Goal: Task Accomplishment & Management: Complete application form

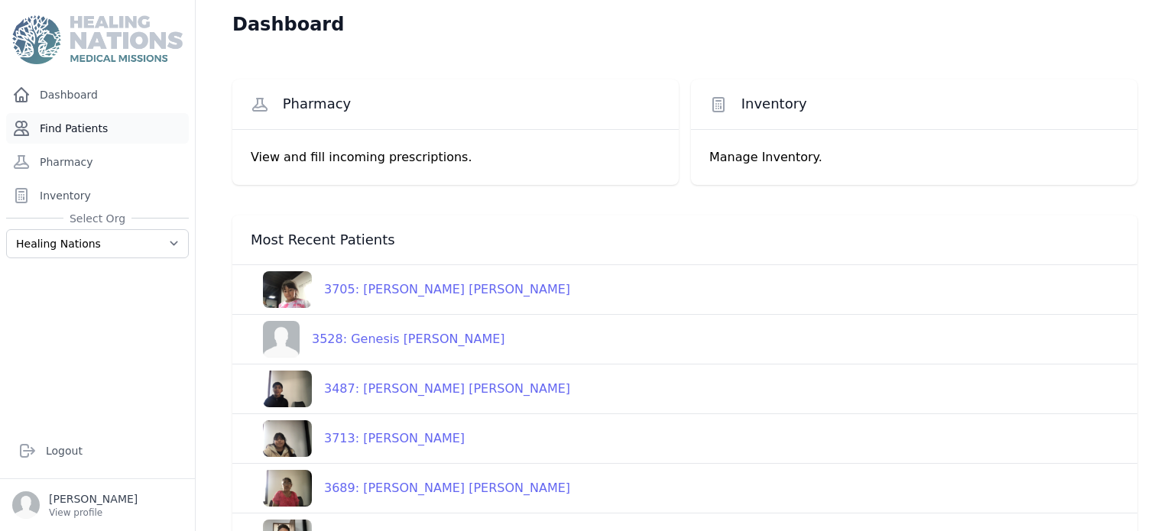
click at [64, 125] on link "Find Patients" at bounding box center [97, 128] width 183 height 31
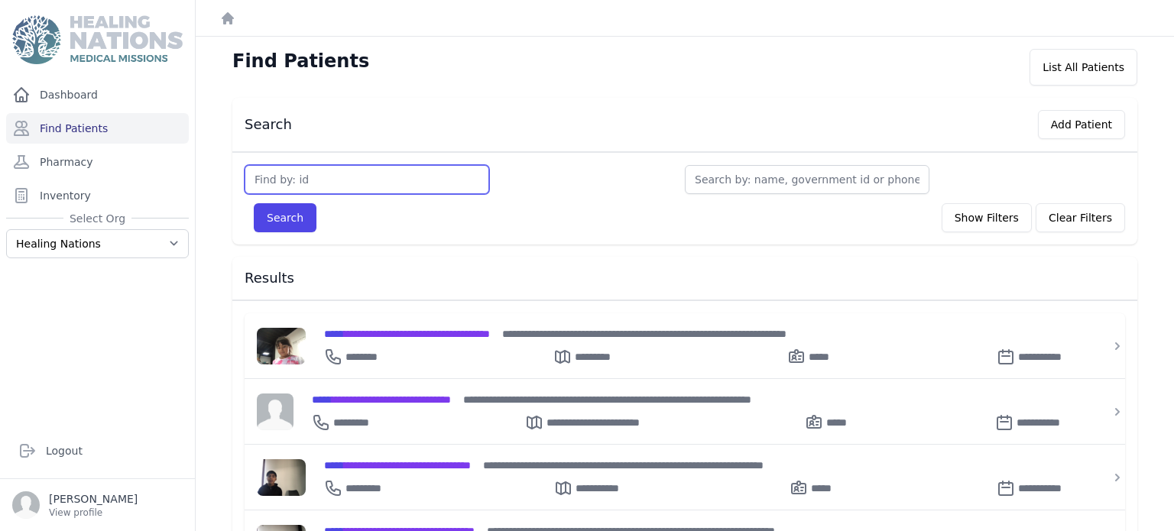
click at [436, 177] on input "text" at bounding box center [367, 179] width 245 height 29
type input "581"
click at [254, 203] on button "Search" at bounding box center [285, 217] width 63 height 29
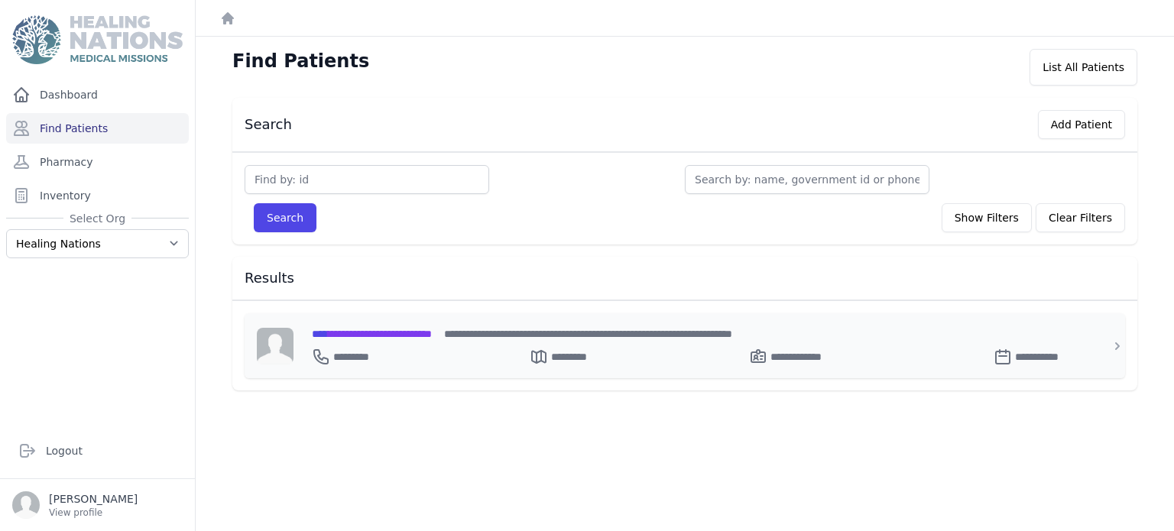
click at [432, 333] on span "**********" at bounding box center [372, 334] width 120 height 11
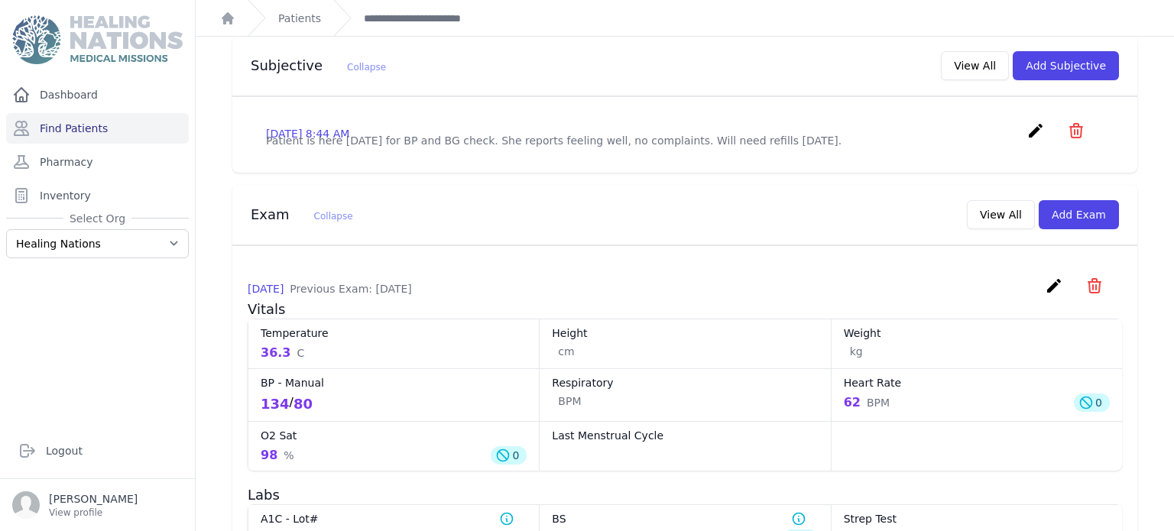
scroll to position [491, 0]
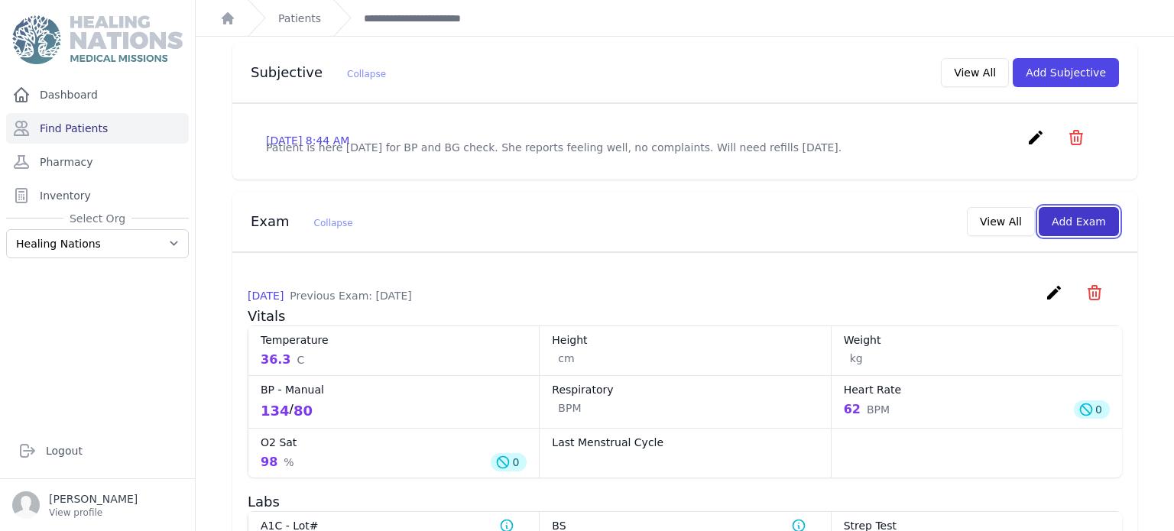
click at [1085, 207] on button "Add Exam" at bounding box center [1079, 221] width 80 height 29
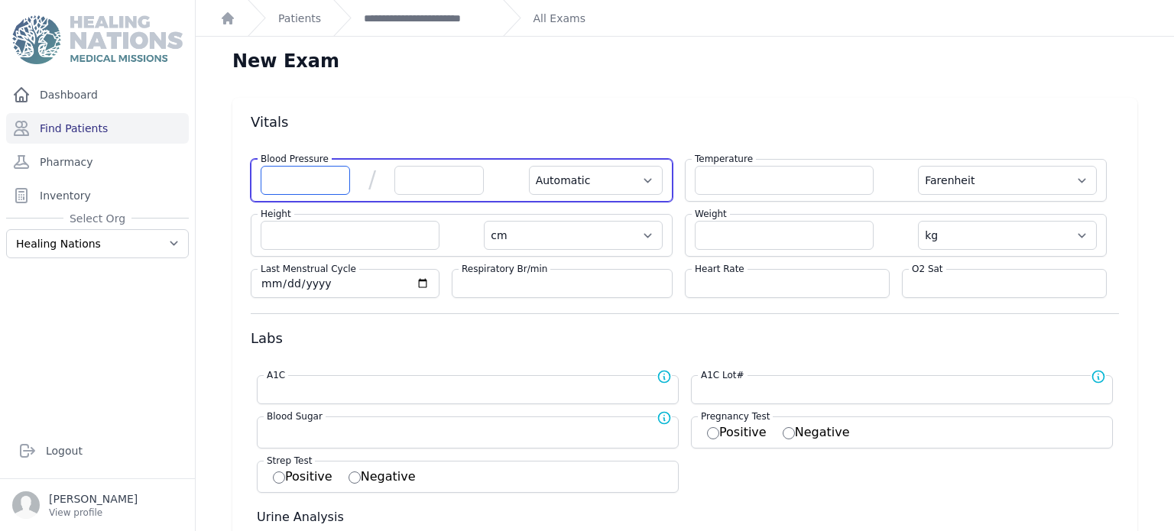
click at [322, 193] on input "number" at bounding box center [305, 180] width 89 height 29
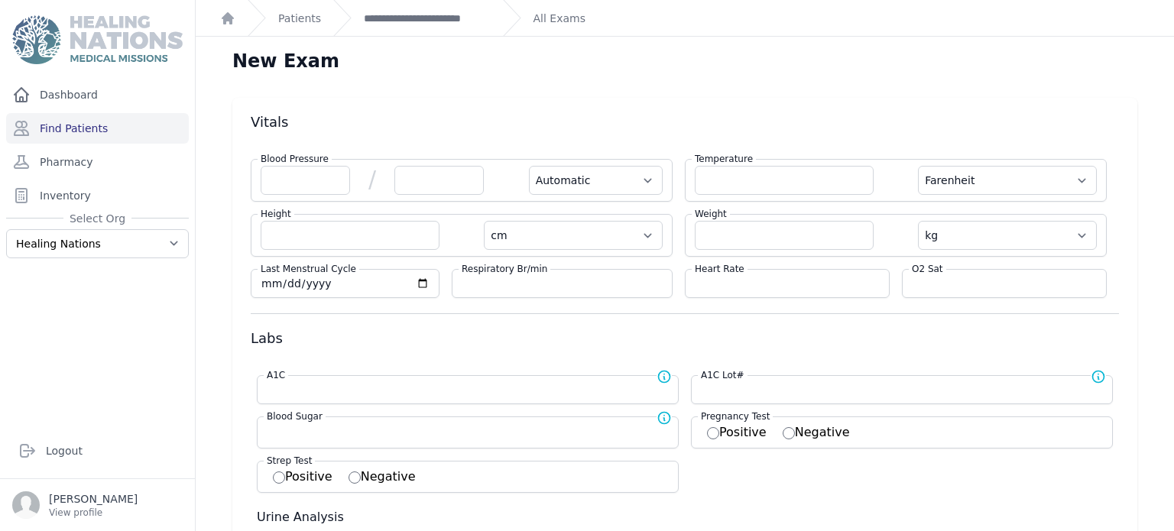
click at [439, 5] on div "**********" at bounding box center [411, 18] width 157 height 36
click at [433, 28] on div "**********" at bounding box center [411, 18] width 157 height 36
click at [435, 21] on link "**********" at bounding box center [427, 18] width 126 height 15
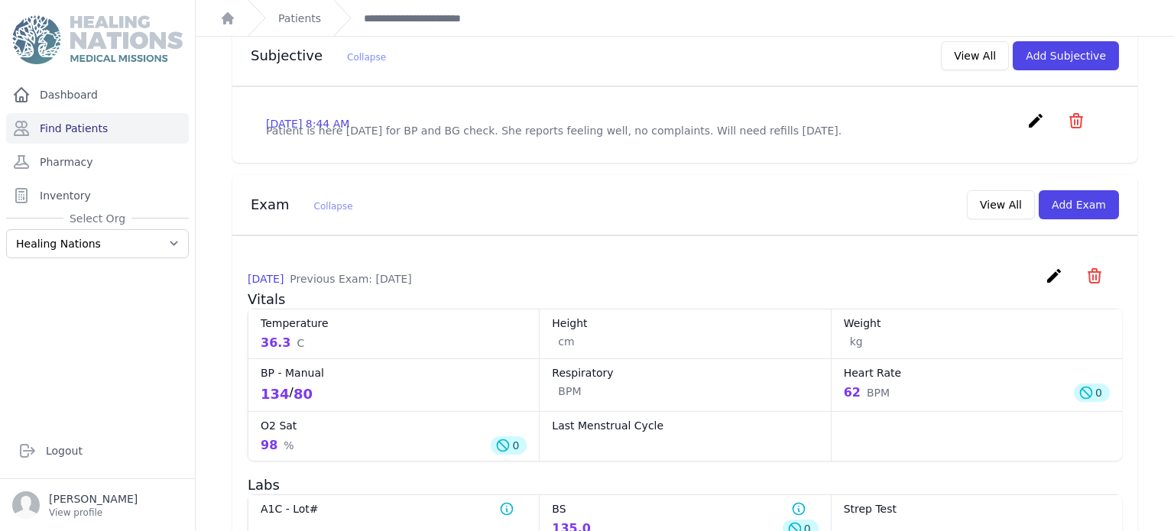
scroll to position [514, 0]
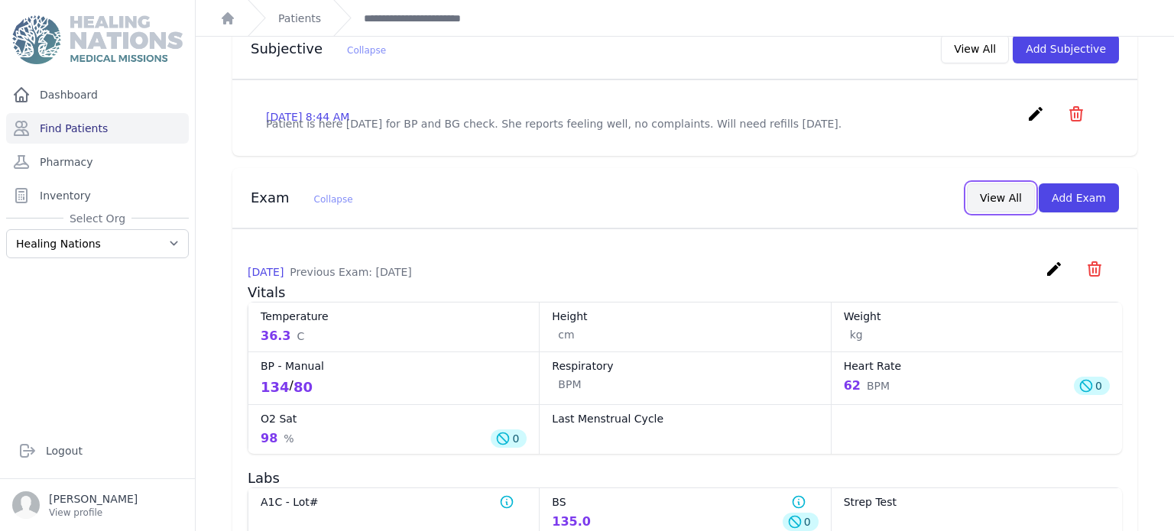
click at [991, 183] on button "View All" at bounding box center [1001, 197] width 68 height 29
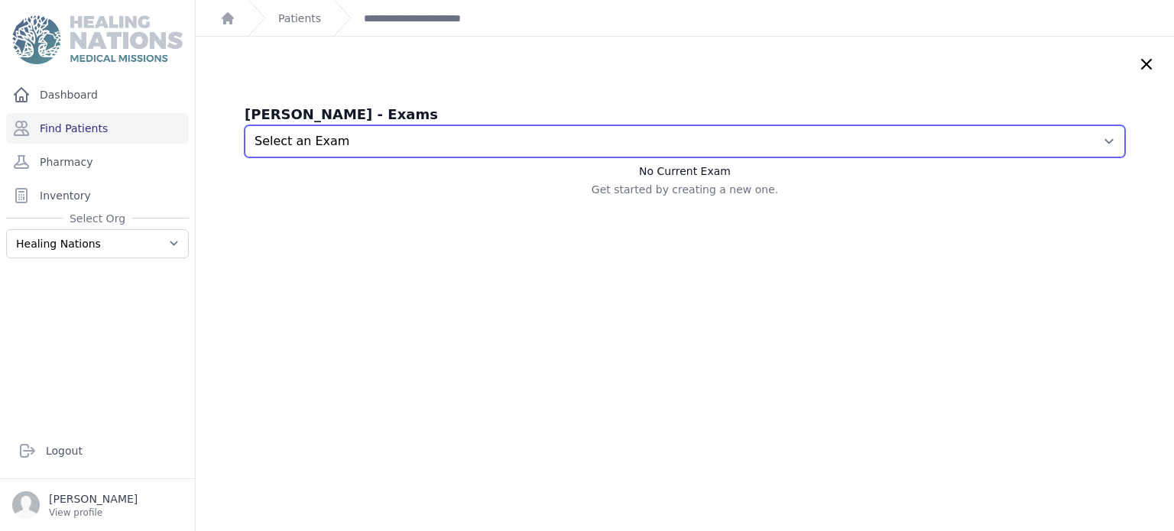
click at [769, 135] on select "Select an Exam 2025-Jul-17 8:46 AM 2025-Jul-17 8:44 AM 2025-Jul-03 9:19 AM 2025…" at bounding box center [685, 141] width 881 height 32
click at [245, 125] on select "Select an Exam 2025-Jul-17 8:46 AM 2025-Jul-17 8:44 AM 2025-Jul-03 9:19 AM 2025…" at bounding box center [685, 141] width 881 height 32
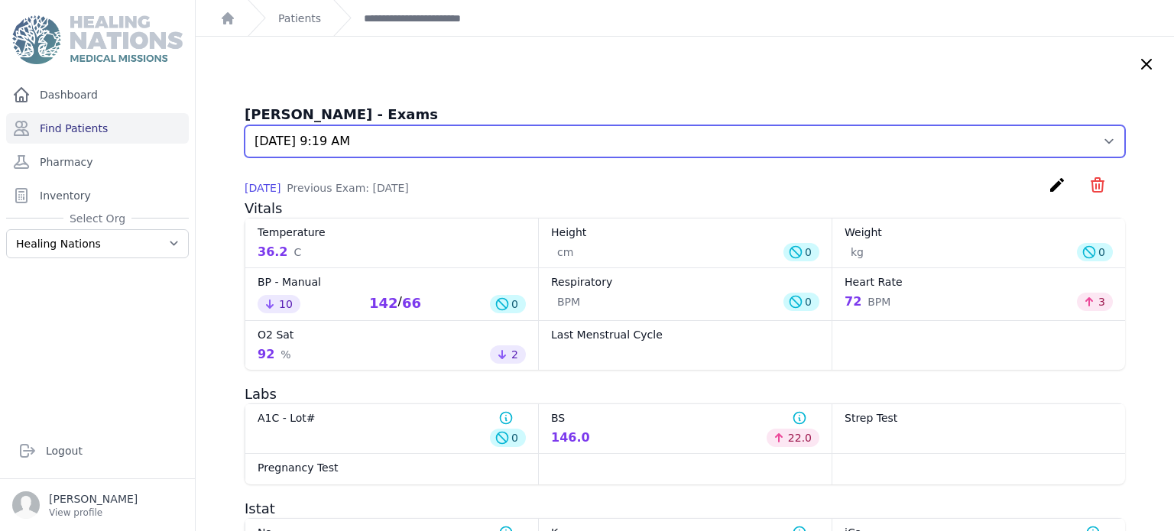
click at [725, 137] on select "Select an Exam 2025-Jul-17 8:46 AM 2025-Jul-17 8:44 AM 2025-Jul-03 9:19 AM 2025…" at bounding box center [685, 141] width 881 height 32
click at [245, 125] on select "Select an Exam 2025-Jul-17 8:46 AM 2025-Jul-17 8:44 AM 2025-Jul-03 9:19 AM 2025…" at bounding box center [685, 141] width 881 height 32
click at [586, 139] on select "Select an Exam 2025-Jul-17 8:46 AM 2025-Jul-17 8:44 AM 2025-Jul-03 9:19 AM 2025…" at bounding box center [685, 141] width 881 height 32
click at [245, 125] on select "Select an Exam 2025-Jul-17 8:46 AM 2025-Jul-17 8:44 AM 2025-Jul-03 9:19 AM 2025…" at bounding box center [685, 141] width 881 height 32
click at [555, 135] on select "Select an Exam 2025-Jul-17 8:46 AM 2025-Jul-17 8:44 AM 2025-Jul-03 9:19 AM 2025…" at bounding box center [685, 141] width 881 height 32
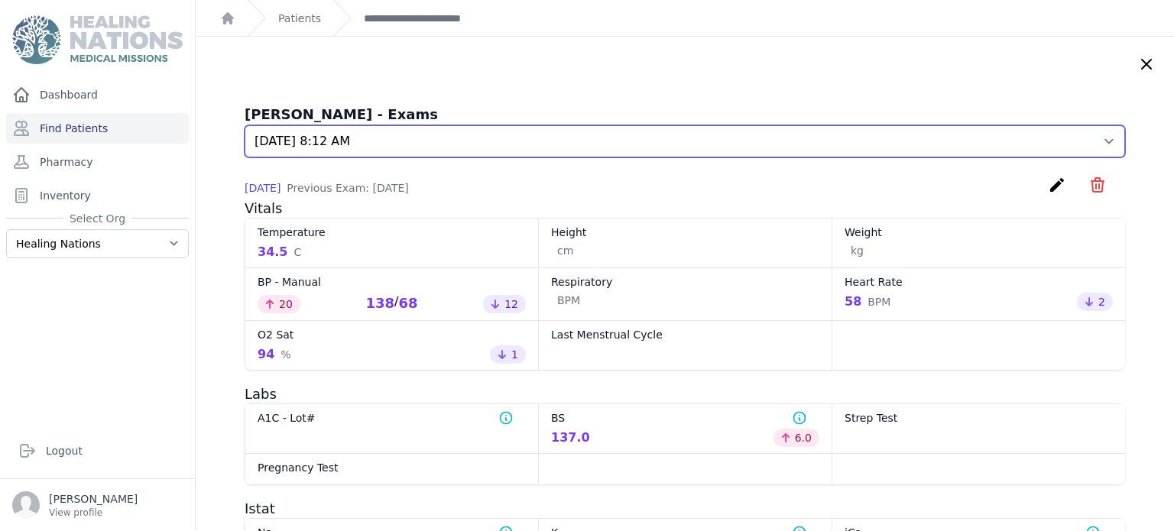
select select "7697"
click at [245, 125] on select "Select an Exam 2025-Jul-17 8:46 AM 2025-Jul-17 8:44 AM 2025-Jul-03 9:19 AM 2025…" at bounding box center [685, 141] width 881 height 32
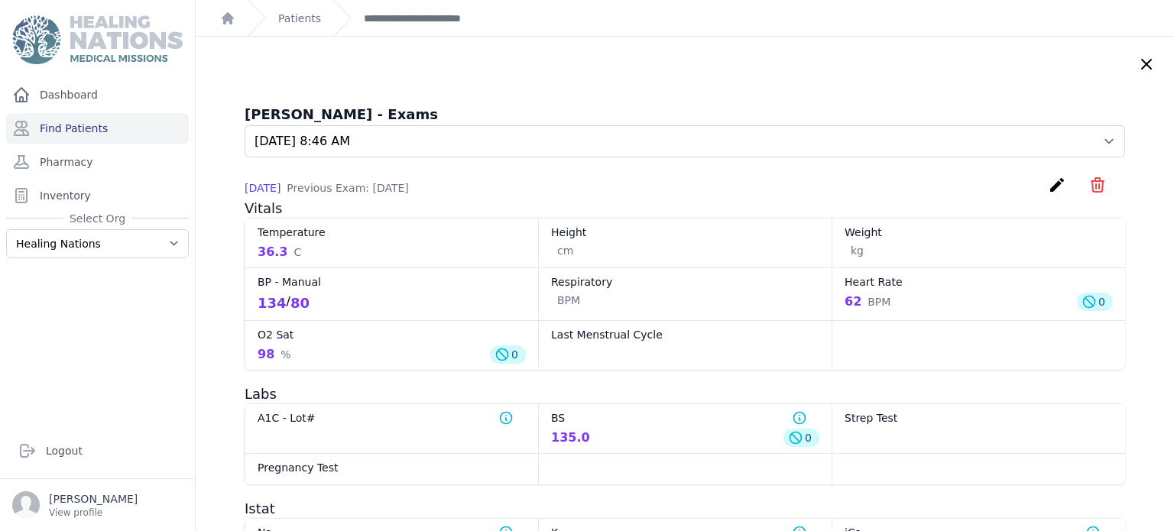
click at [650, 73] on div "Augustina Bautista Mixtun - Exams Select an Exam 2025-Jul-17 8:46 AM 2025-Jul-1…" at bounding box center [685, 453] width 978 height 833
click at [1150, 72] on icon at bounding box center [1146, 64] width 18 height 18
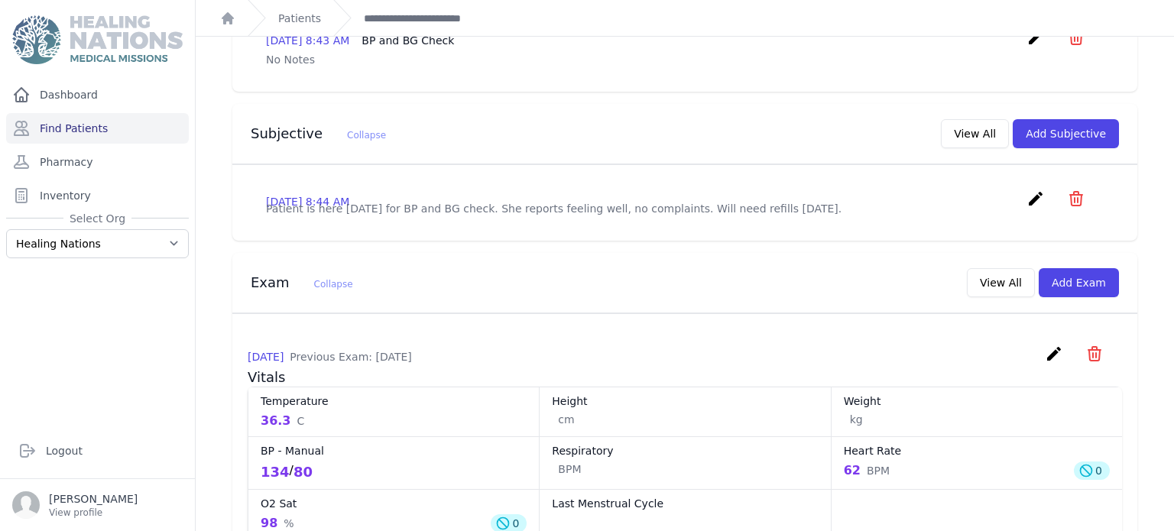
scroll to position [433, 0]
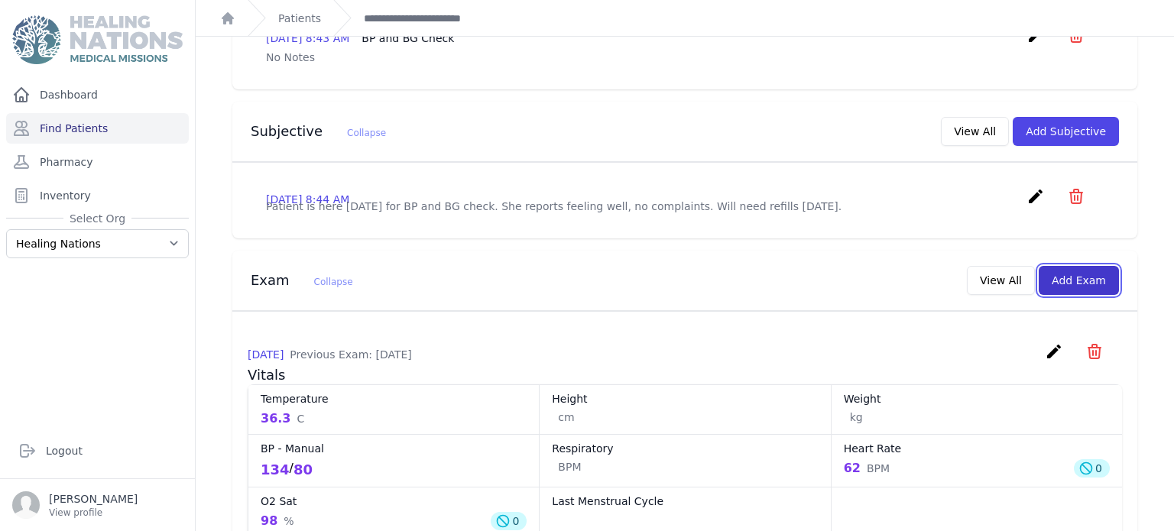
click at [1118, 266] on button "Add Exam" at bounding box center [1079, 280] width 80 height 29
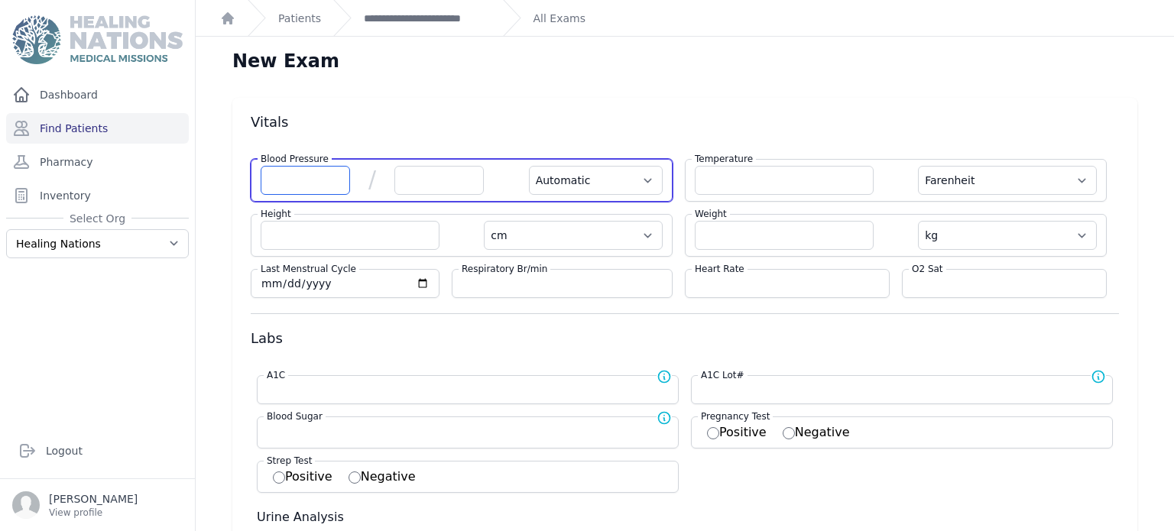
click at [325, 184] on input "number" at bounding box center [305, 180] width 89 height 29
type input "154"
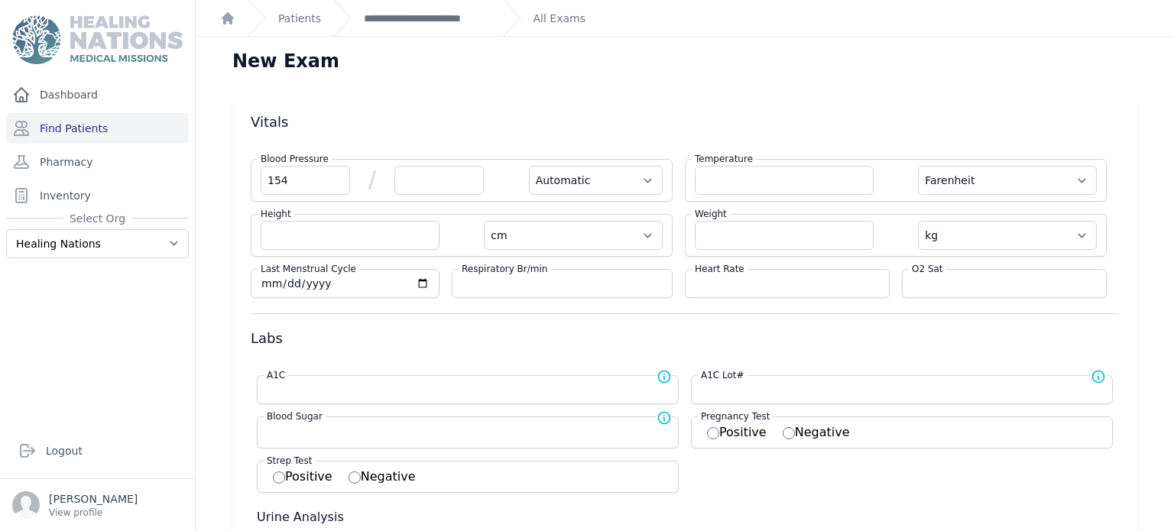
click at [437, 161] on div "Blood Pressure 154 / Automatic Manual" at bounding box center [462, 180] width 422 height 43
select select "Automatic"
select select "F"
select select "cm"
select select "kg"
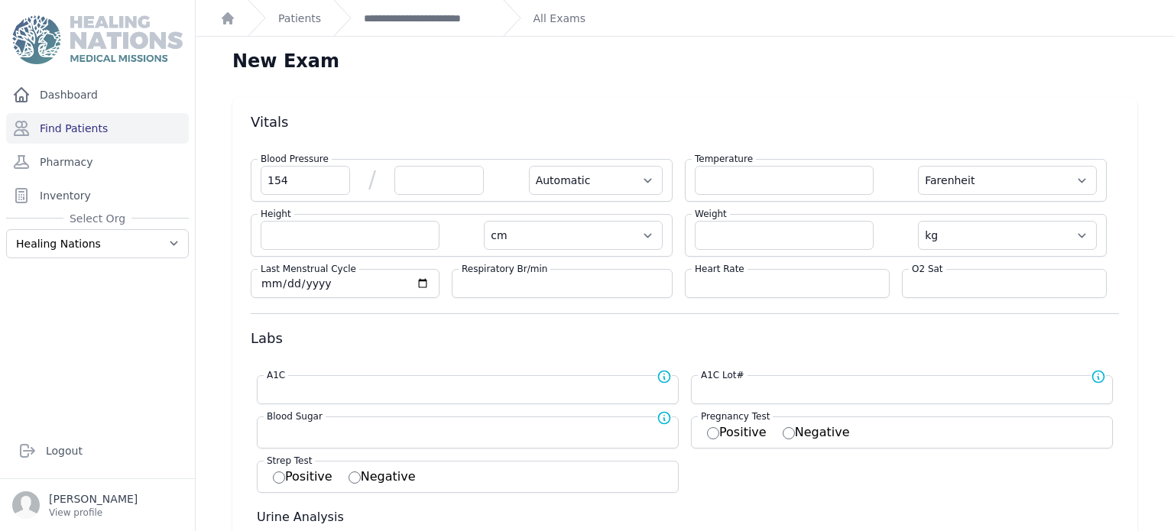
select select
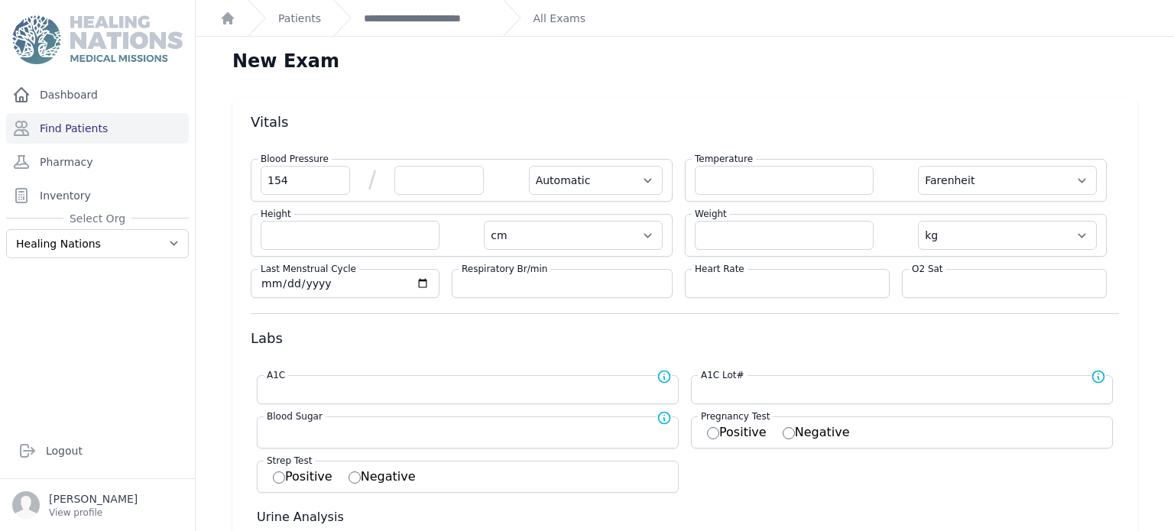
select select
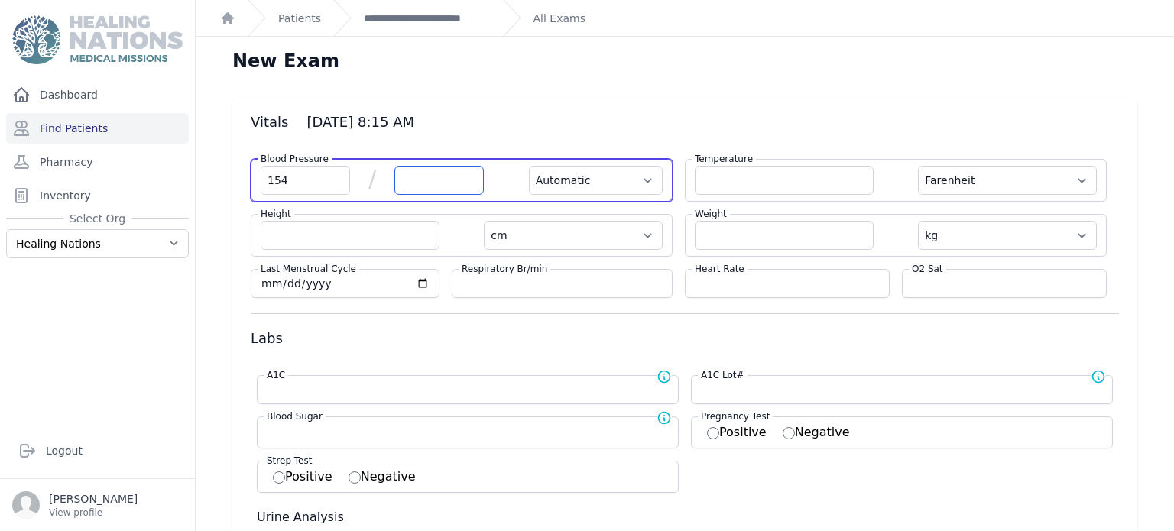
click at [434, 166] on input "number" at bounding box center [438, 180] width 89 height 29
type input "90"
click at [603, 183] on select "Automatic Manual" at bounding box center [596, 180] width 134 height 29
select select "F"
select select "cm"
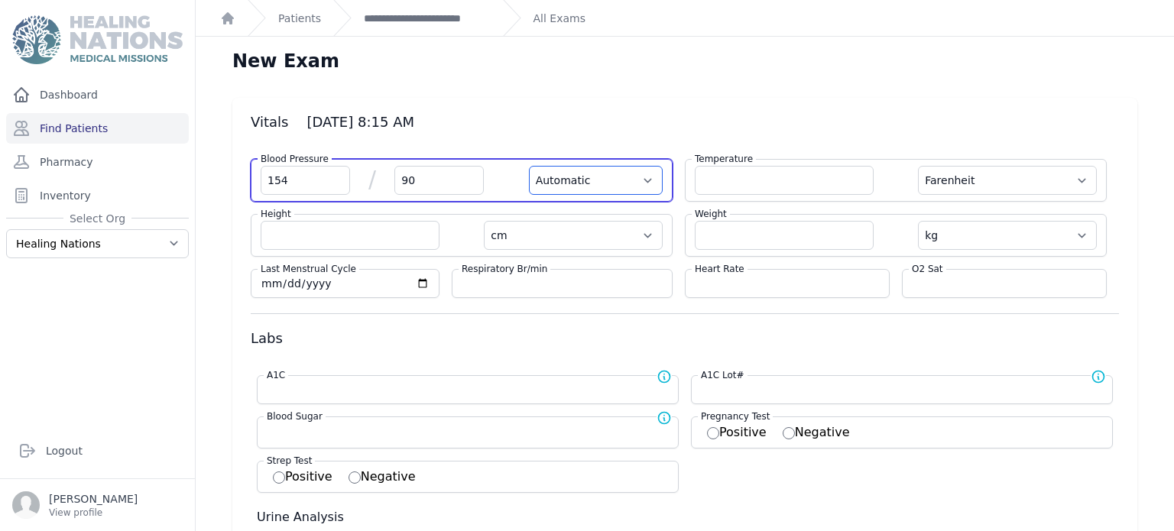
select select "kg"
select select
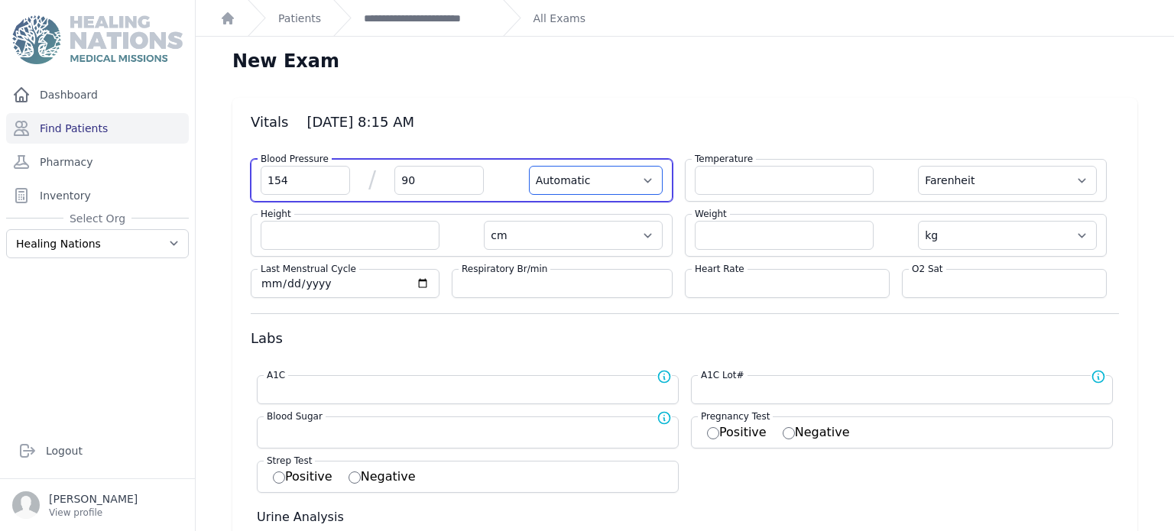
select select
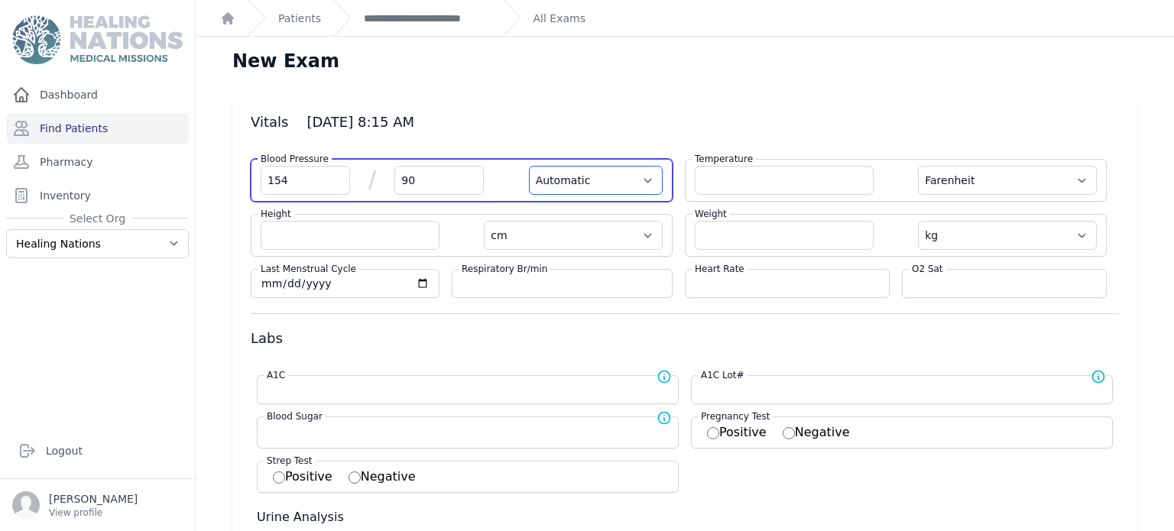
select select
select select "Manual"
click at [529, 166] on select "Automatic Manual" at bounding box center [596, 180] width 134 height 29
select select "F"
select select "cm"
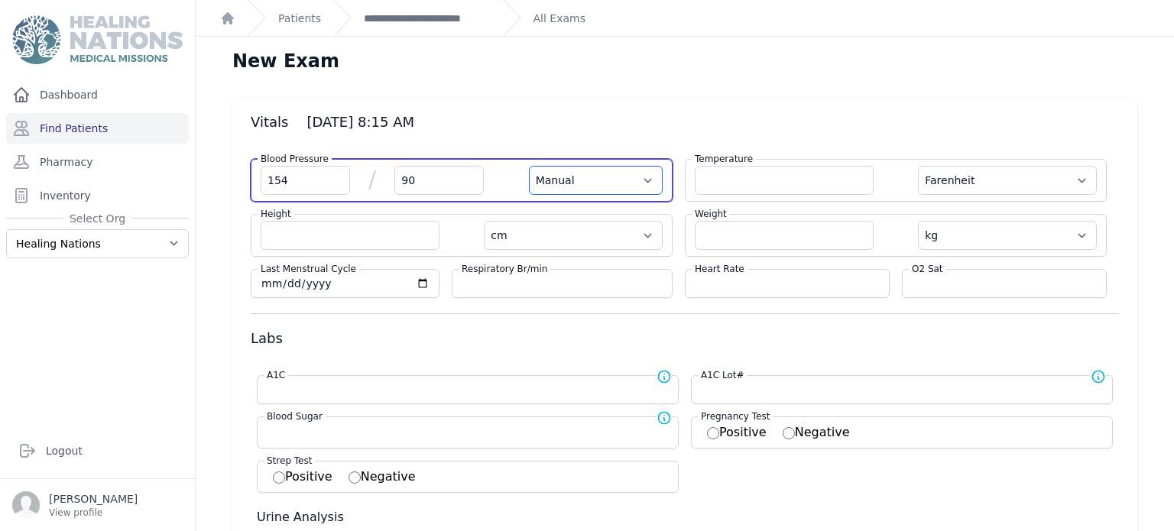
select select "kg"
select select
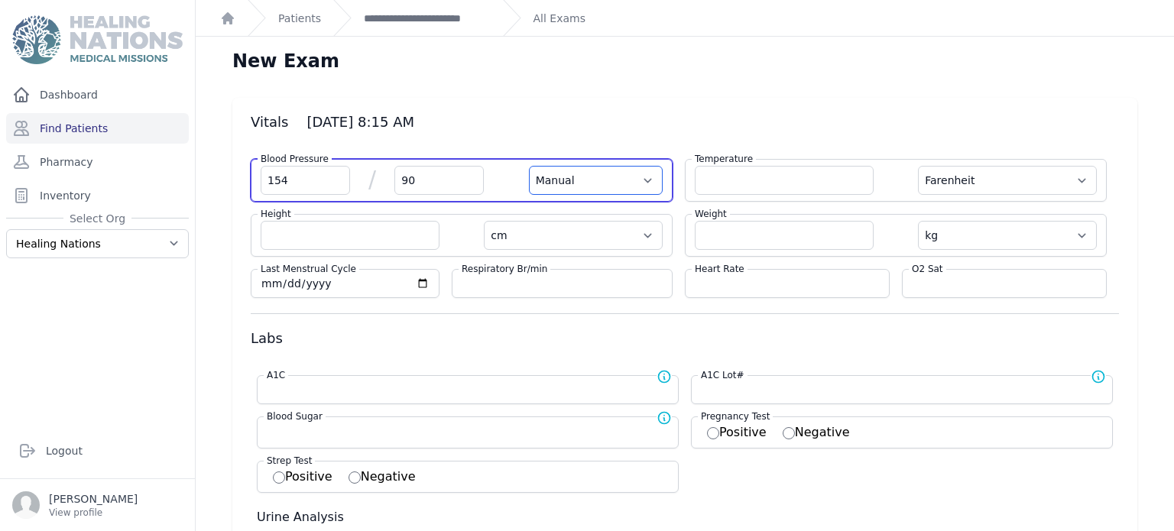
select select
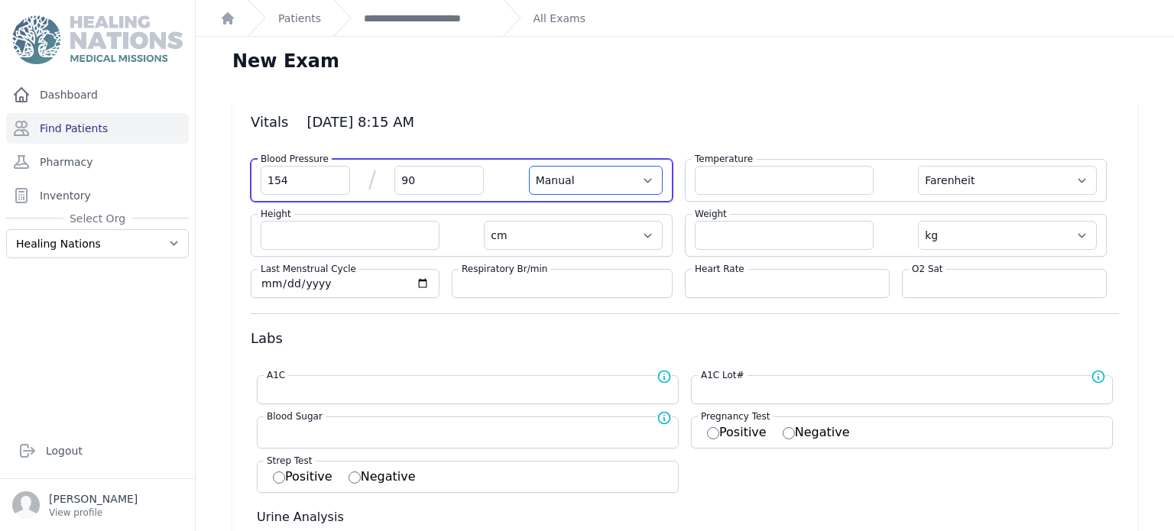
select select
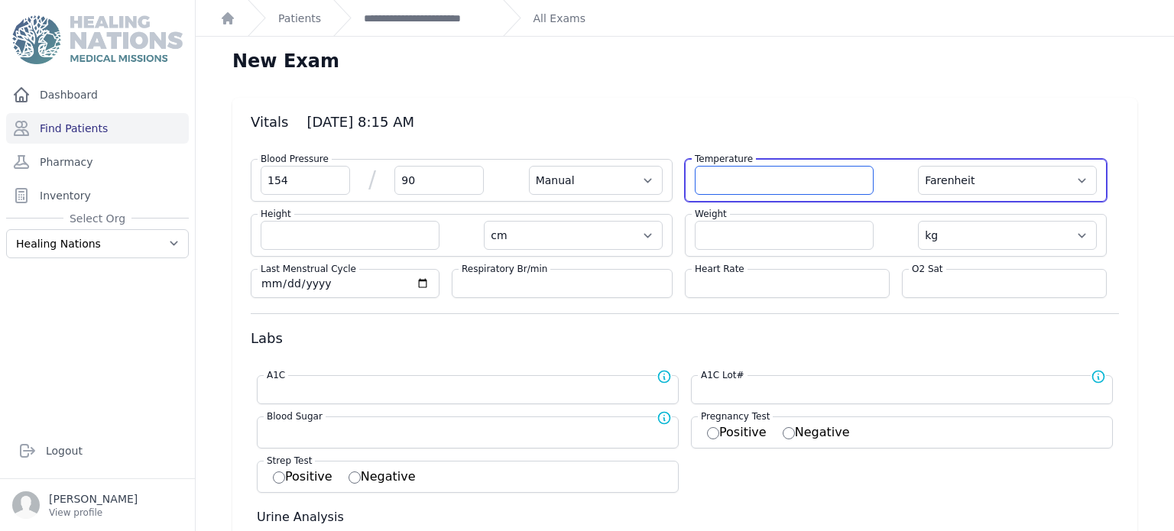
click at [756, 174] on input "number" at bounding box center [784, 180] width 179 height 29
type input "36.4"
click at [1041, 176] on select "Farenheit Celcius" at bounding box center [1007, 180] width 179 height 29
select select "Manual"
select select "cm"
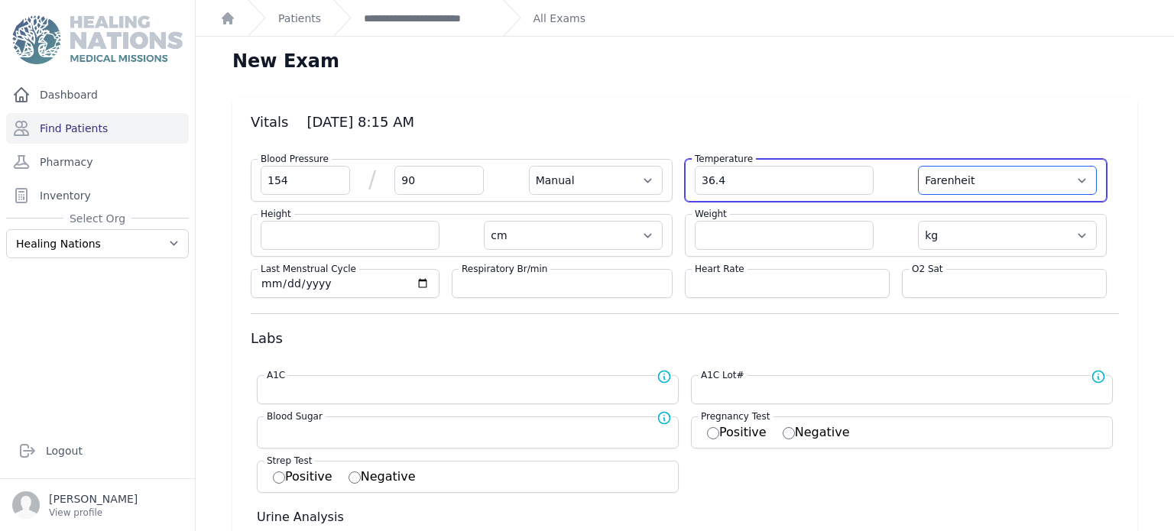
select select "kg"
select select
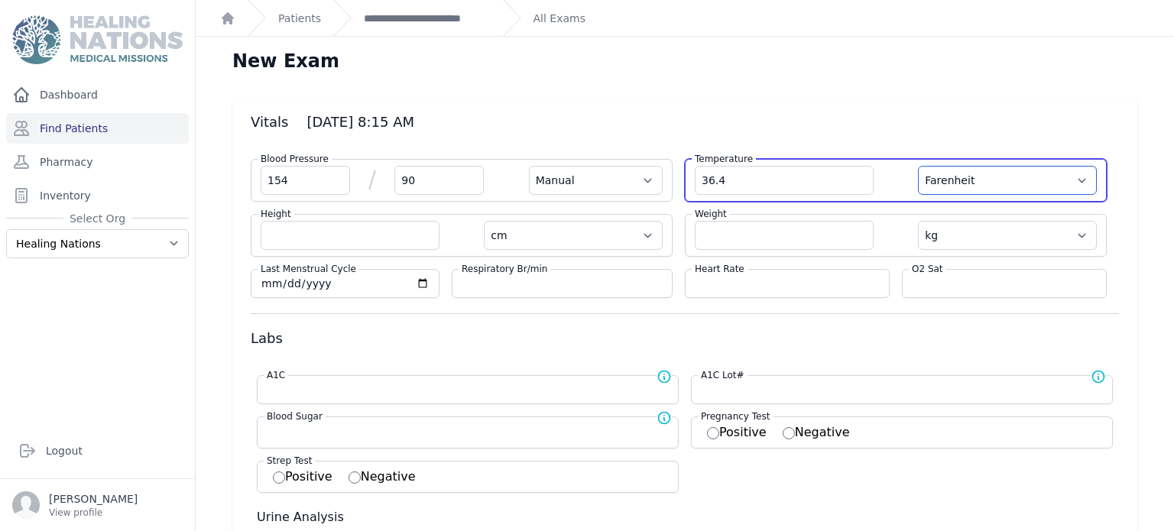
select select
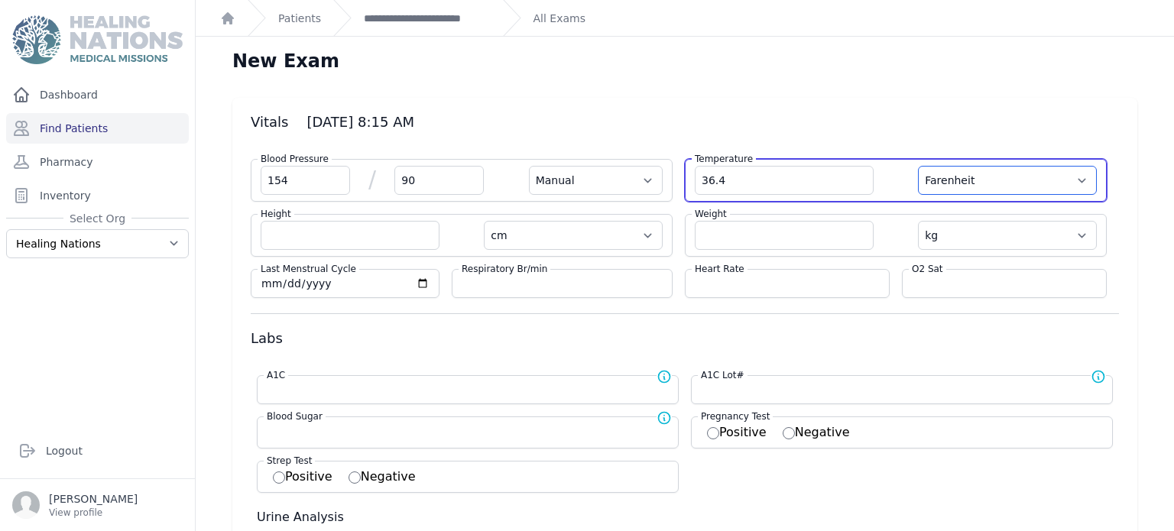
select select
select select "C"
click at [918, 166] on select "Farenheit Celcius" at bounding box center [1007, 180] width 179 height 29
select select "Manual"
select select "cm"
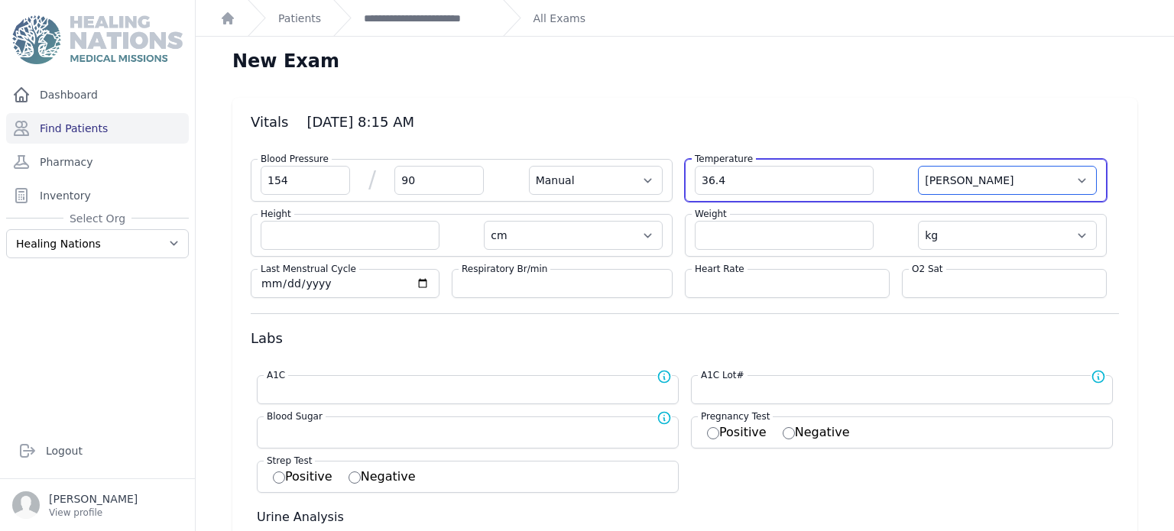
select select "kg"
select select
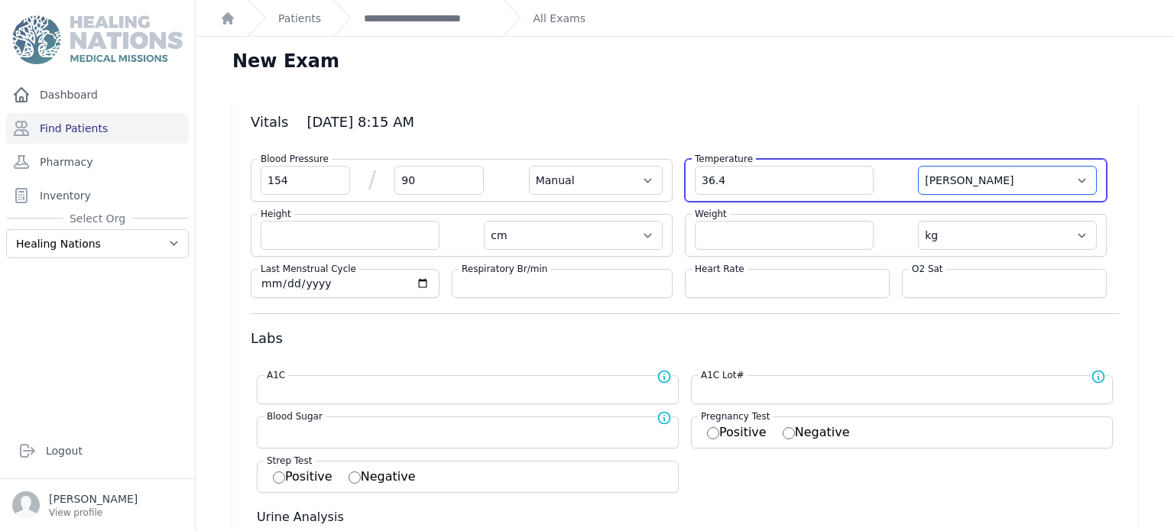
select select
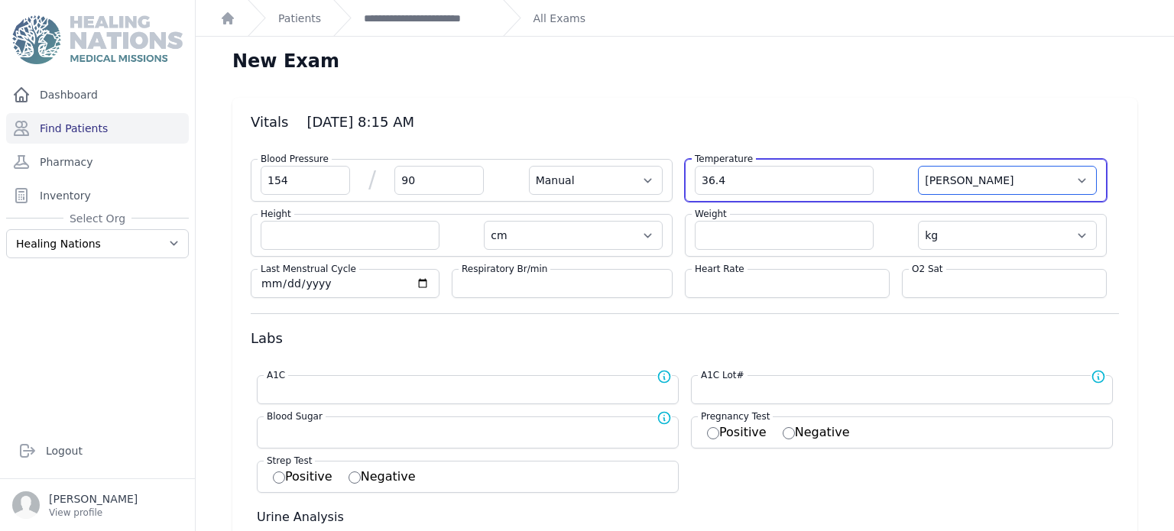
select select
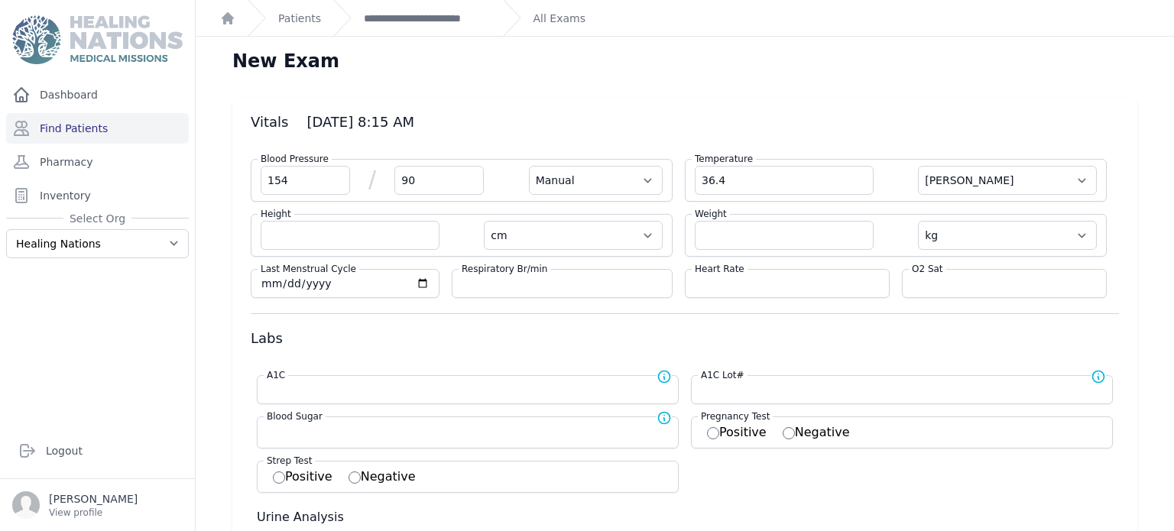
click at [725, 290] on div "Heart Rate" at bounding box center [787, 283] width 205 height 29
click at [731, 280] on input "number" at bounding box center [787, 283] width 185 height 15
type input "66"
click at [1001, 284] on input "number" at bounding box center [1004, 283] width 185 height 15
select select "Manual"
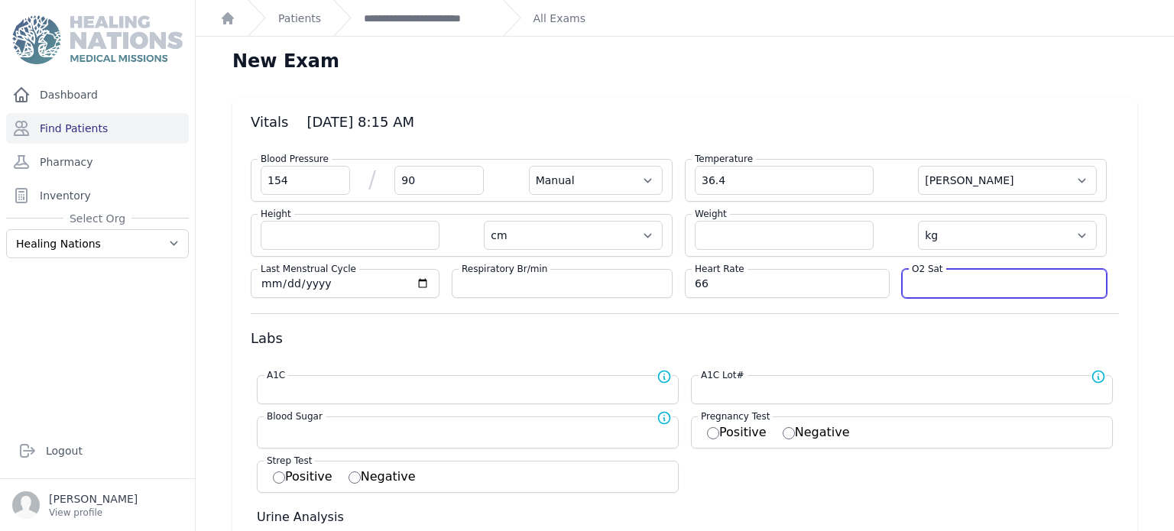
select select "C"
select select "cm"
select select "kg"
select select
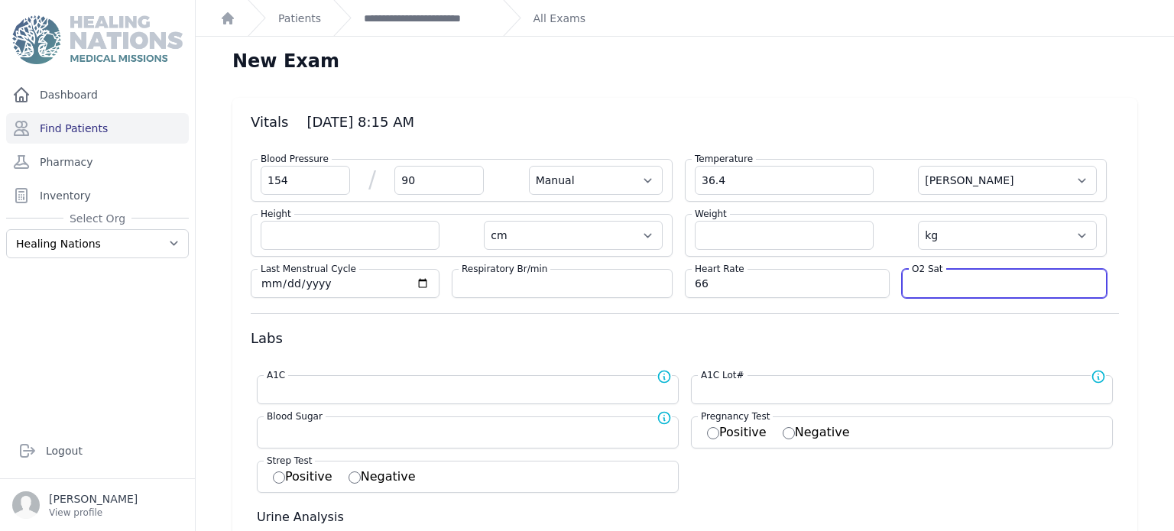
select select
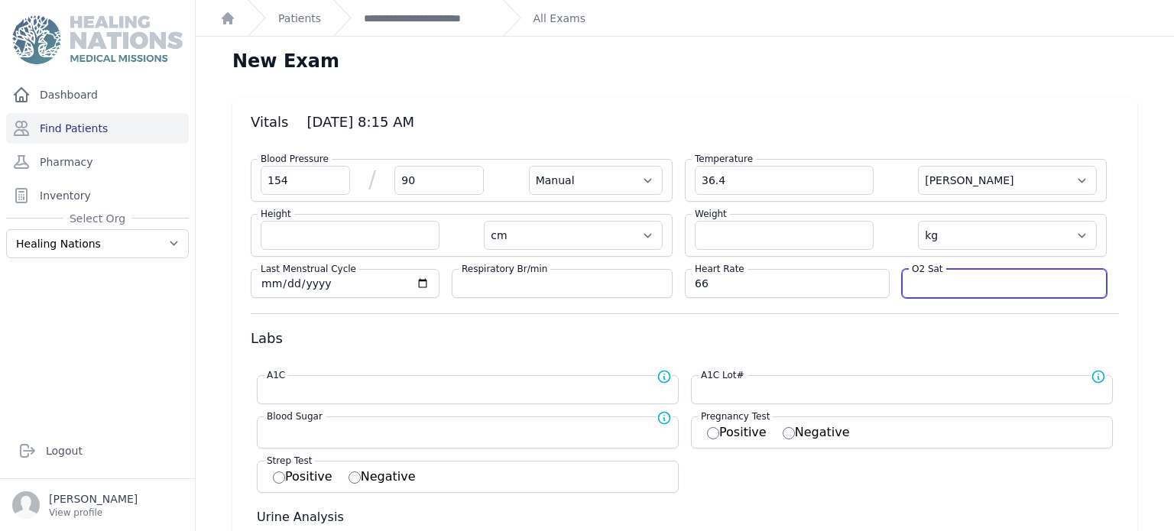
select select
type input "92"
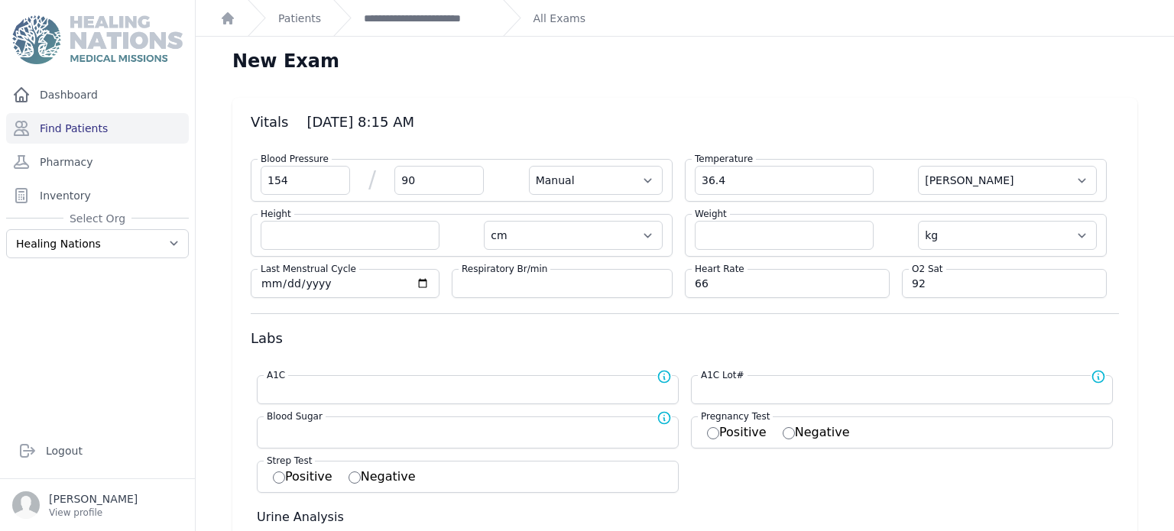
select select "Manual"
select select "C"
select select "cm"
select select "kg"
select select
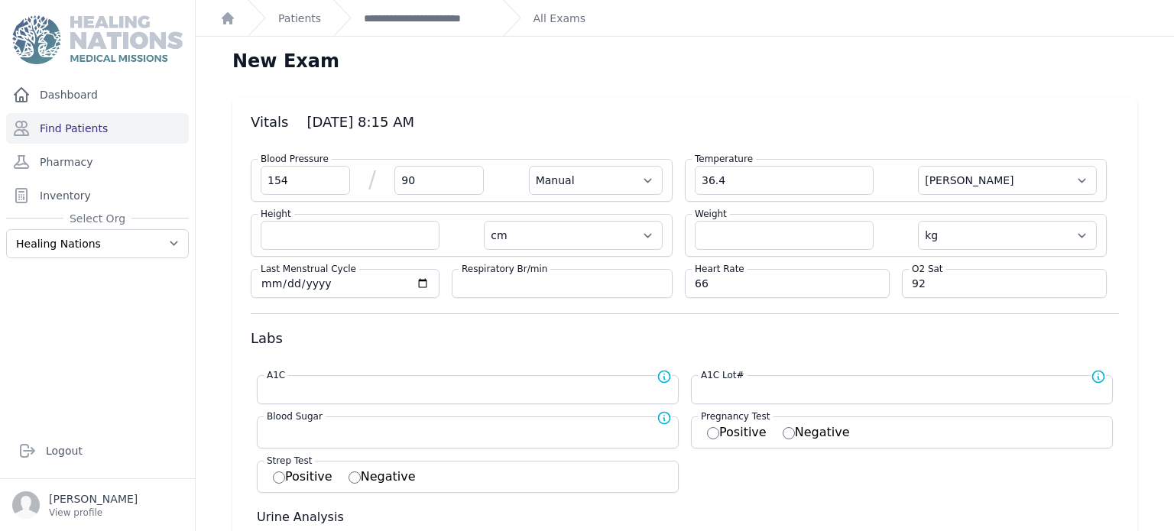
select select
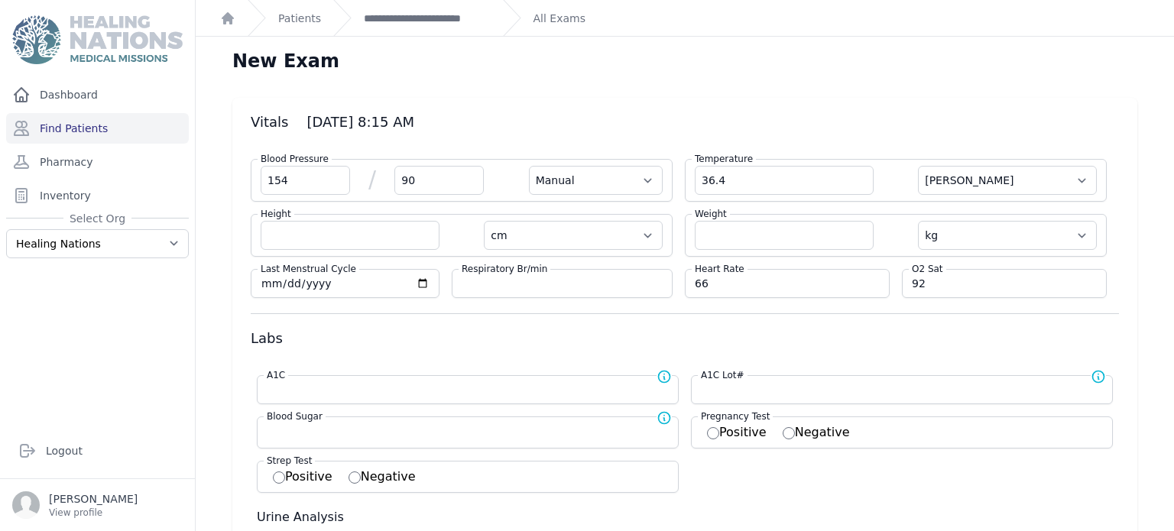
select select
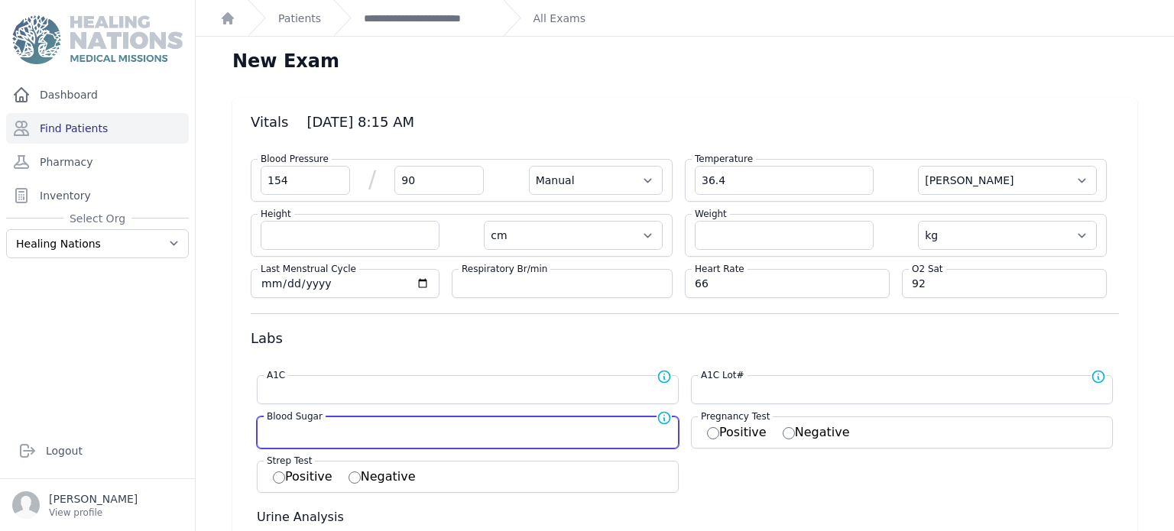
click at [524, 425] on input "number" at bounding box center [468, 430] width 402 height 15
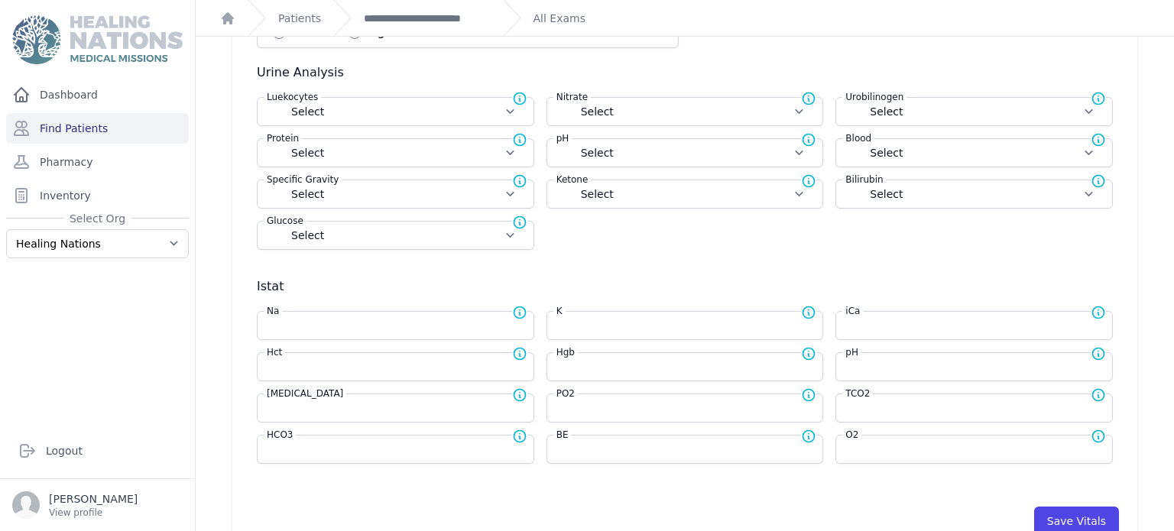
scroll to position [740, 0]
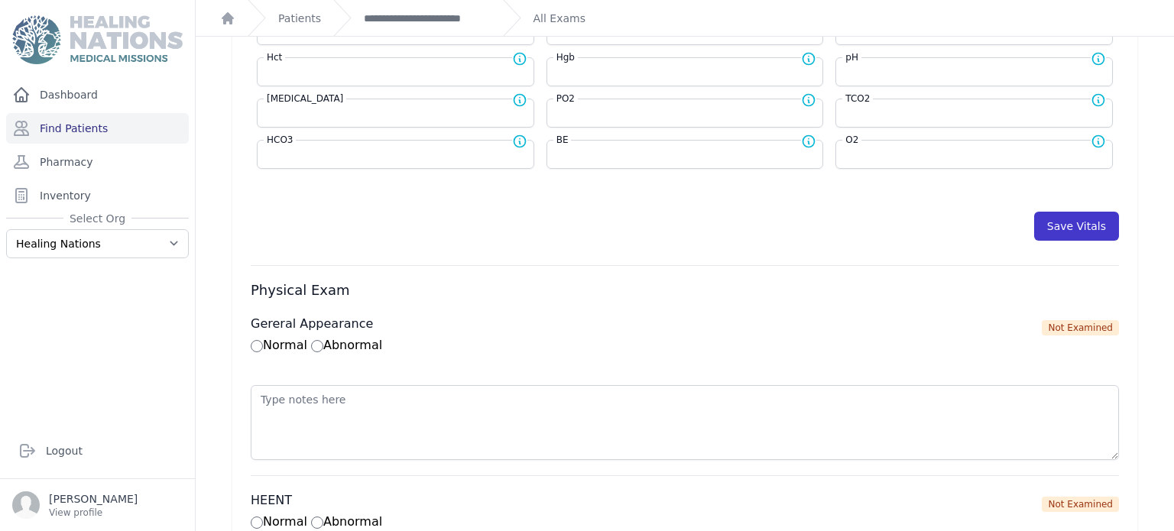
type input "150"
click at [1082, 226] on button "Save Vitals" at bounding box center [1076, 226] width 85 height 29
select select "Manual"
select select "C"
select select "cm"
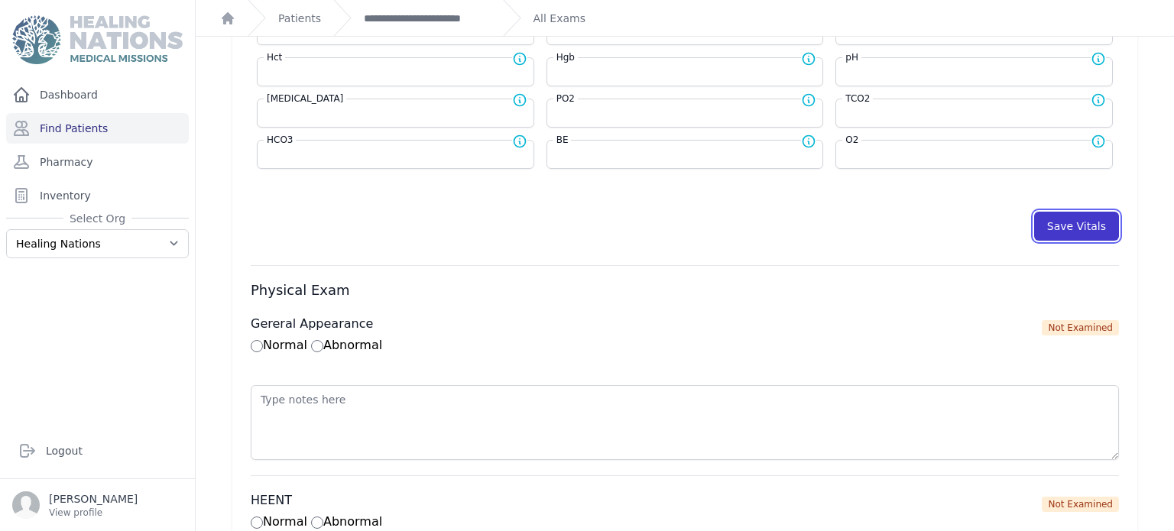
select select "kg"
type input "150.0"
select select
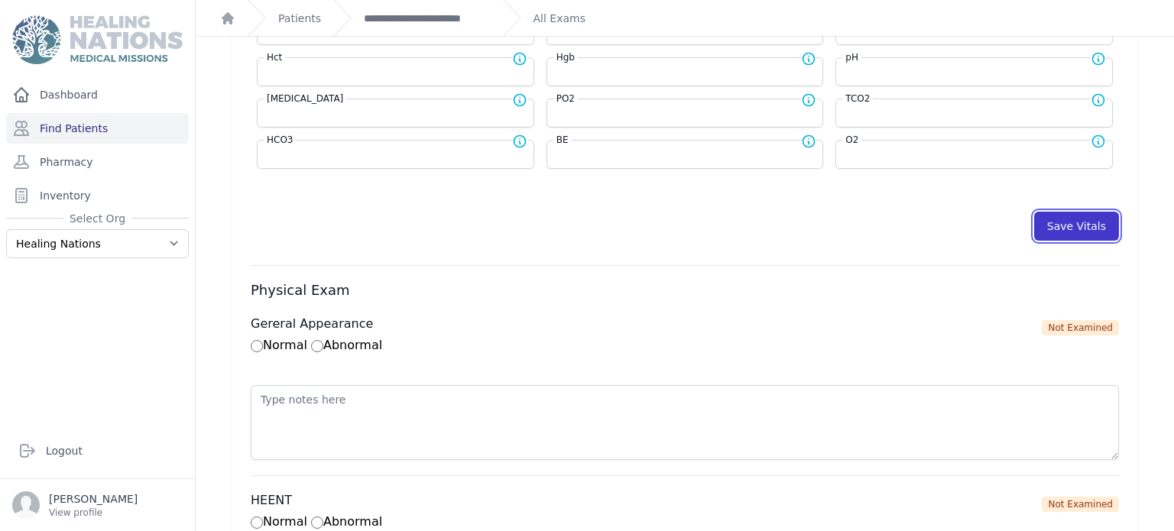
select select
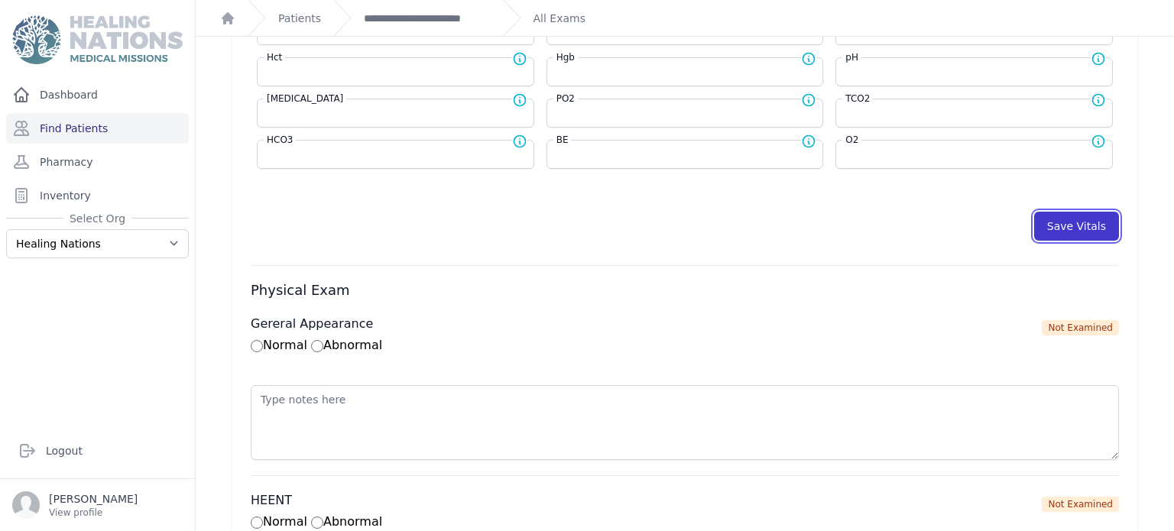
select select
click at [1082, 229] on button "Save Vitals" at bounding box center [1076, 226] width 85 height 29
click at [433, 15] on link "**********" at bounding box center [427, 18] width 126 height 15
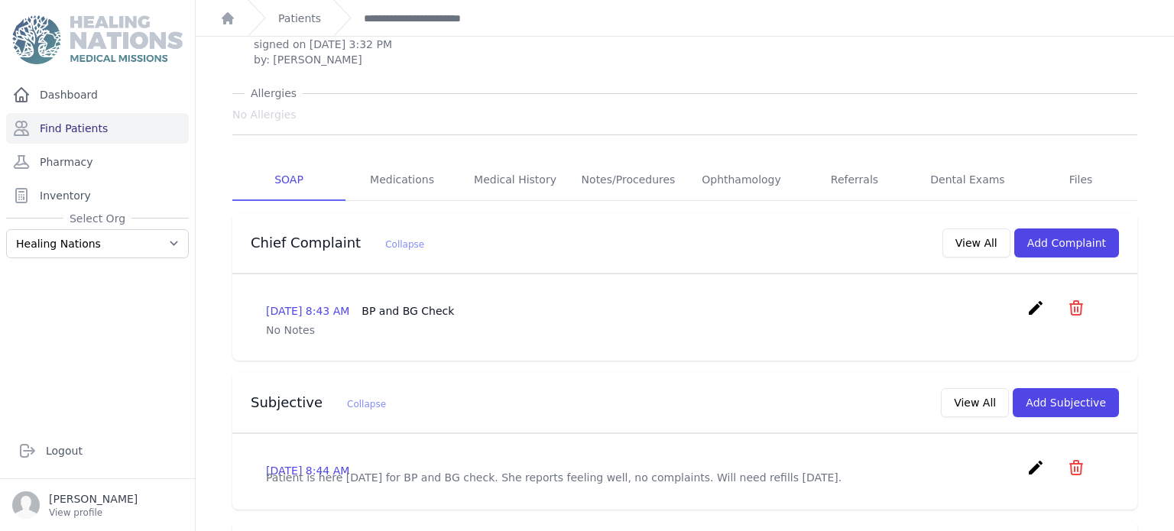
scroll to position [161, 0]
click at [1095, 228] on button "Add Complaint" at bounding box center [1066, 242] width 105 height 29
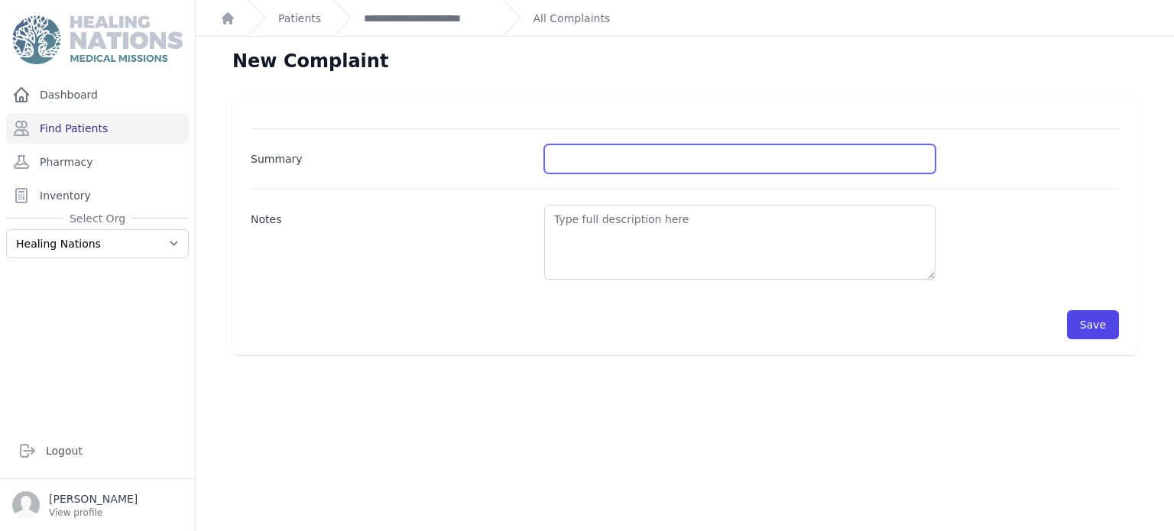
click at [635, 154] on input "Summary" at bounding box center [739, 158] width 391 height 29
type input "BP and BG check"
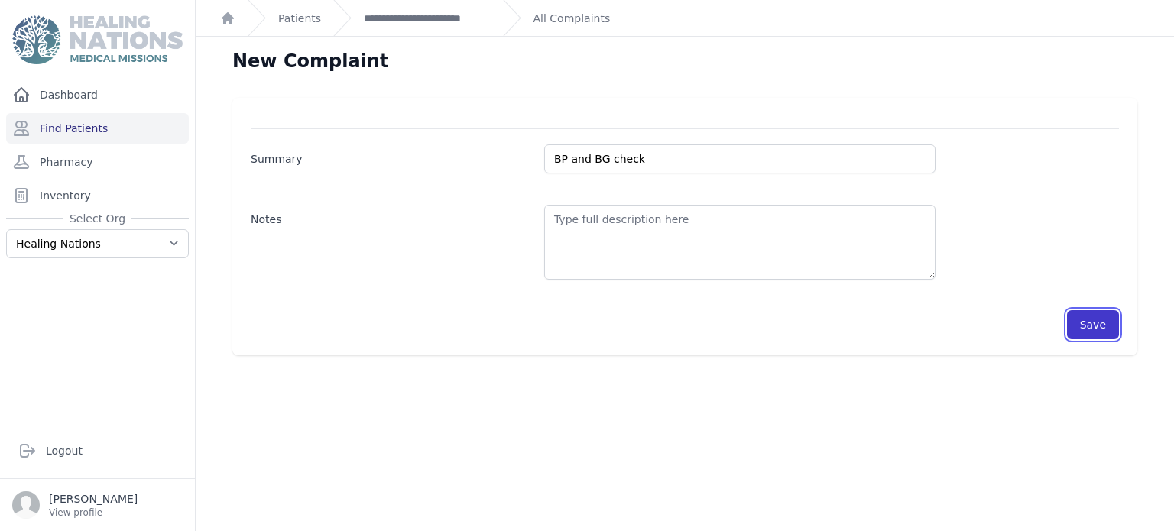
click at [1098, 327] on button "Save" at bounding box center [1093, 324] width 52 height 29
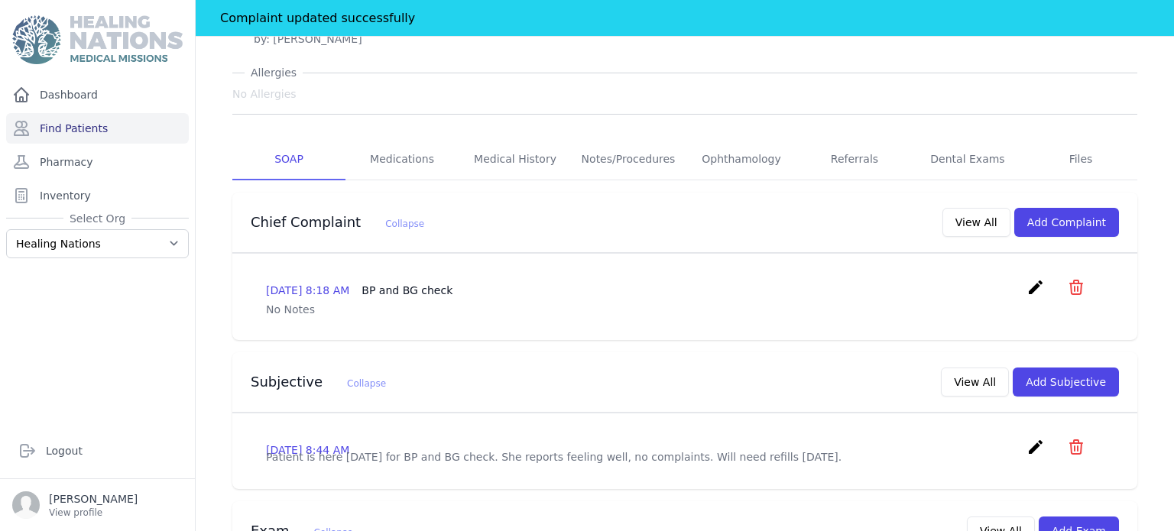
scroll to position [217, 0]
click at [1078, 368] on button "Add Subjective" at bounding box center [1066, 382] width 106 height 29
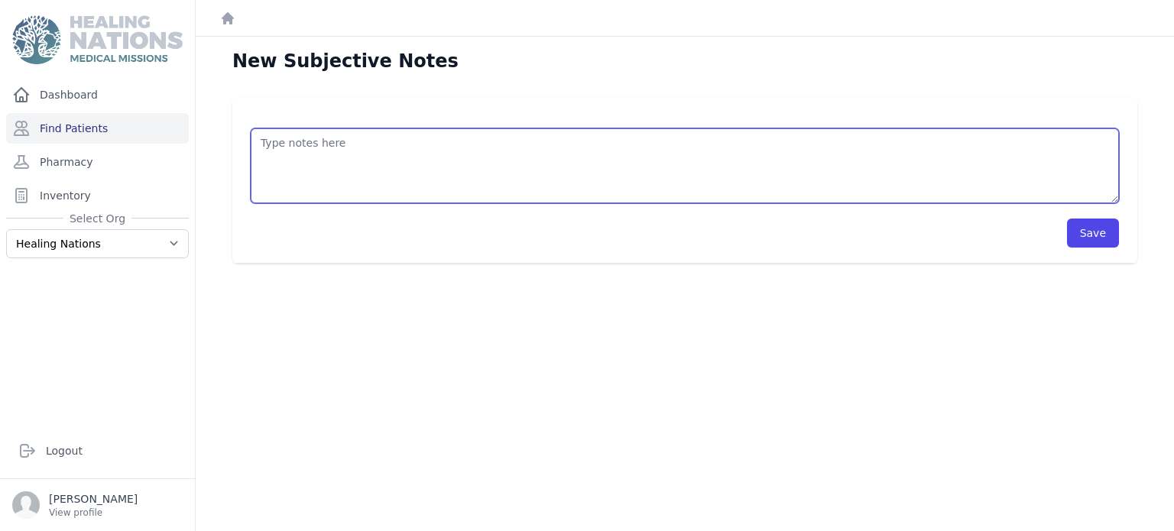
click at [368, 151] on textarea at bounding box center [685, 165] width 868 height 75
drag, startPoint x: 636, startPoint y: 141, endPoint x: 614, endPoint y: 145, distance: 22.6
click at [709, 148] on textarea "Patients is here for BS and BG check. States she has had a productive cough sev…" at bounding box center [685, 165] width 868 height 75
click at [624, 144] on textarea "Patients is here for BS and BG check. States she has had a productive cough sev…" at bounding box center [685, 165] width 868 height 75
click at [722, 150] on textarea "Patients is here for BS and BG check. States she has had a productive cough for…" at bounding box center [685, 165] width 868 height 75
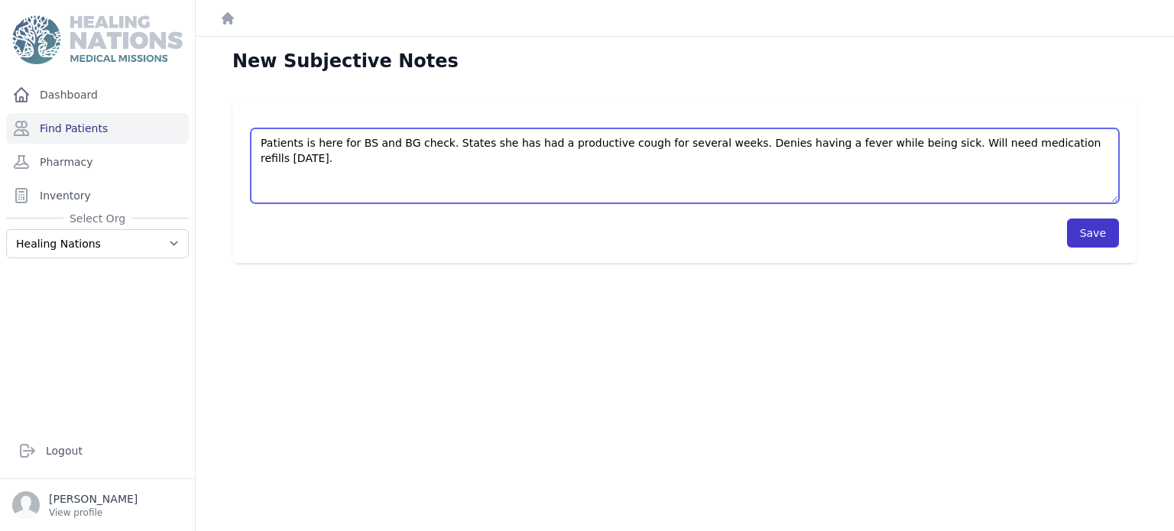
type textarea "Patients is here for BS and BG check. States she has had a productive cough for…"
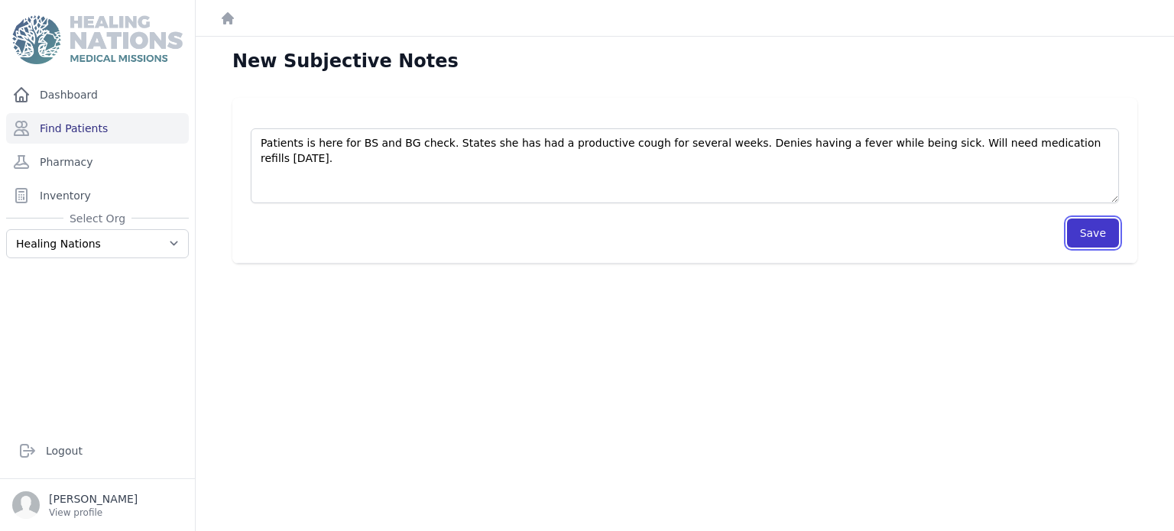
click at [1108, 240] on button "Save" at bounding box center [1093, 233] width 52 height 29
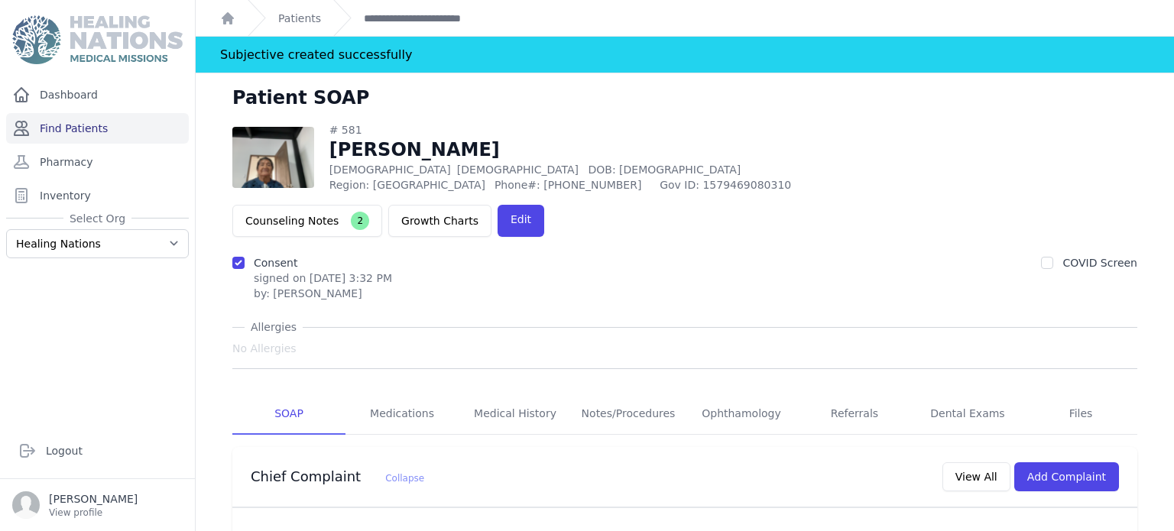
click at [67, 137] on link "Find Patients" at bounding box center [97, 128] width 183 height 31
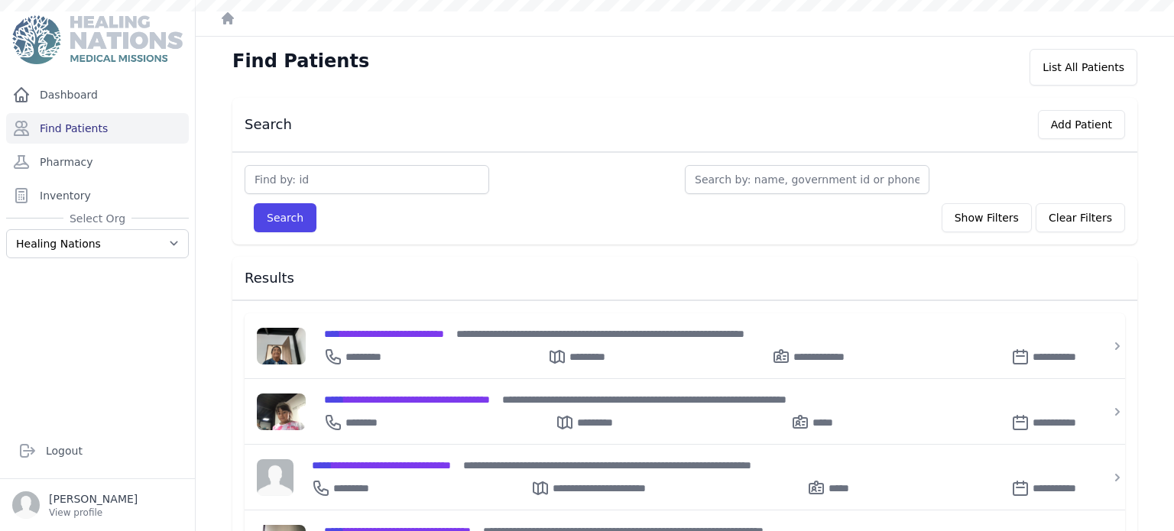
click at [349, 183] on input "text" at bounding box center [367, 179] width 245 height 29
type input "2080"
click at [254, 203] on button "Search" at bounding box center [285, 217] width 63 height 29
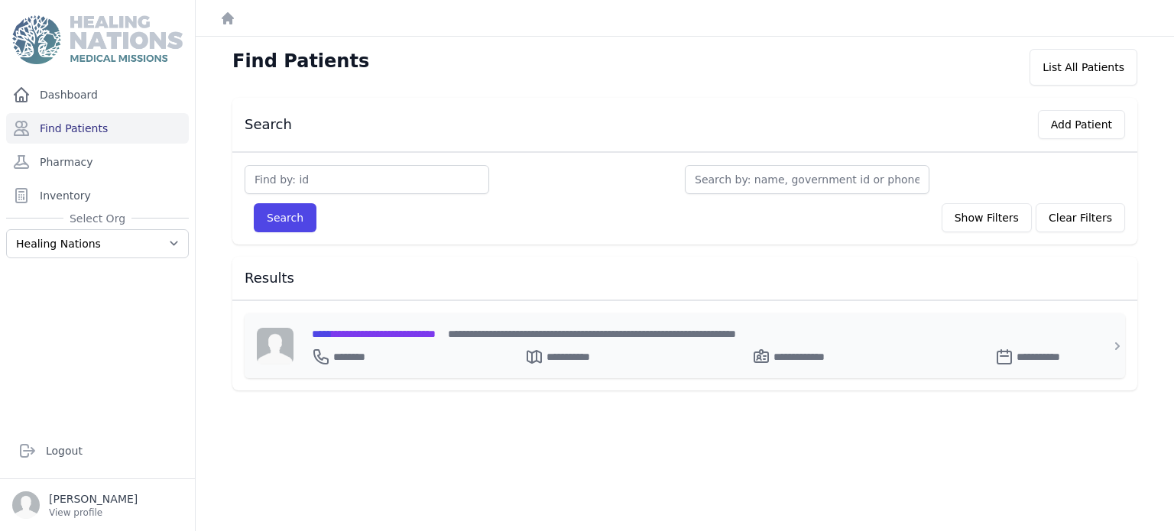
click at [407, 332] on span "**********" at bounding box center [374, 334] width 124 height 11
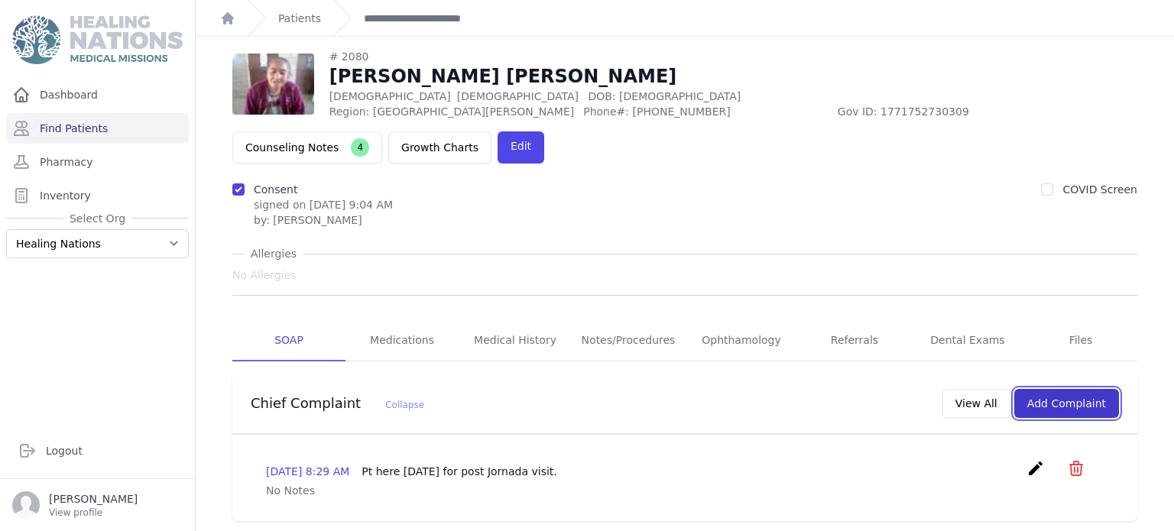
click at [1084, 389] on button "Add Complaint" at bounding box center [1066, 403] width 105 height 29
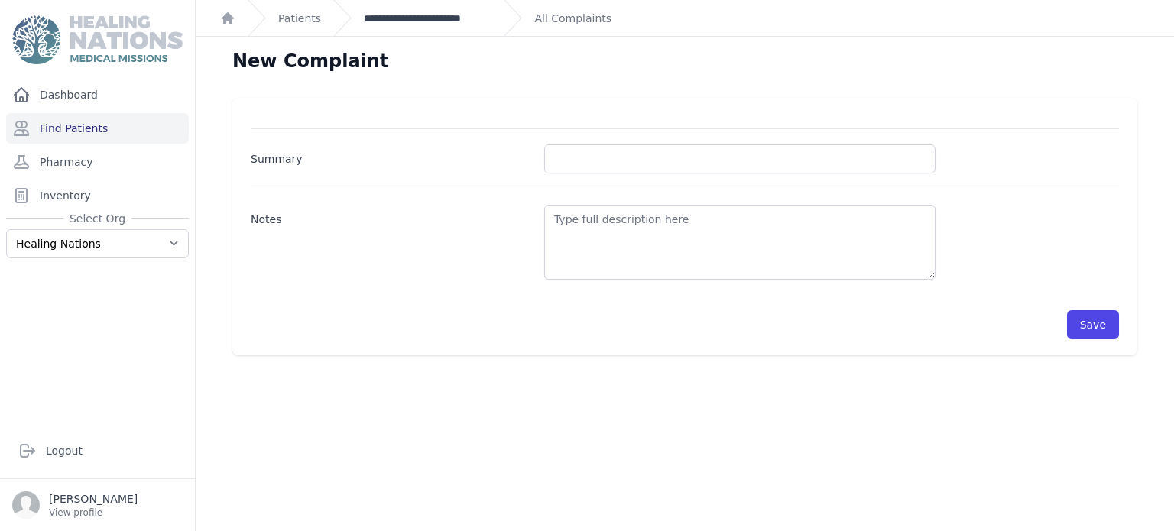
click at [400, 14] on link "**********" at bounding box center [428, 18] width 128 height 15
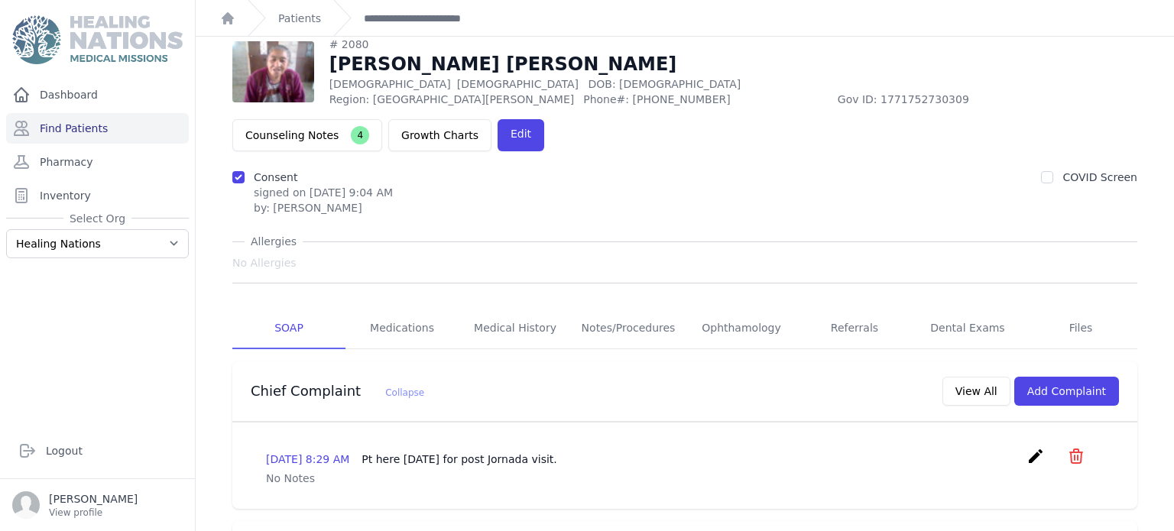
scroll to position [8, 0]
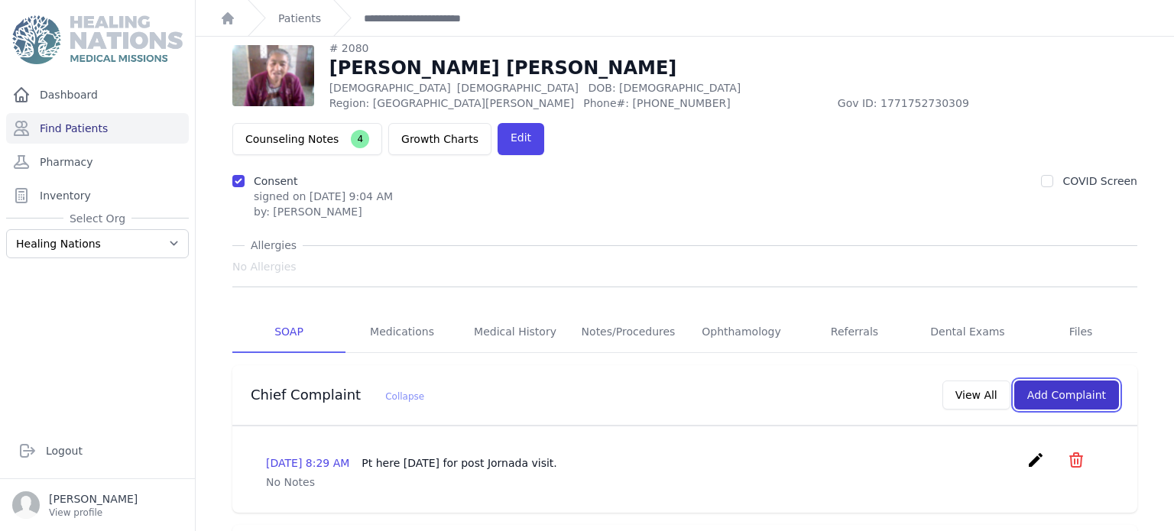
click at [1049, 381] on button "Add Complaint" at bounding box center [1066, 395] width 105 height 29
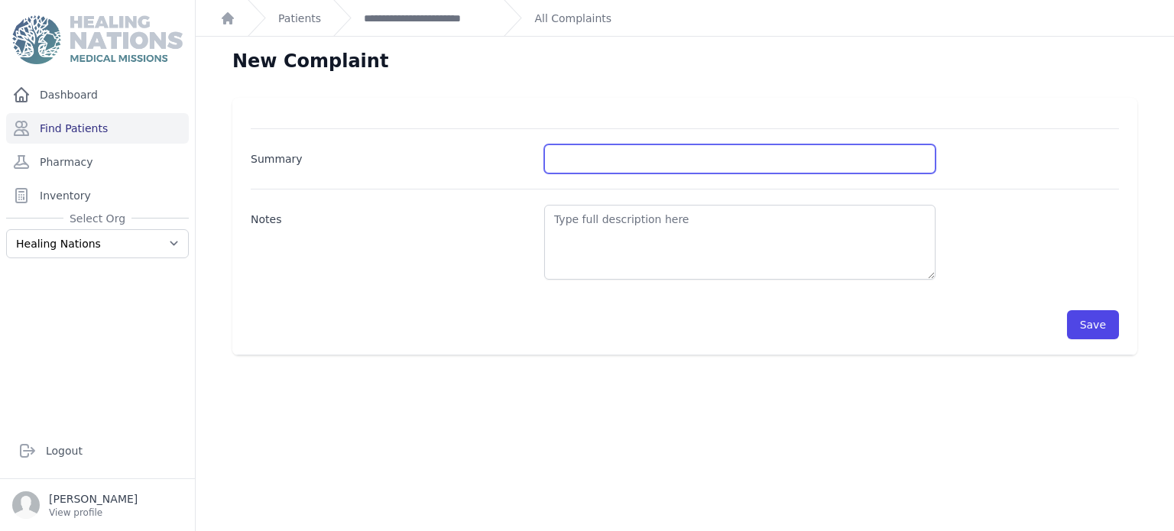
click at [761, 147] on input "Summary" at bounding box center [739, 158] width 391 height 29
type input "BG and BP check"
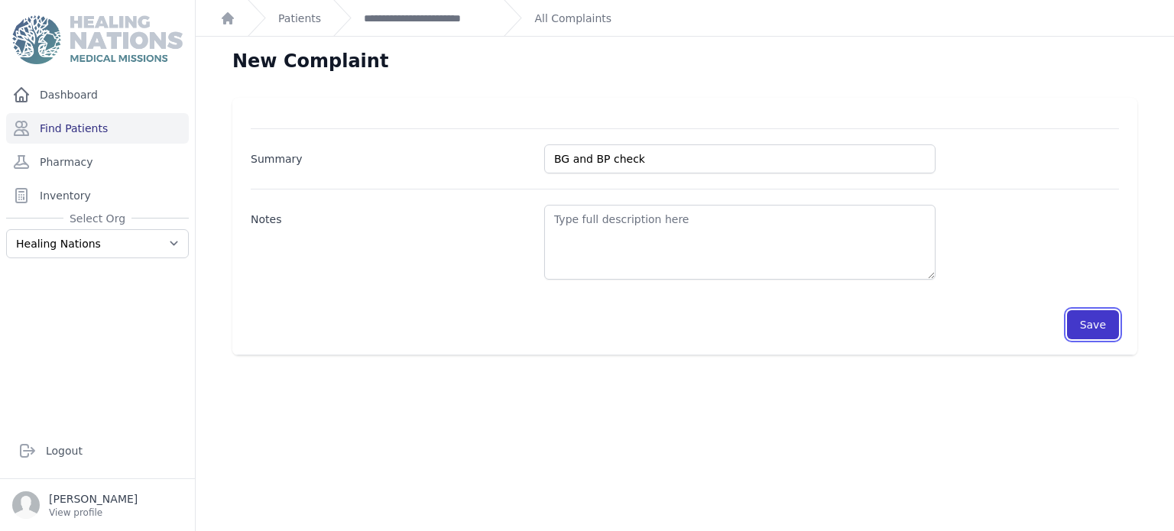
click at [1097, 323] on button "Save" at bounding box center [1093, 324] width 52 height 29
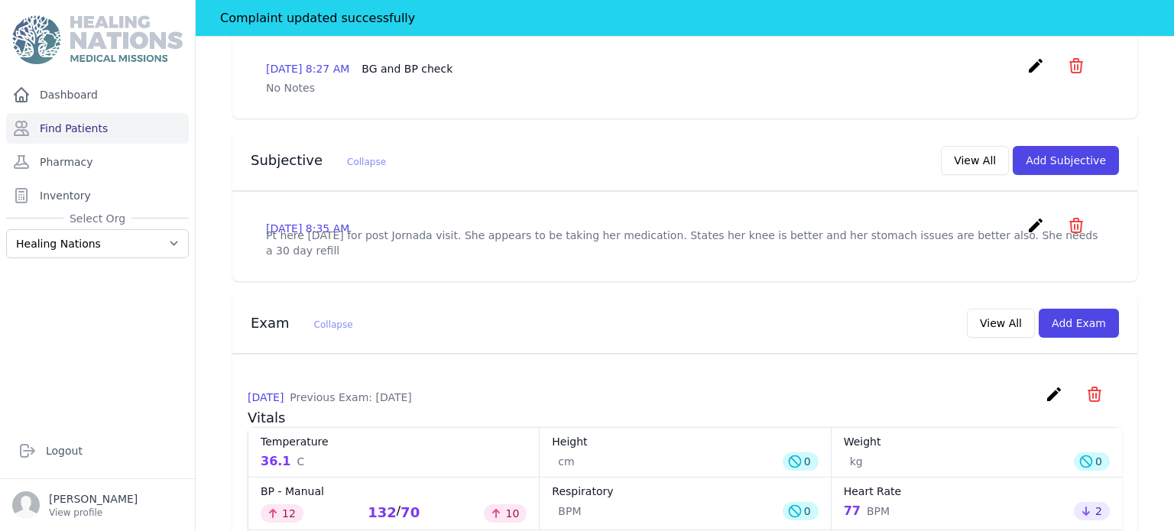
scroll to position [440, 0]
click at [1105, 308] on button "Add Exam" at bounding box center [1079, 322] width 80 height 29
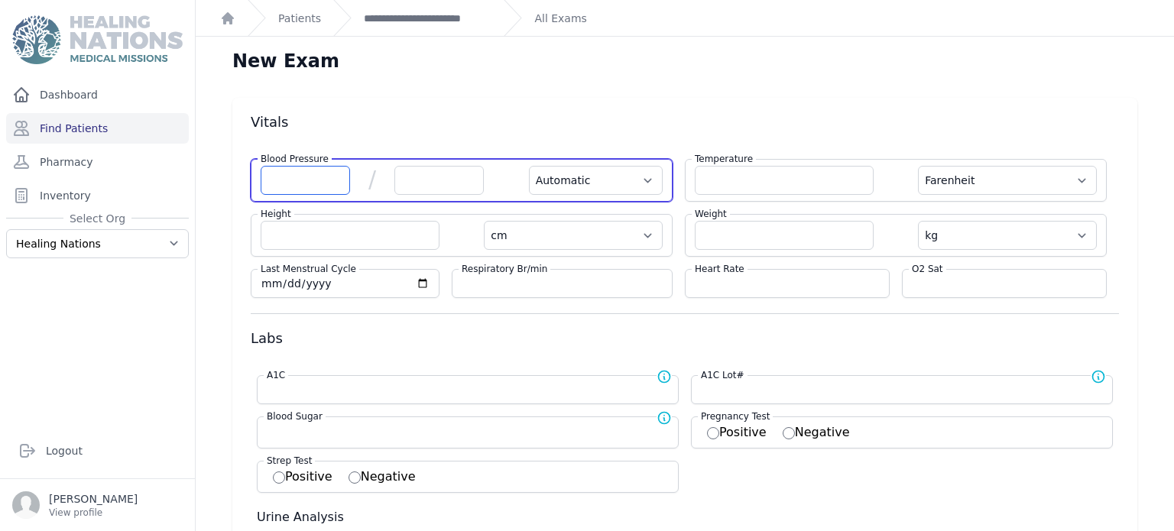
click at [318, 173] on input "number" at bounding box center [305, 180] width 89 height 29
type input "130"
click at [439, 190] on input "number" at bounding box center [438, 180] width 89 height 29
select select "Automatic"
select select "F"
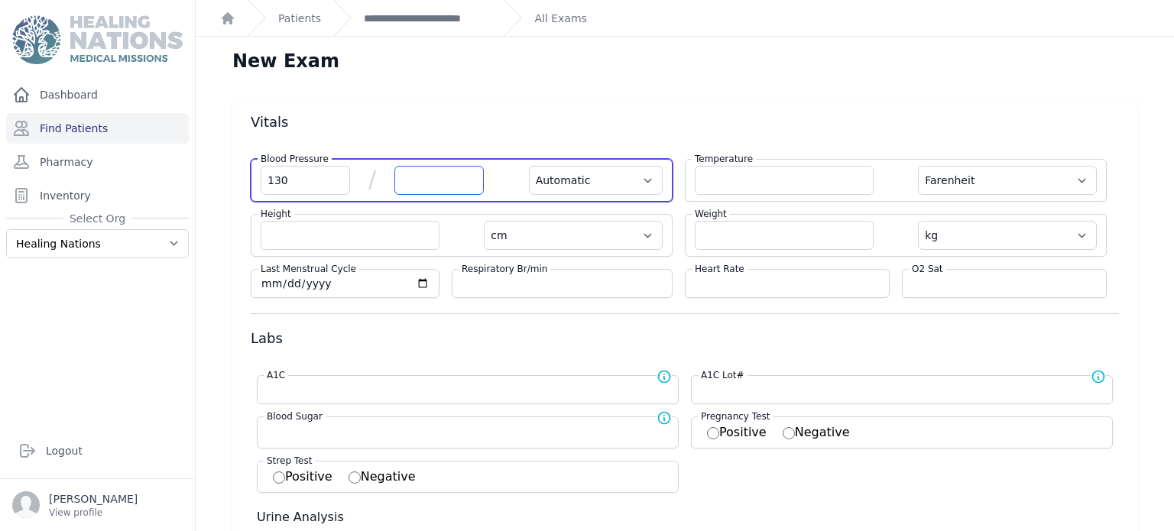
select select "cm"
select select "kg"
select select
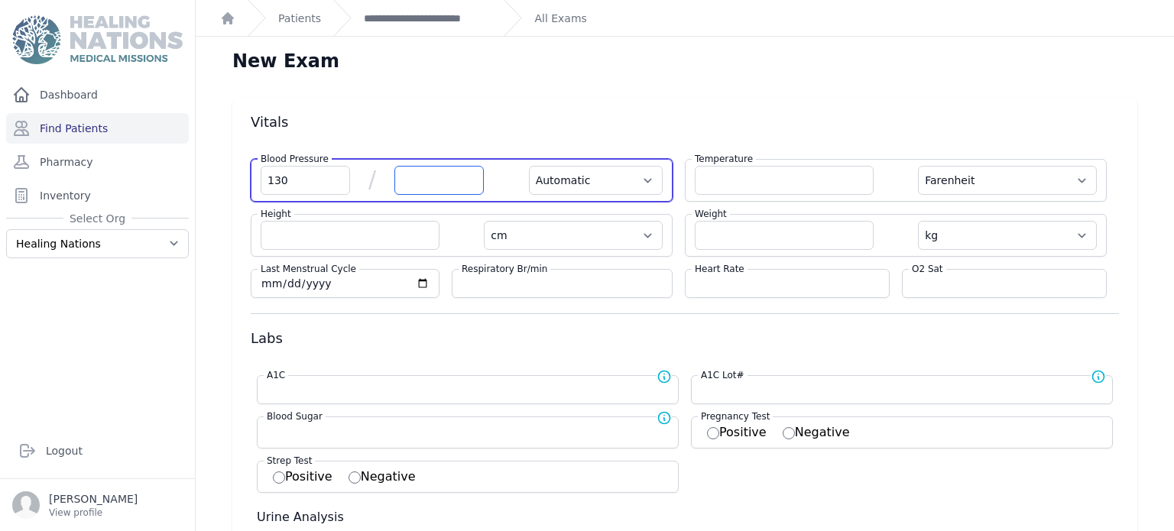
select select
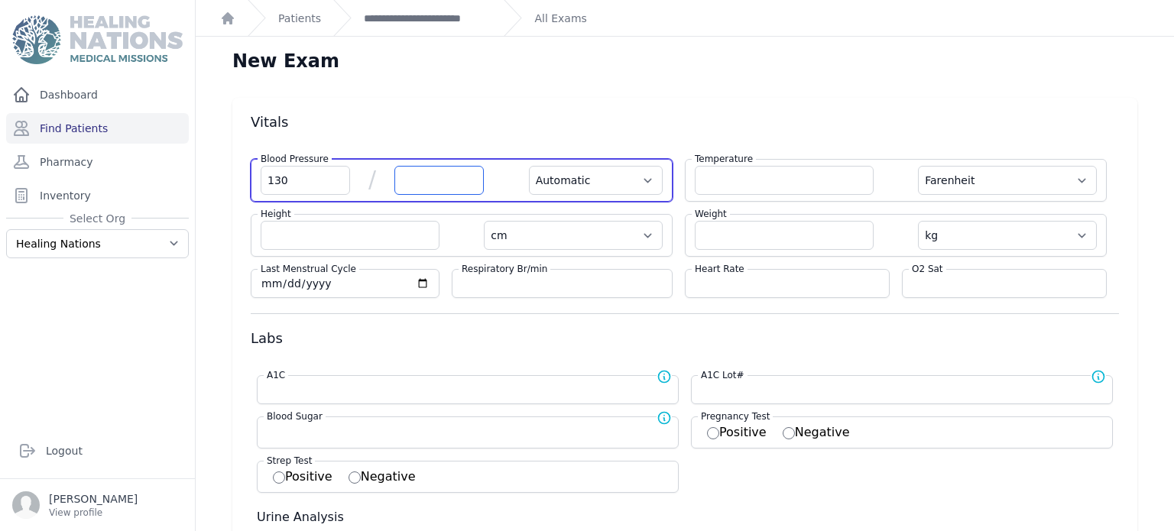
select select
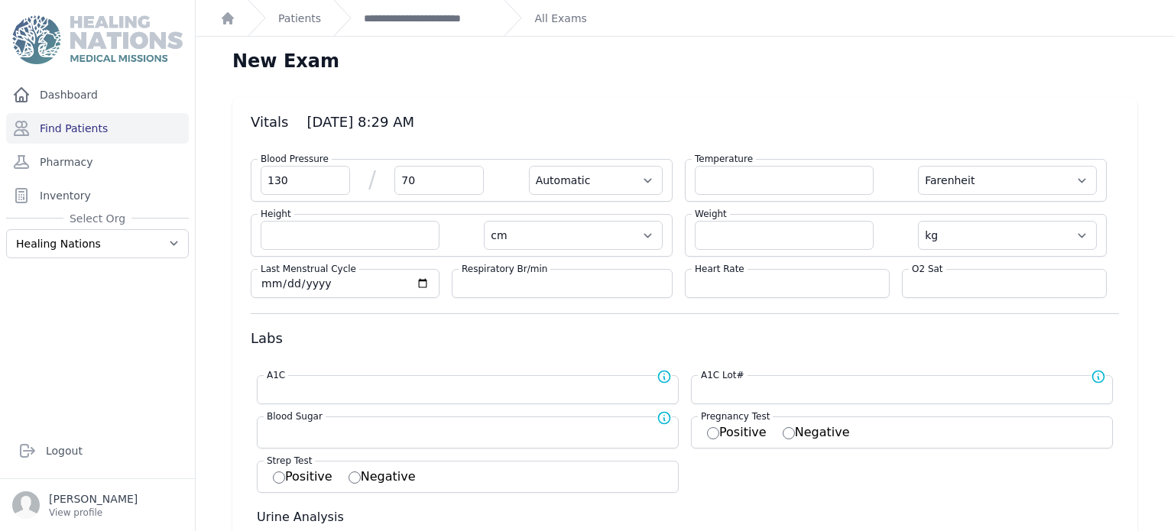
type input "70"
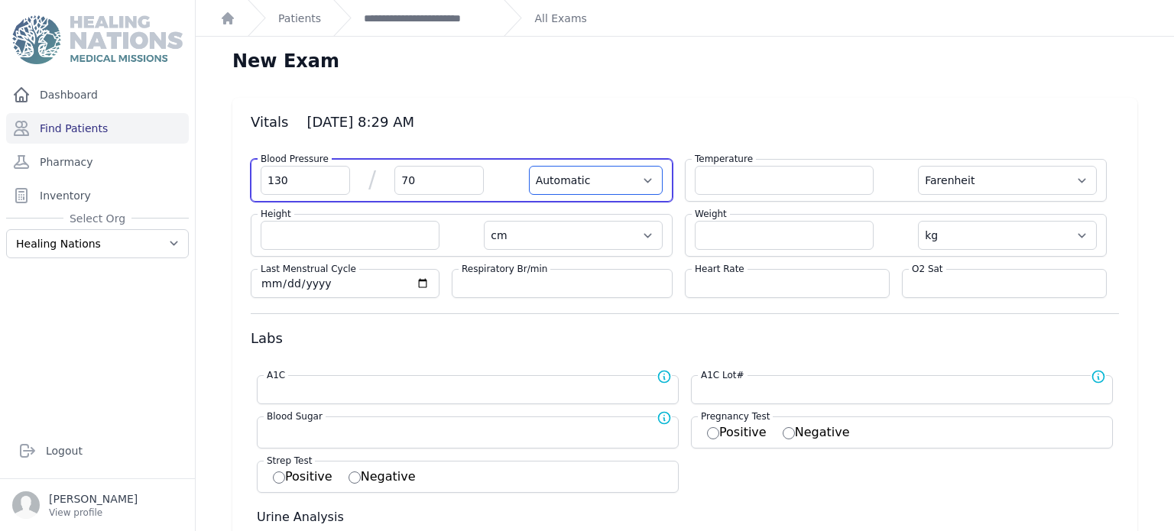
click at [570, 180] on select "Automatic Manual" at bounding box center [596, 180] width 134 height 29
select select "F"
select select "cm"
select select "kg"
select select
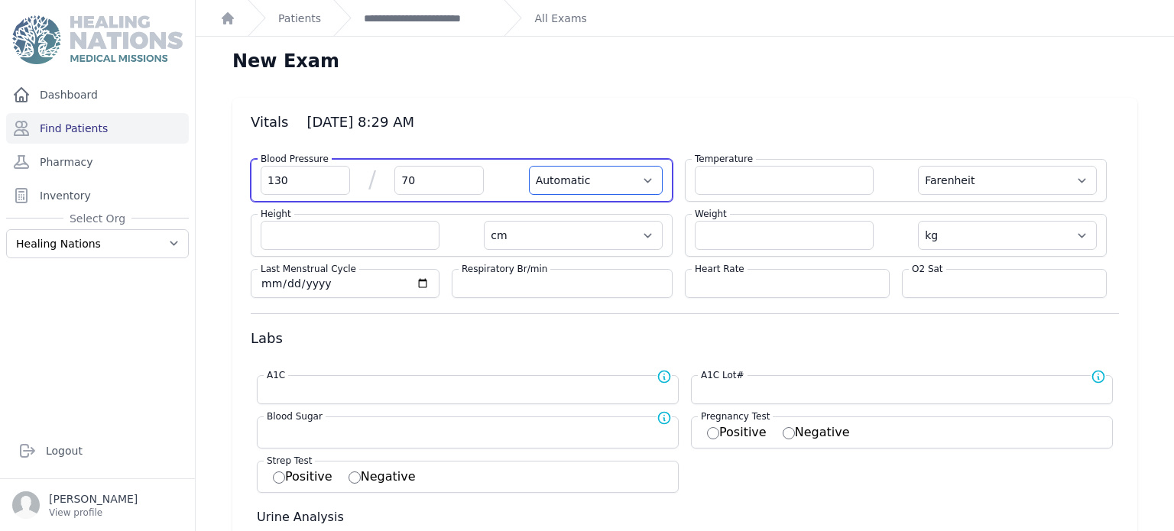
select select
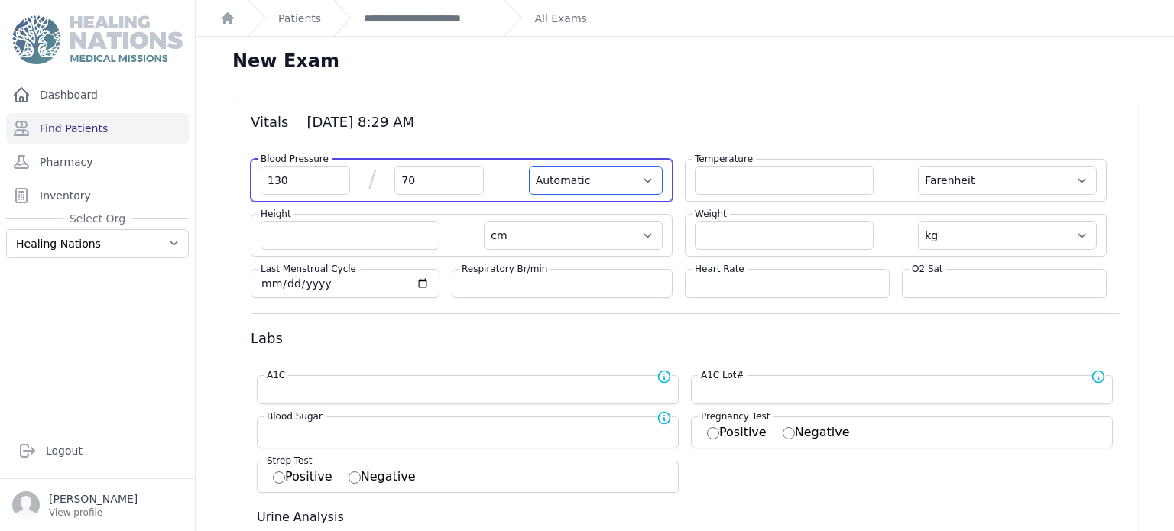
select select
select select "Manual"
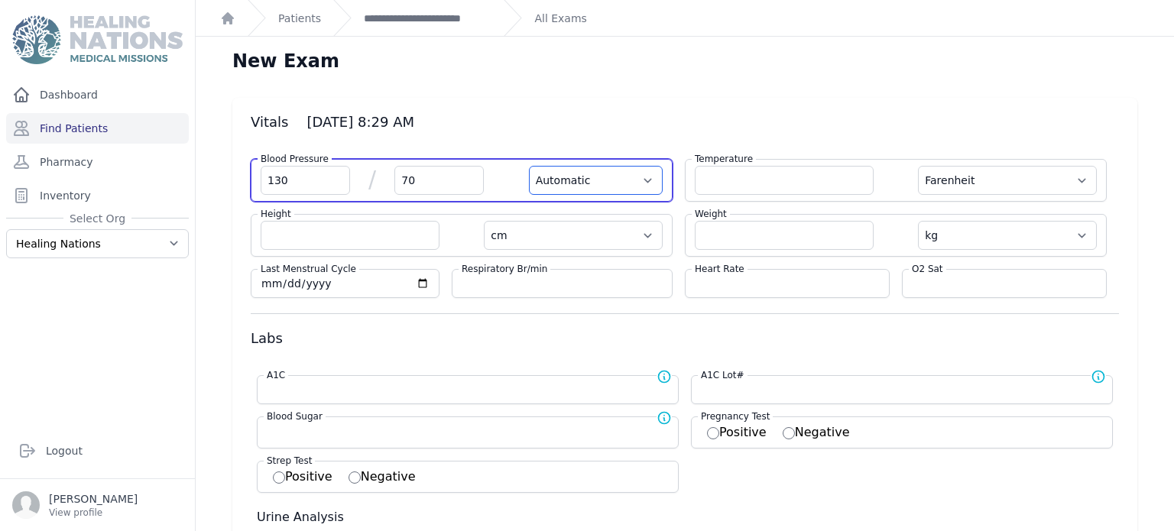
click at [529, 166] on select "Automatic Manual" at bounding box center [596, 180] width 134 height 29
select select "F"
select select "cm"
select select "kg"
select select
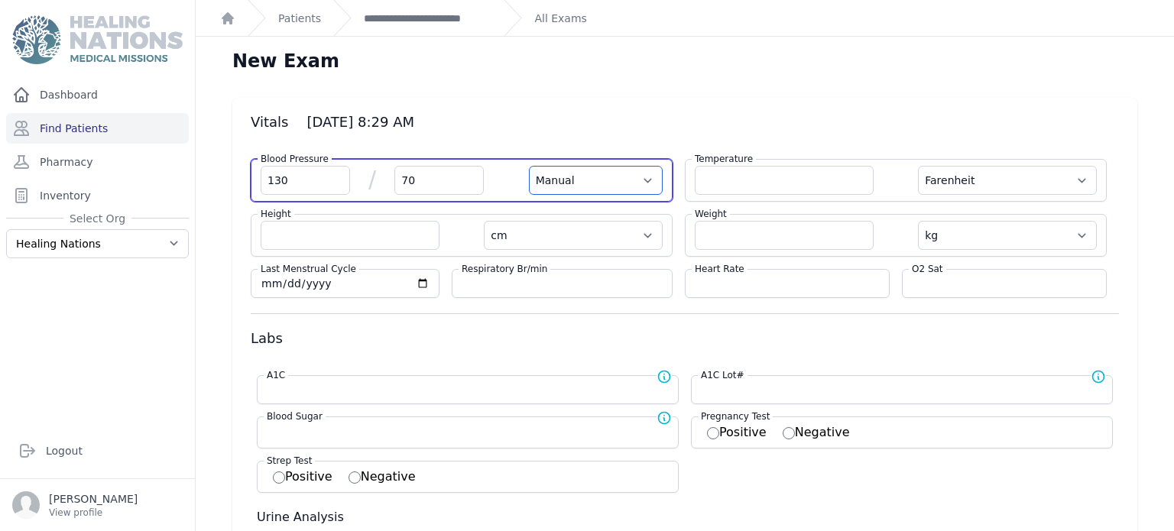
select select
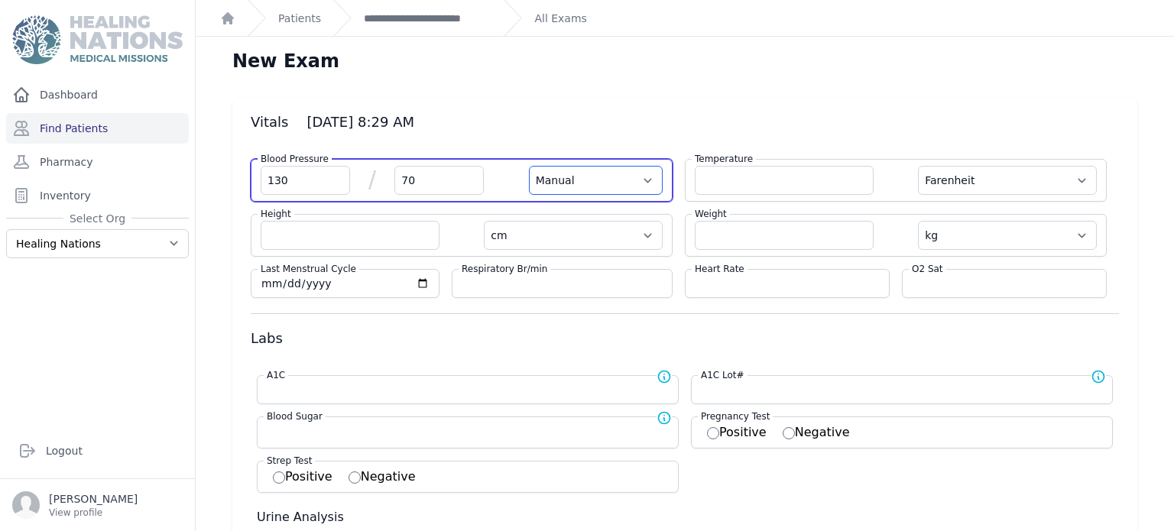
select select
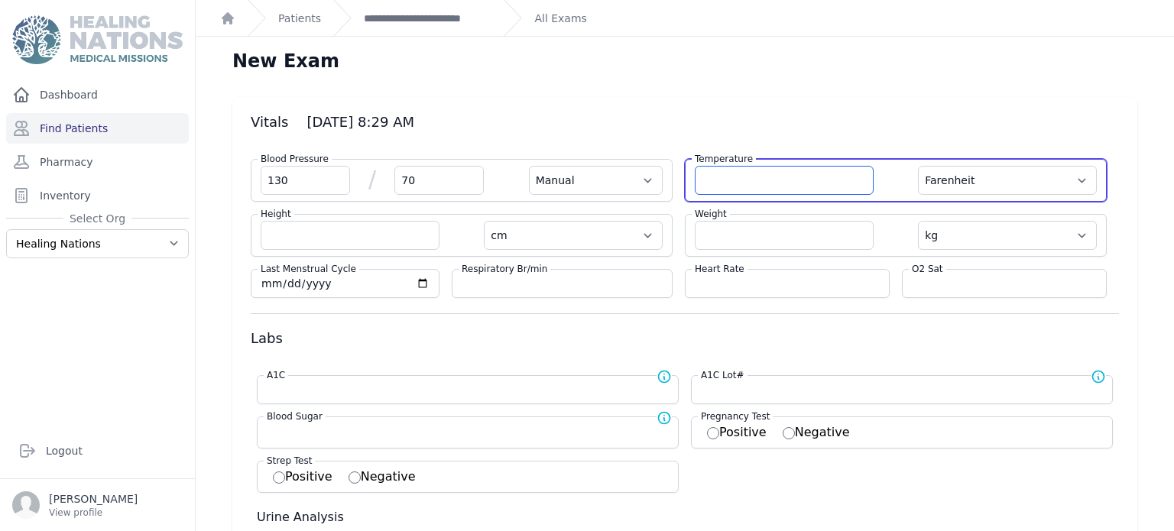
click at [754, 176] on input "number" at bounding box center [784, 180] width 179 height 29
type input "36.4"
click at [955, 176] on select "Farenheit [PERSON_NAME]" at bounding box center [1007, 180] width 179 height 29
select select "Manual"
select select "cm"
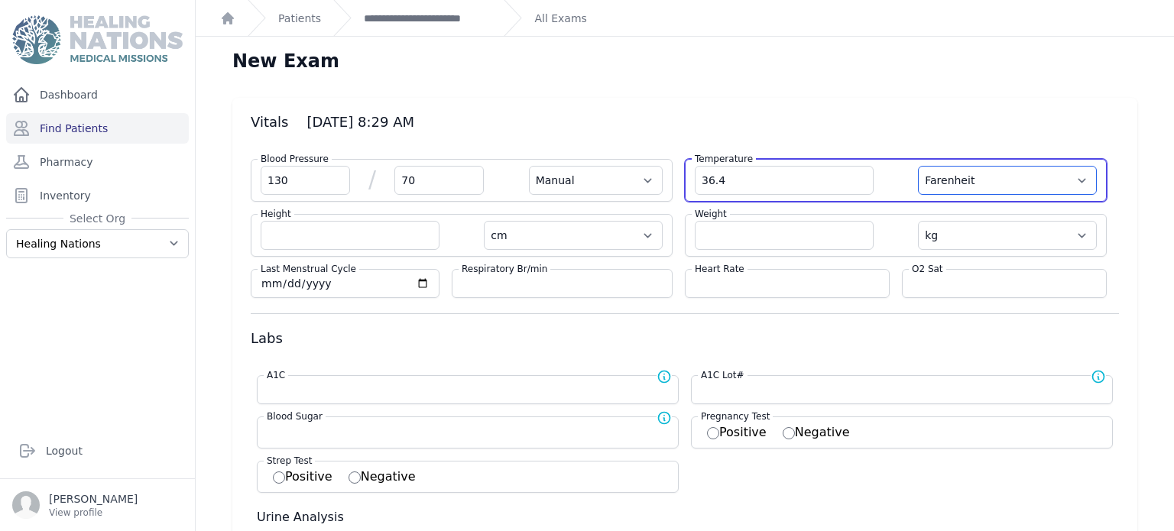
select select "kg"
select select
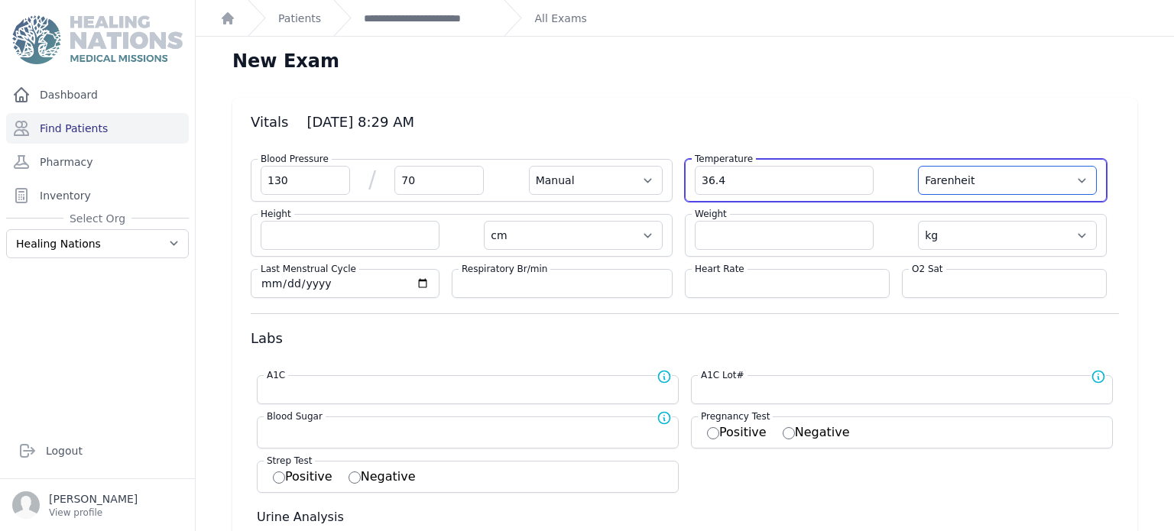
select select
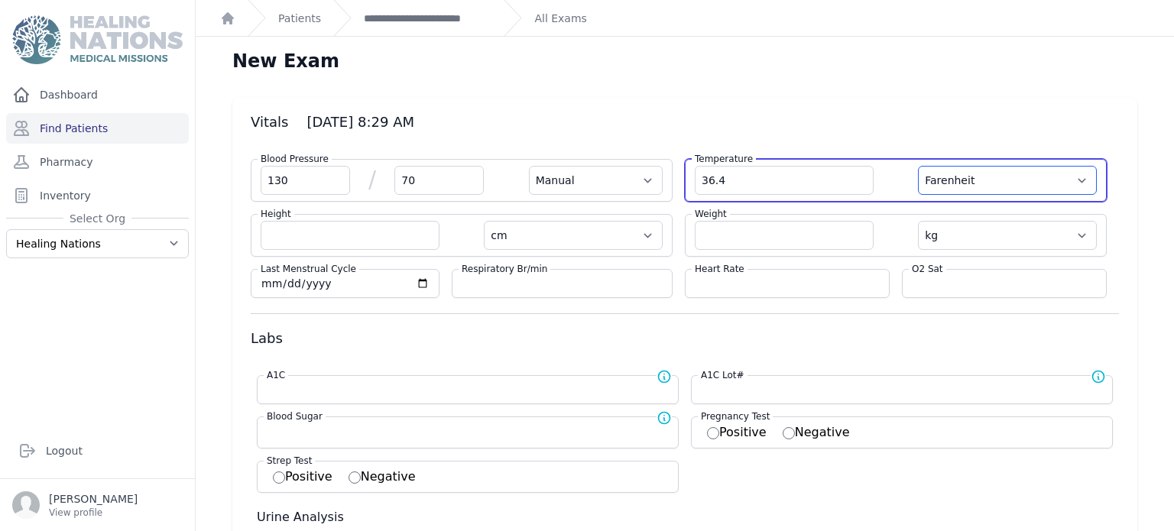
select select
select select "C"
click at [918, 166] on select "Farenheit [PERSON_NAME]" at bounding box center [1007, 180] width 179 height 29
select select "Manual"
select select "cm"
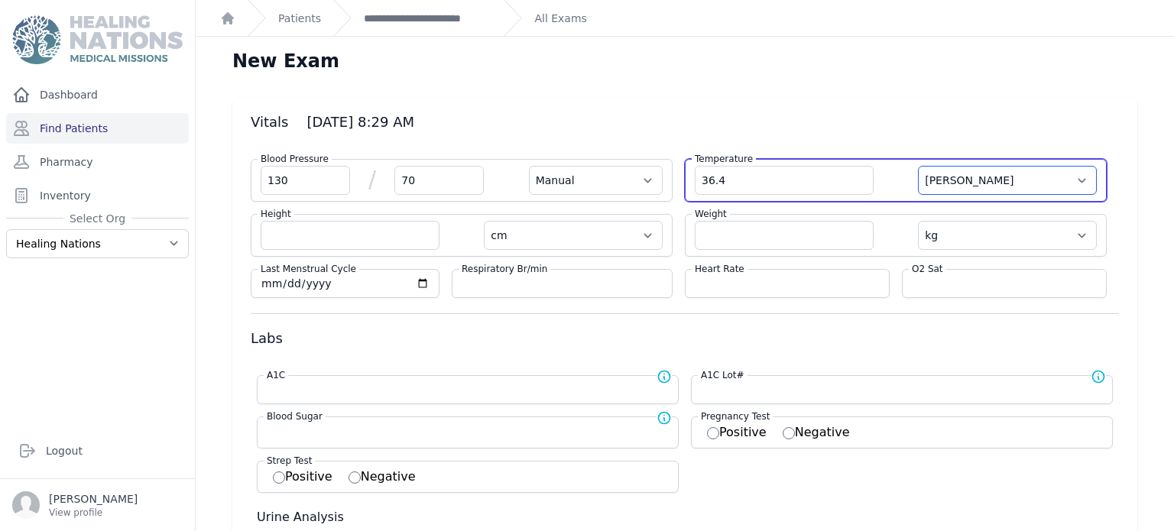
select select "kg"
select select
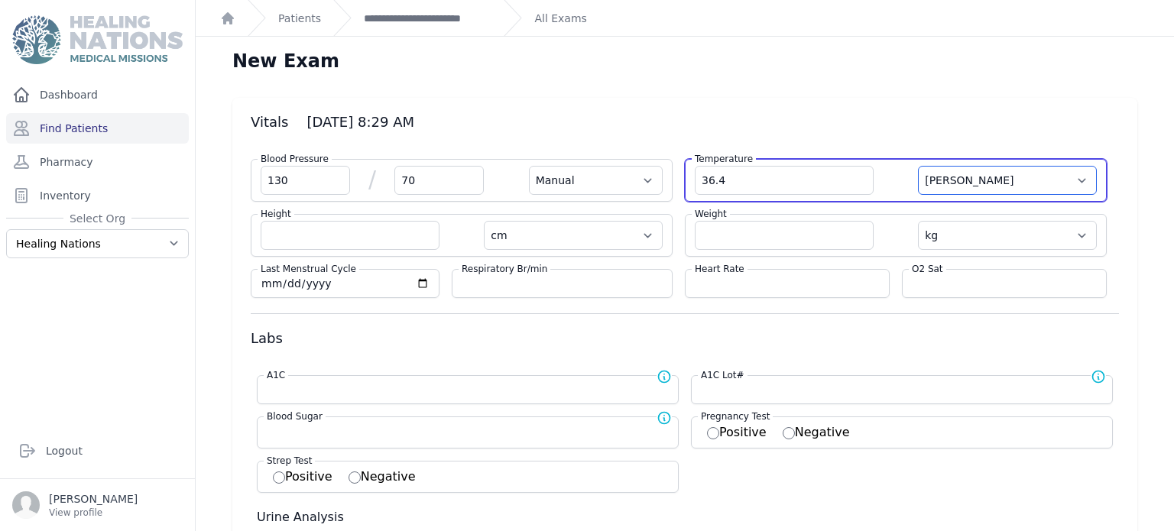
select select
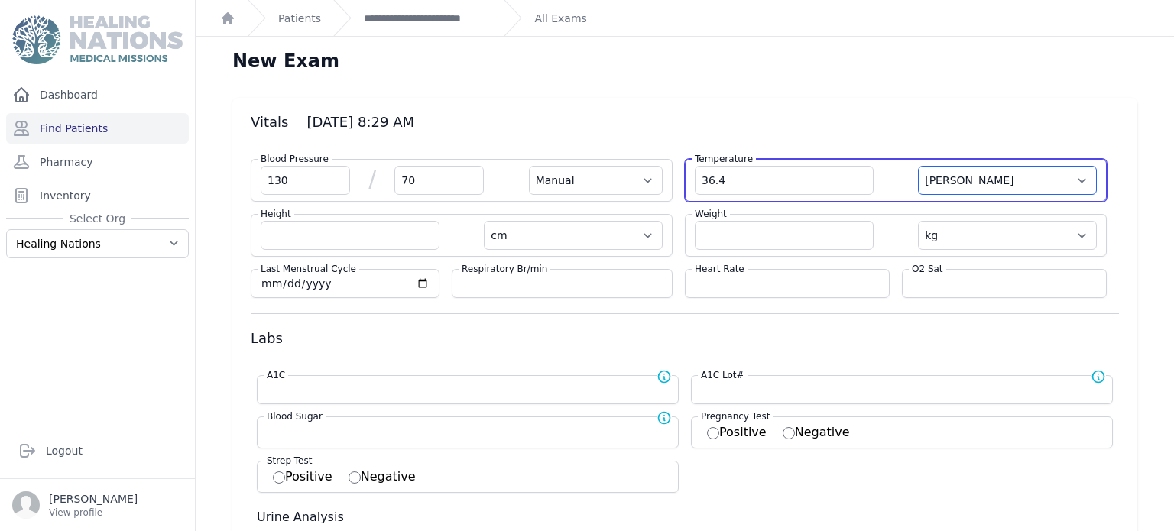
select select
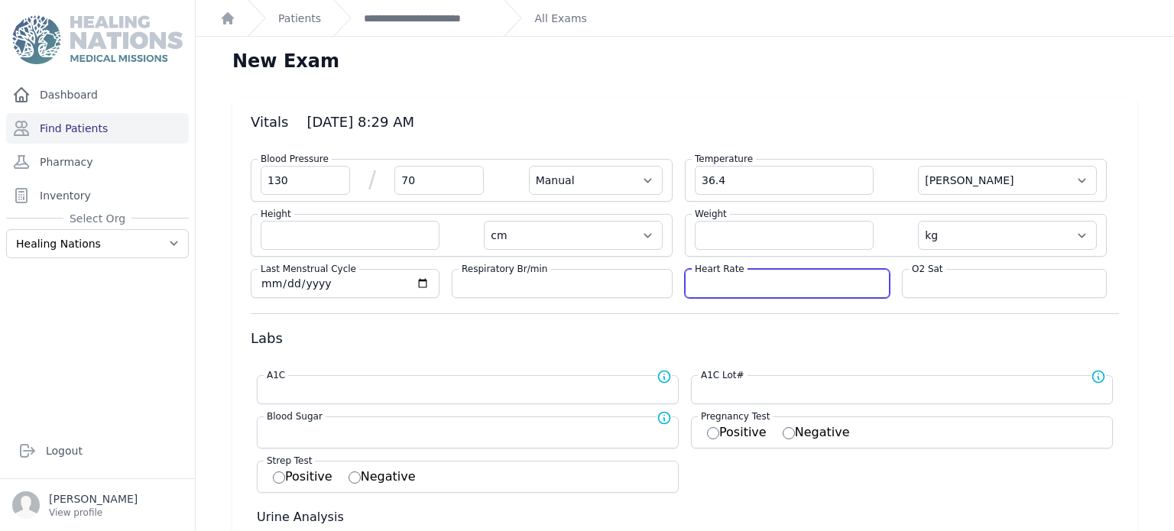
click at [831, 276] on input "number" at bounding box center [787, 283] width 185 height 15
type input "85"
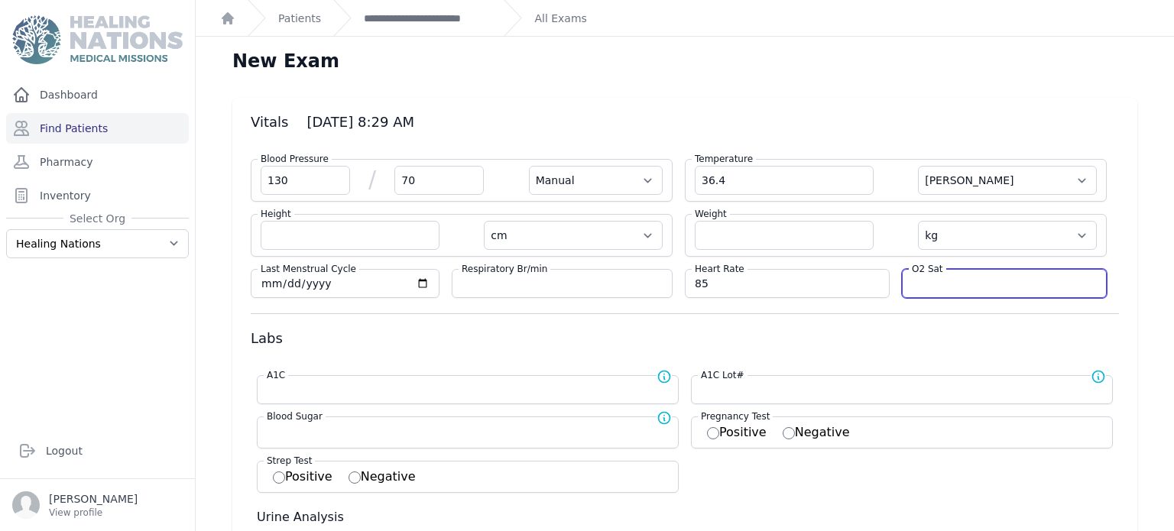
click at [1045, 281] on input "number" at bounding box center [1004, 283] width 185 height 15
select select "Manual"
select select "C"
select select "cm"
select select "kg"
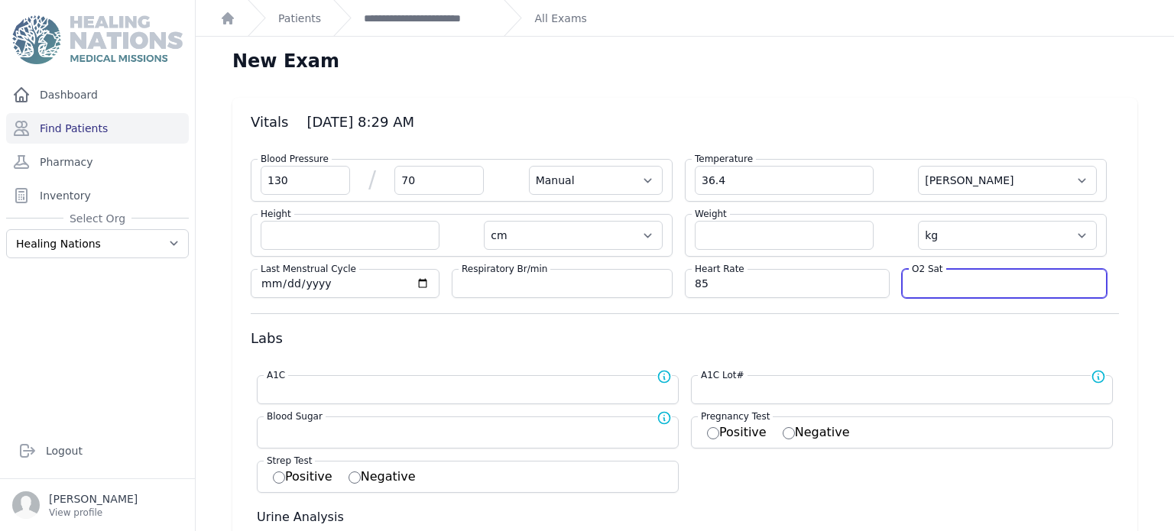
select select
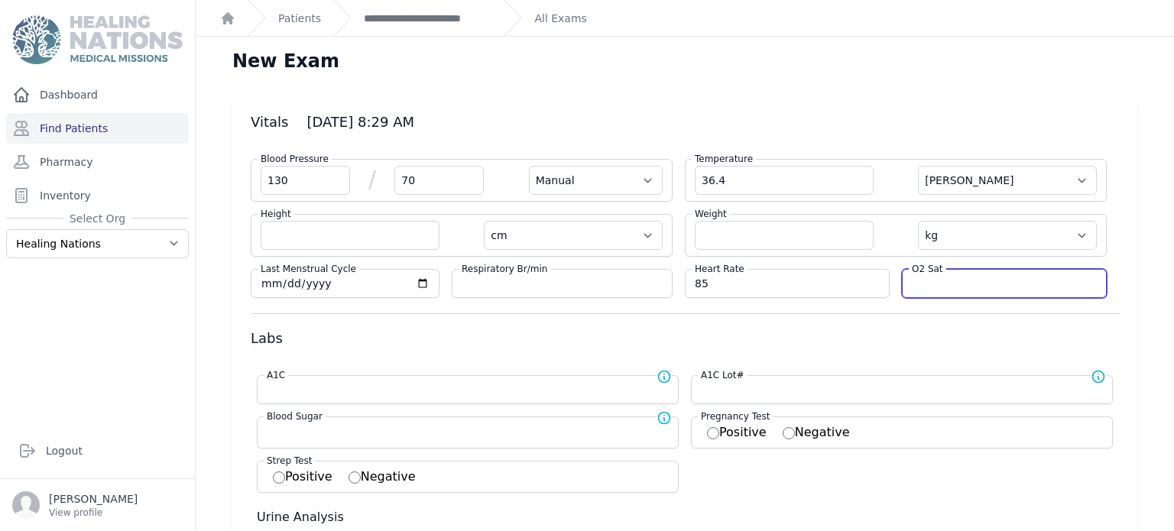
select select
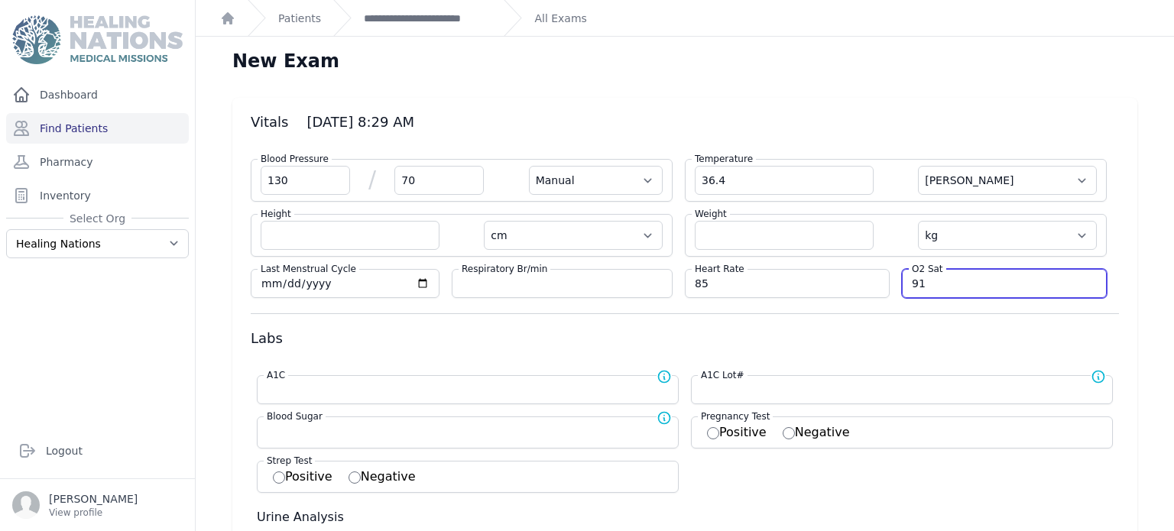
type input "91"
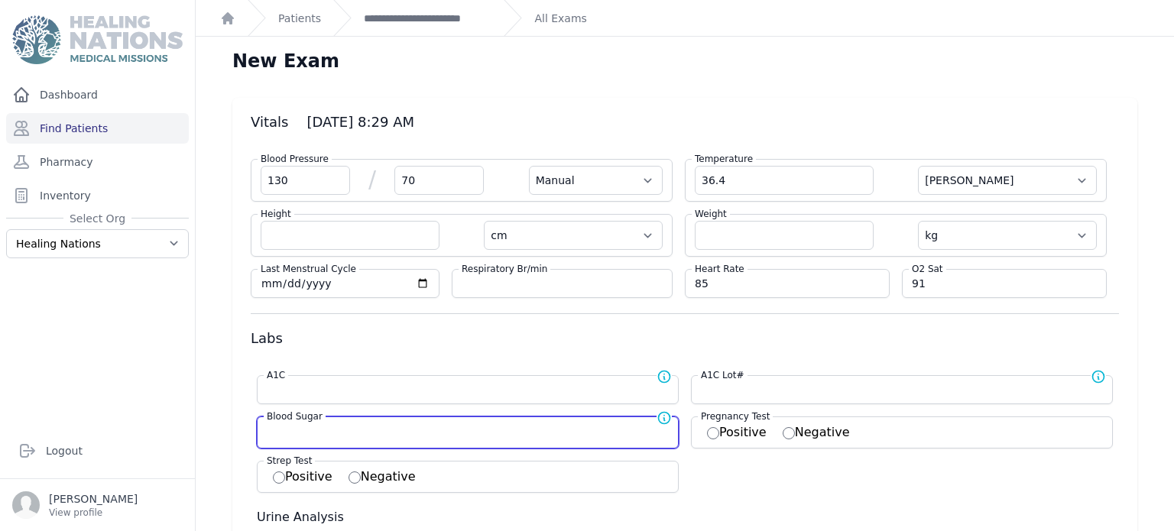
click at [510, 429] on input "number" at bounding box center [468, 430] width 402 height 15
select select "Manual"
select select "C"
select select "cm"
select select "kg"
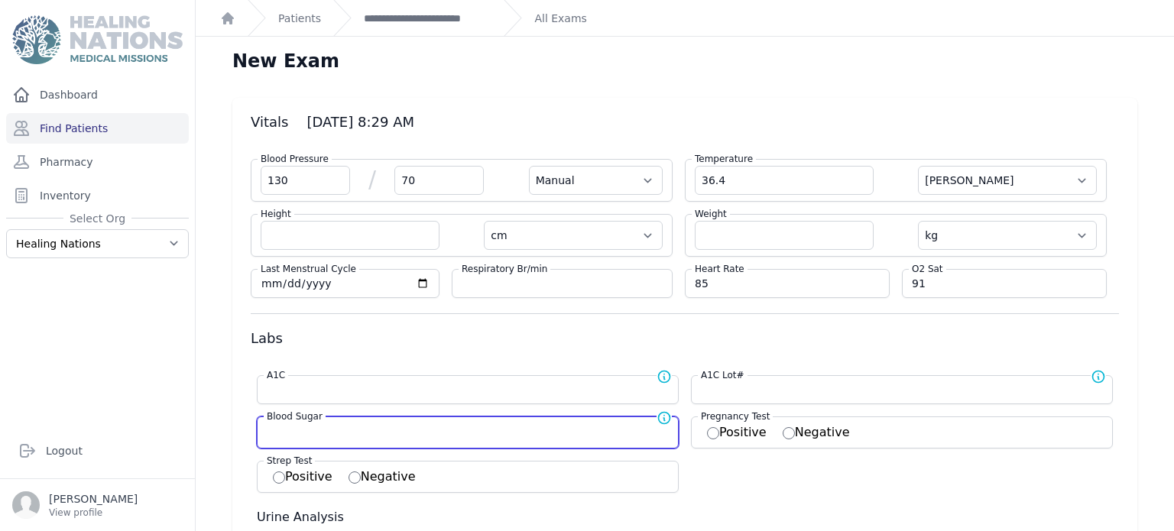
select select
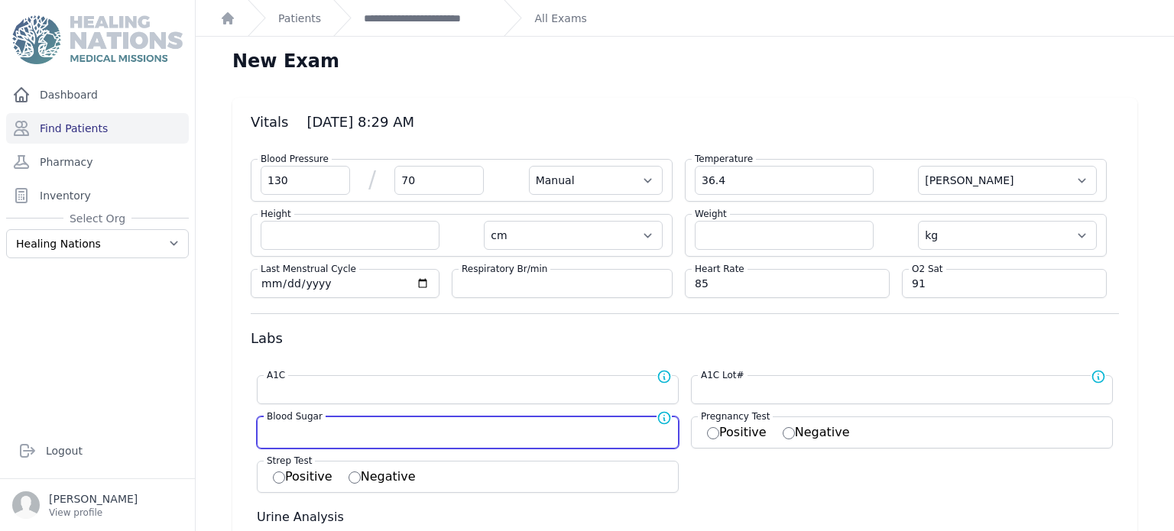
select select
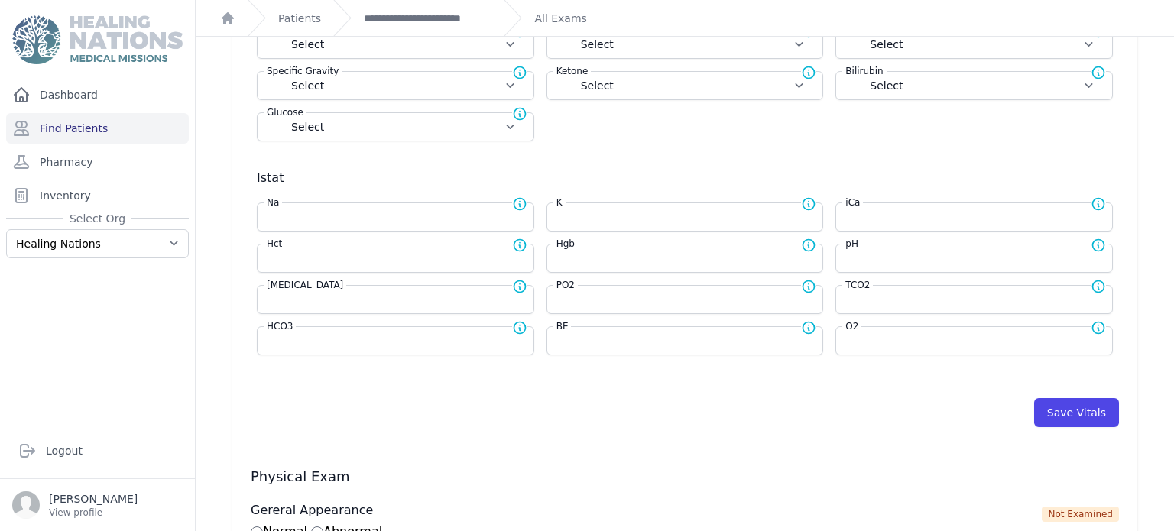
scroll to position [556, 0]
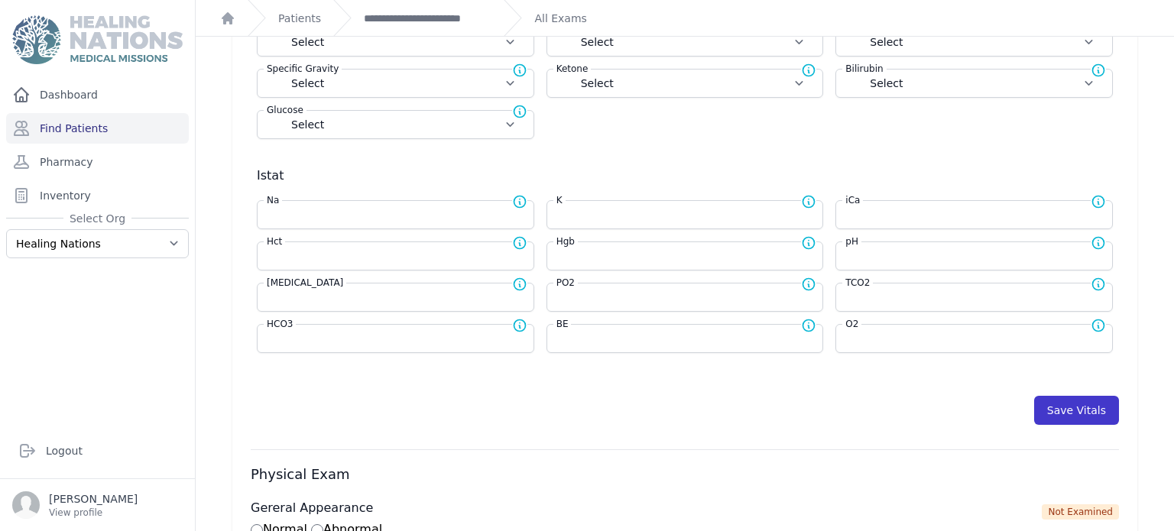
type input "144"
click at [1079, 405] on button "Save Vitals" at bounding box center [1076, 410] width 85 height 29
select select "Manual"
select select "C"
select select "cm"
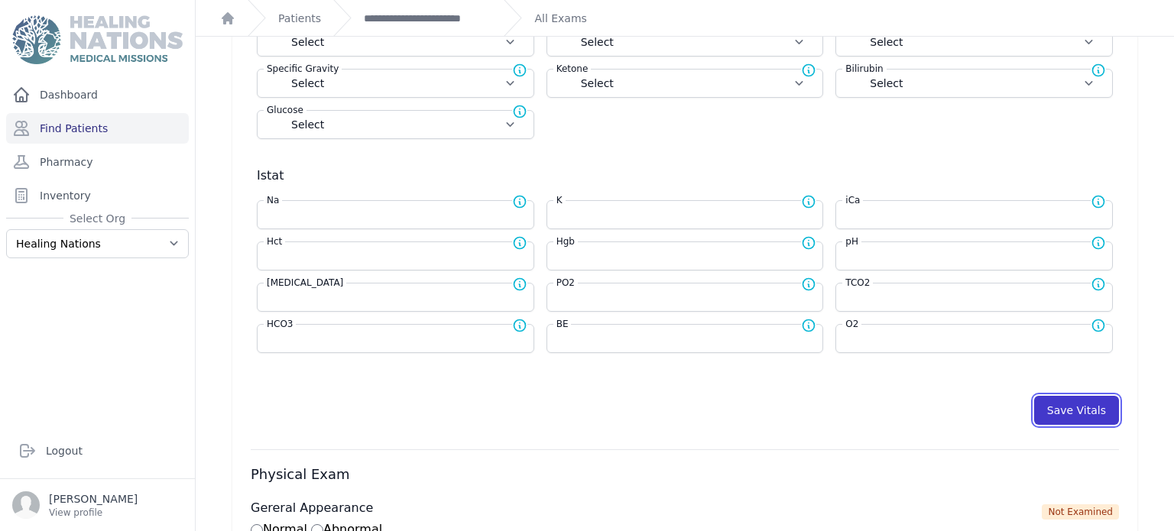
select select "kg"
type input "144.0"
select select
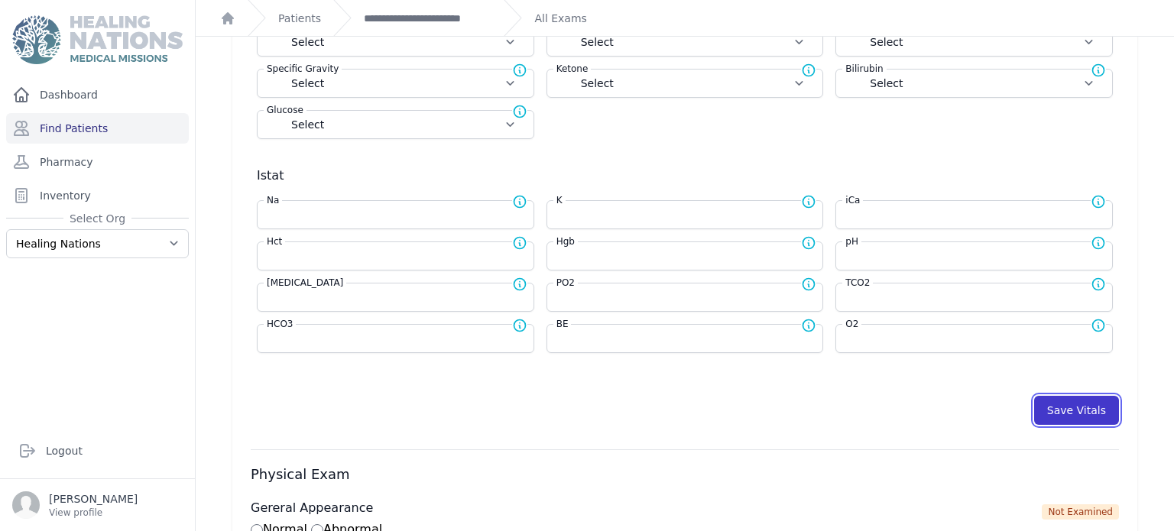
select select
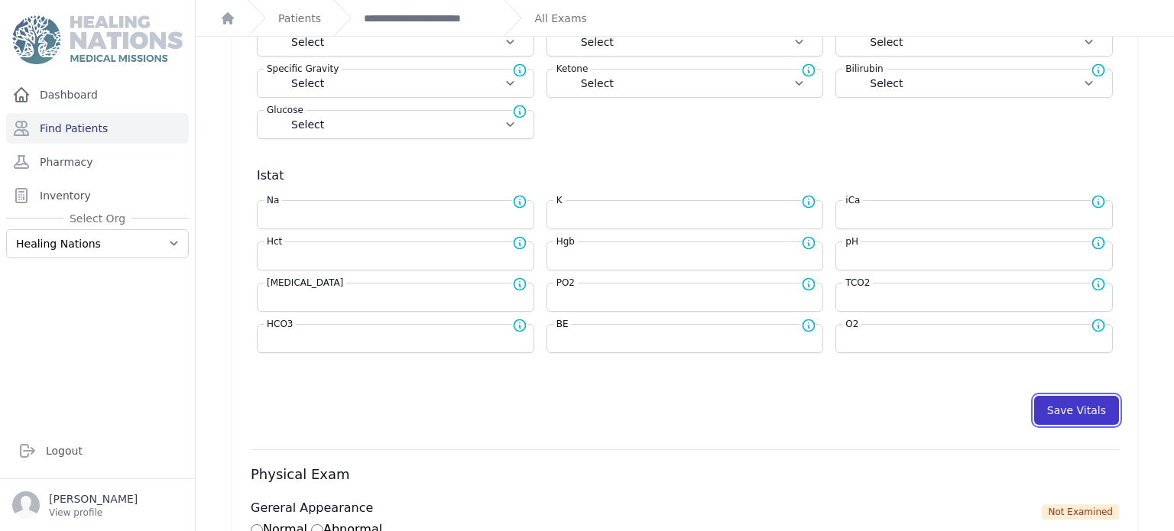
select select
click at [419, 18] on link "**********" at bounding box center [428, 18] width 128 height 15
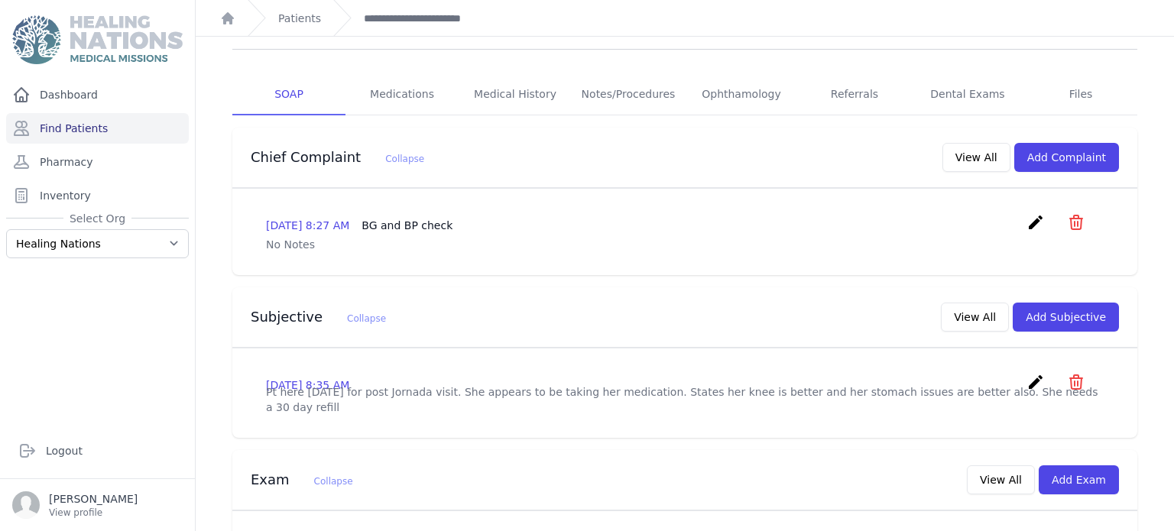
scroll to position [201, 0]
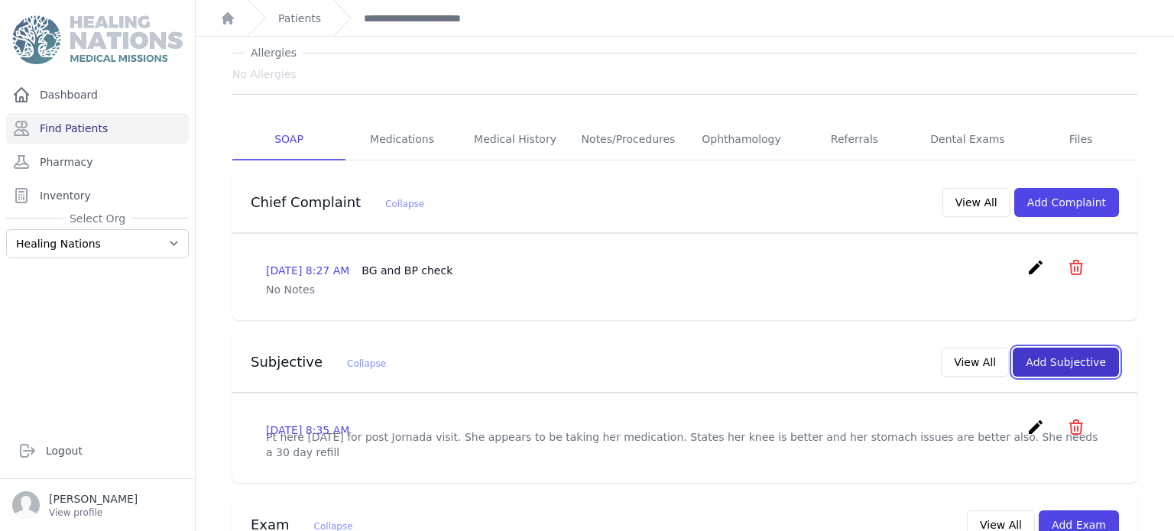
click at [1082, 348] on button "Add Subjective" at bounding box center [1066, 362] width 106 height 29
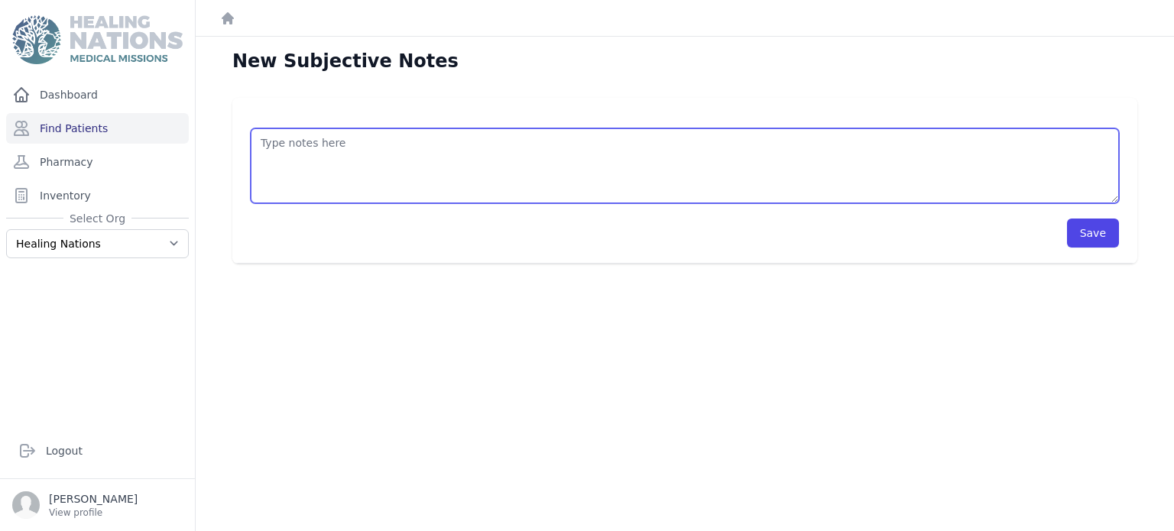
click at [425, 173] on textarea at bounding box center [685, 165] width 868 height 75
type textarea "Patient is here for BG and BP check. No current complaints at this time. Will n…"
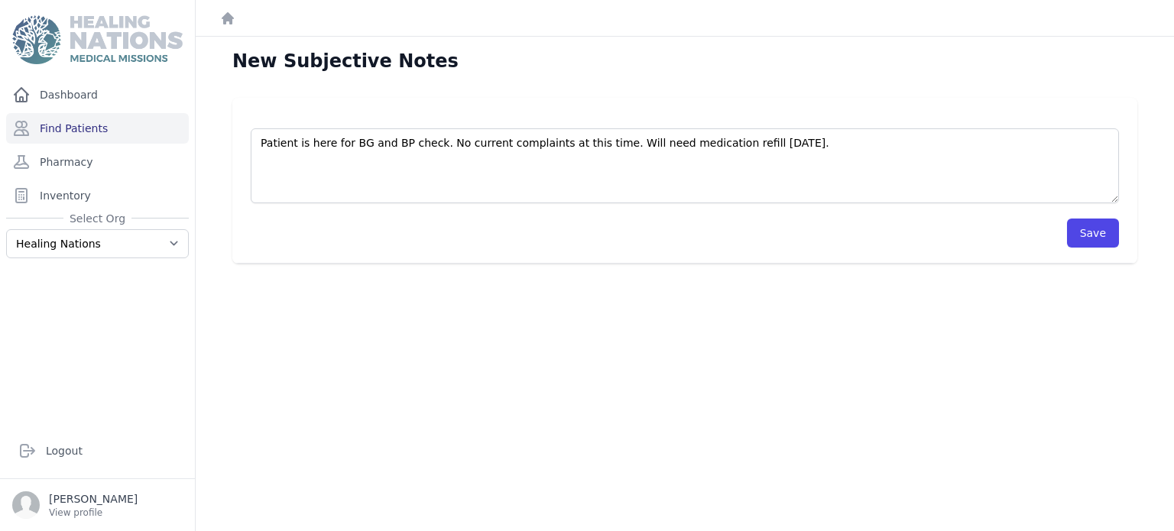
click at [1105, 216] on div "Save" at bounding box center [685, 225] width 868 height 44
click at [1092, 236] on button "Save" at bounding box center [1093, 233] width 52 height 29
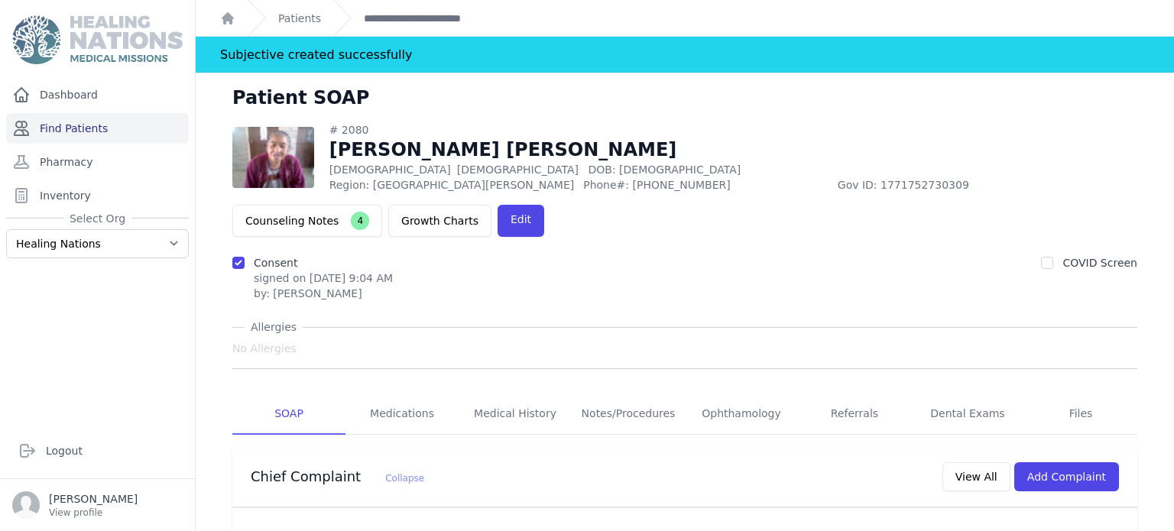
click at [42, 134] on link "Find Patients" at bounding box center [97, 128] width 183 height 31
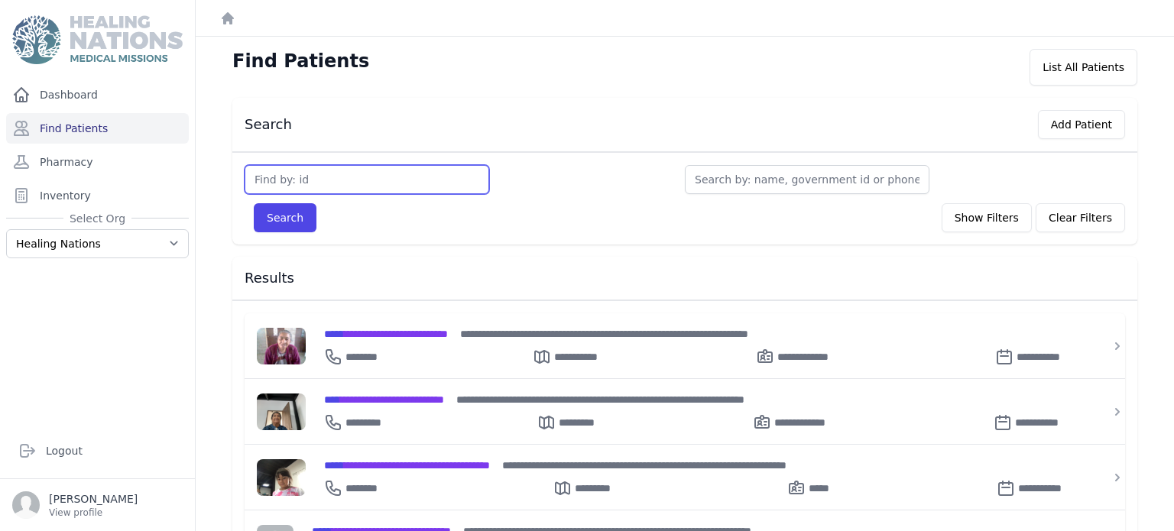
drag, startPoint x: 391, startPoint y: 182, endPoint x: 372, endPoint y: 113, distance: 71.4
click at [391, 181] on input "text" at bounding box center [367, 179] width 245 height 29
type input "2406"
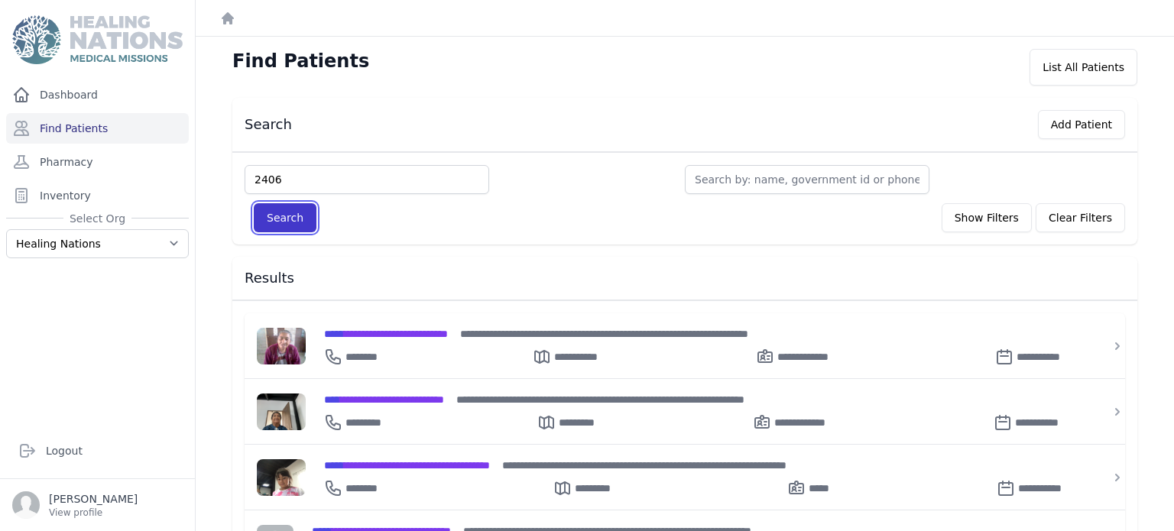
click at [290, 221] on button "Search" at bounding box center [285, 217] width 63 height 29
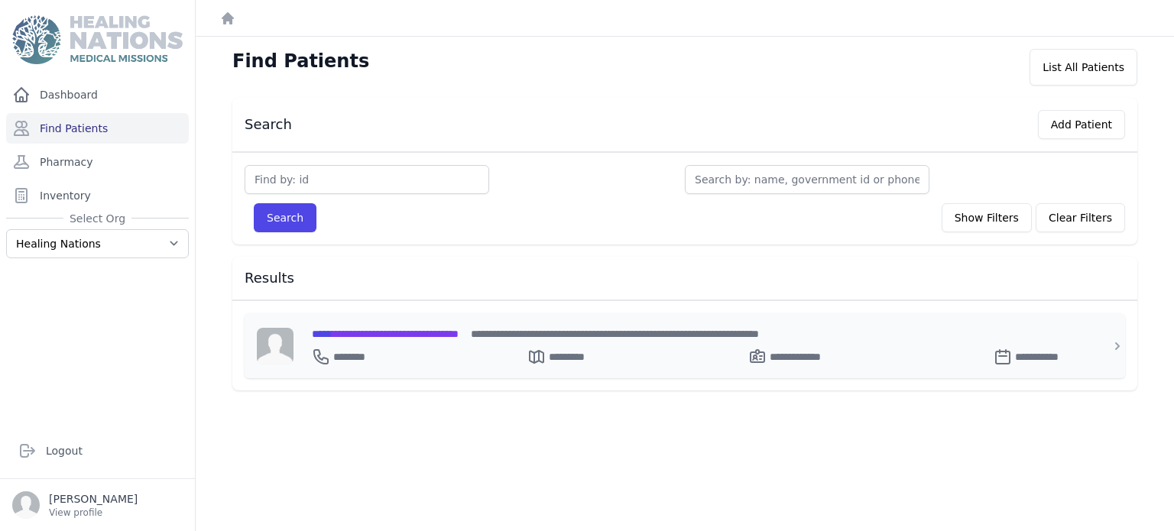
click at [381, 334] on span "**********" at bounding box center [385, 334] width 147 height 11
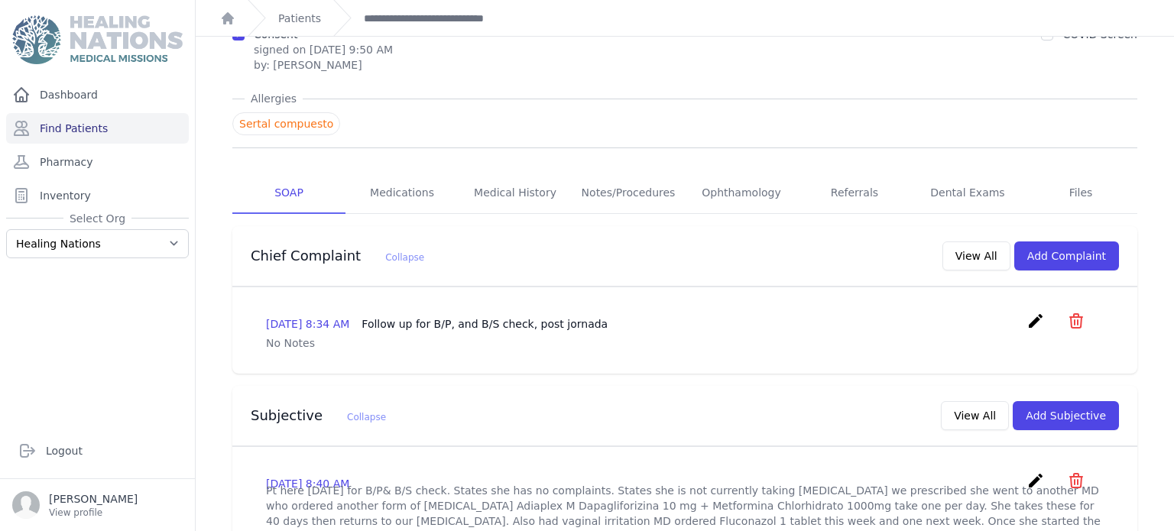
scroll to position [158, 0]
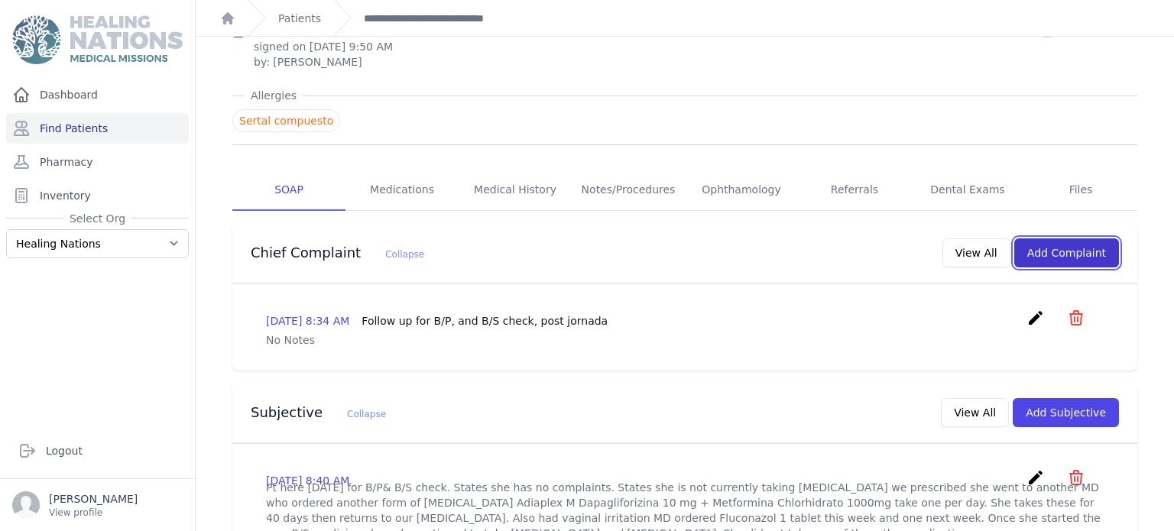
click at [1089, 238] on button "Add Complaint" at bounding box center [1066, 252] width 105 height 29
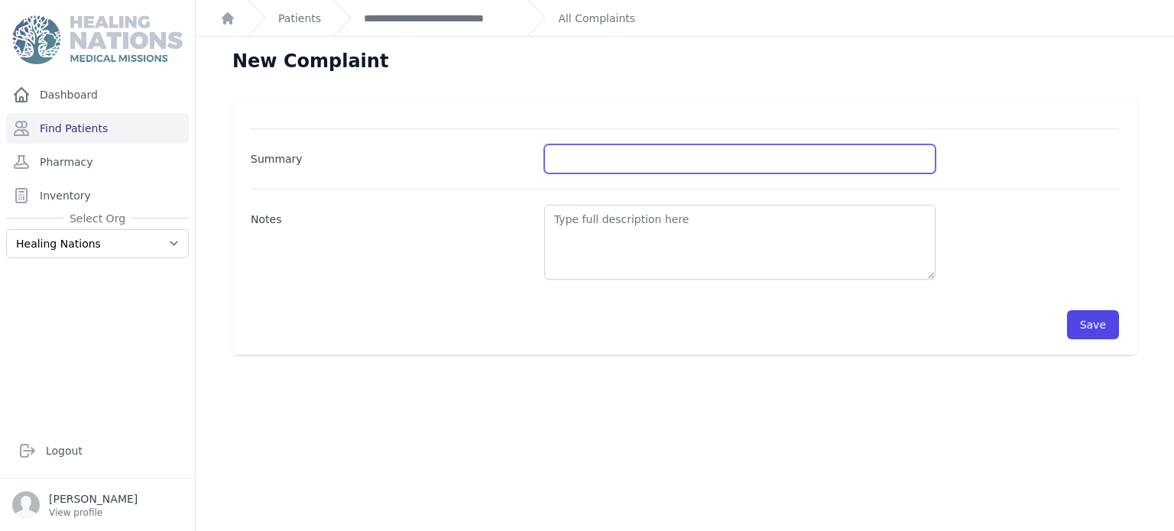
click at [635, 148] on input "Summary" at bounding box center [739, 158] width 391 height 29
type input "BP and BG check"
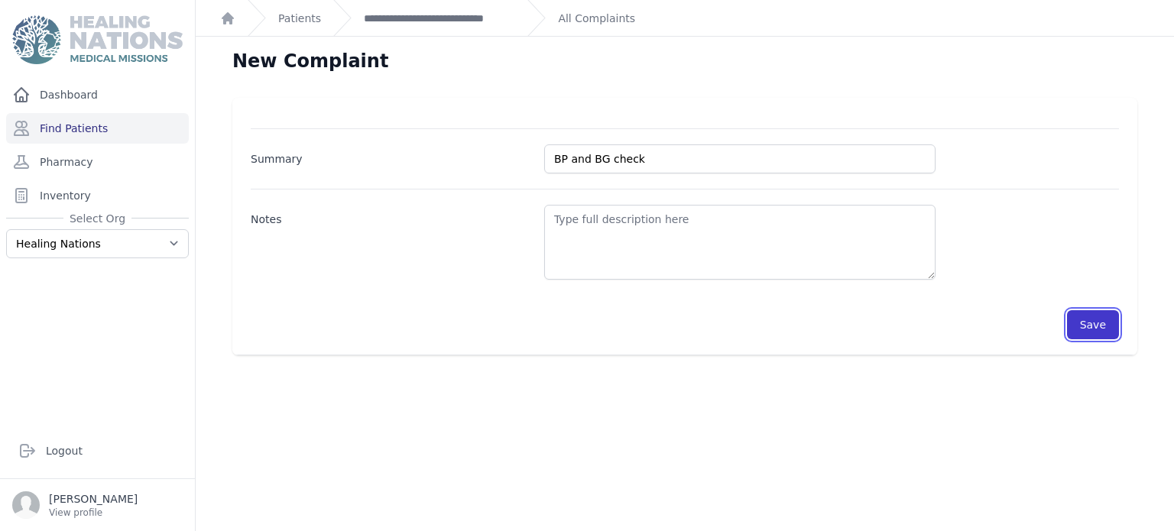
click at [1109, 335] on button "Save" at bounding box center [1093, 324] width 52 height 29
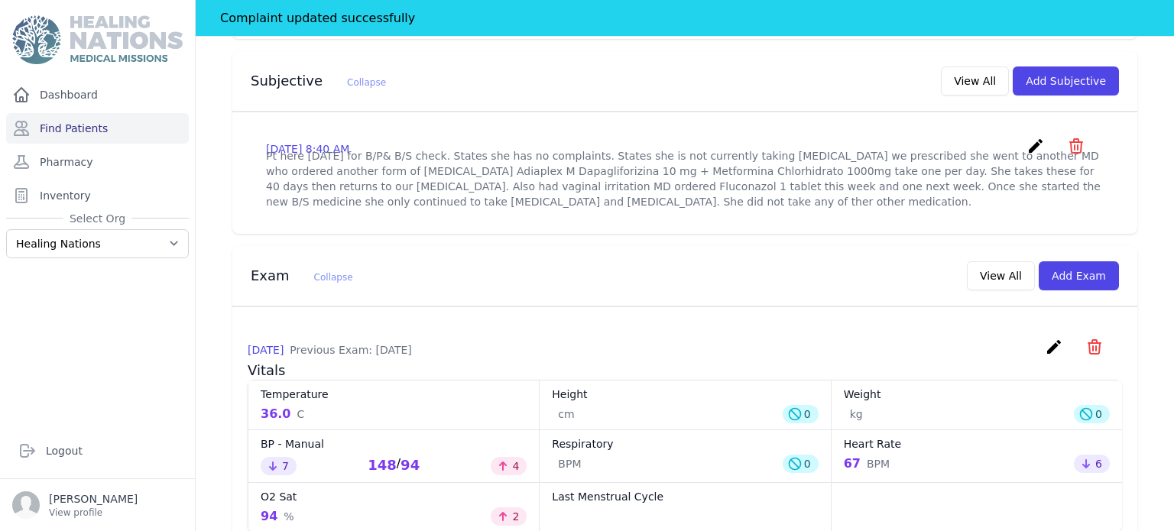
scroll to position [529, 0]
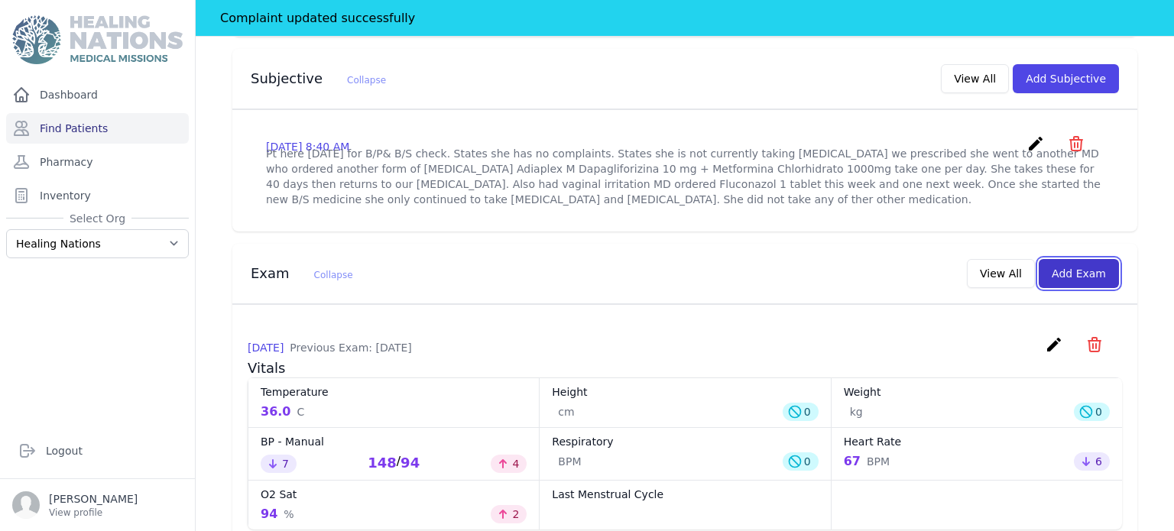
click at [1101, 259] on button "Add Exam" at bounding box center [1079, 273] width 80 height 29
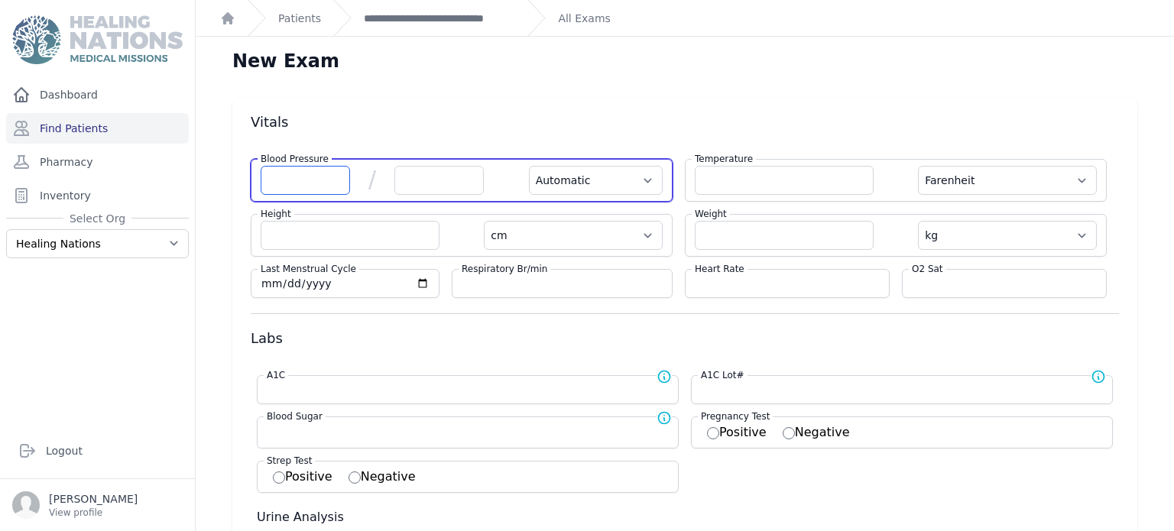
click at [320, 183] on input "number" at bounding box center [305, 180] width 89 height 29
type input "140"
click at [443, 180] on input "number" at bounding box center [438, 180] width 89 height 29
select select "Automatic"
select select "F"
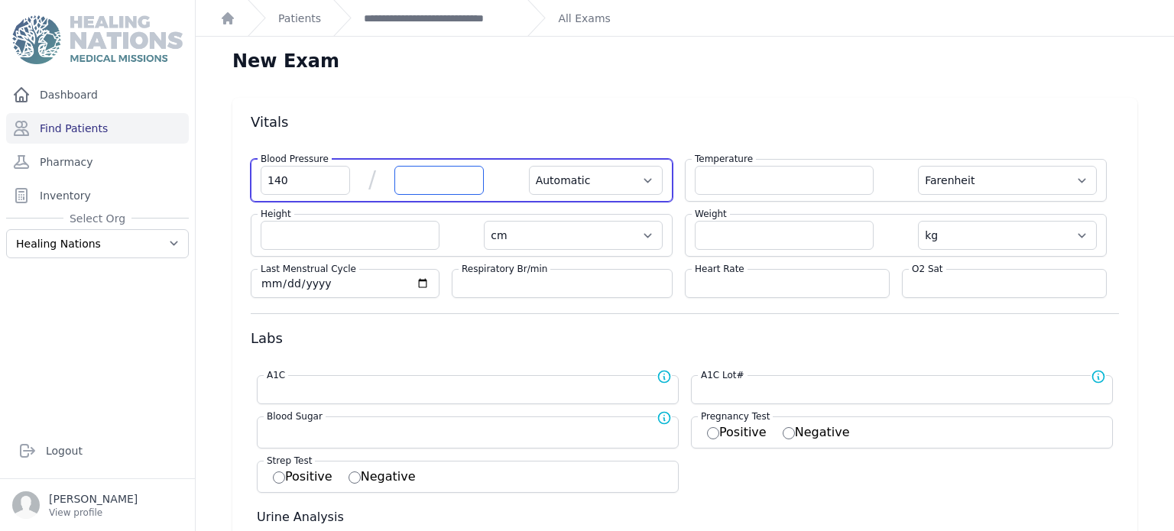
select select "cm"
select select "kg"
select select
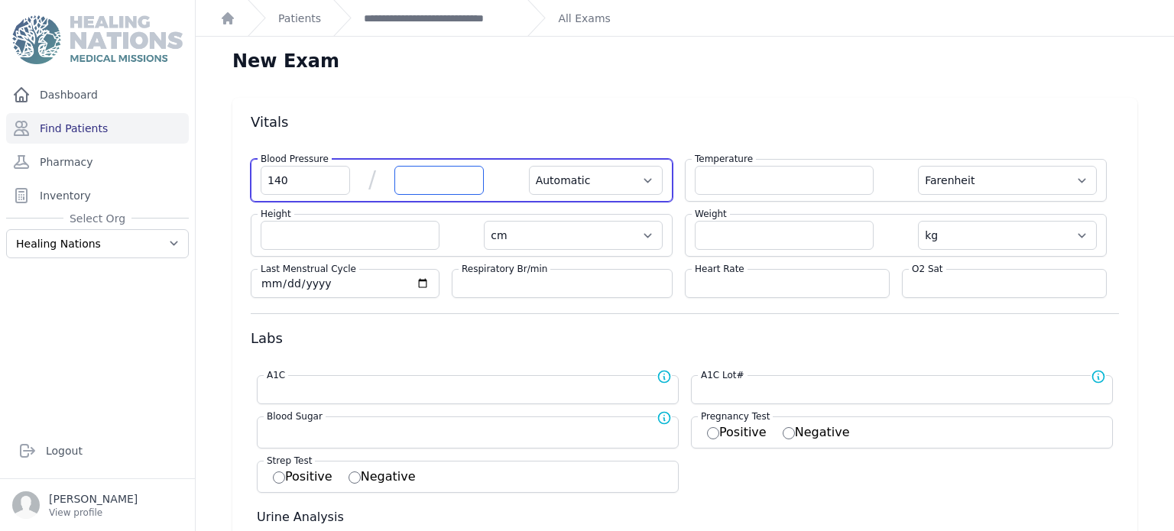
select select
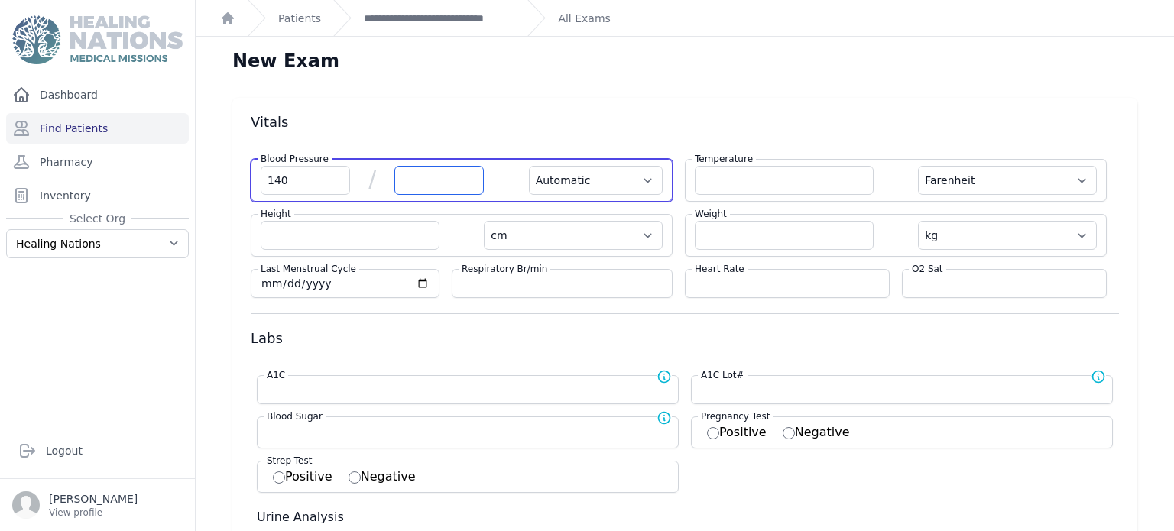
select select
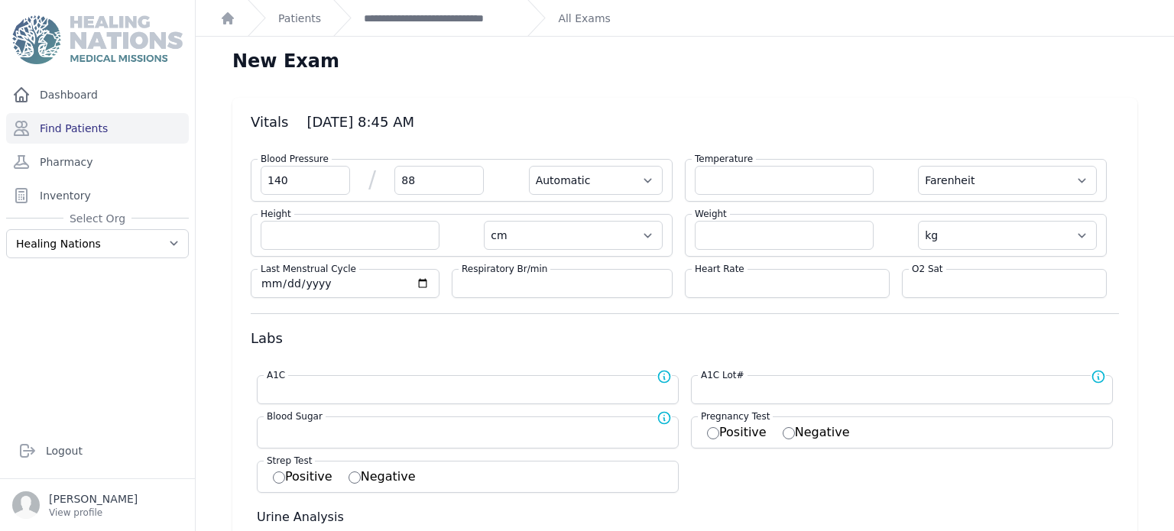
type input "88"
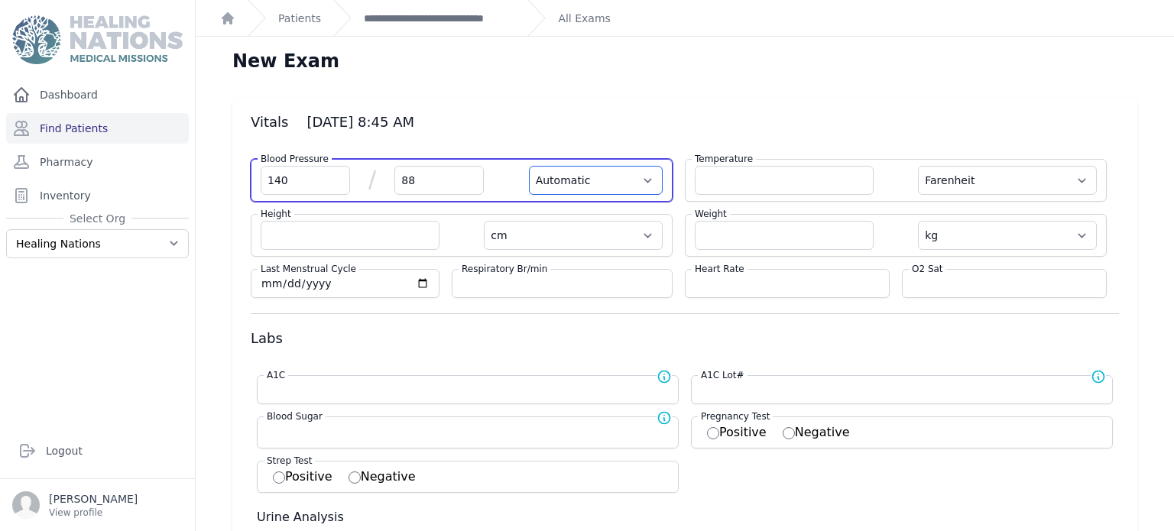
click at [645, 172] on select "Automatic Manual" at bounding box center [596, 180] width 134 height 29
select select "F"
select select "cm"
select select "kg"
select select
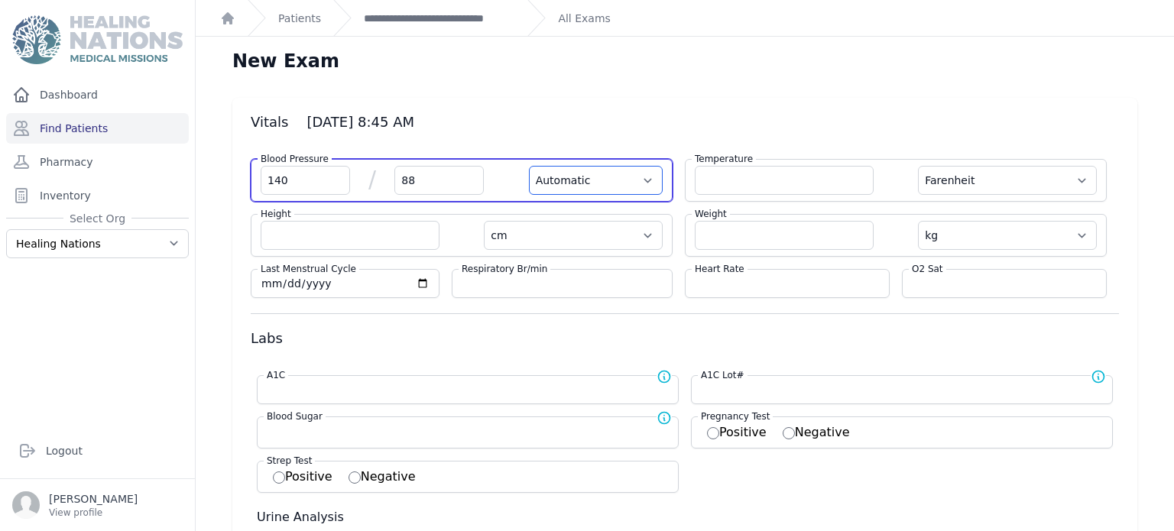
select select
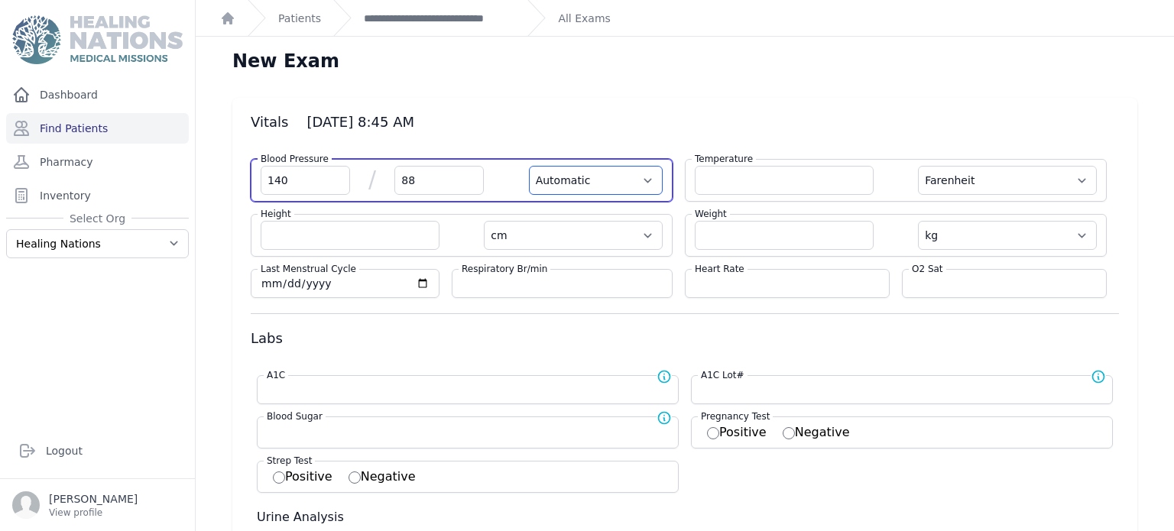
select select
select select "Manual"
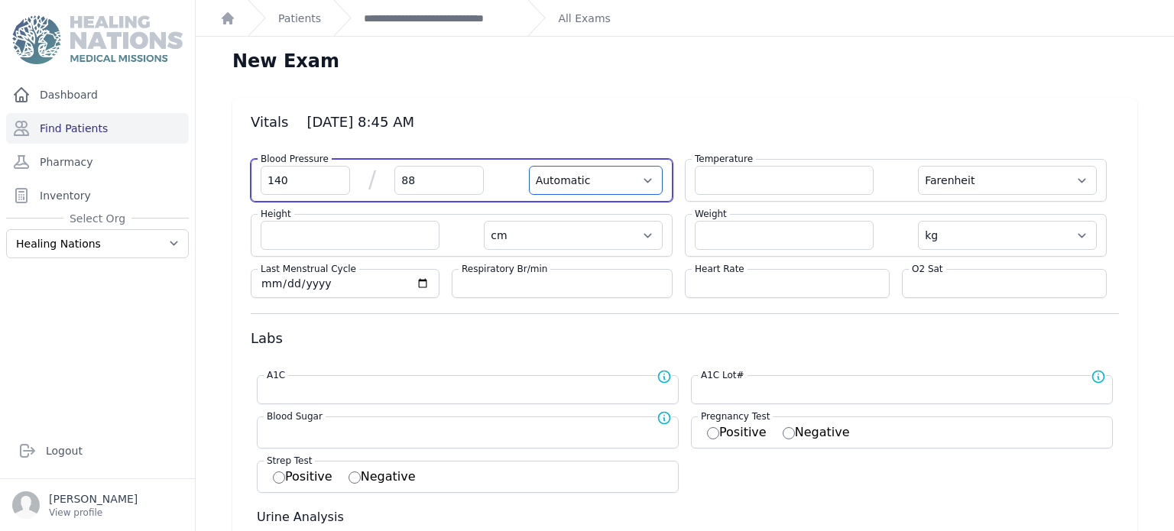
click at [529, 166] on select "Automatic Manual" at bounding box center [596, 180] width 134 height 29
select select "F"
select select "cm"
select select "kg"
select select
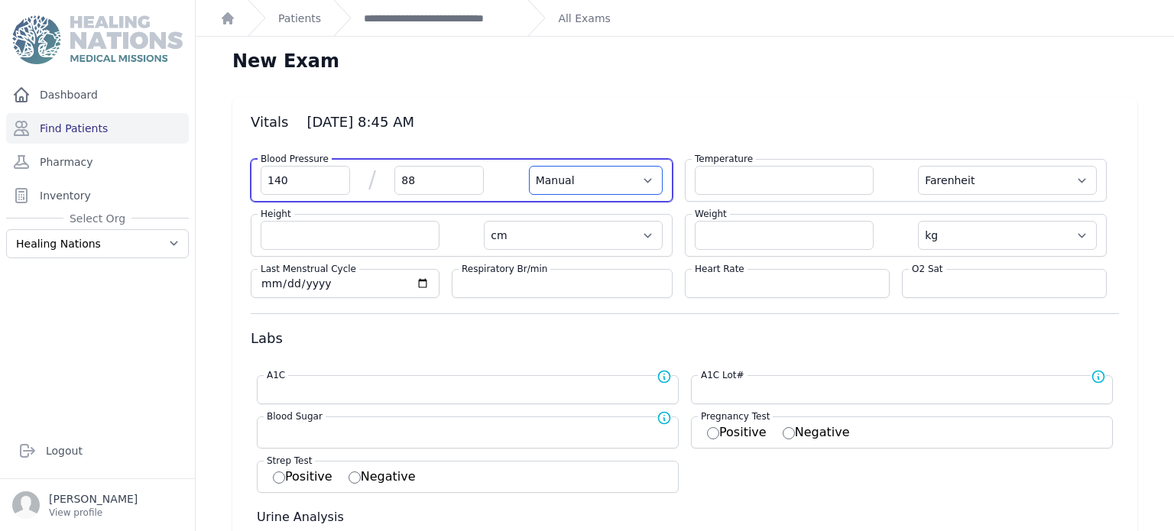
select select
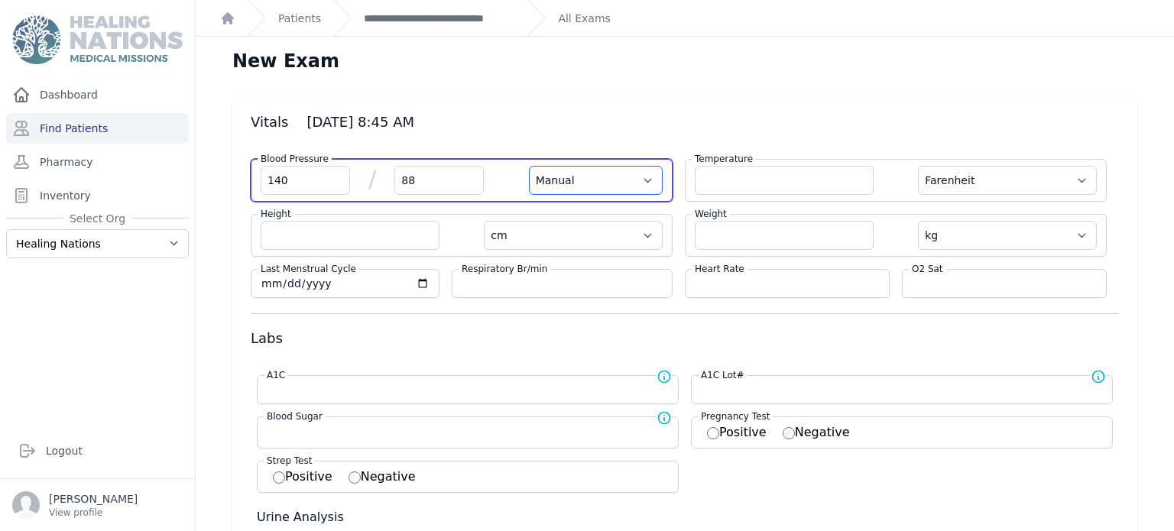
select select
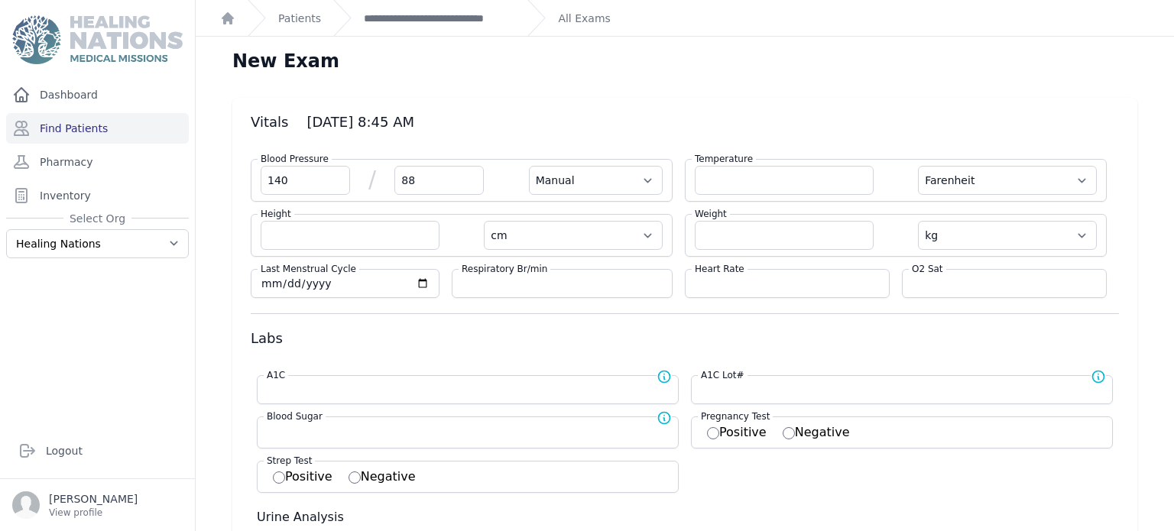
click at [765, 150] on div "Blood Pressure 140 / 88 Automatic Manual Temperature Farenheit Celcius Height c…" at bounding box center [685, 222] width 868 height 151
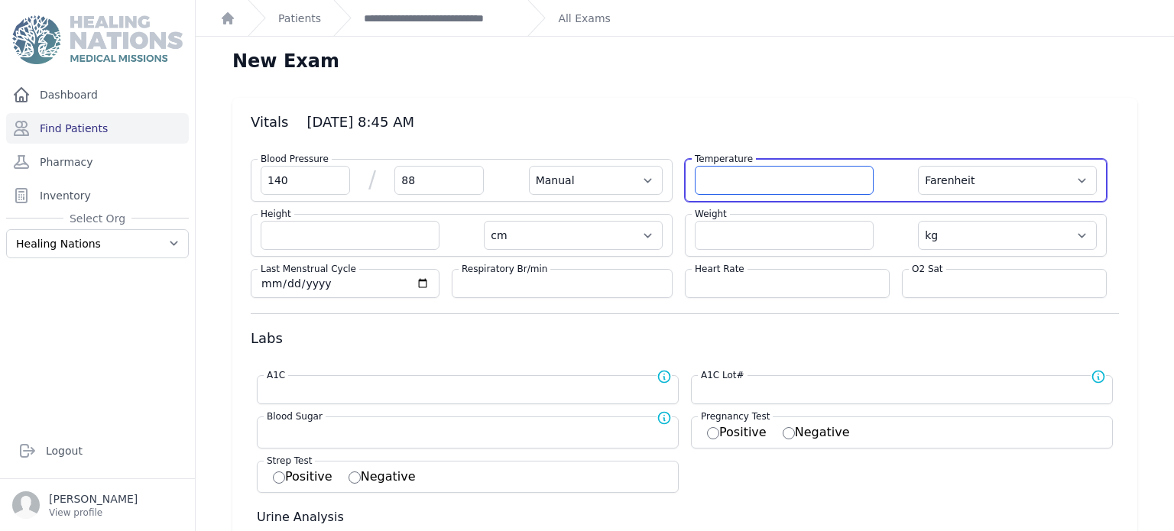
click at [754, 174] on input "number" at bounding box center [784, 180] width 179 height 29
type input "36.3"
click at [959, 186] on select "Farenheit [PERSON_NAME]" at bounding box center [1007, 180] width 179 height 29
select select "Manual"
select select "cm"
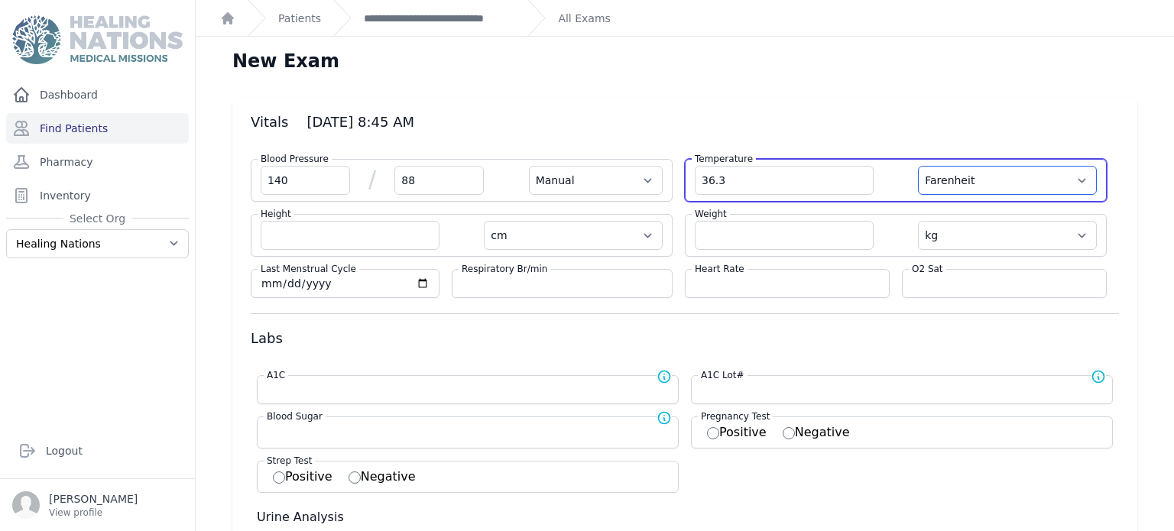
select select "kg"
select select
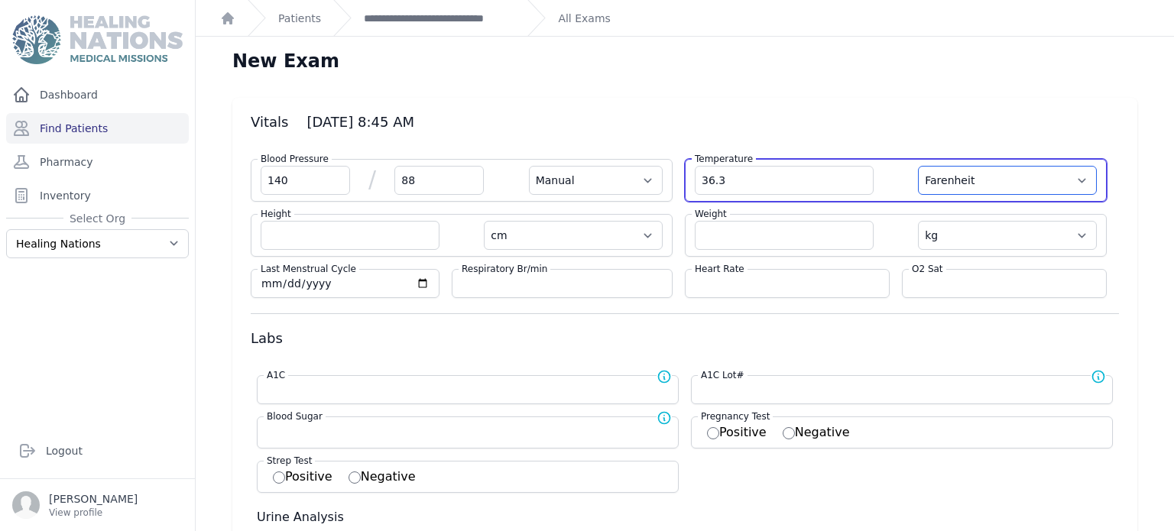
select select
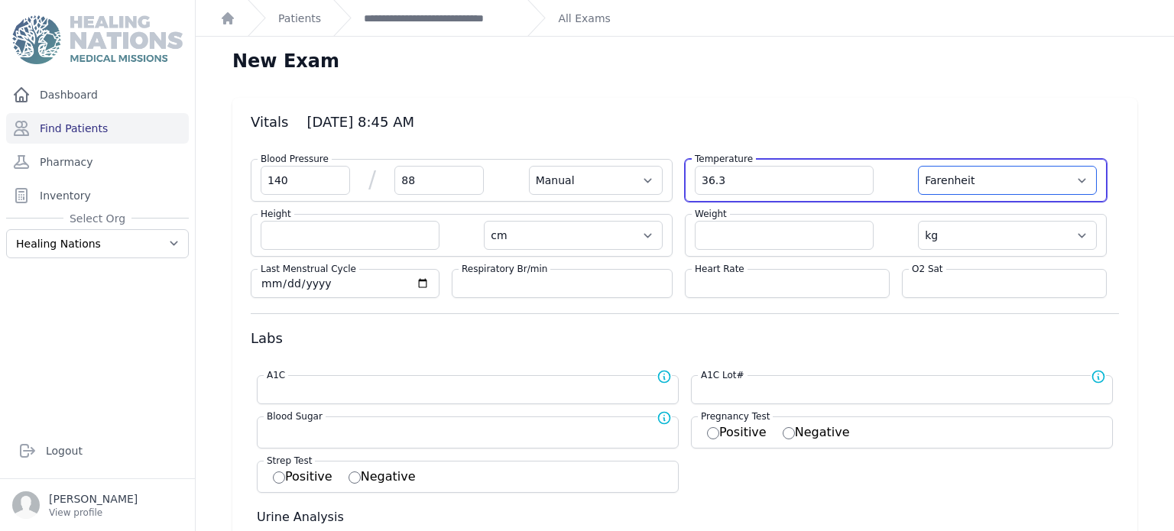
select select
select select "C"
click at [918, 166] on select "Farenheit [PERSON_NAME]" at bounding box center [1007, 180] width 179 height 29
select select "Manual"
select select "cm"
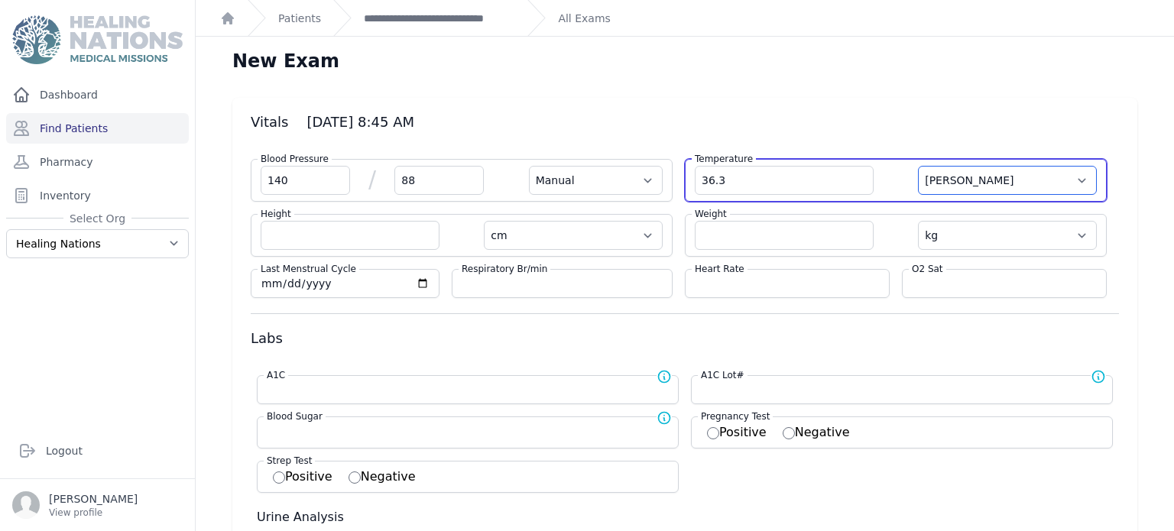
select select "kg"
select select
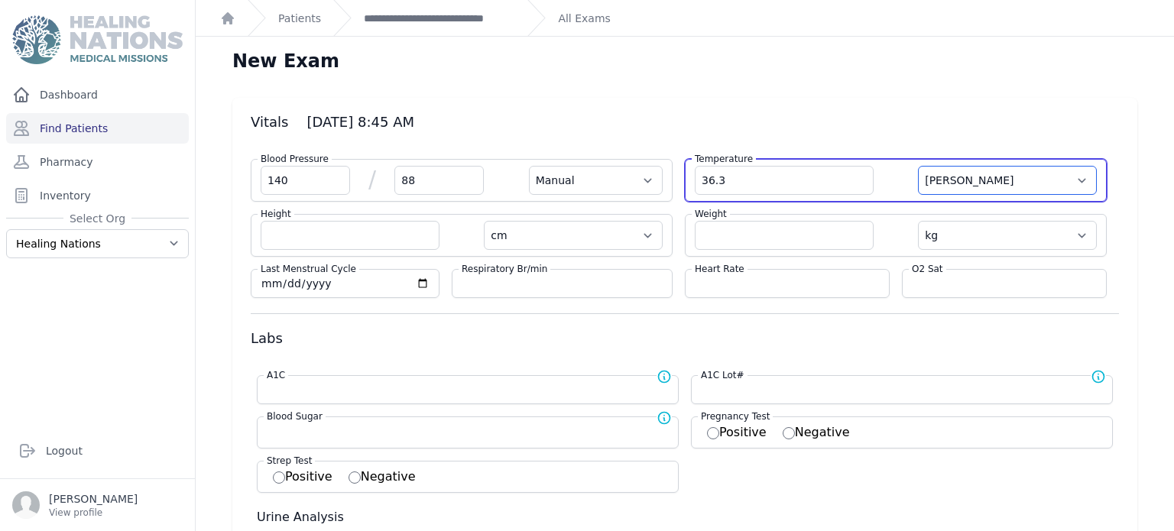
select select
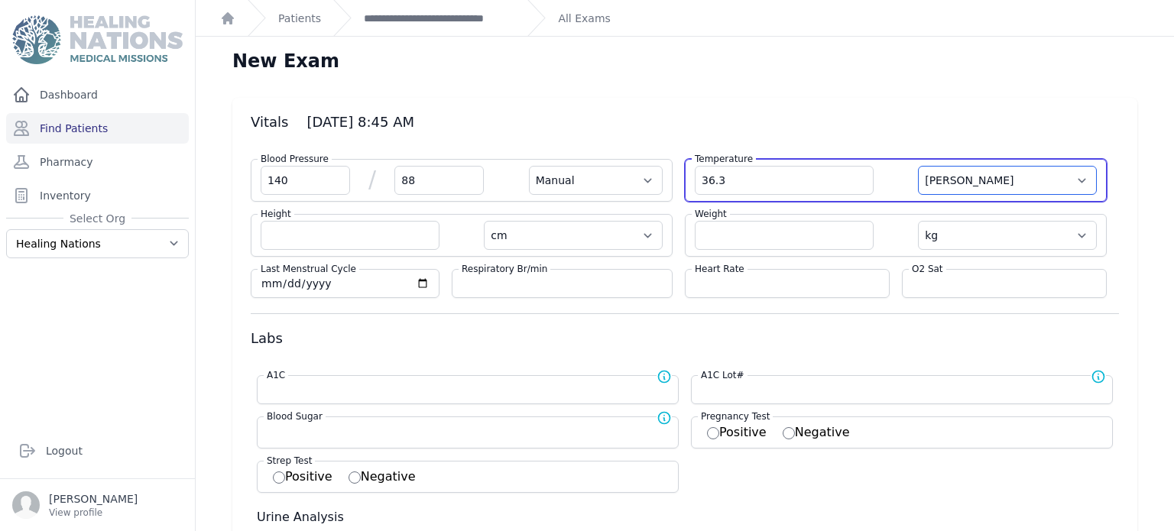
select select
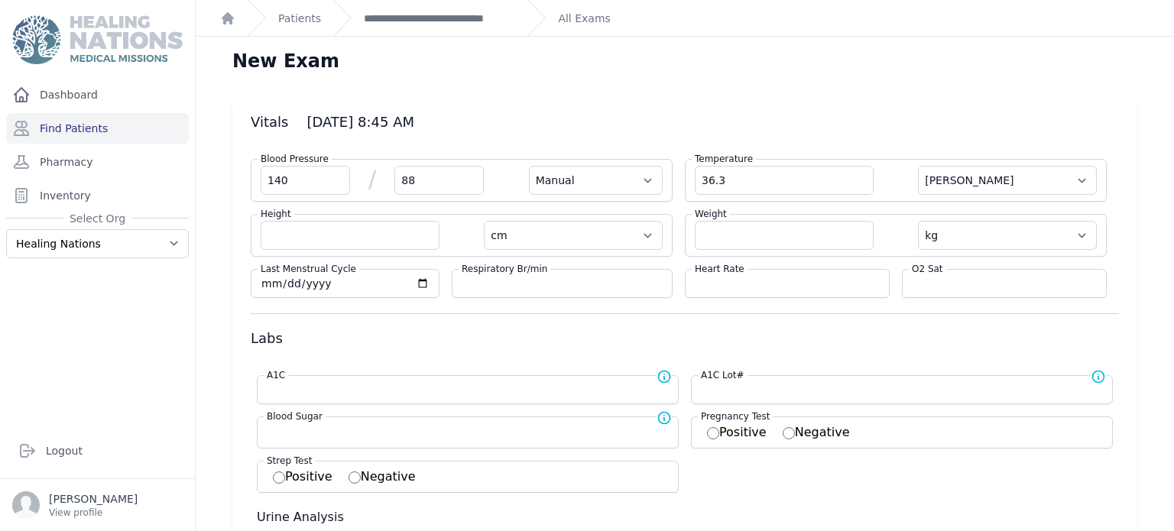
click at [741, 272] on label "Heart Rate" at bounding box center [720, 269] width 56 height 12
click at [740, 280] on input "number" at bounding box center [787, 283] width 185 height 15
type input "80"
click at [926, 276] on input "number" at bounding box center [1004, 283] width 185 height 15
select select "Manual"
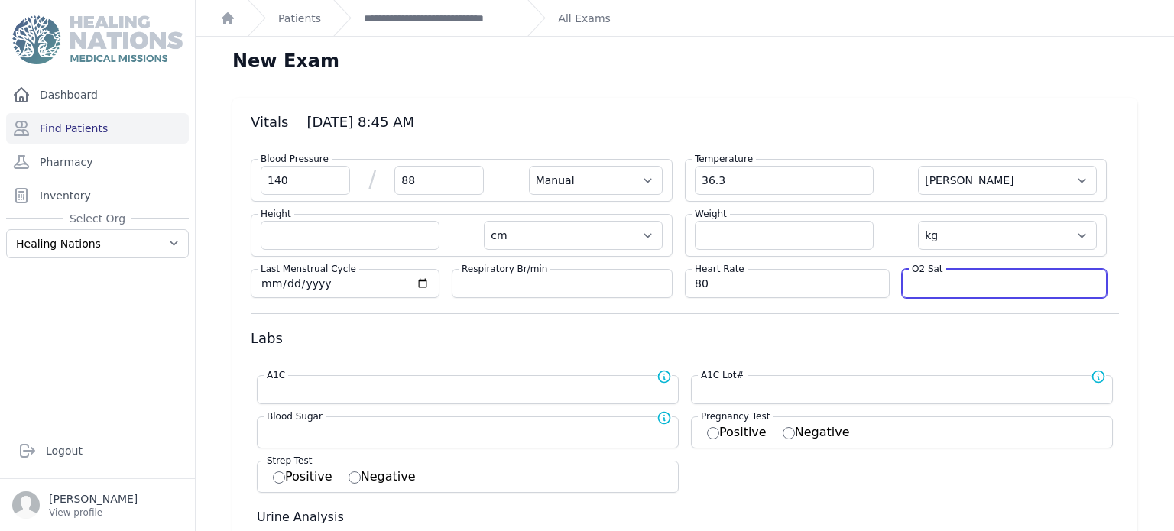
select select "C"
select select "cm"
select select "kg"
select select
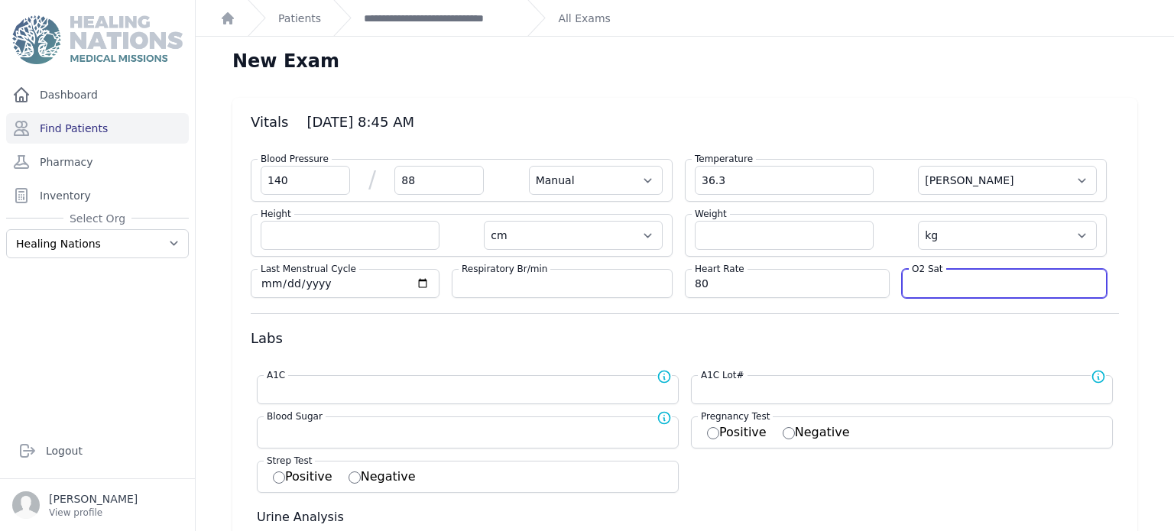
select select
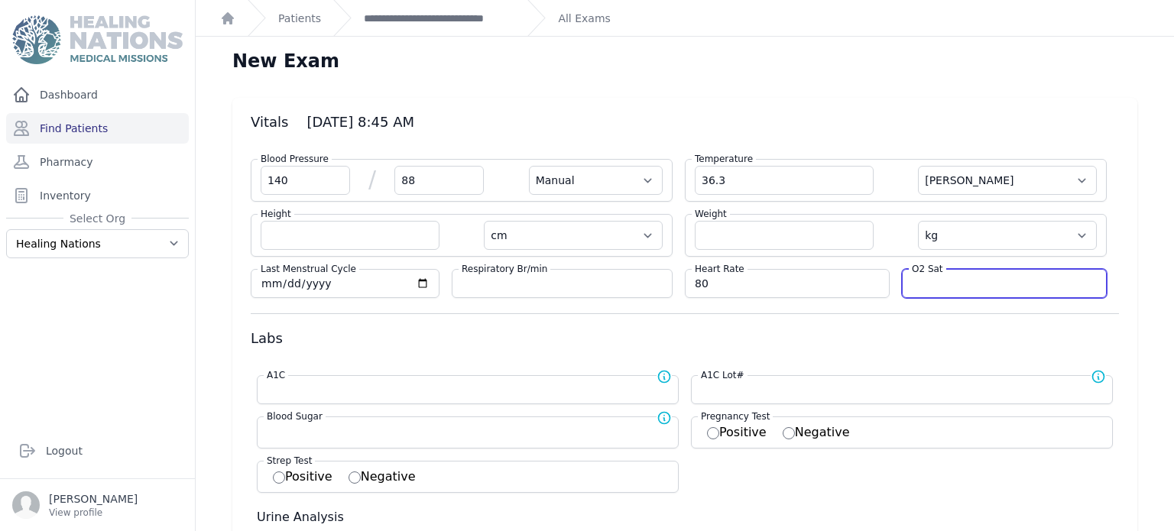
select select
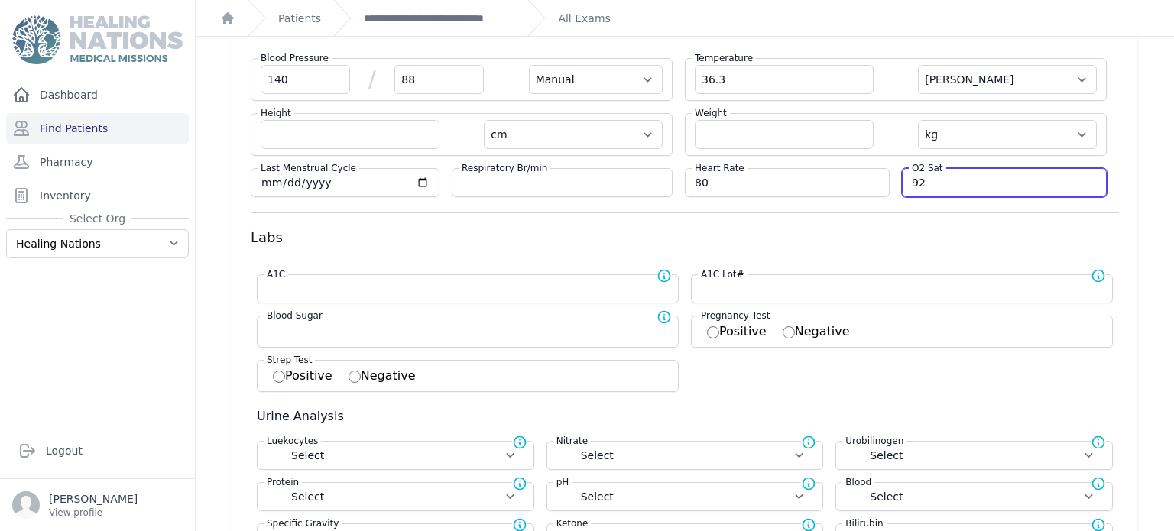
scroll to position [116, 0]
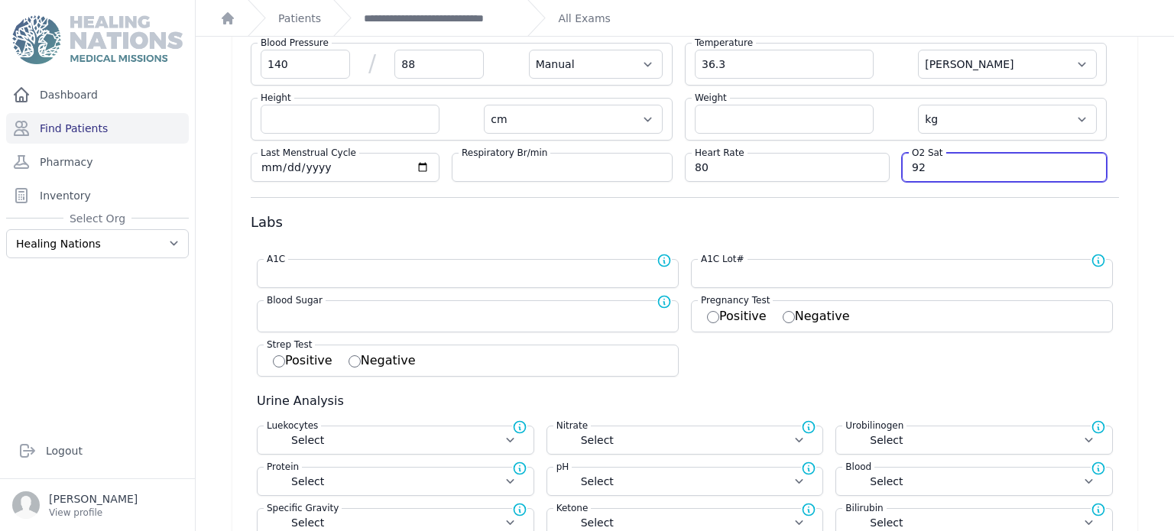
type input "92"
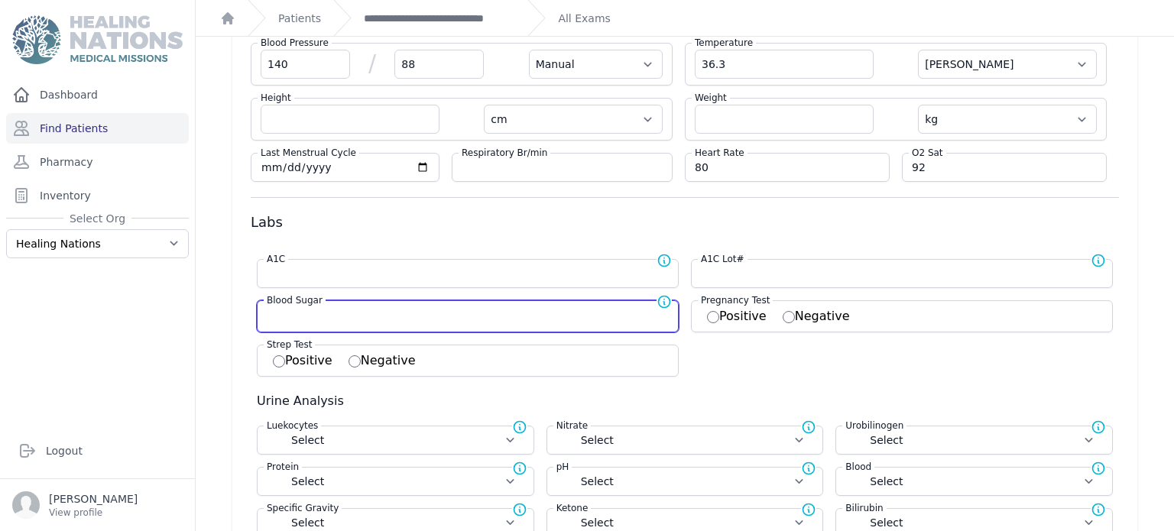
click at [339, 320] on input "number" at bounding box center [468, 314] width 402 height 15
select select "Manual"
select select "C"
select select "cm"
select select "kg"
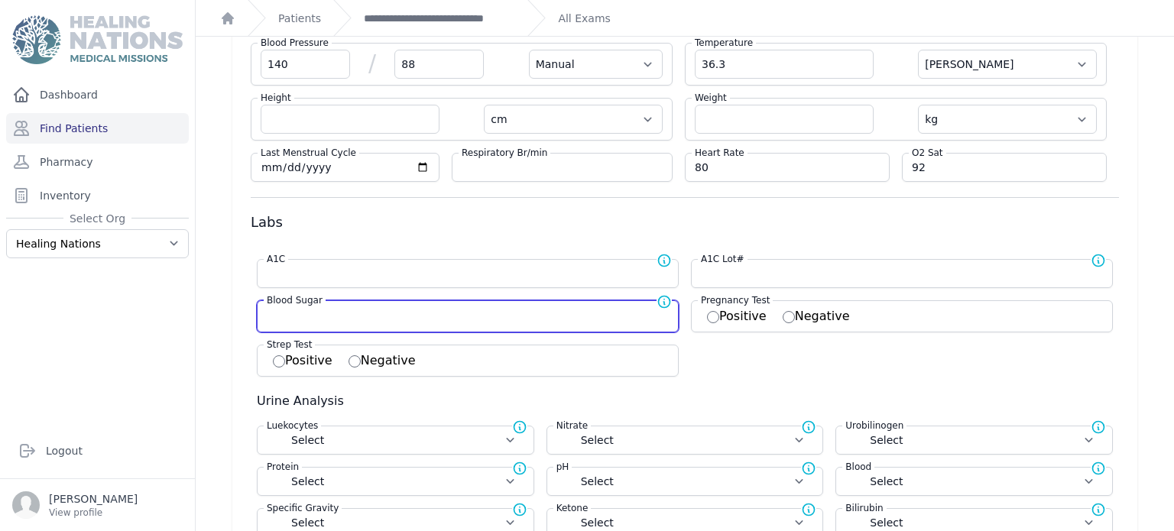
select select
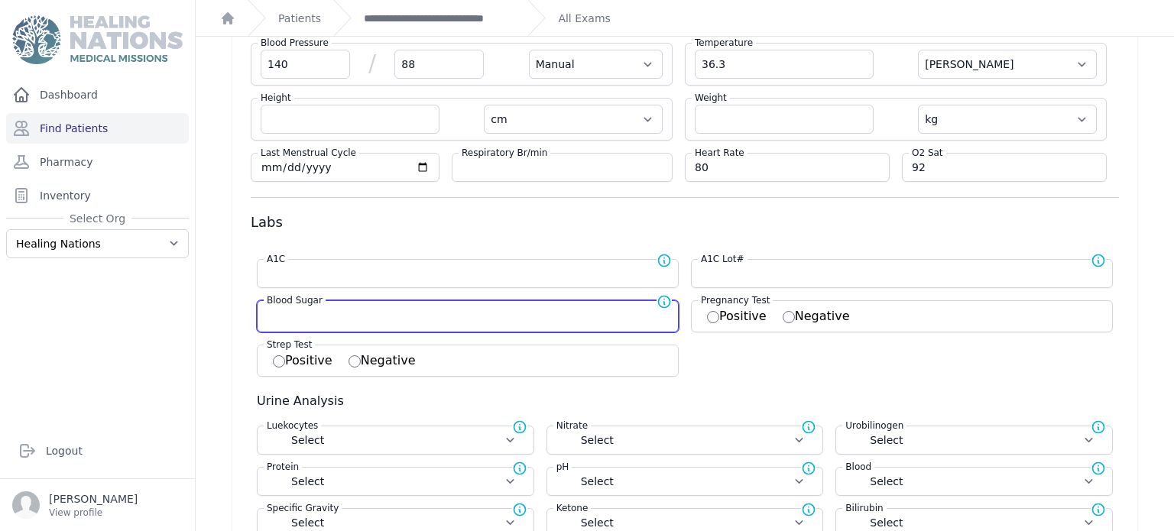
select select
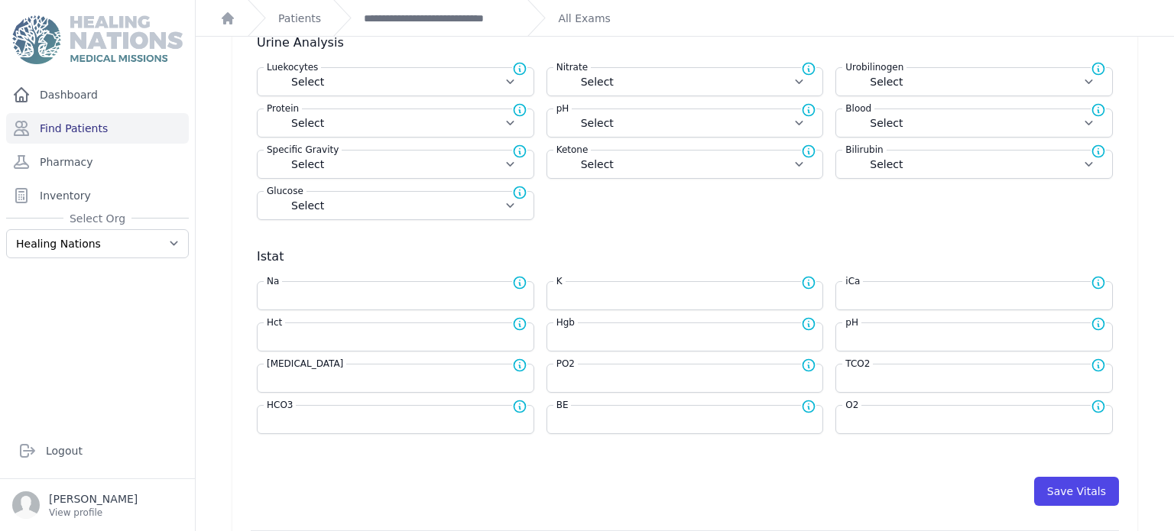
scroll to position [532, 0]
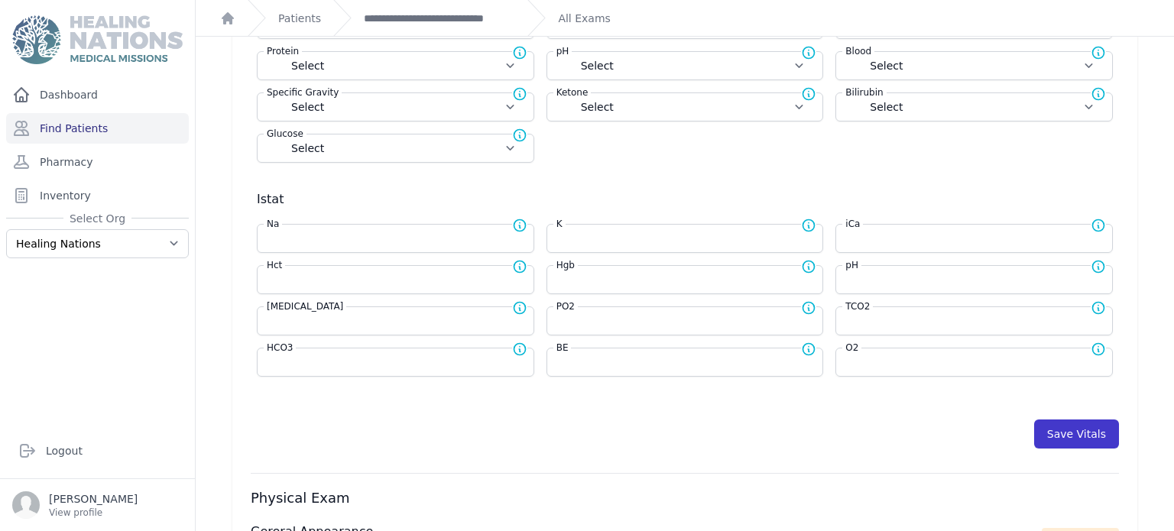
type input "121"
click at [1082, 430] on button "Save Vitals" at bounding box center [1076, 434] width 85 height 29
select select "Manual"
select select "C"
select select "cm"
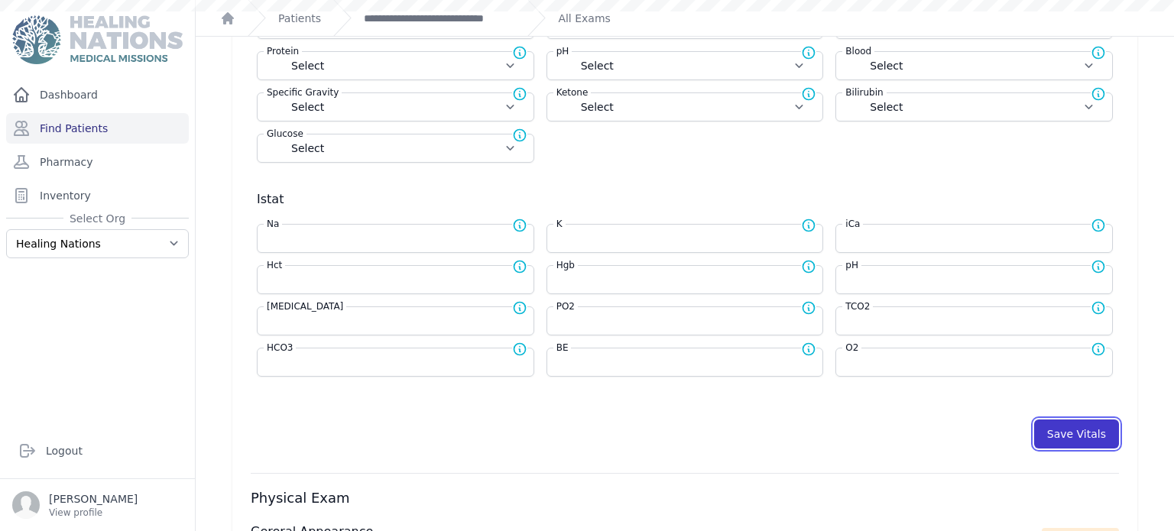
select select "kg"
type input "121.0"
select select
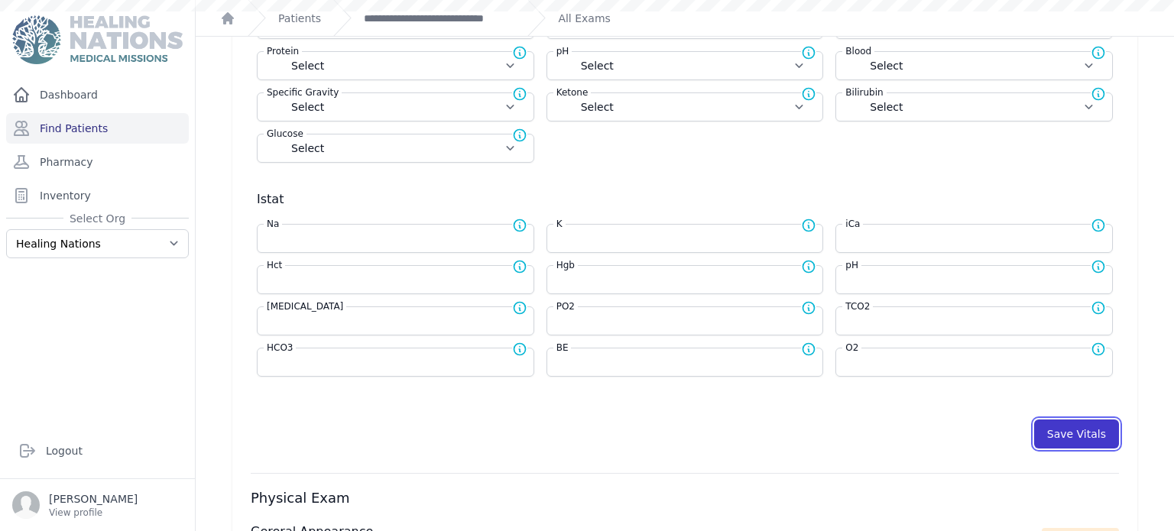
select select
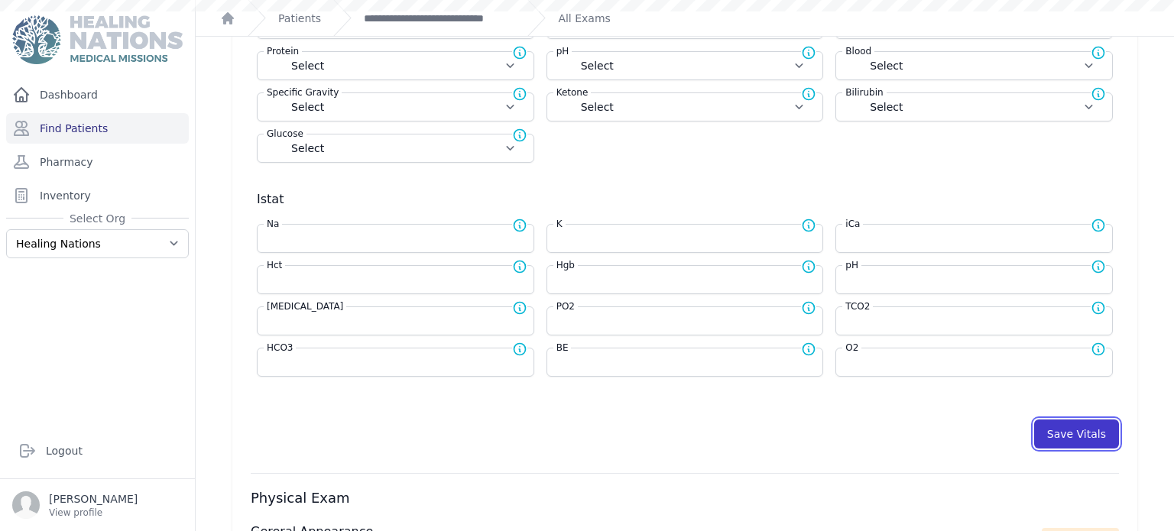
select select
click at [1070, 420] on button "Save Vitals" at bounding box center [1076, 434] width 85 height 29
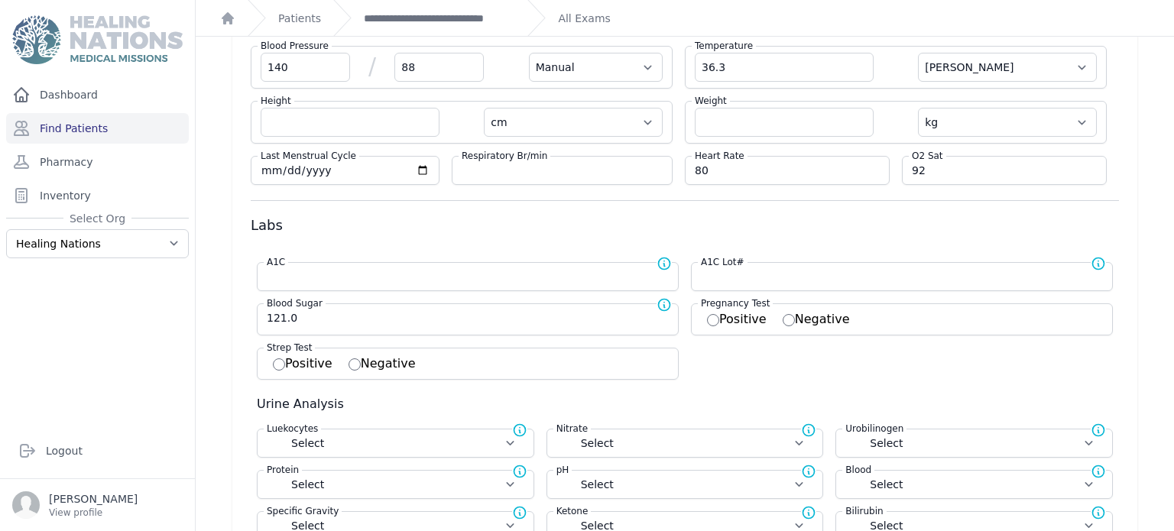
scroll to position [0, 0]
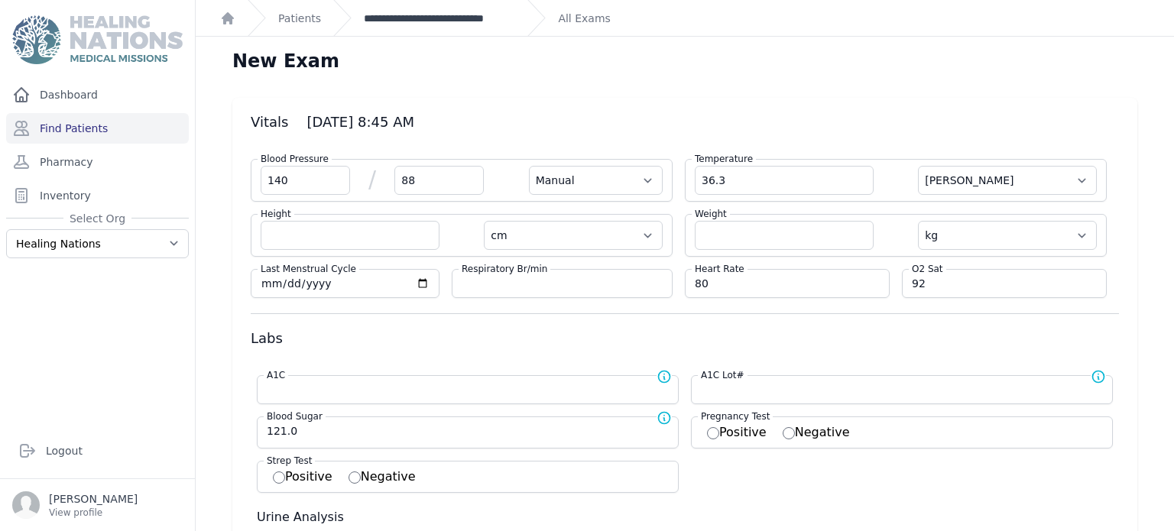
click at [445, 12] on link "**********" at bounding box center [439, 18] width 151 height 15
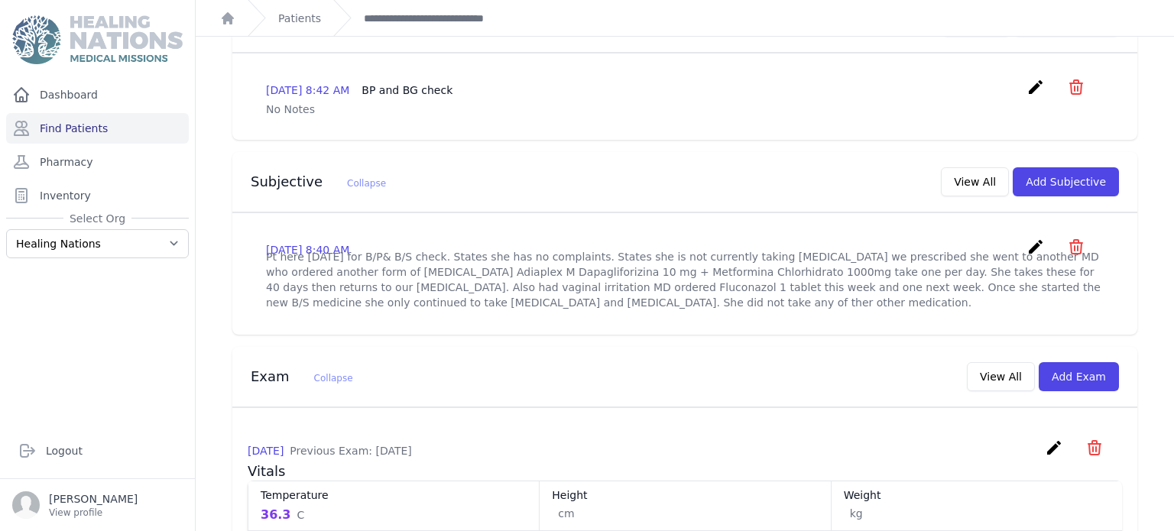
scroll to position [390, 0]
click at [1069, 167] on button "Add Subjective" at bounding box center [1066, 181] width 106 height 29
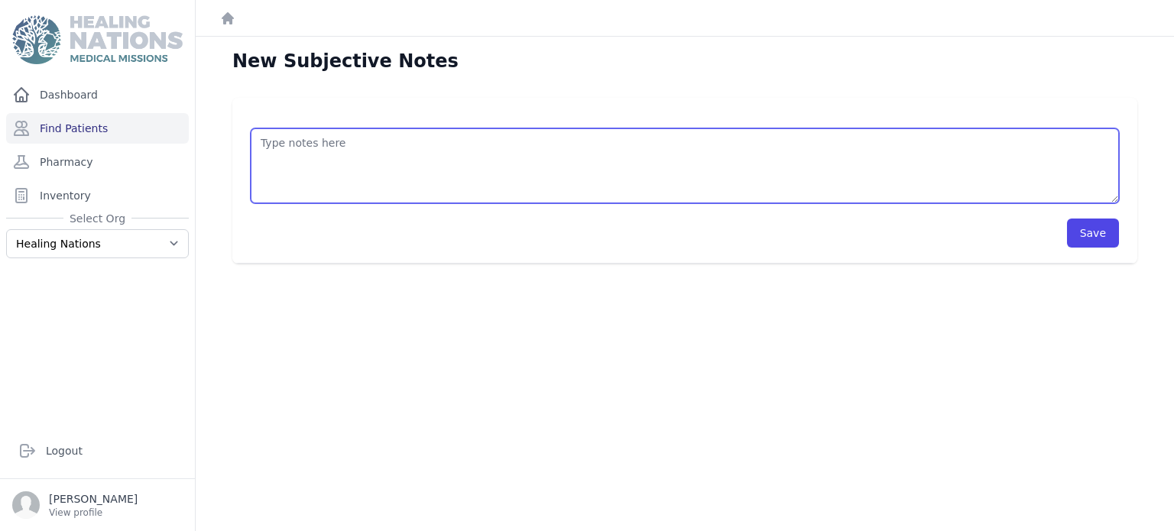
click at [479, 167] on textarea at bounding box center [685, 165] width 868 height 75
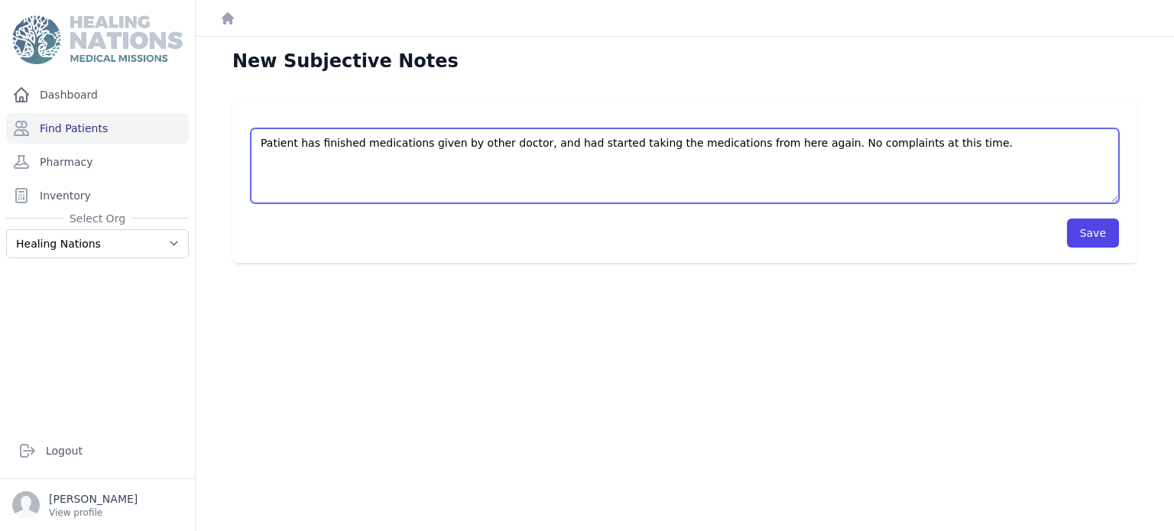
click at [558, 139] on textarea "Patient has finished medications given by other doctor, and had started taking …" at bounding box center [685, 165] width 868 height 75
click at [431, 176] on textarea "Patient has finished medications given by other doctor, and has started taking …" at bounding box center [685, 165] width 868 height 75
type textarea "Patient has finished medications given by other doctor, and has started taking …"
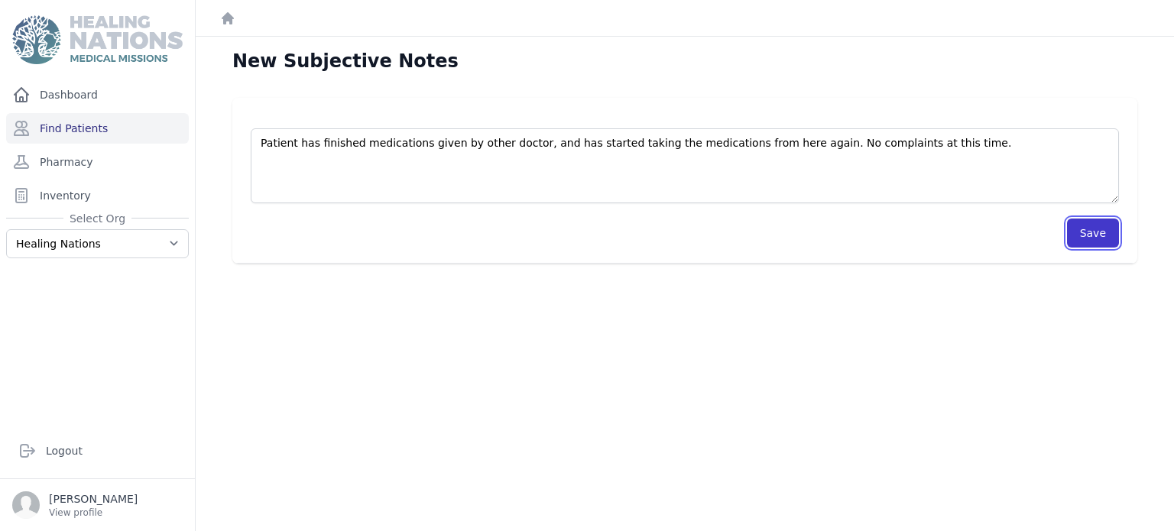
click at [1095, 237] on button "Save" at bounding box center [1093, 233] width 52 height 29
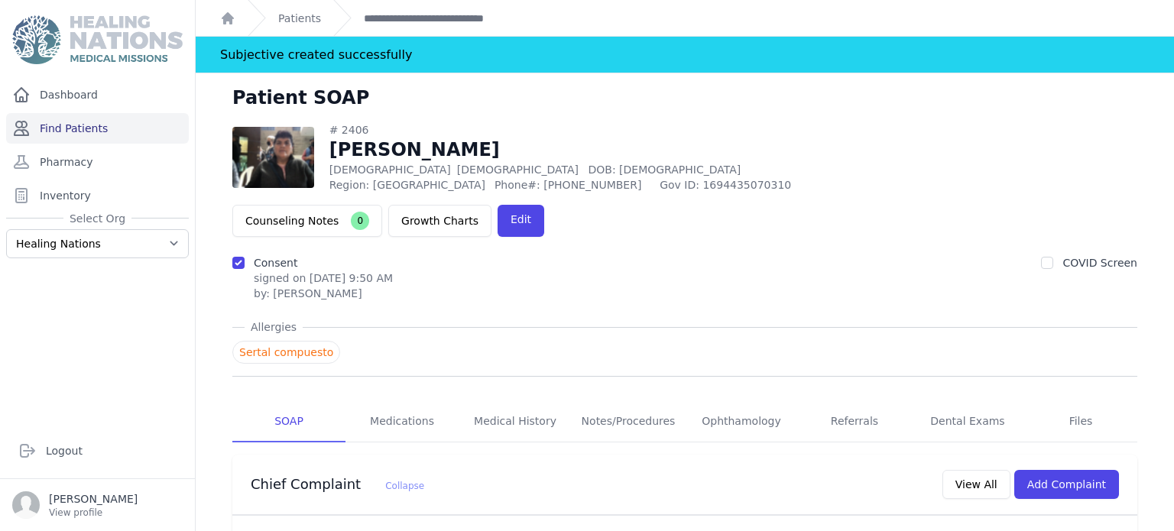
click at [93, 132] on link "Find Patients" at bounding box center [97, 128] width 183 height 31
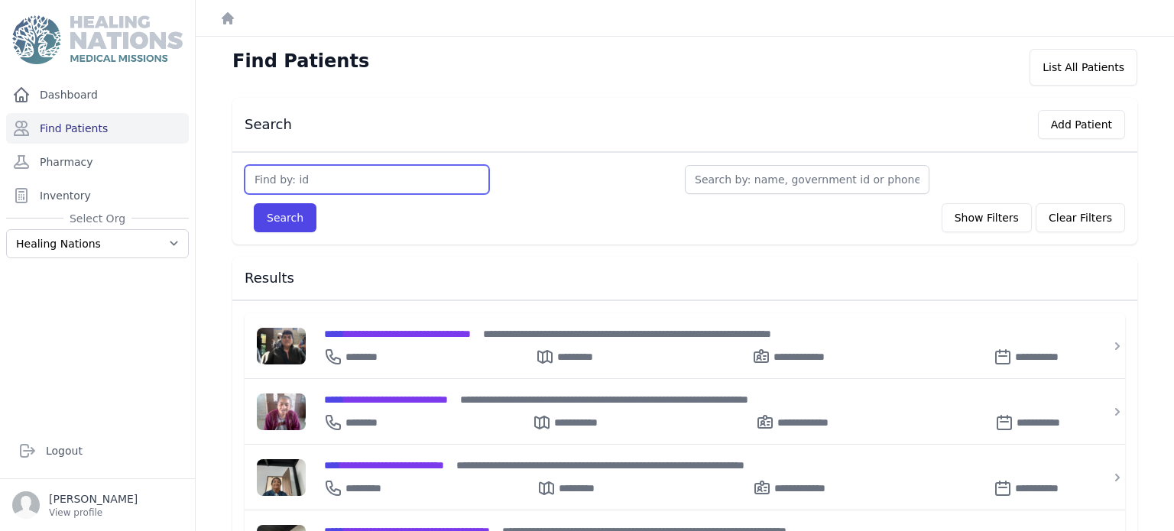
click at [269, 181] on input "text" at bounding box center [367, 179] width 245 height 29
type input "3785"
click at [254, 203] on button "Search" at bounding box center [285, 217] width 63 height 29
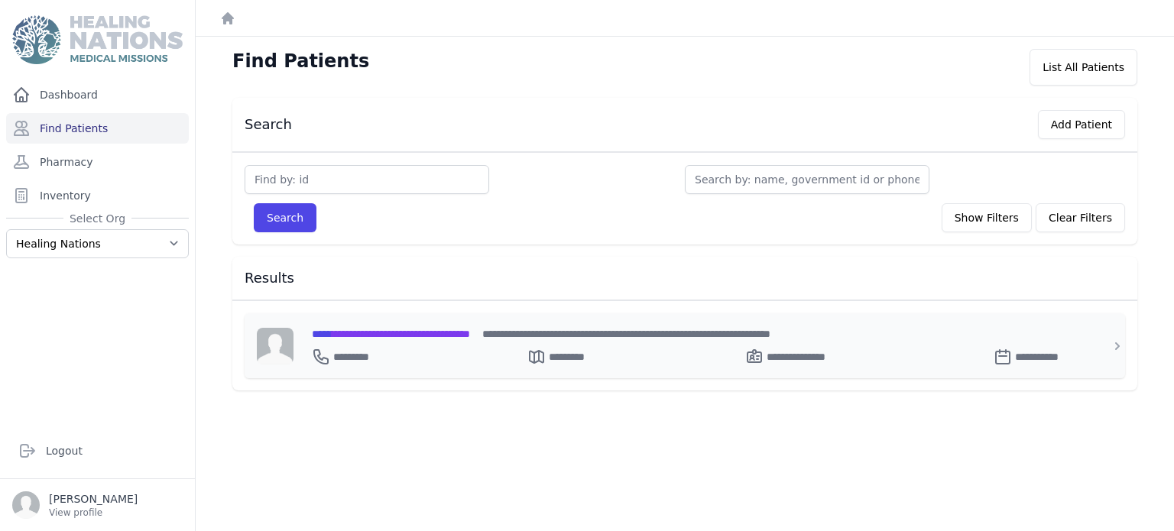
click at [406, 332] on span "**********" at bounding box center [391, 334] width 158 height 11
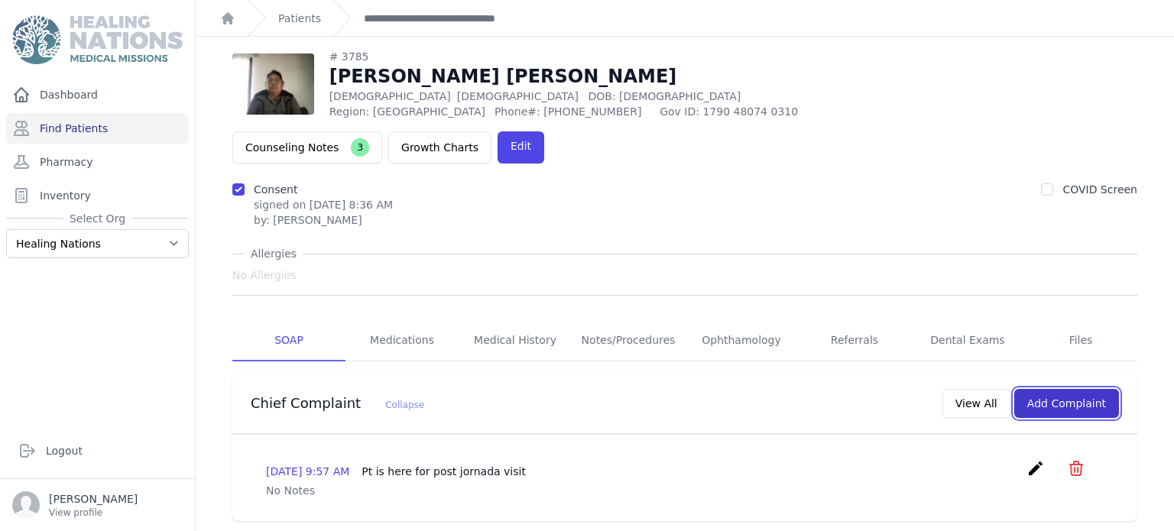
click at [1089, 389] on button "Add Complaint" at bounding box center [1066, 403] width 105 height 29
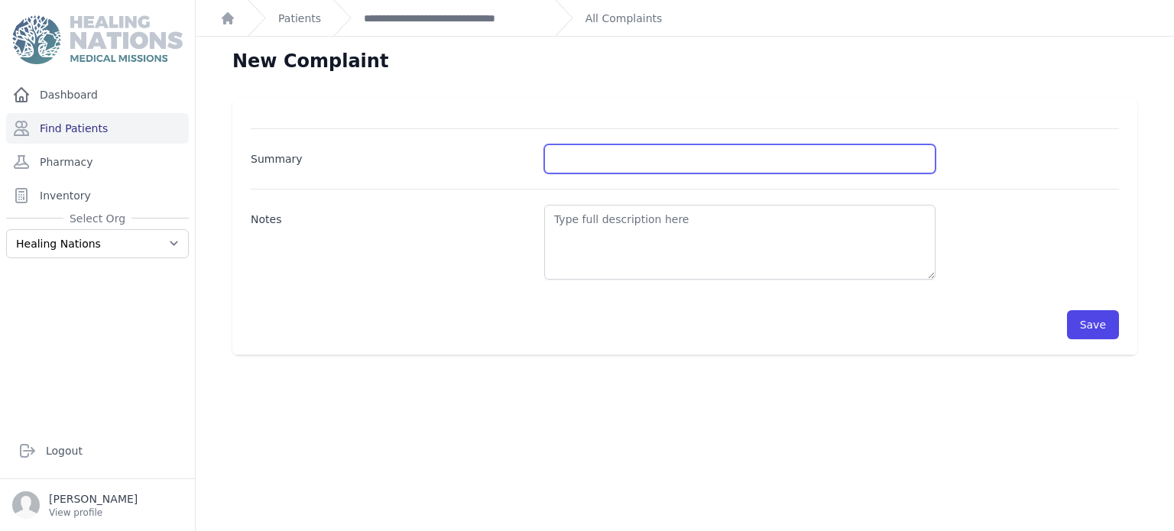
click at [707, 151] on input "Summary" at bounding box center [739, 158] width 391 height 29
type input "Follow up H. Pylori treatment"
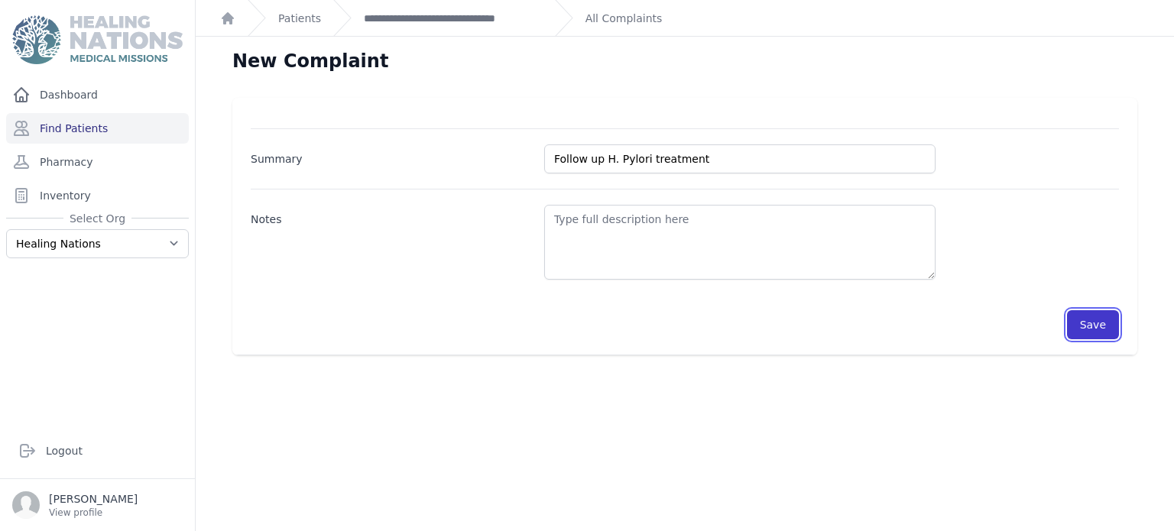
click at [1107, 319] on button "Save" at bounding box center [1093, 324] width 52 height 29
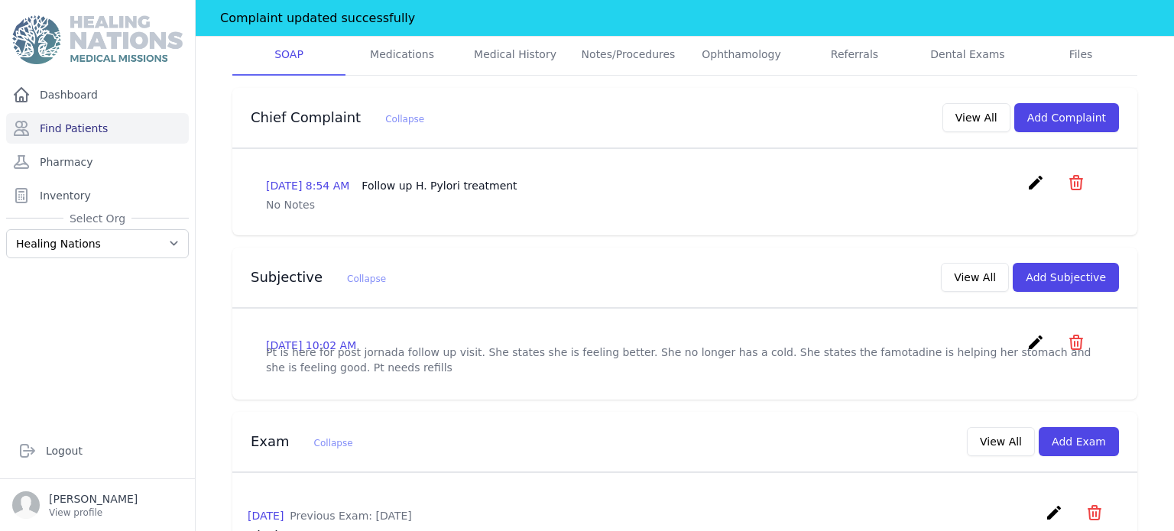
scroll to position [360, 0]
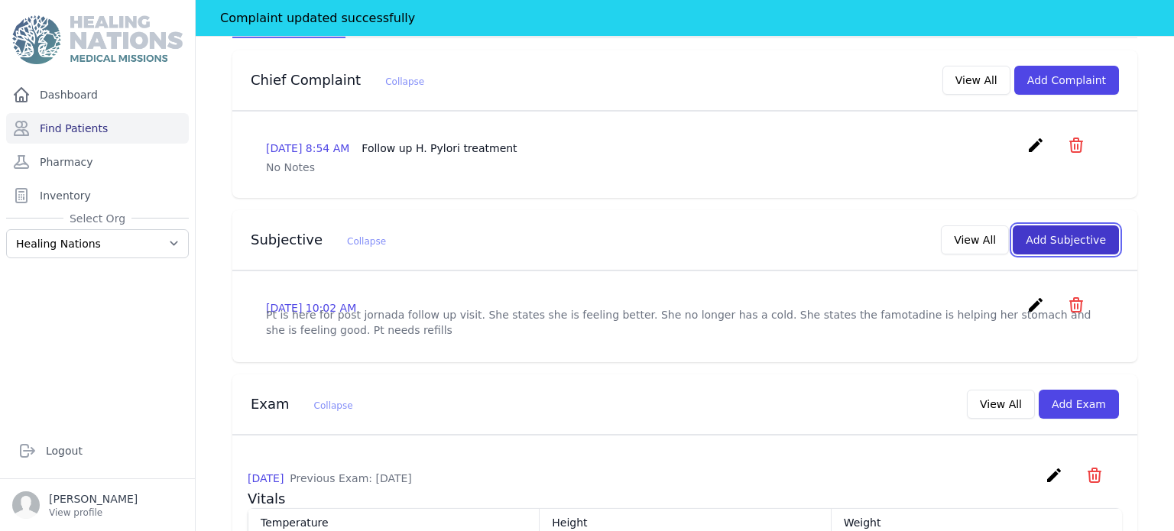
click at [1092, 226] on button "Add Subjective" at bounding box center [1066, 240] width 106 height 29
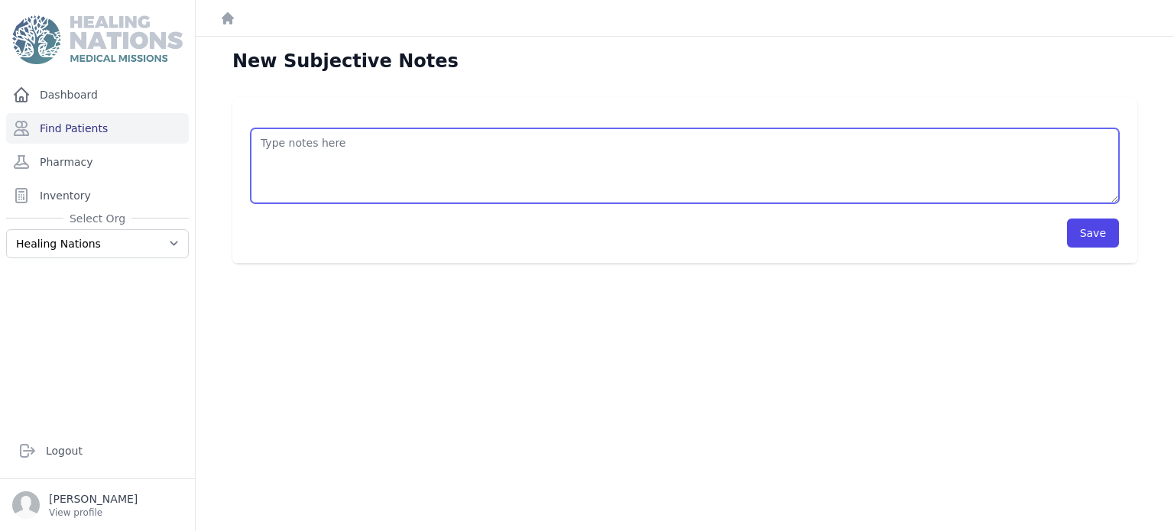
click at [535, 164] on textarea at bounding box center [685, 165] width 868 height 75
click at [726, 143] on textarea "Patient finished H. Pylori treatment last week. Pt states she feel better than …" at bounding box center [685, 165] width 868 height 75
click at [795, 186] on textarea "Patient finished H. Pylori treatment last week. Pt states she feel better than …" at bounding box center [685, 165] width 868 height 75
click at [862, 144] on textarea "Patient finished H. Pylori treatment last week. Pt states she feel better than …" at bounding box center [685, 165] width 868 height 75
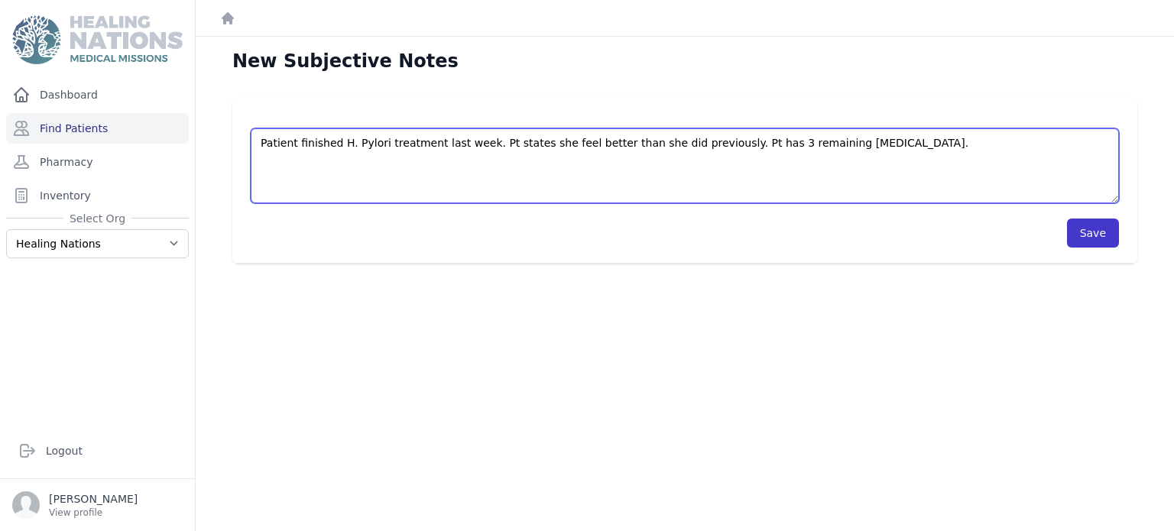
type textarea "Patient finished H. Pylori treatment last week. Pt states she feel better than …"
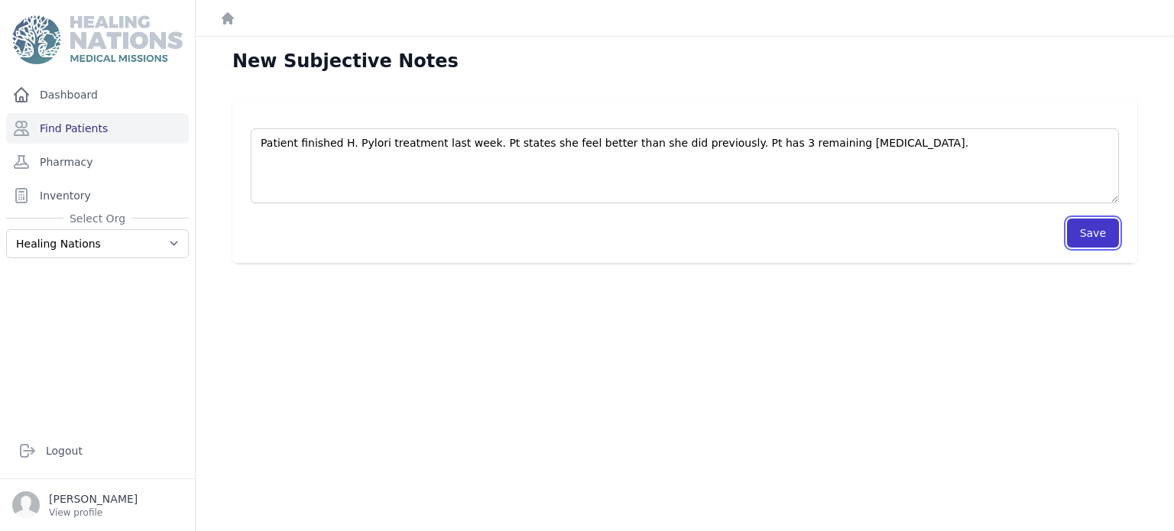
click at [1102, 240] on button "Save" at bounding box center [1093, 233] width 52 height 29
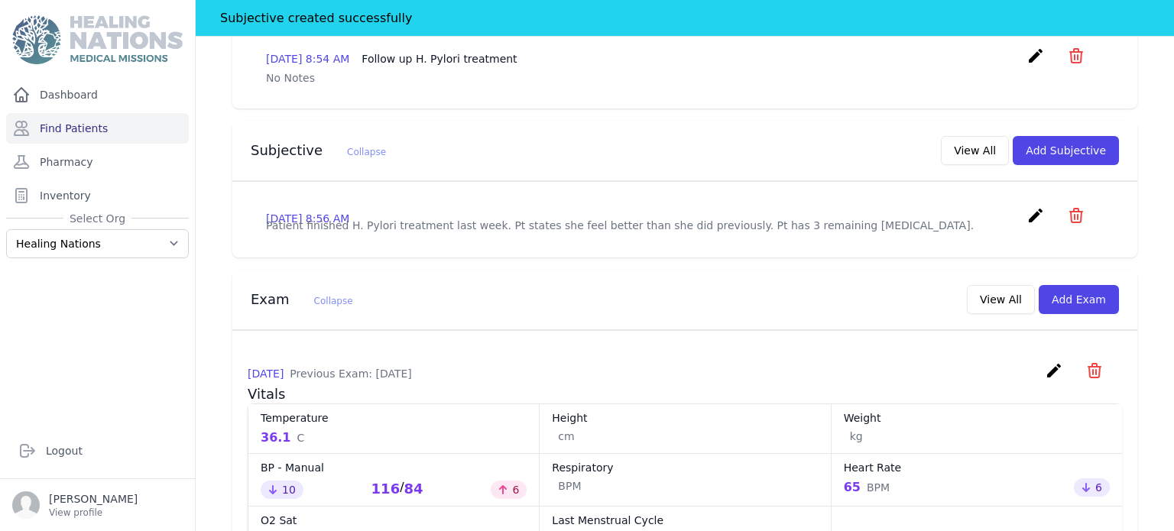
scroll to position [508, 0]
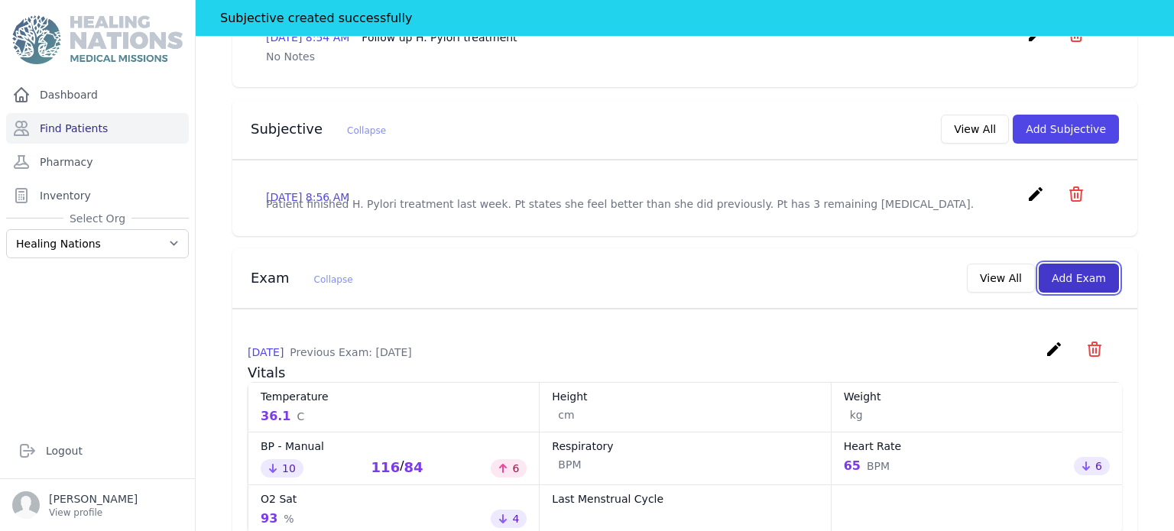
click at [1087, 264] on button "Add Exam" at bounding box center [1079, 278] width 80 height 29
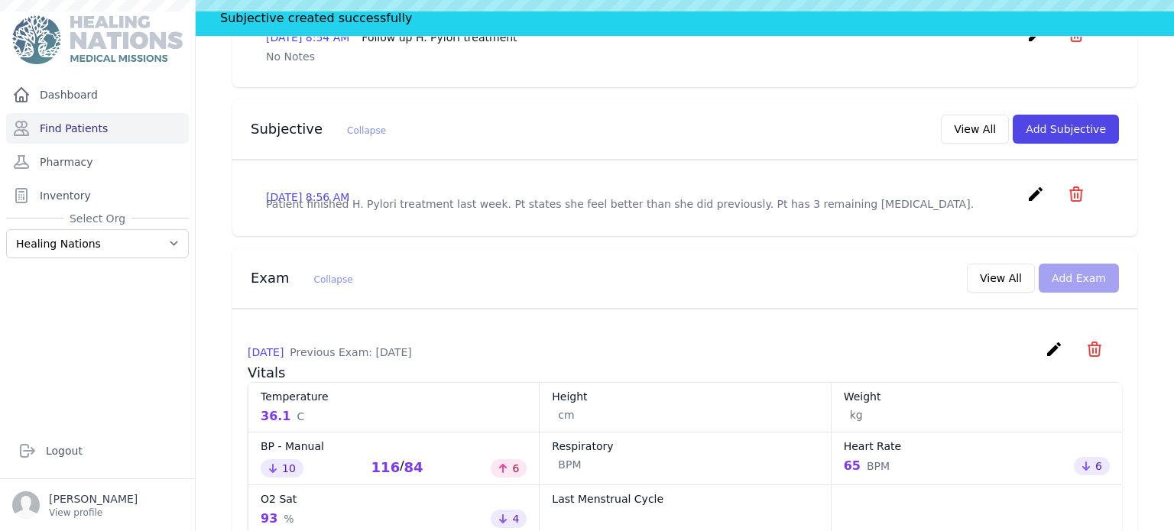
scroll to position [0, 0]
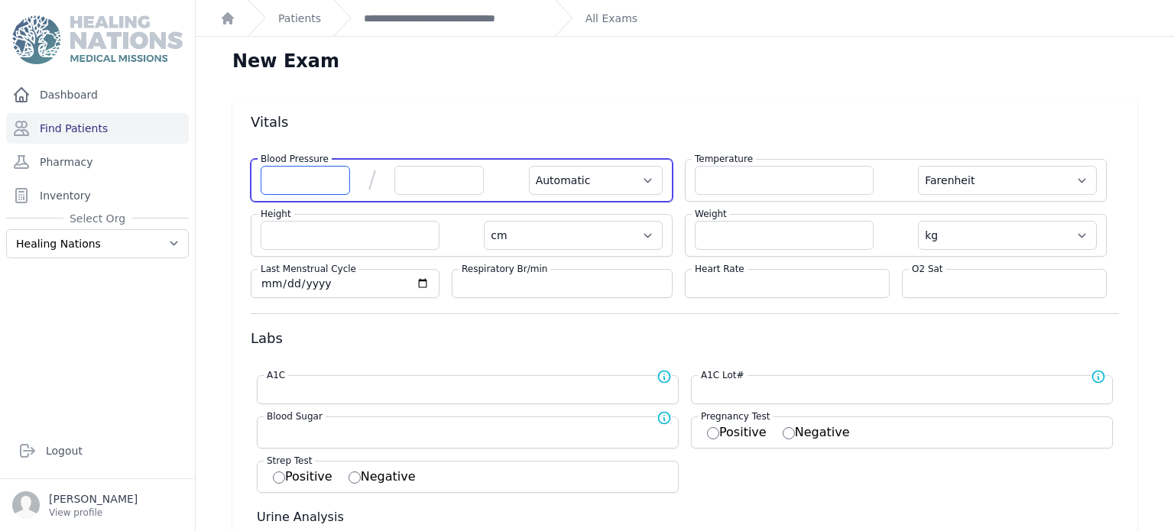
click at [339, 190] on input "number" at bounding box center [305, 180] width 89 height 29
type input "114"
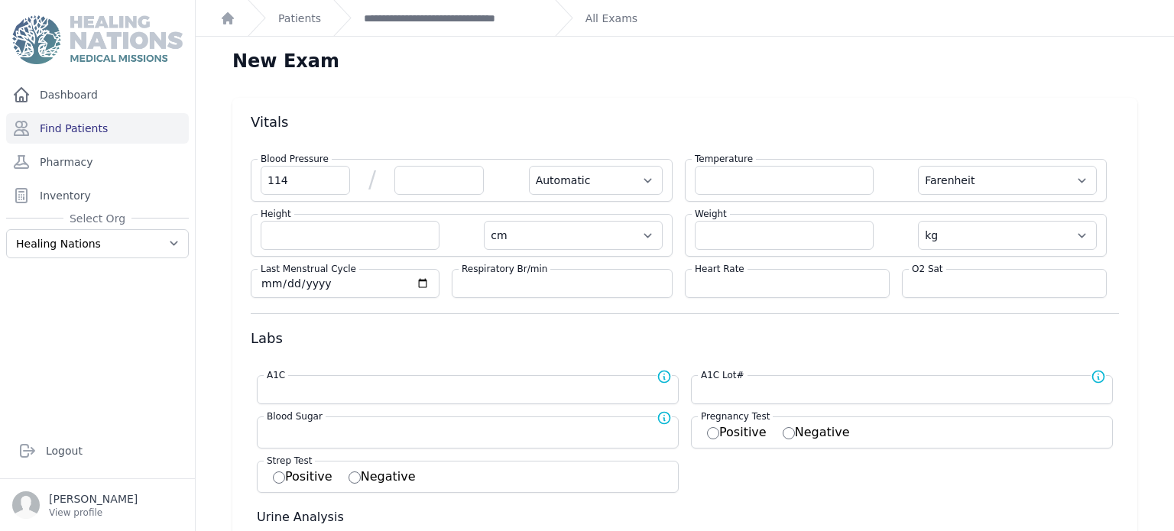
click at [448, 164] on div "Blood Pressure 114 / Automatic Manual" at bounding box center [462, 180] width 422 height 43
select select "Automatic"
select select "F"
select select "cm"
select select "kg"
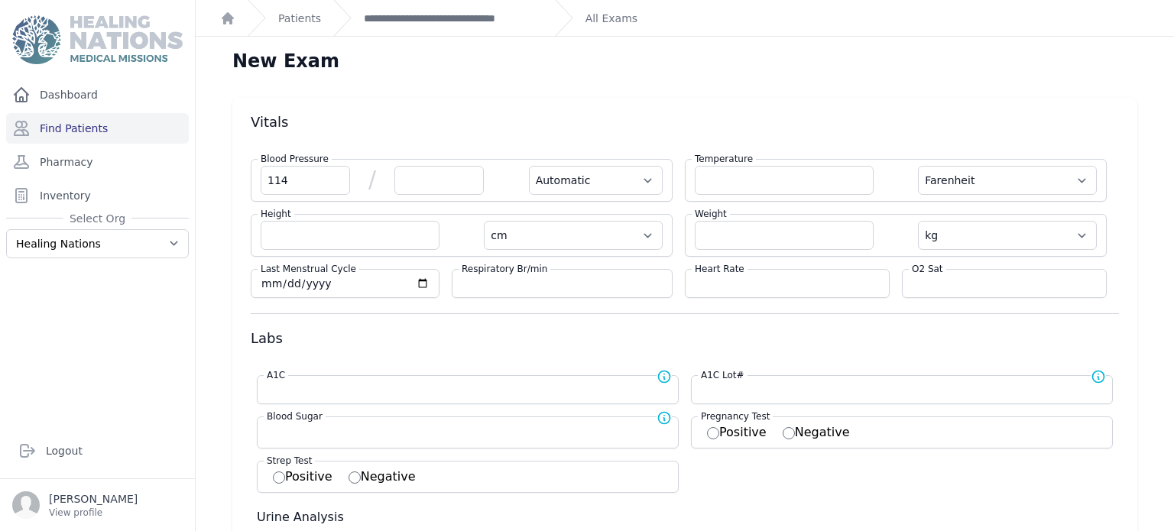
select select
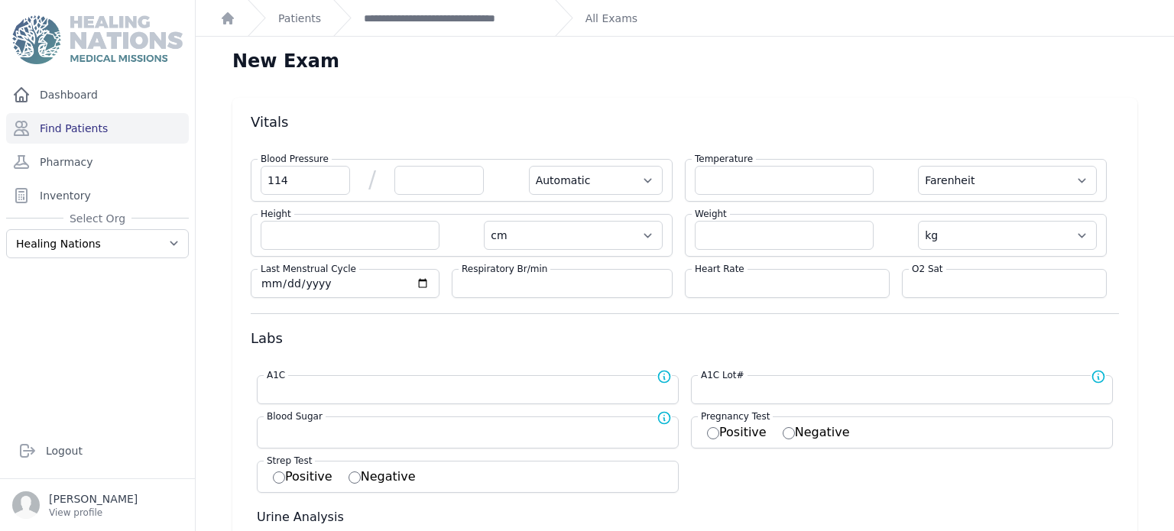
select select
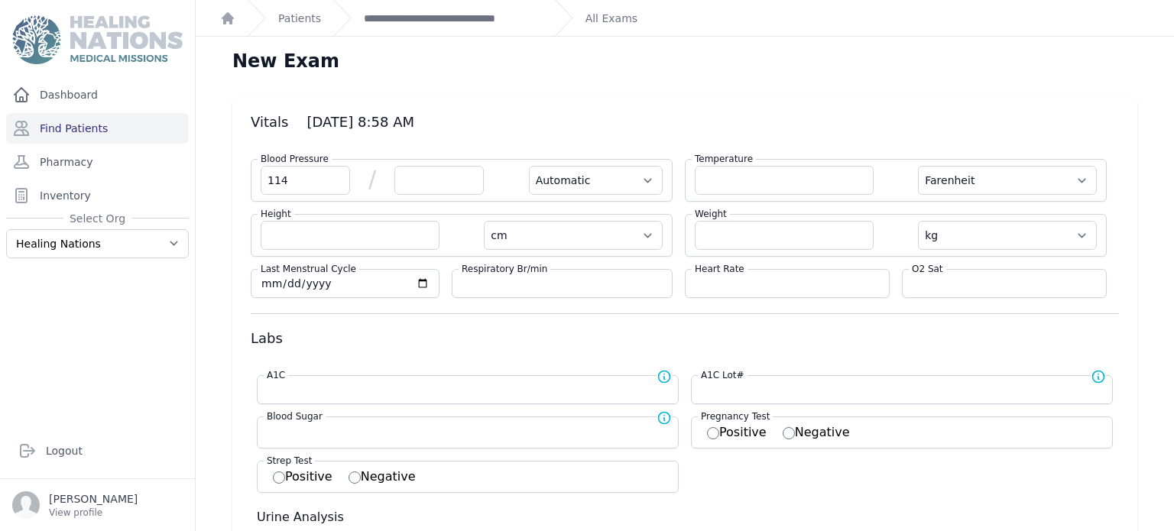
click at [440, 181] on input "number" at bounding box center [438, 180] width 89 height 29
type input "70"
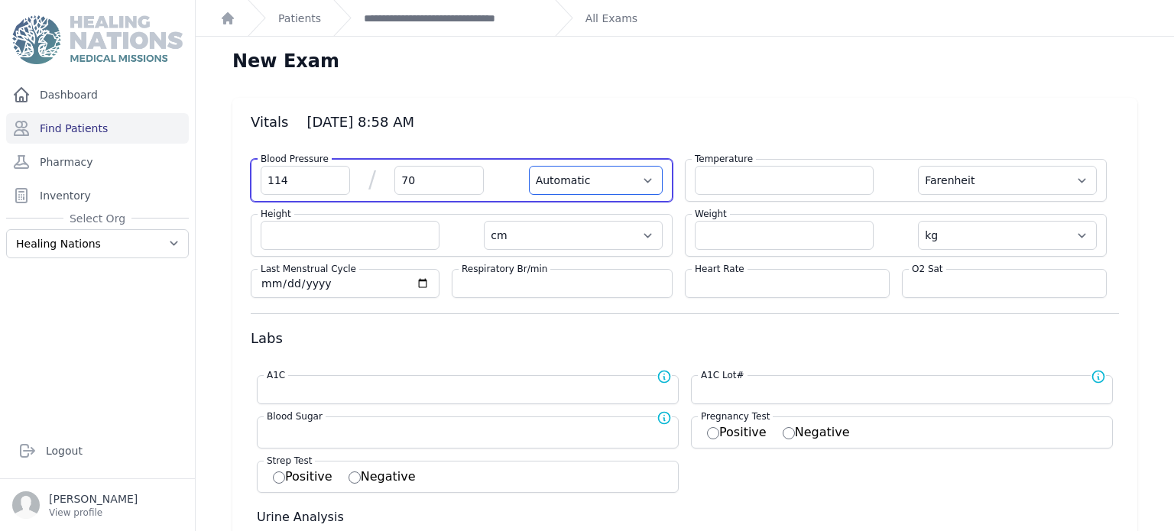
click at [561, 187] on select "Automatic Manual" at bounding box center [596, 180] width 134 height 29
select select "F"
select select "cm"
select select "kg"
select select
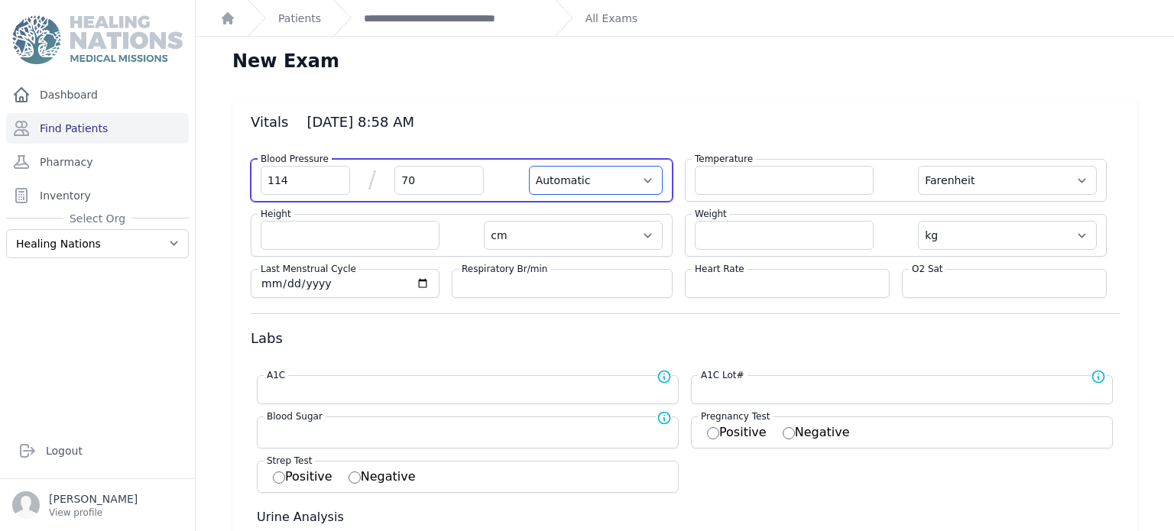
select select
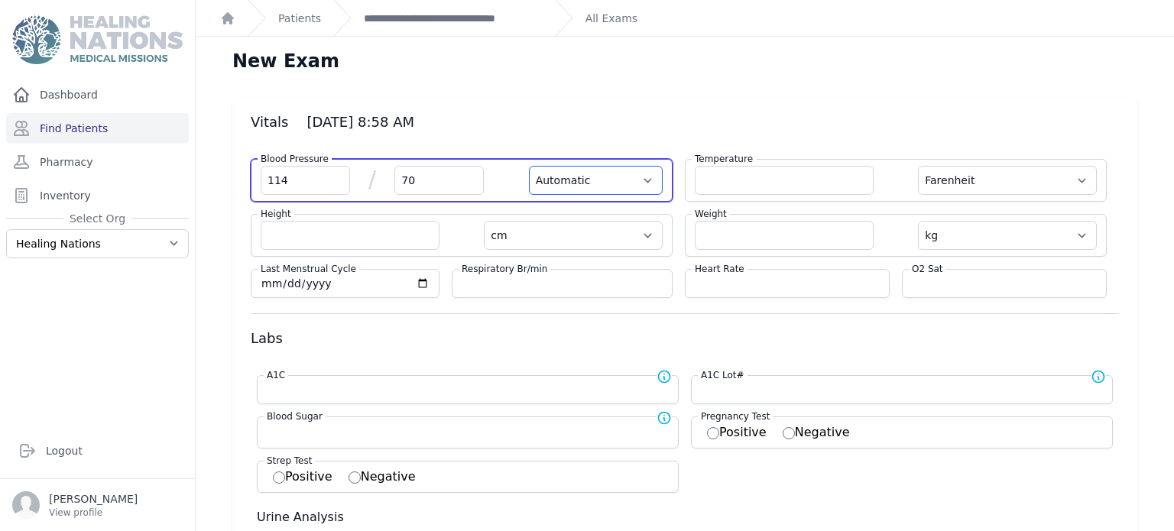
select select
select select "Manual"
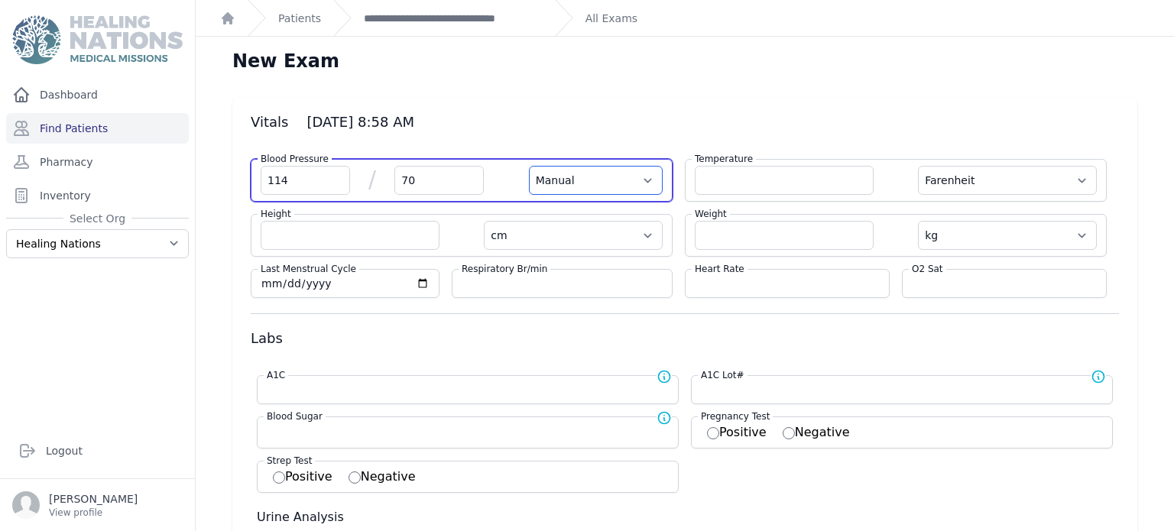
click at [529, 166] on select "Automatic Manual" at bounding box center [596, 180] width 134 height 29
select select "F"
select select "cm"
select select "kg"
select select
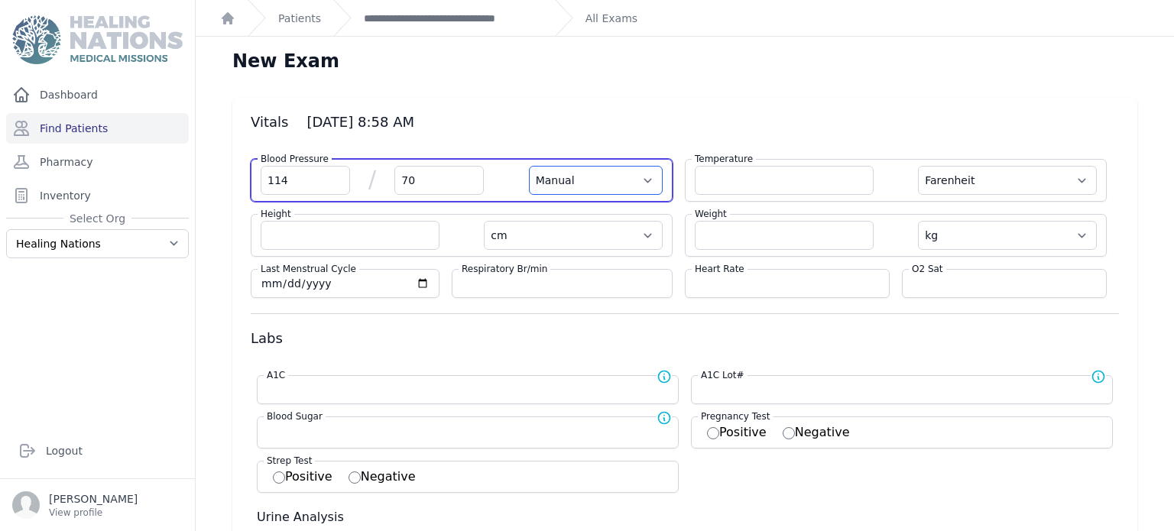
select select
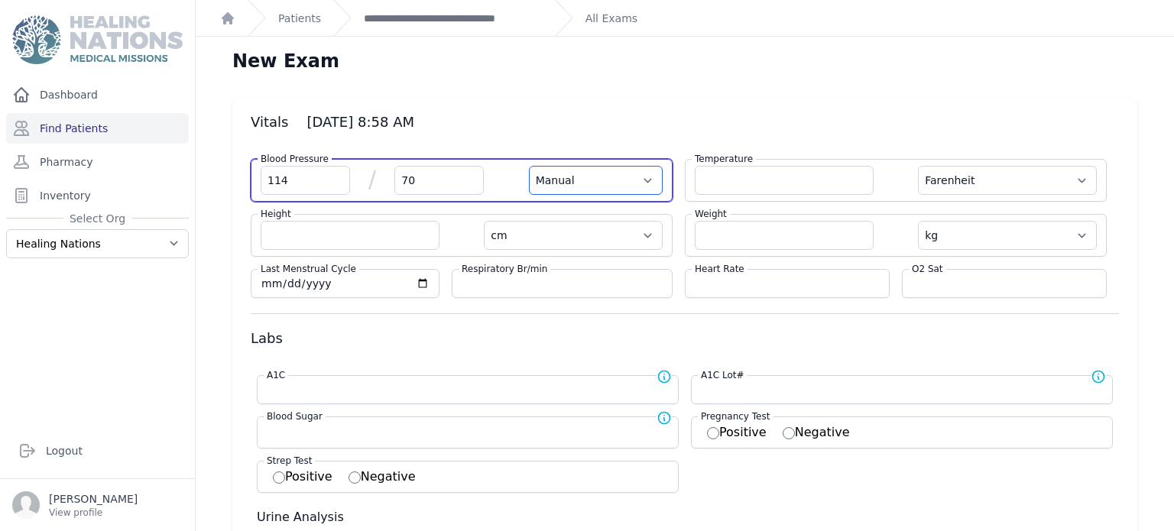
select select
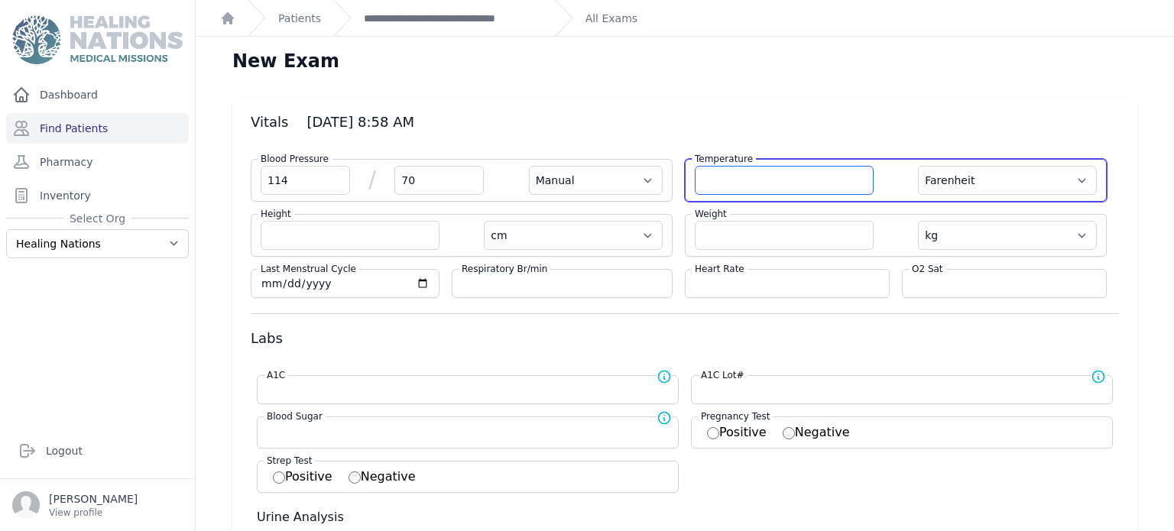
click at [784, 176] on input "number" at bounding box center [784, 180] width 179 height 29
type input "36.4"
click at [977, 174] on select "Farenheit [PERSON_NAME]" at bounding box center [1007, 180] width 179 height 29
select select "Manual"
select select "cm"
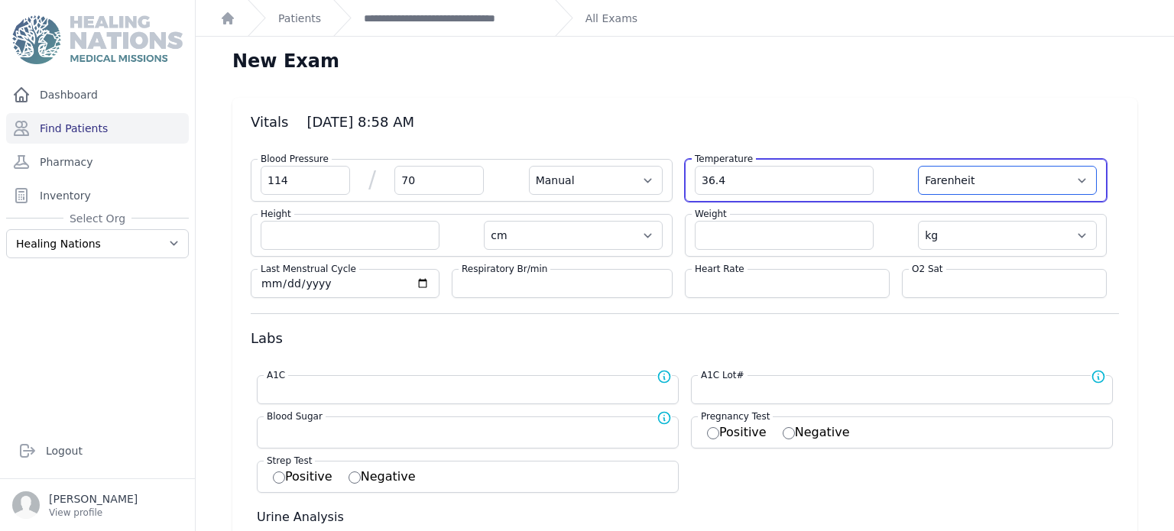
select select "kg"
select select
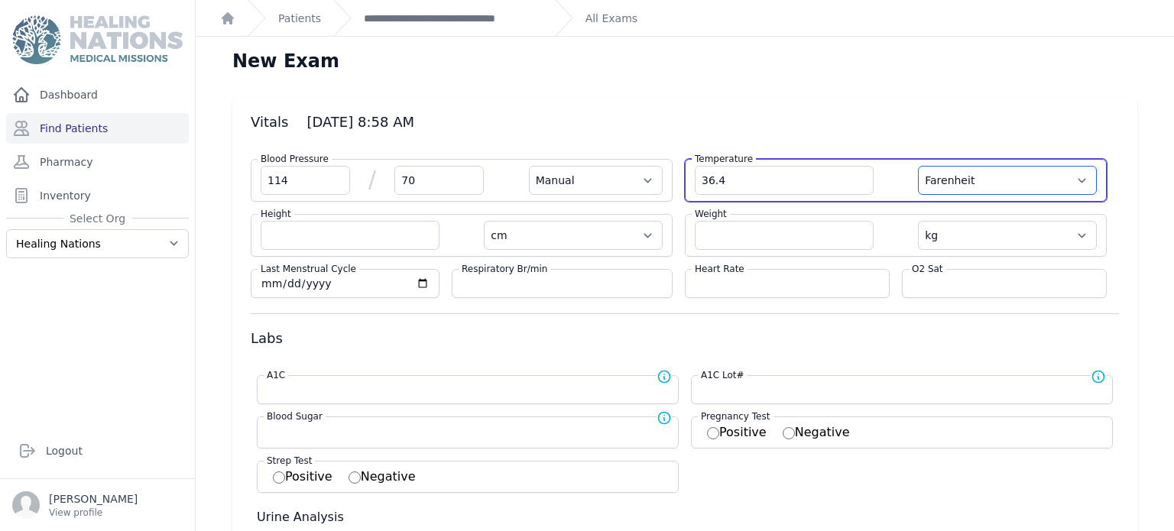
select select
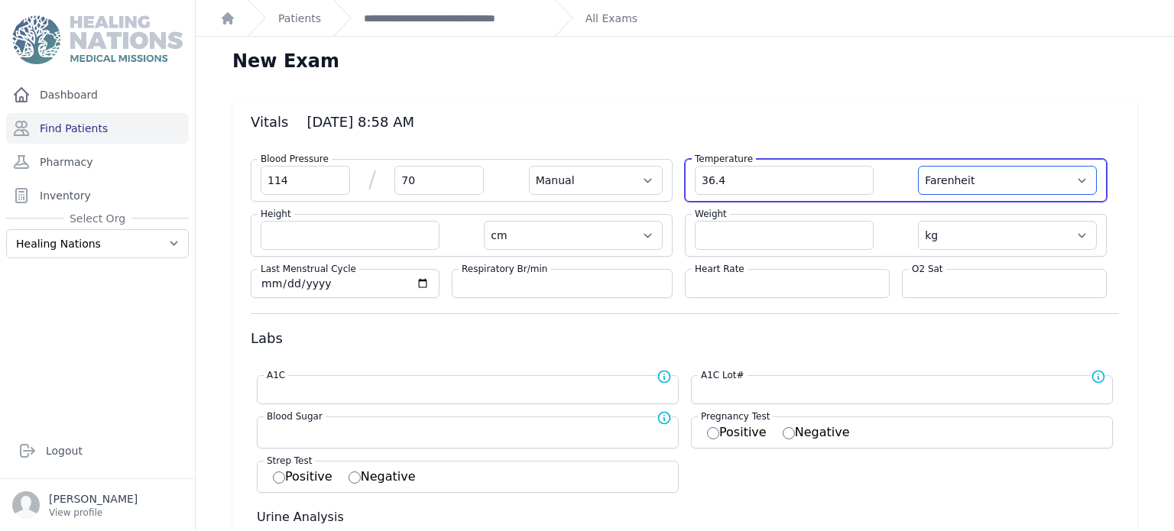
select select
select select "C"
click at [918, 166] on select "Farenheit [PERSON_NAME]" at bounding box center [1007, 180] width 179 height 29
select select "Manual"
select select "cm"
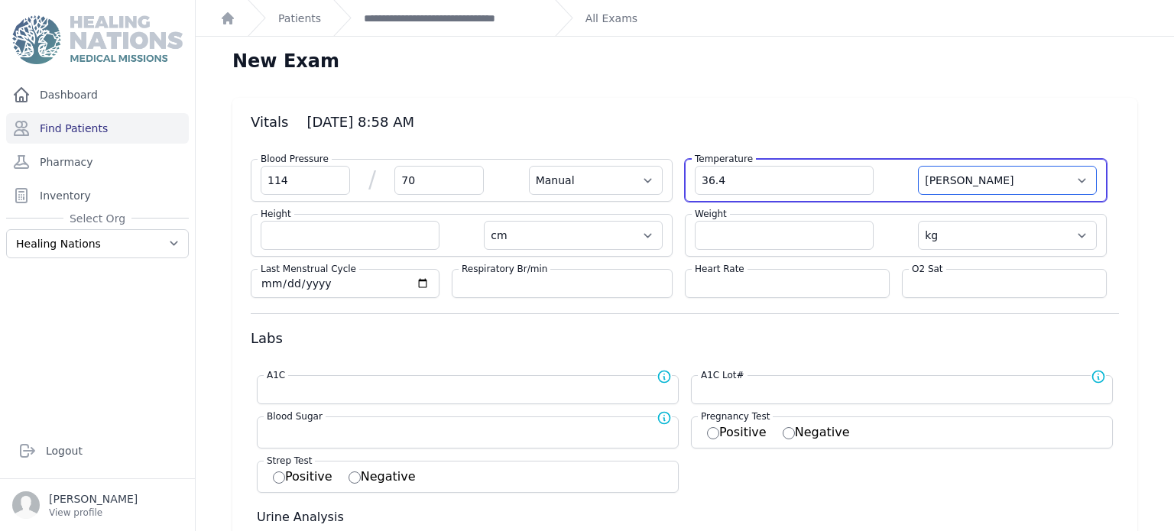
select select "kg"
select select
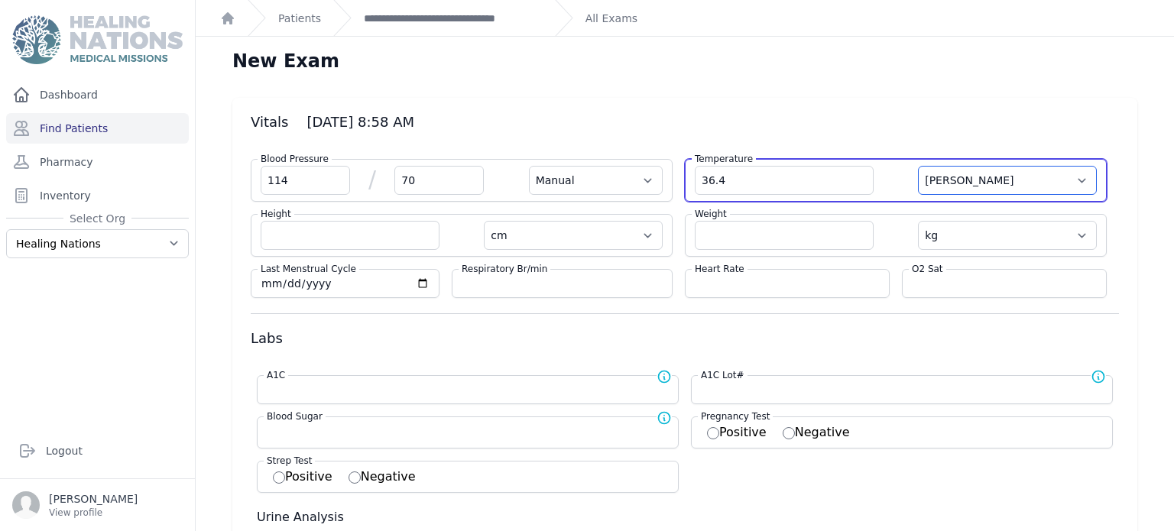
select select
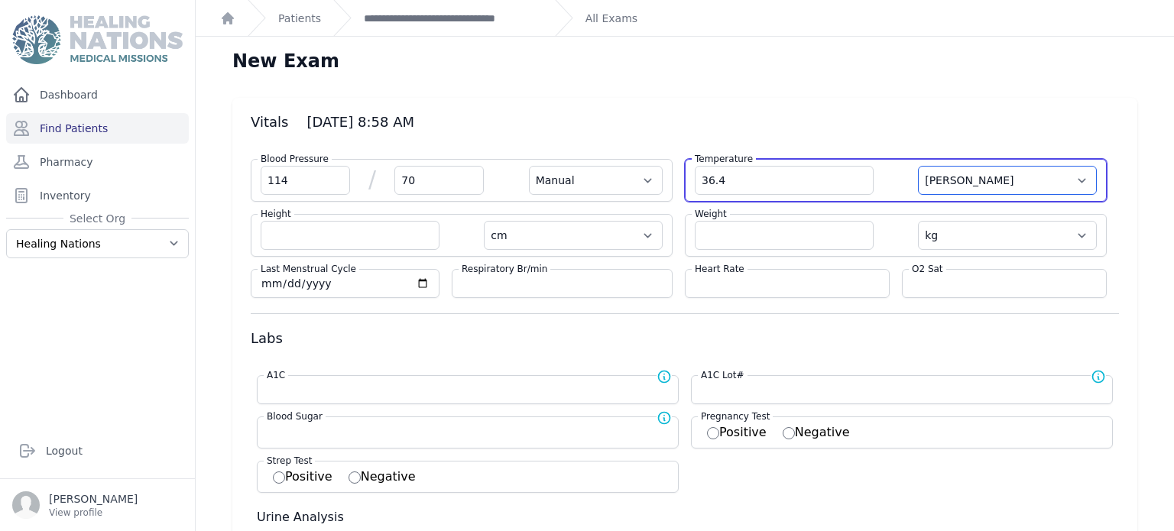
select select
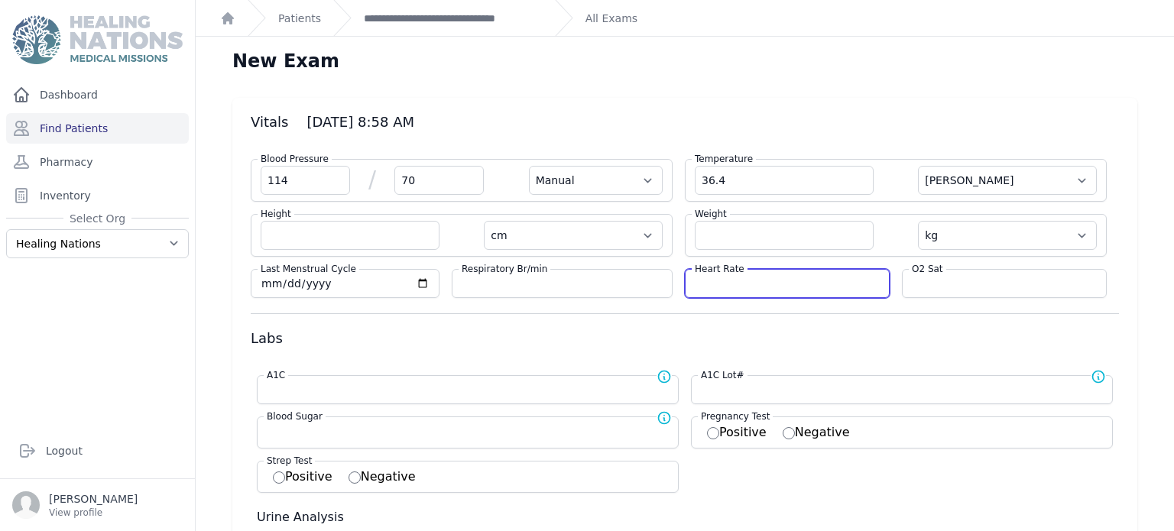
click at [821, 286] on input "number" at bounding box center [787, 283] width 185 height 15
type input "70"
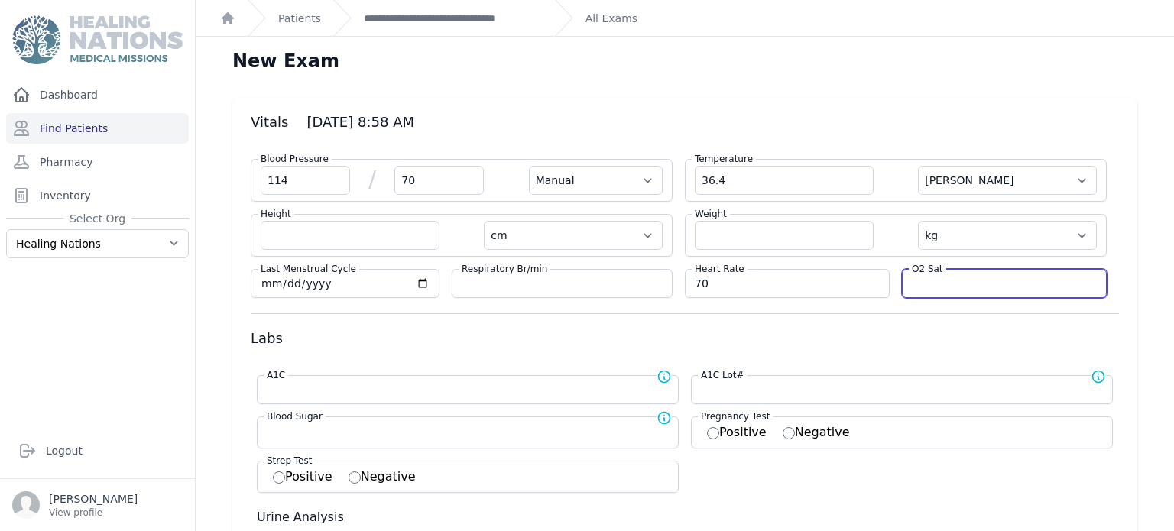
click at [993, 281] on input "number" at bounding box center [1004, 283] width 185 height 15
select select "Manual"
select select "C"
select select "cm"
select select "kg"
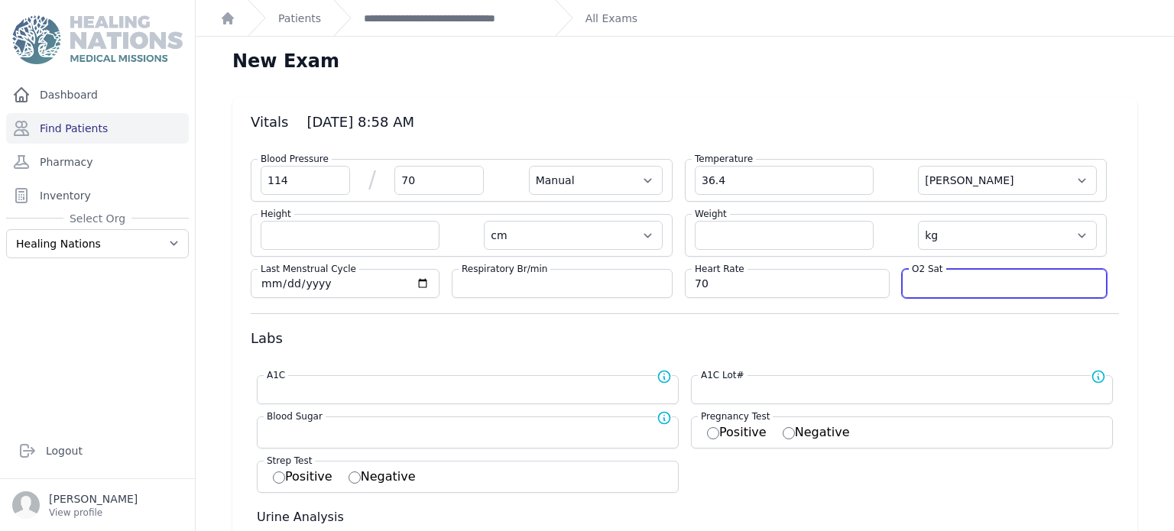
select select
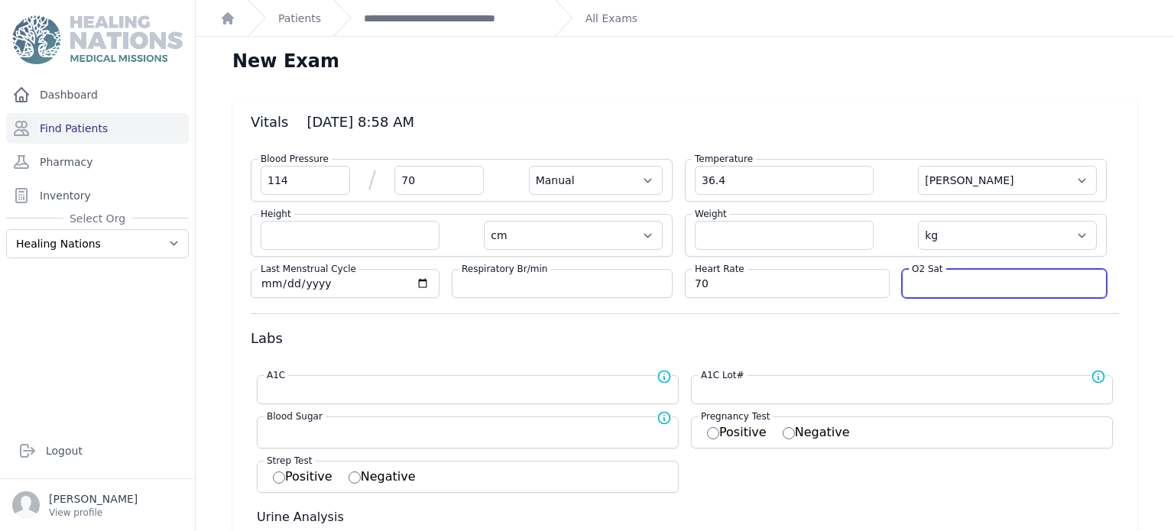
select select
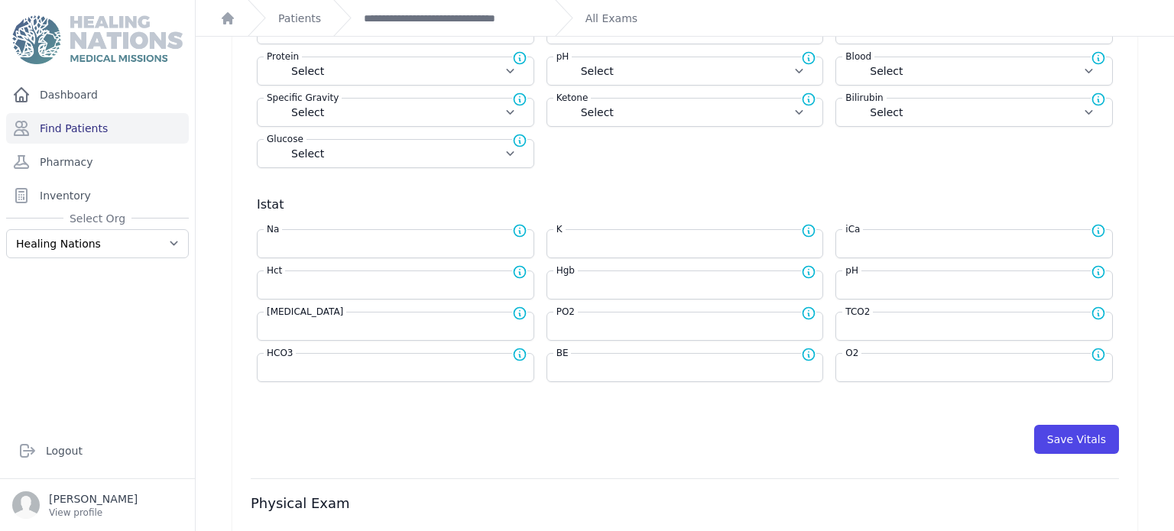
scroll to position [534, 0]
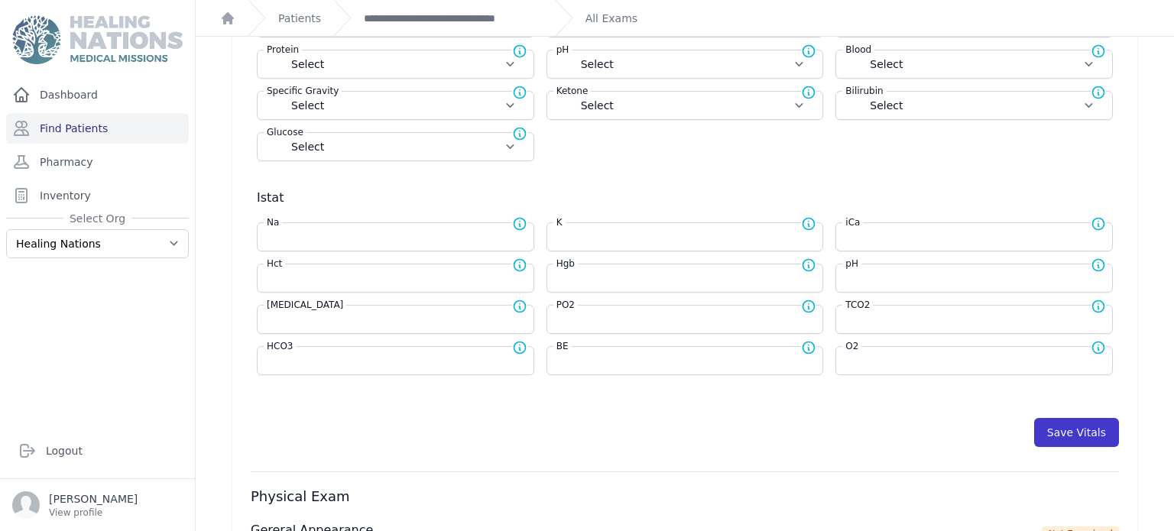
type input "96"
click at [1061, 428] on button "Save Vitals" at bounding box center [1076, 432] width 85 height 29
select select "Manual"
select select "C"
select select "cm"
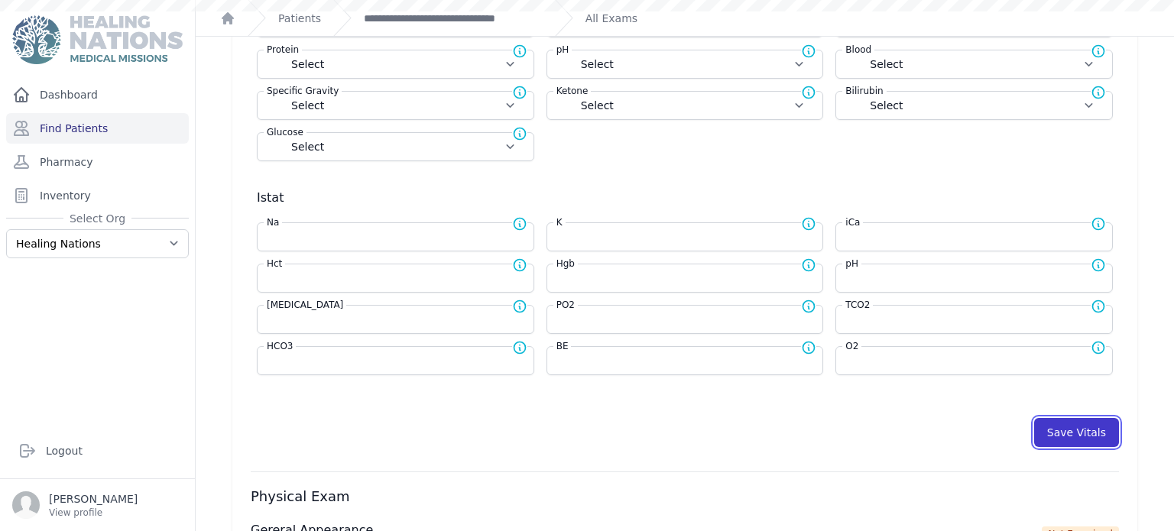
select select "kg"
select select
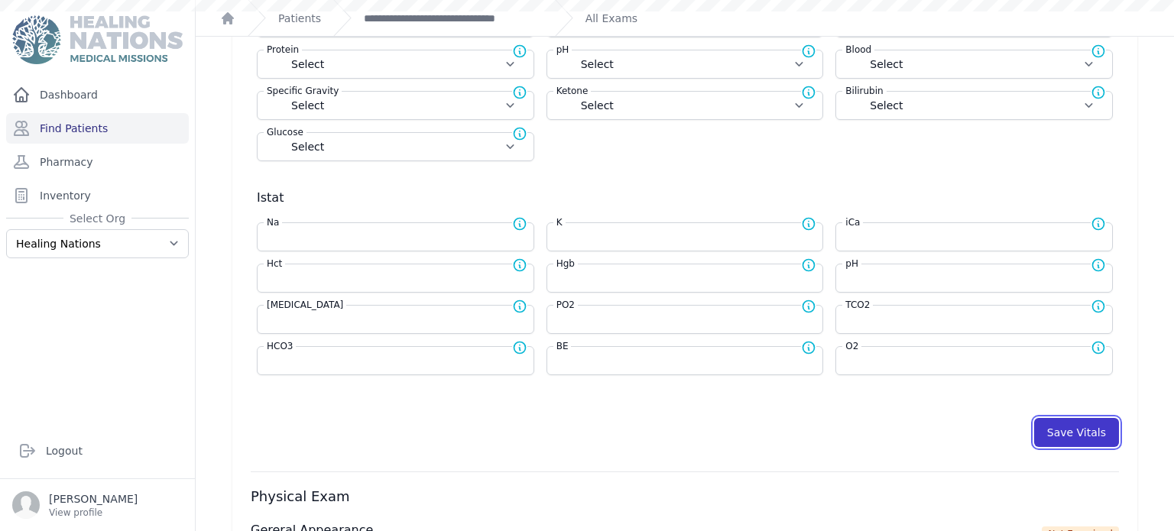
select select
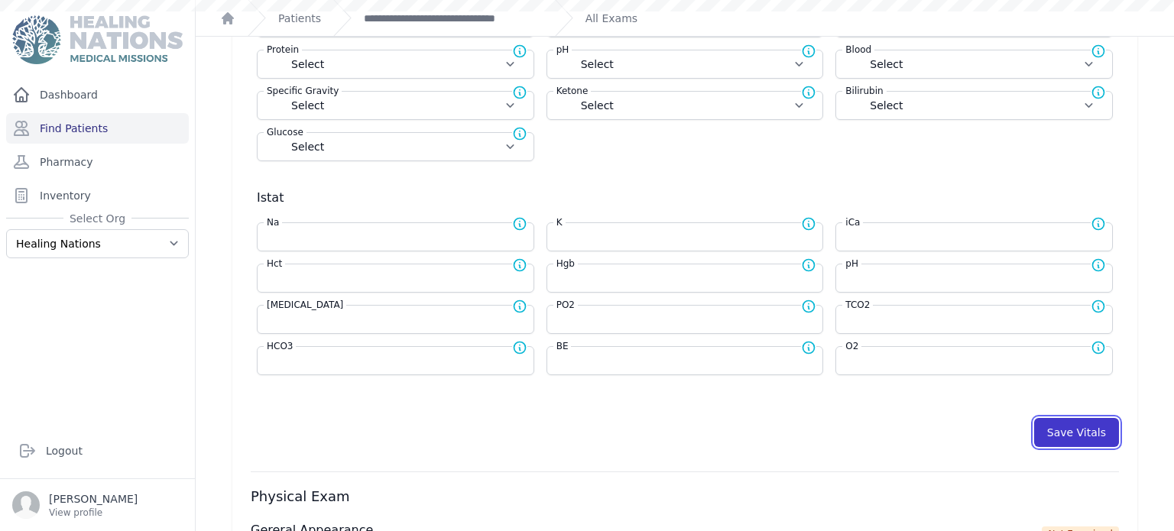
select select
click at [1065, 421] on button "Save Vitals" at bounding box center [1076, 432] width 85 height 29
click at [417, 12] on link "**********" at bounding box center [453, 18] width 179 height 15
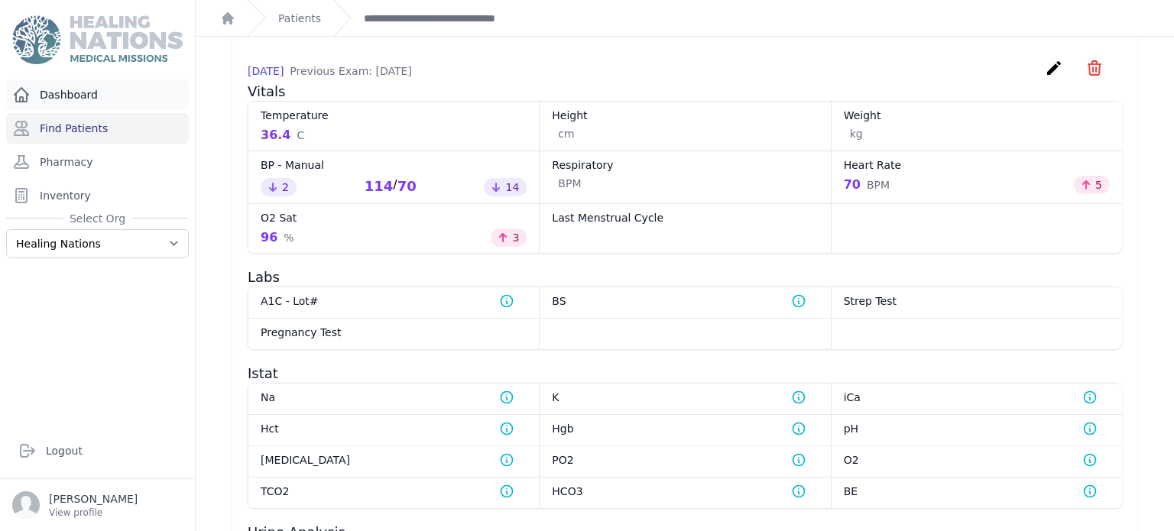
scroll to position [709, 0]
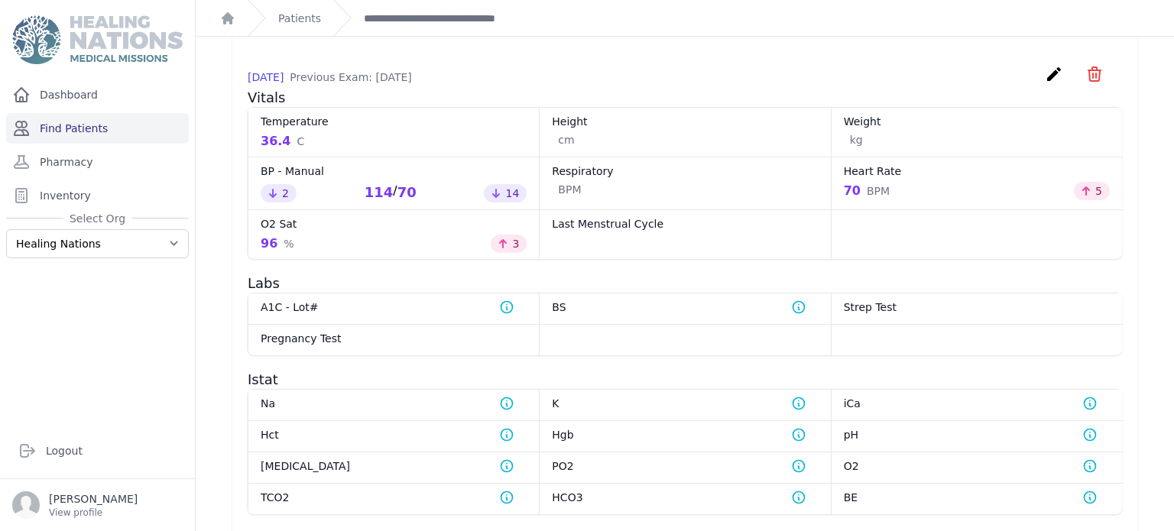
click at [84, 123] on link "Find Patients" at bounding box center [97, 128] width 183 height 31
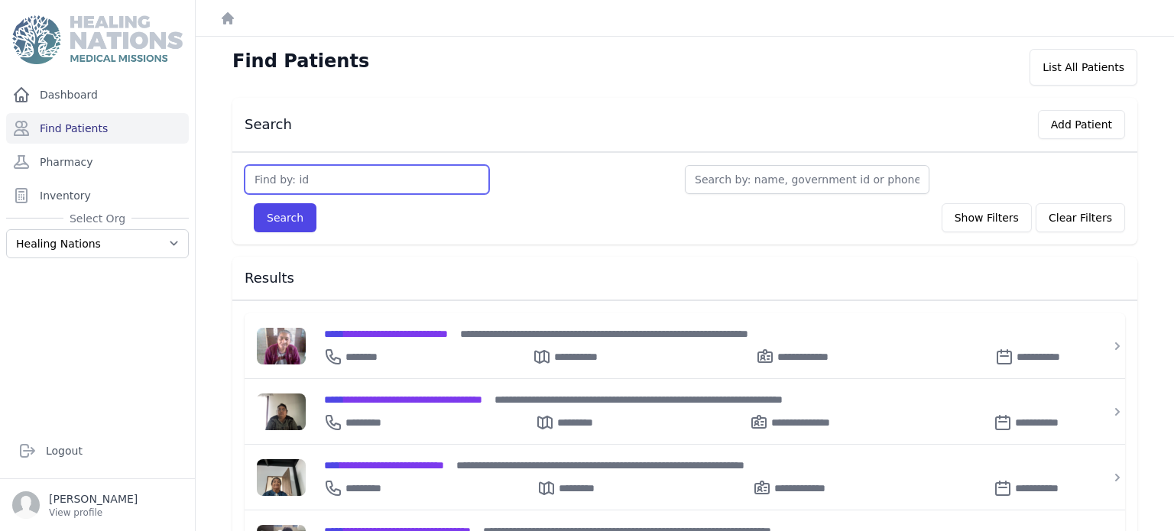
click at [278, 187] on input "text" at bounding box center [367, 179] width 245 height 29
type input "2851"
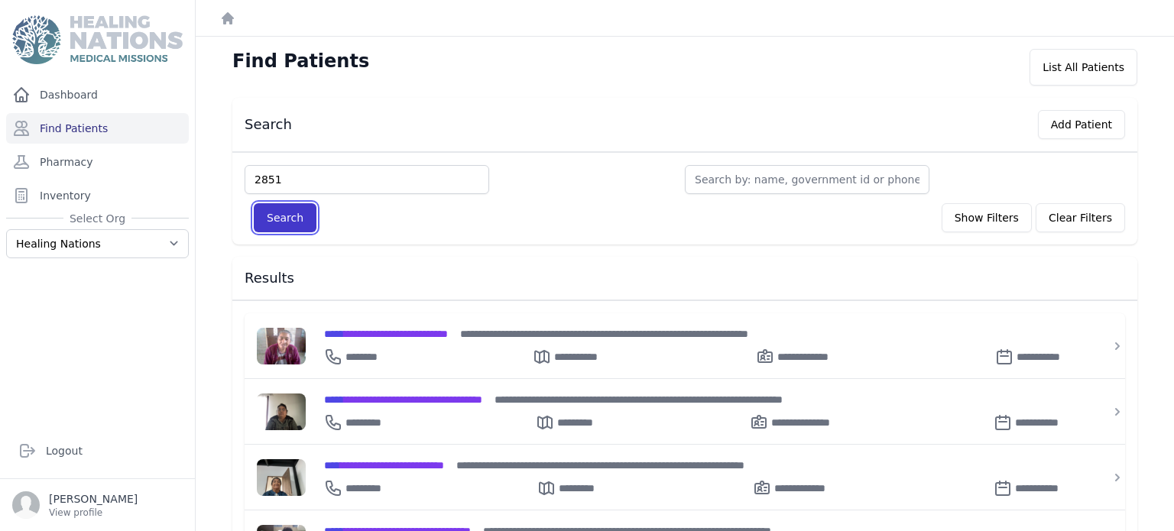
click at [279, 215] on button "Search" at bounding box center [285, 217] width 63 height 29
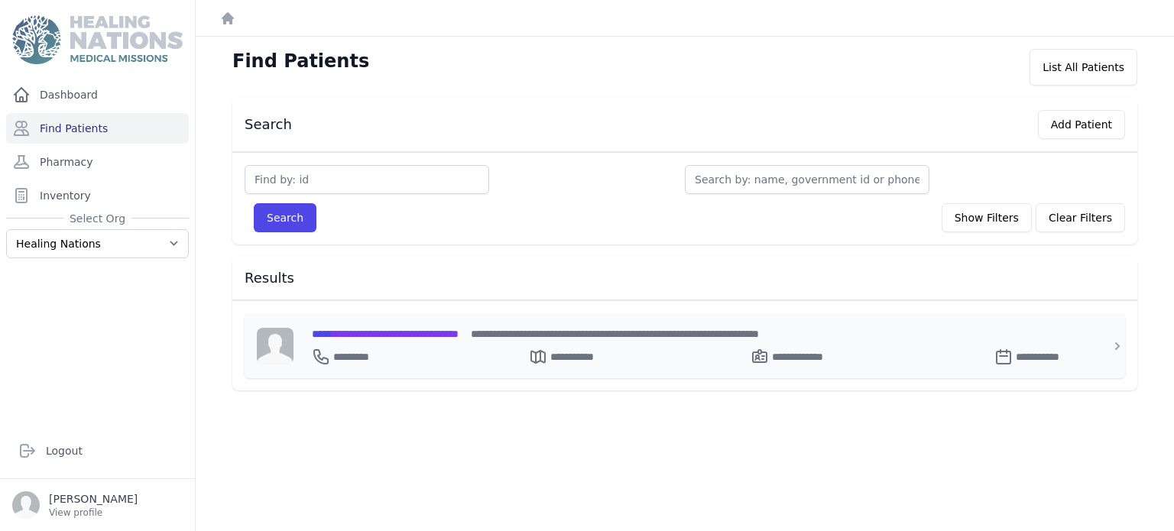
click at [459, 332] on span "**********" at bounding box center [385, 334] width 147 height 11
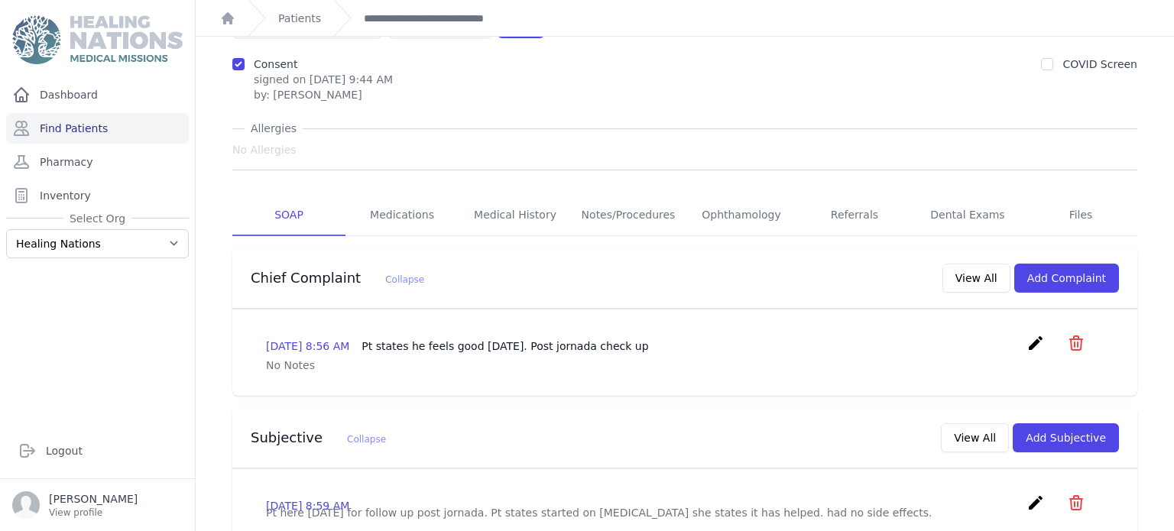
scroll to position [125, 0]
click at [1076, 264] on button "Add Complaint" at bounding box center [1066, 278] width 105 height 29
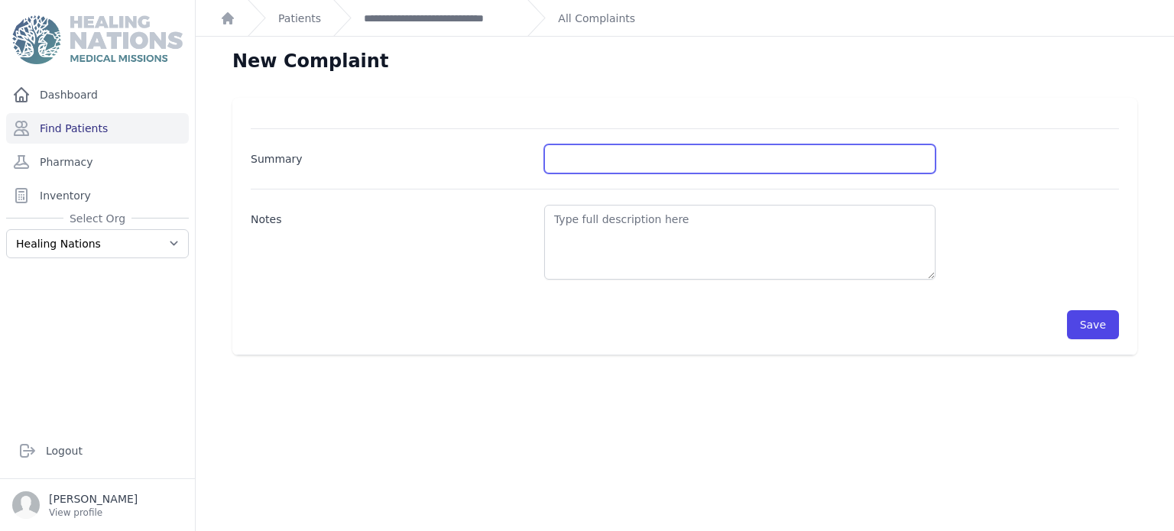
click at [566, 156] on input "Summary" at bounding box center [739, 158] width 391 height 29
type input "BG check"
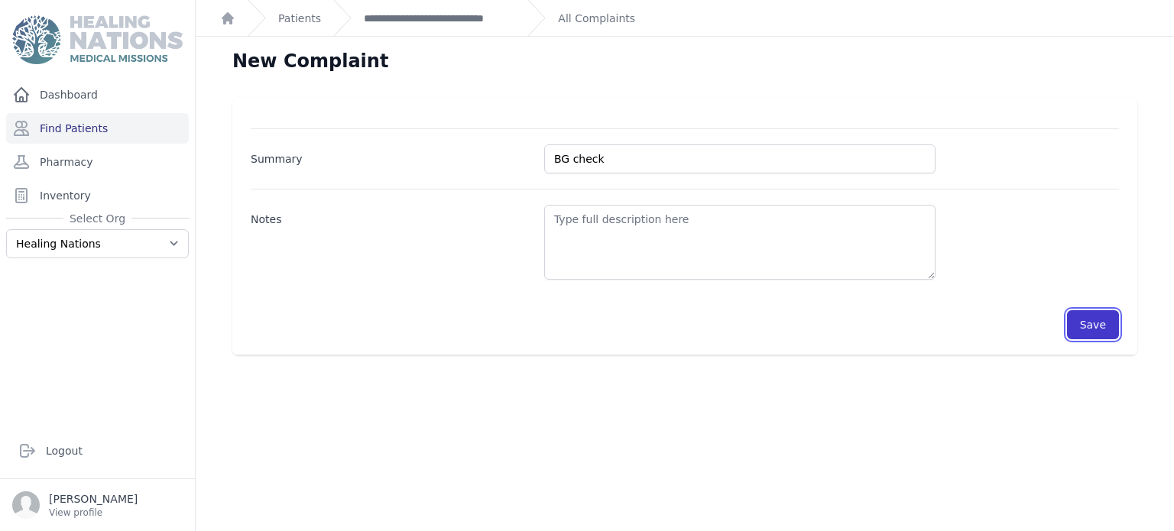
click at [1101, 319] on button "Save" at bounding box center [1093, 324] width 52 height 29
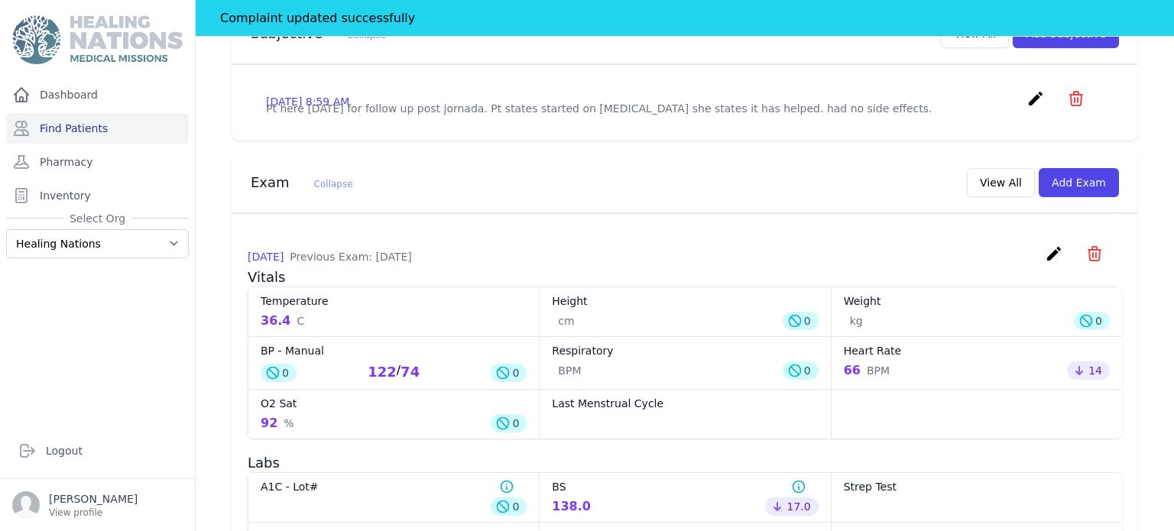
scroll to position [598, 0]
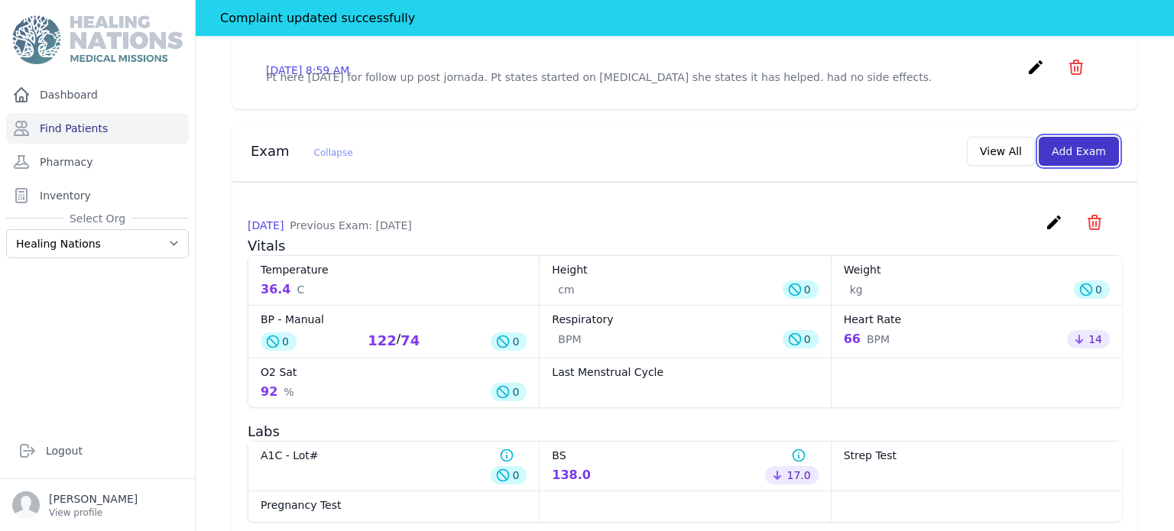
click at [1103, 137] on button "Add Exam" at bounding box center [1079, 151] width 80 height 29
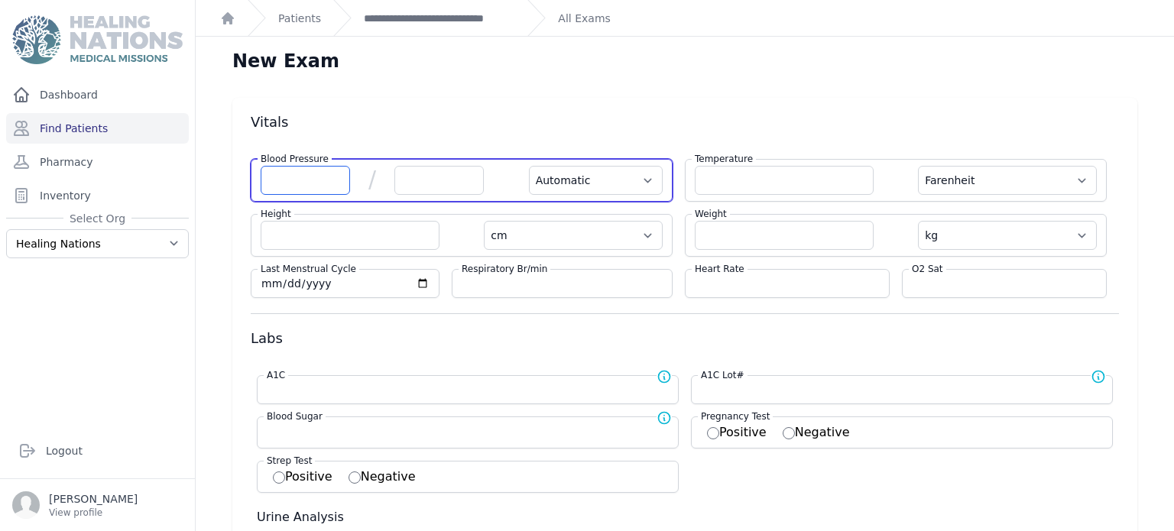
click at [277, 172] on input "number" at bounding box center [305, 180] width 89 height 29
type input "120"
click at [407, 173] on input "number" at bounding box center [438, 180] width 89 height 29
select select "Automatic"
select select "F"
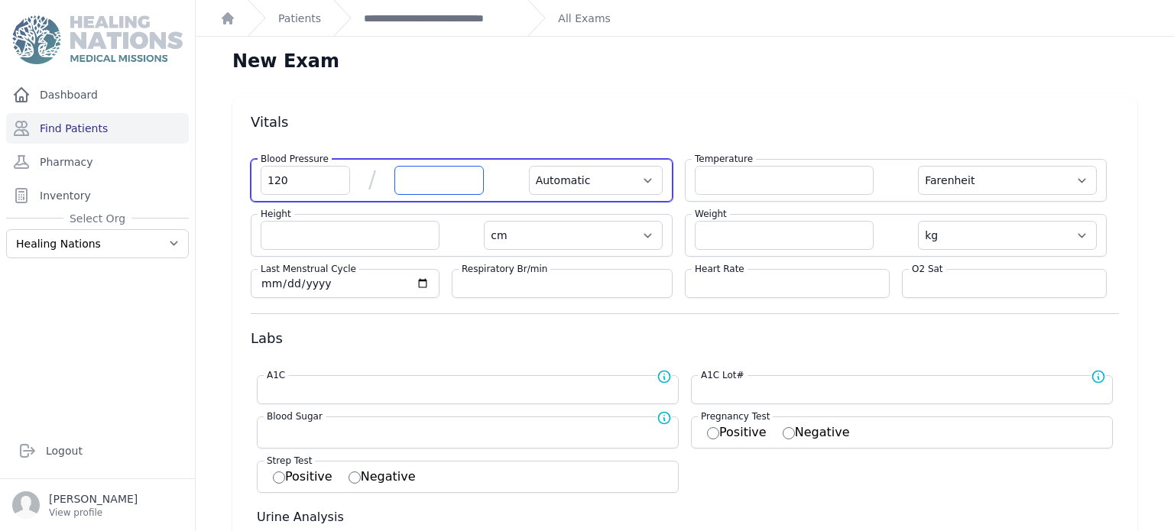
select select "cm"
select select "kg"
select select
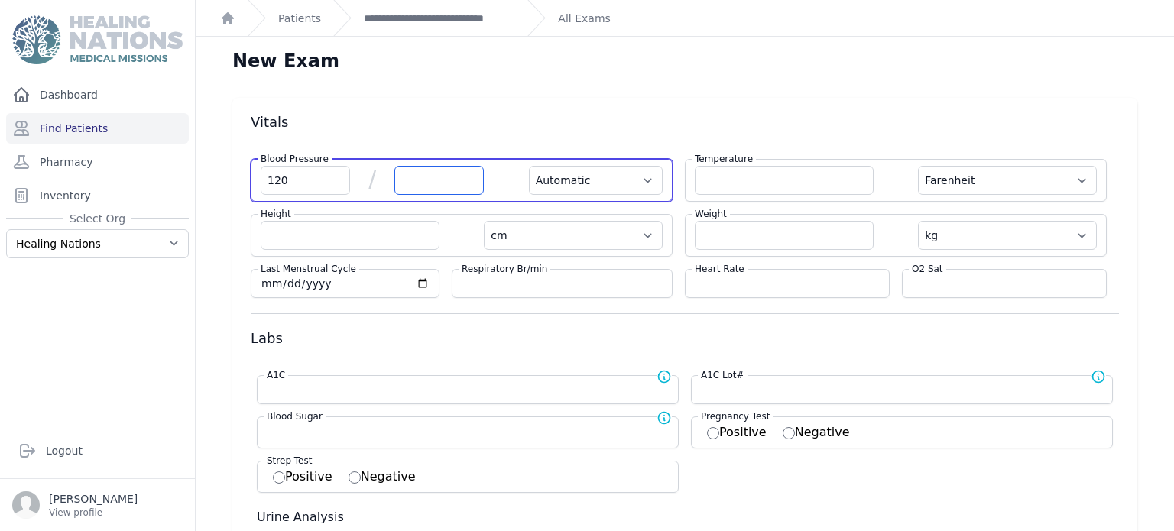
select select
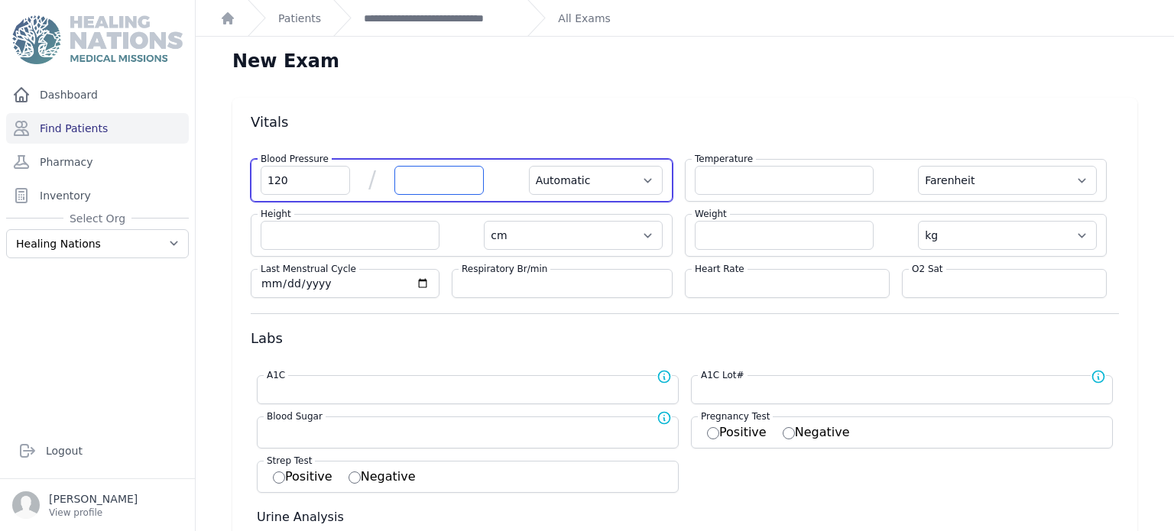
select select
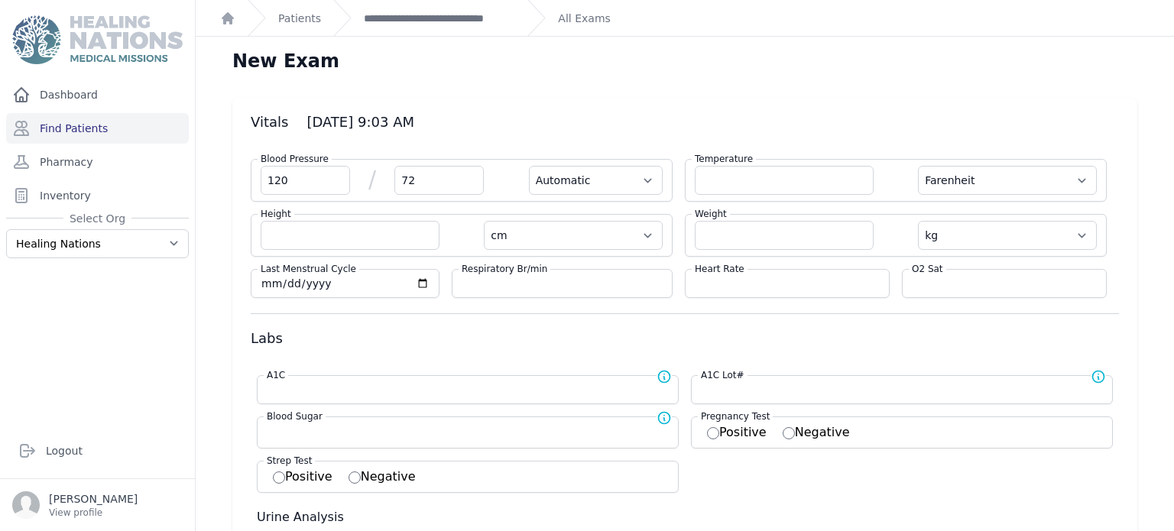
type input "72"
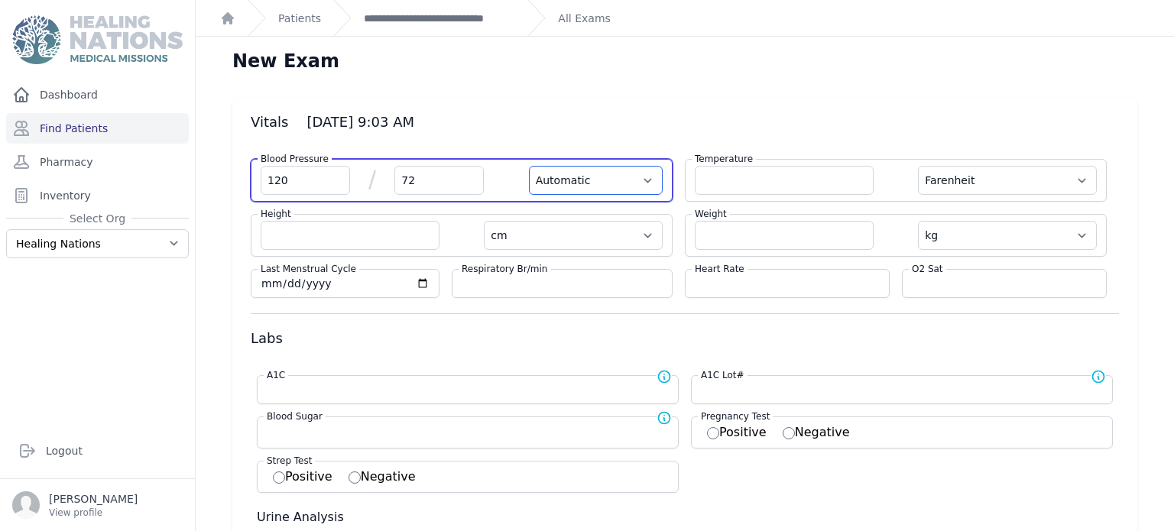
click at [588, 170] on select "Automatic Manual" at bounding box center [596, 180] width 134 height 29
select select "F"
select select "cm"
select select "kg"
select select
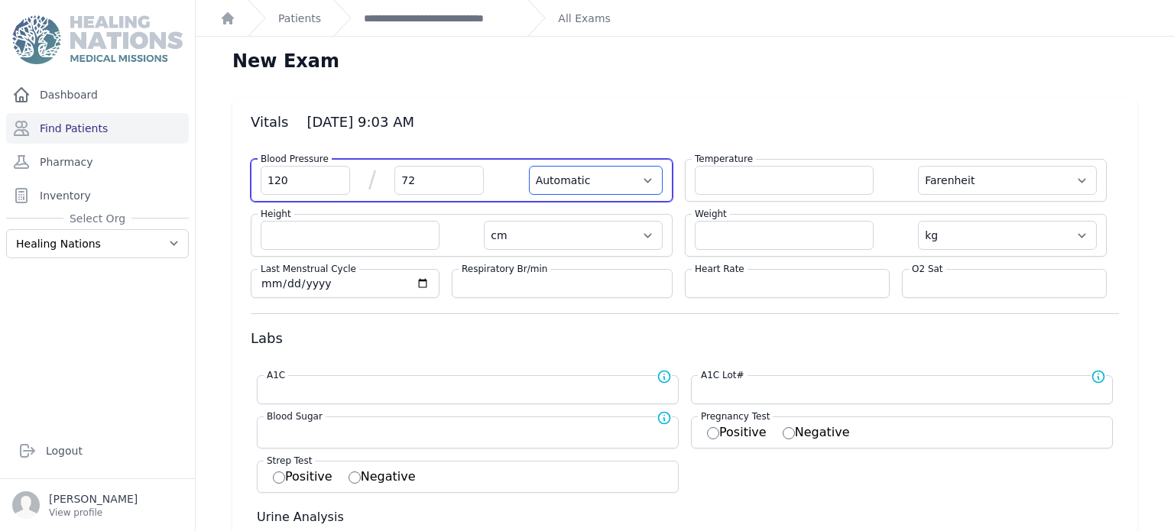
select select
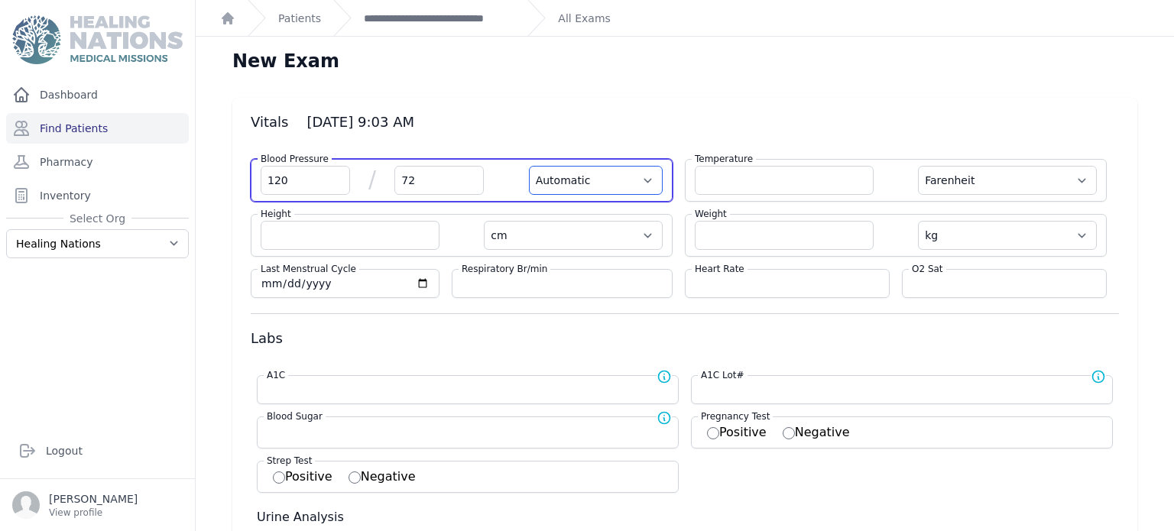
select select
select select "Manual"
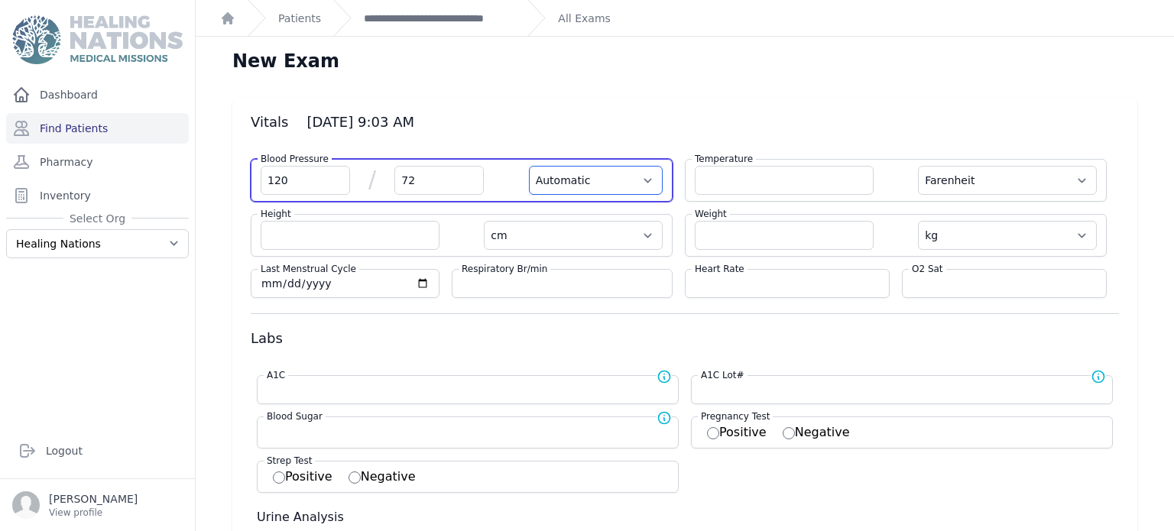
click at [529, 166] on select "Automatic Manual" at bounding box center [596, 180] width 134 height 29
select select "F"
select select "cm"
select select "kg"
select select
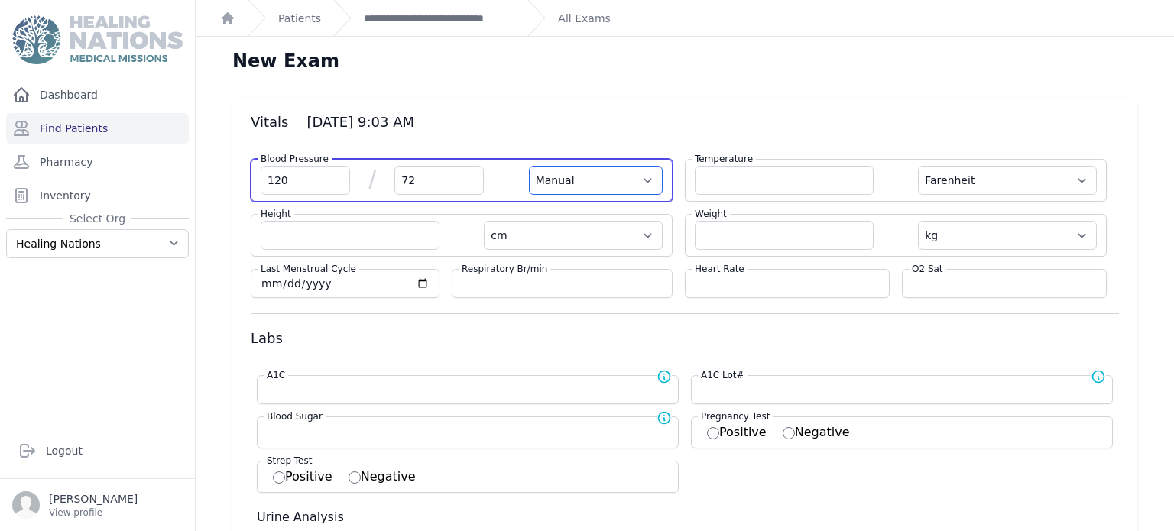
select select
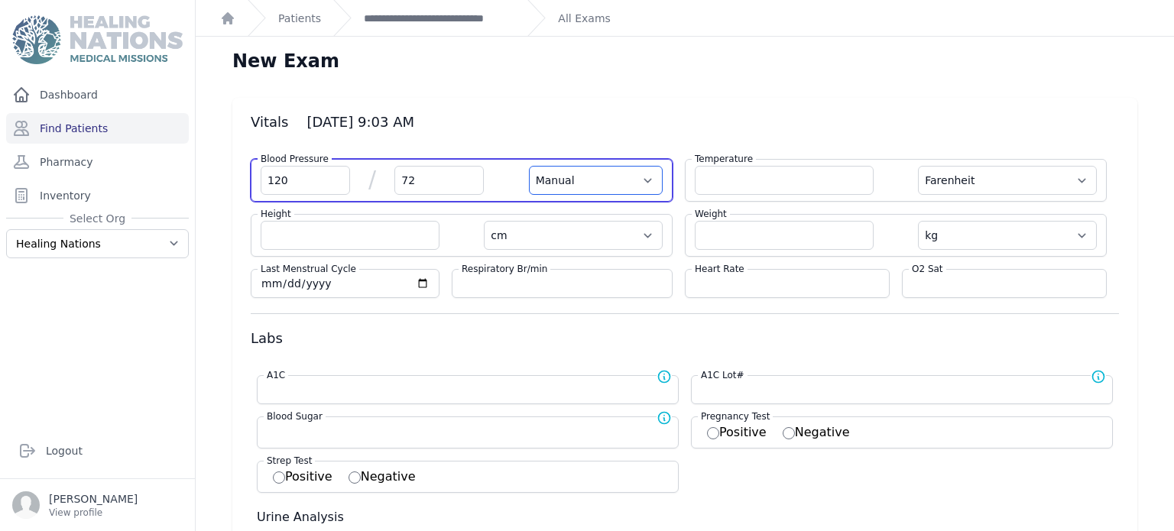
select select
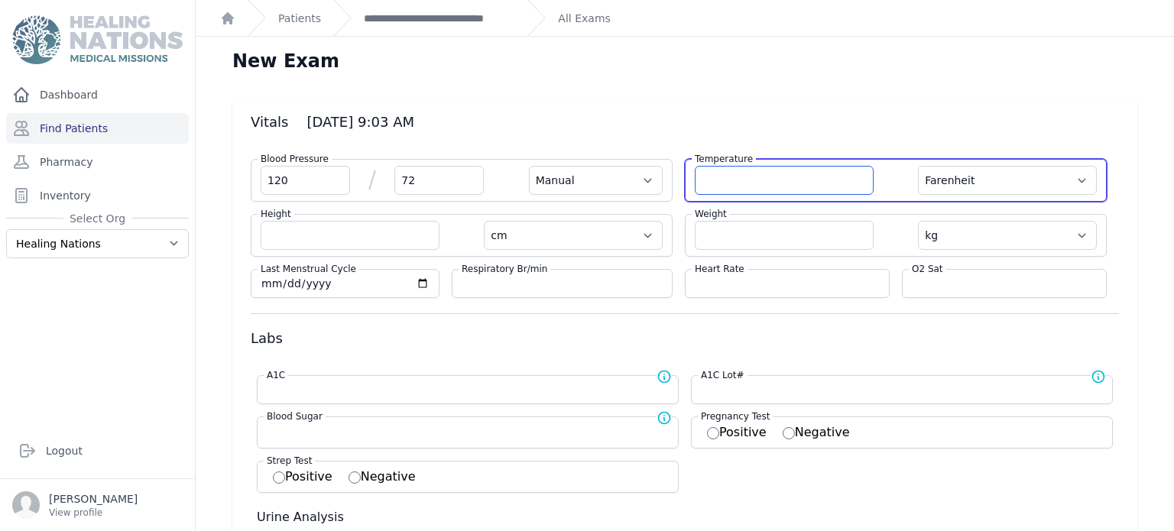
click at [777, 184] on input "number" at bounding box center [784, 180] width 179 height 29
type input "36.7"
click at [966, 178] on select "Farenheit [PERSON_NAME]" at bounding box center [1007, 180] width 179 height 29
select select "Manual"
select select "cm"
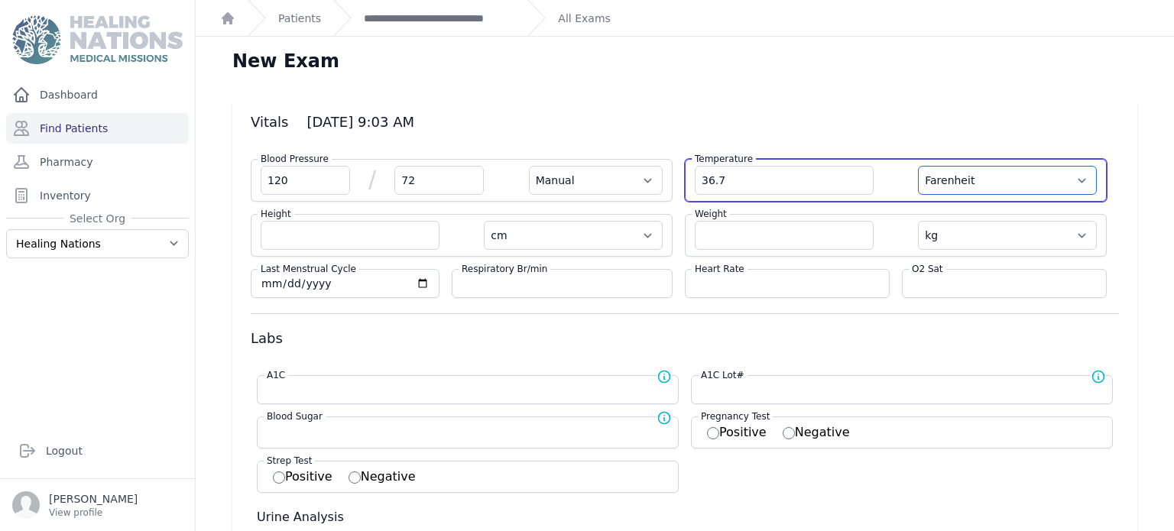
select select "kg"
select select
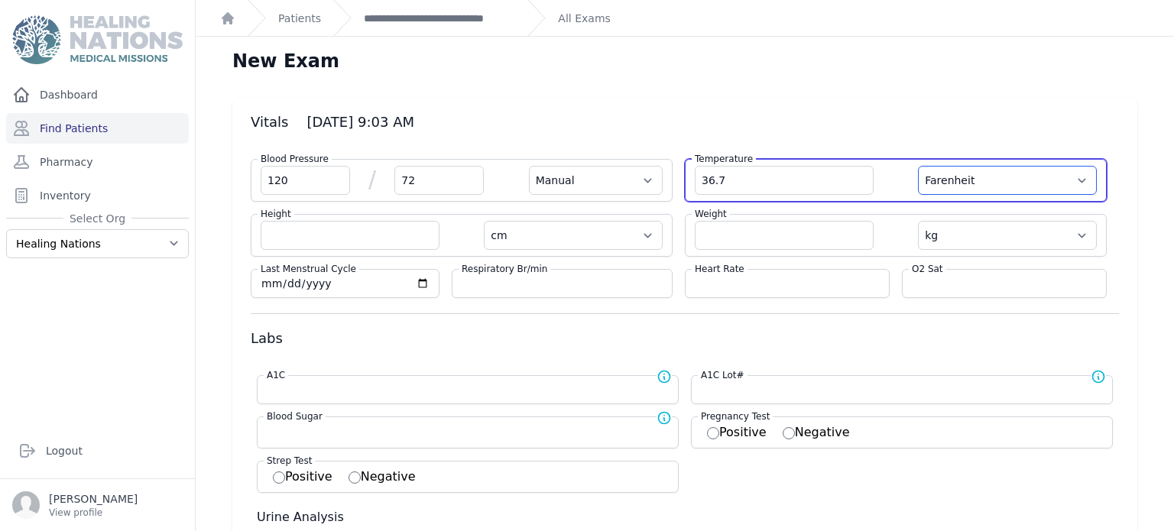
select select
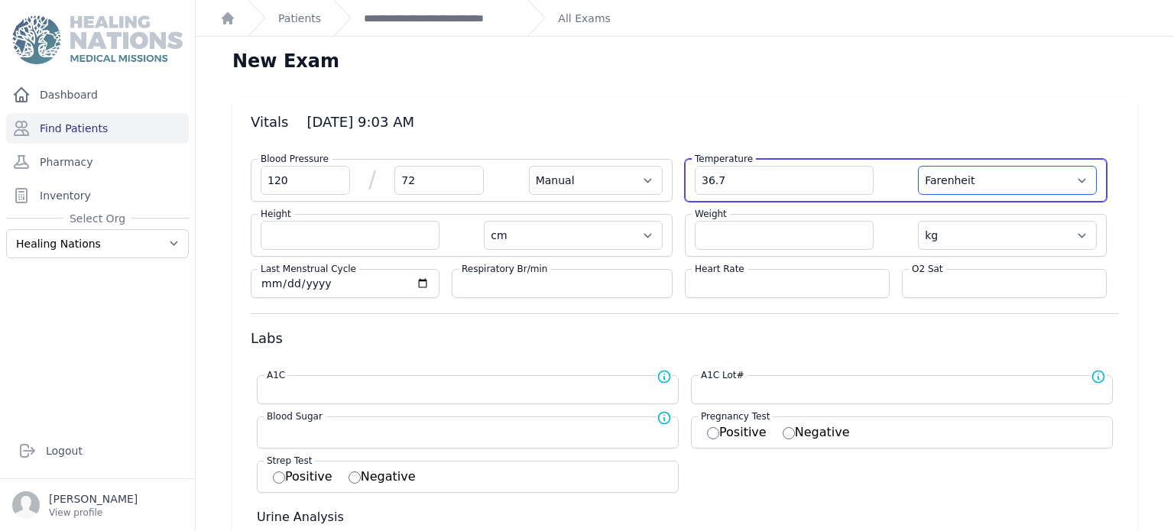
select select
select select "C"
click at [918, 166] on select "Farenheit [PERSON_NAME]" at bounding box center [1007, 180] width 179 height 29
select select "Manual"
select select "cm"
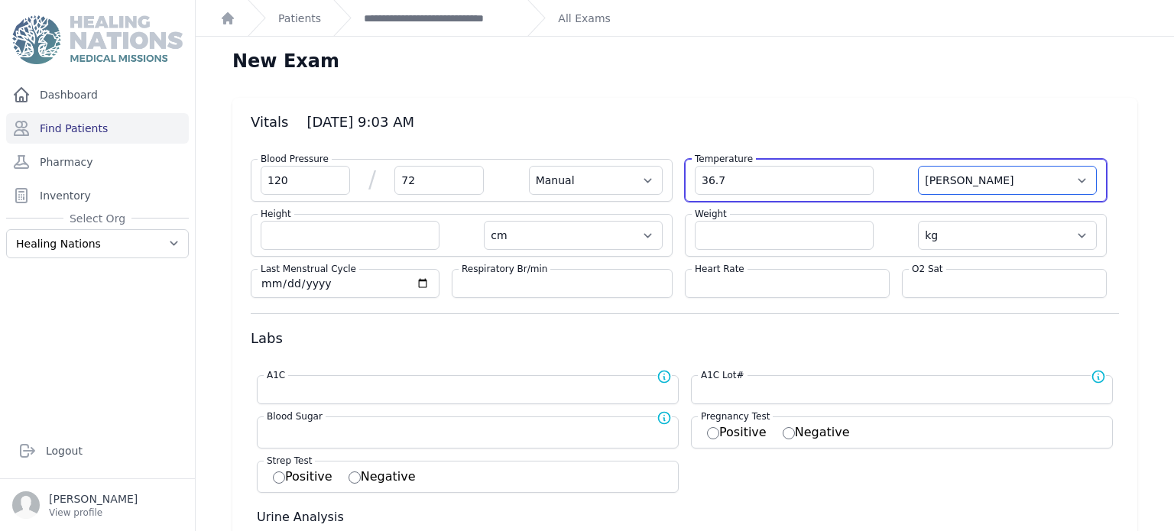
select select "kg"
select select
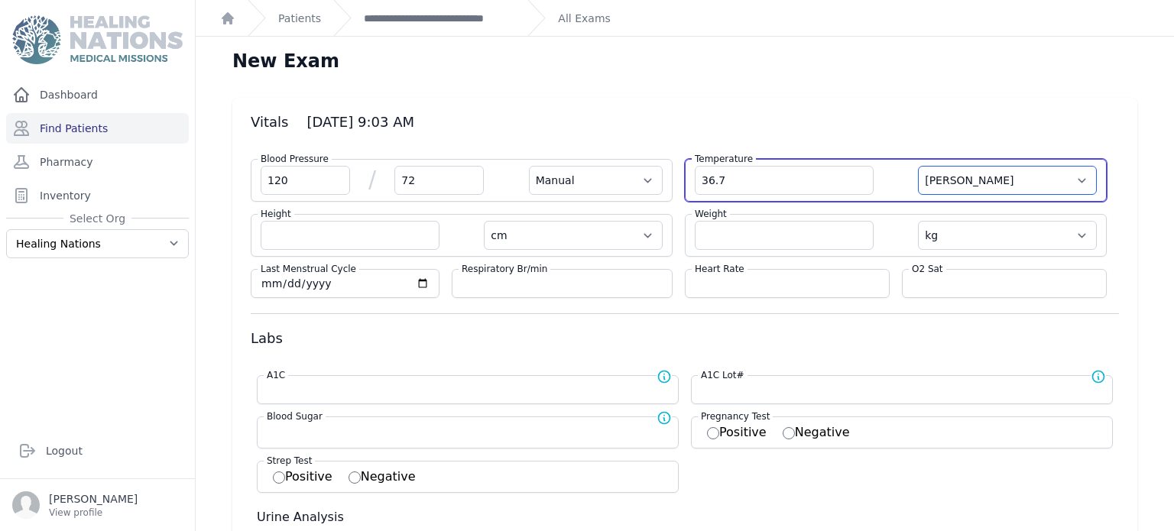
select select
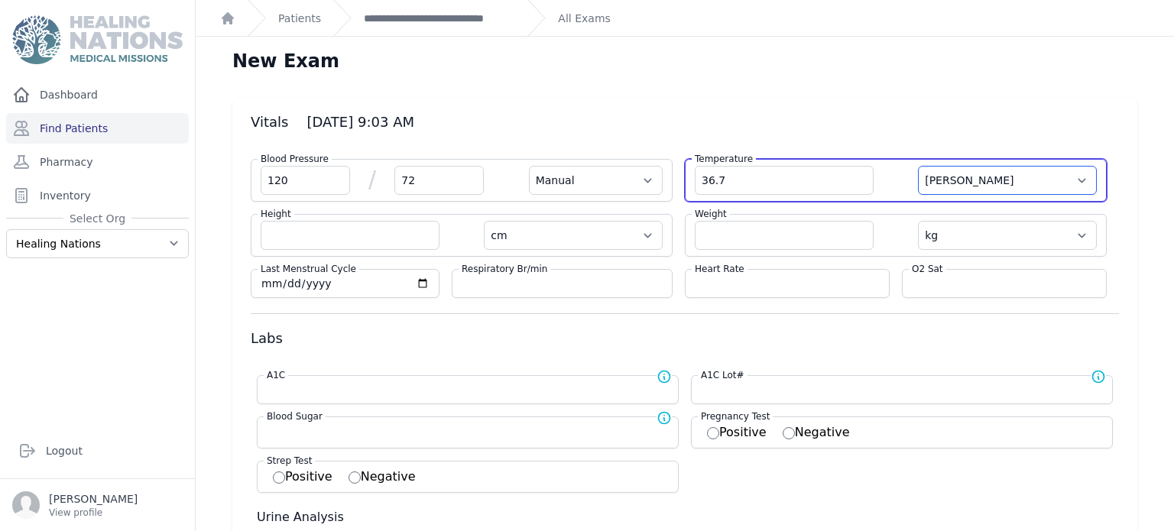
select select
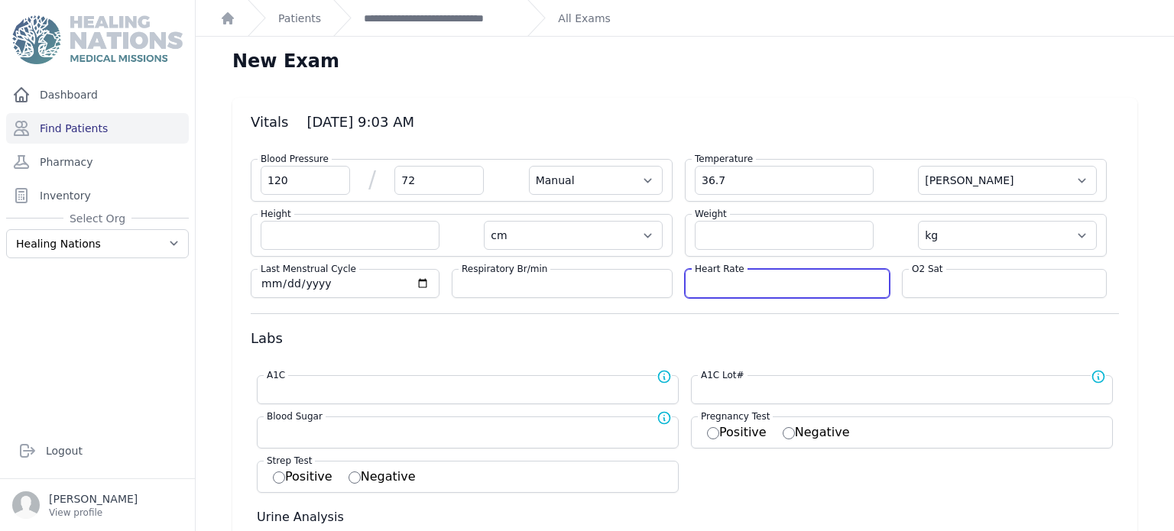
click at [823, 278] on input "number" at bounding box center [787, 283] width 185 height 15
type input "50"
click at [931, 293] on div "O2 Sat" at bounding box center [1004, 283] width 205 height 29
select select "Manual"
select select "C"
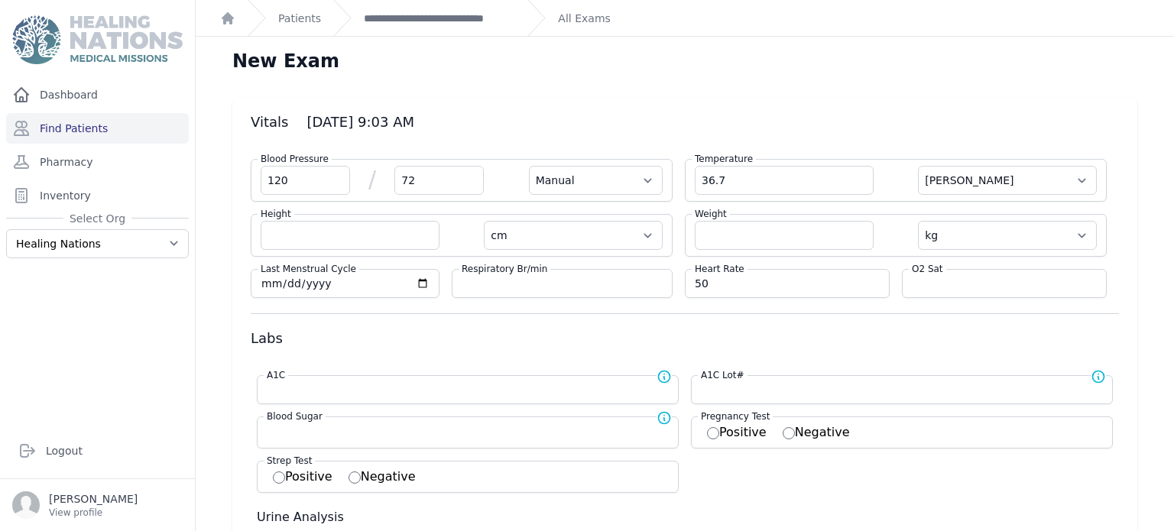
select select "cm"
select select "kg"
select select
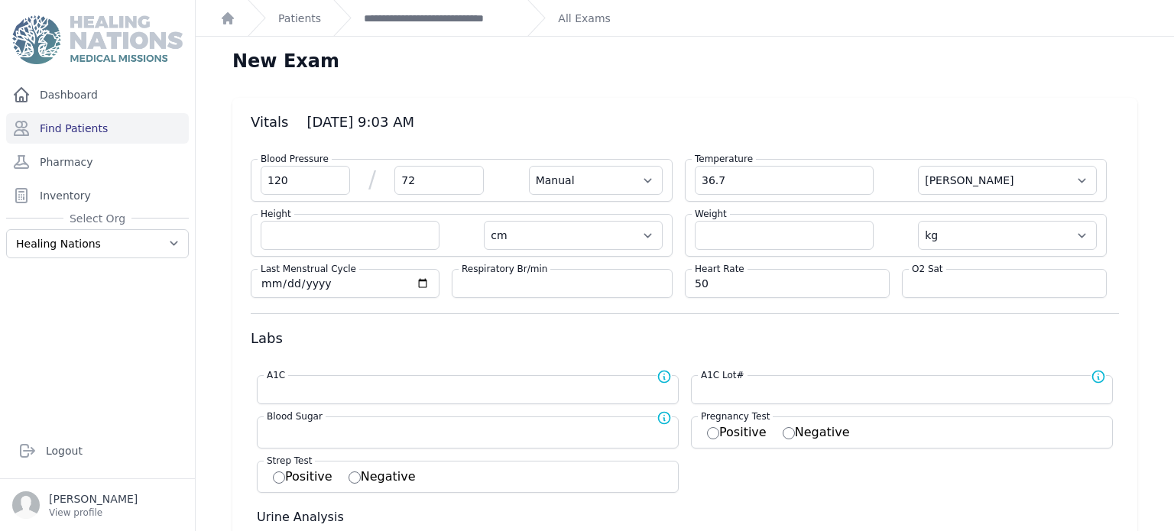
select select
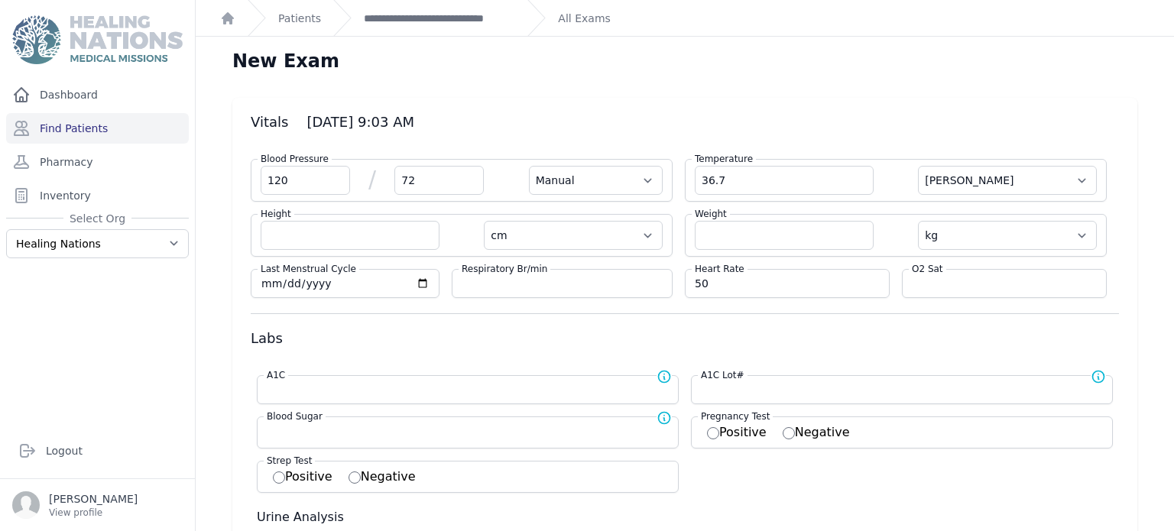
select select
click at [955, 266] on div "Heart Rate 50 O2 Sat" at bounding box center [902, 277] width 434 height 41
click at [946, 283] on input "number" at bounding box center [1004, 283] width 185 height 15
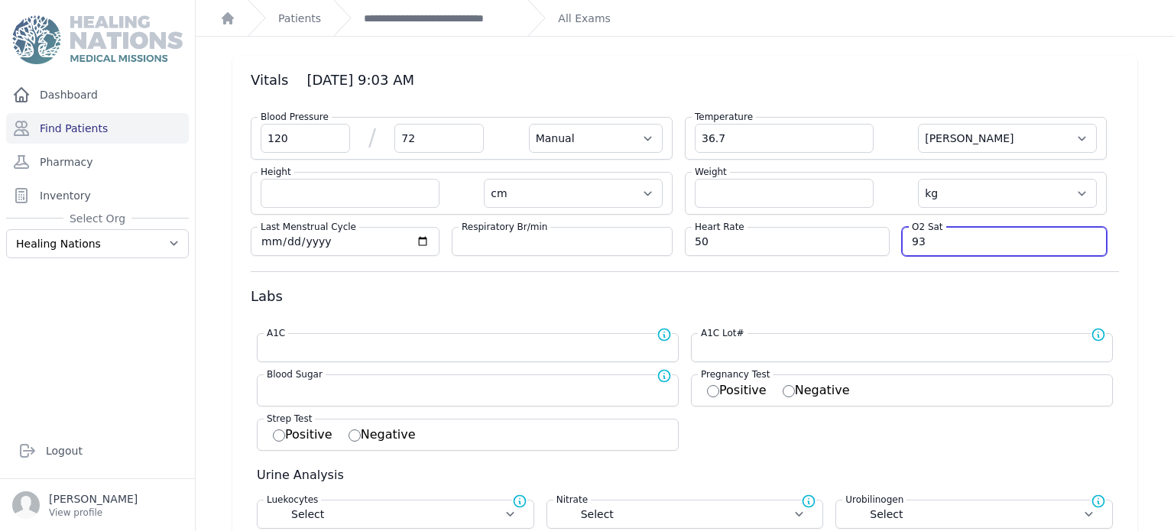
scroll to position [44, 0]
type input "93"
click at [598, 395] on div "Blood Sugar Normal range for Blood Sugar is 100 - 126" at bounding box center [468, 389] width 422 height 32
select select "Manual"
select select "C"
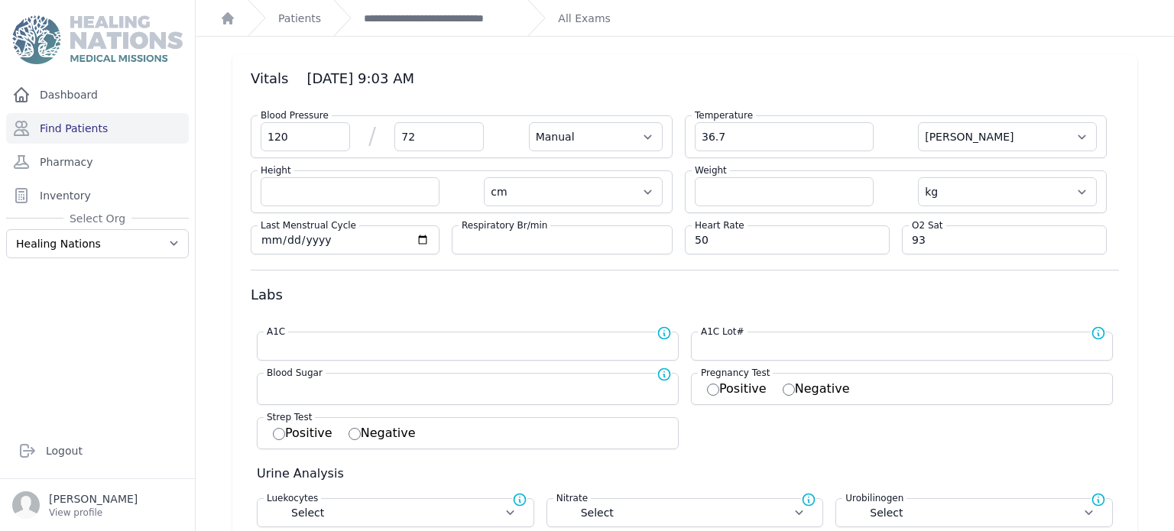
select select "cm"
select select "kg"
select select
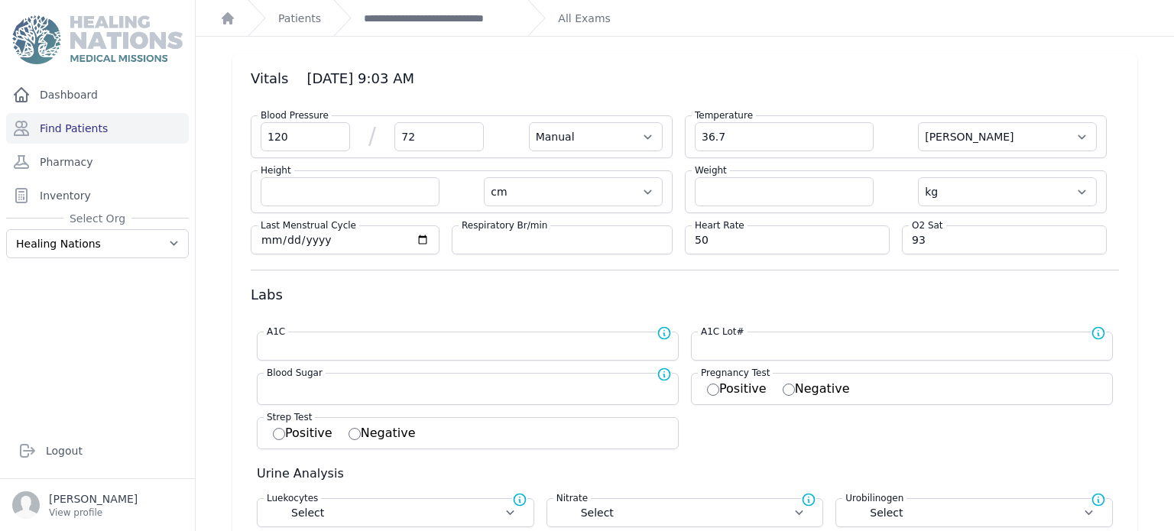
select select
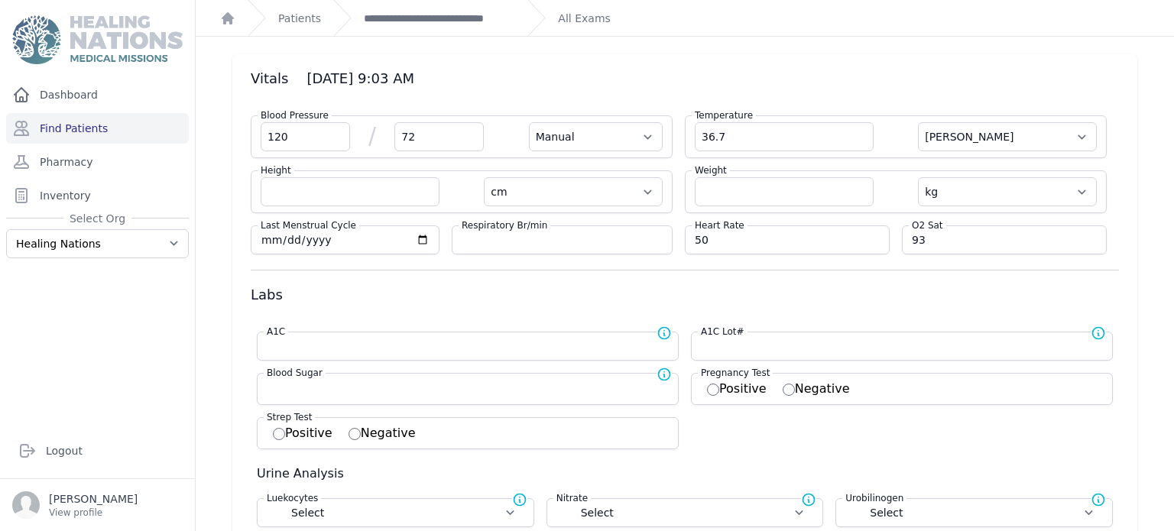
select select
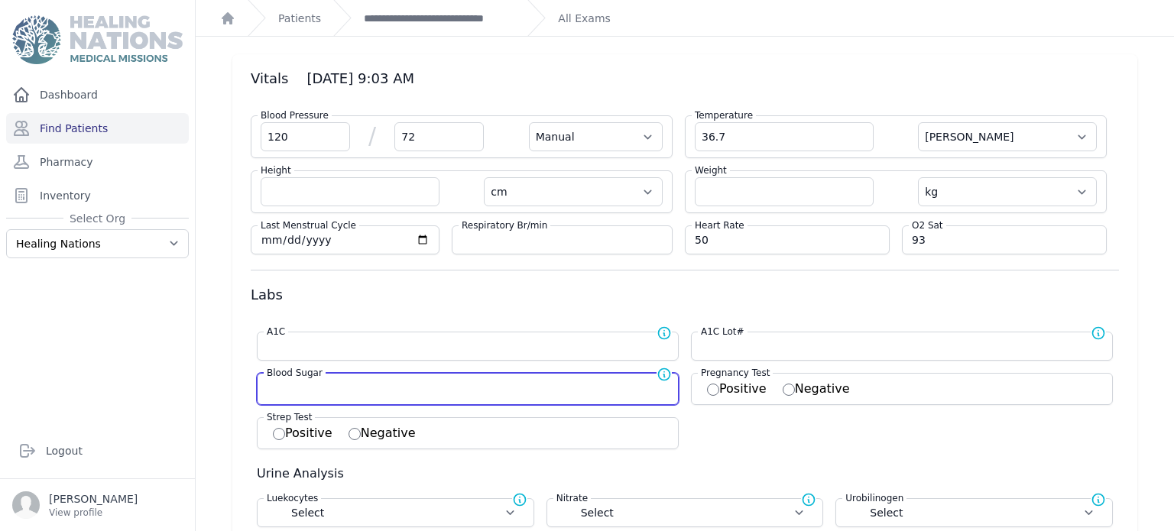
click at [601, 385] on input "number" at bounding box center [468, 387] width 402 height 15
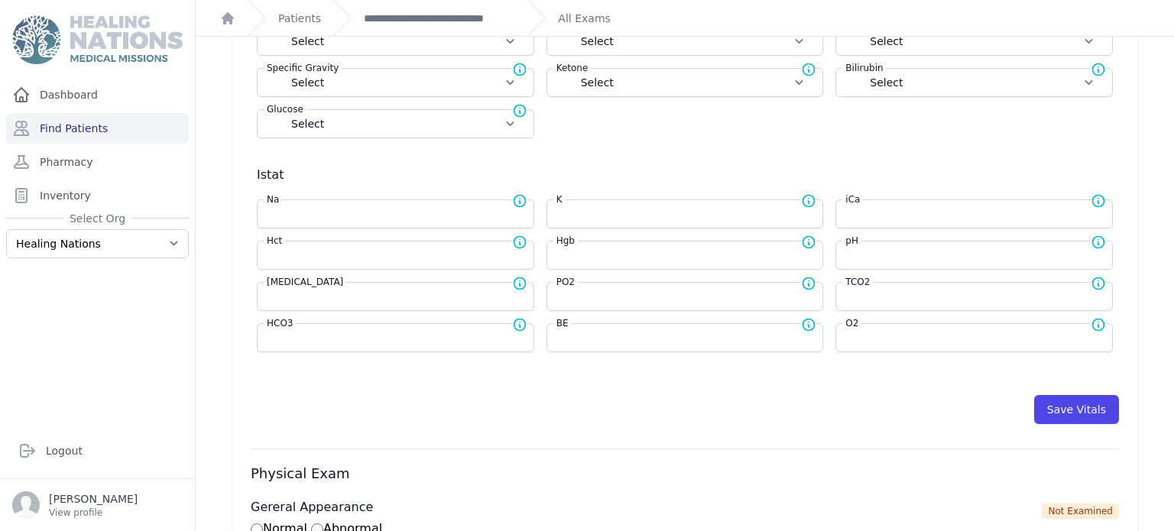
scroll to position [675, 0]
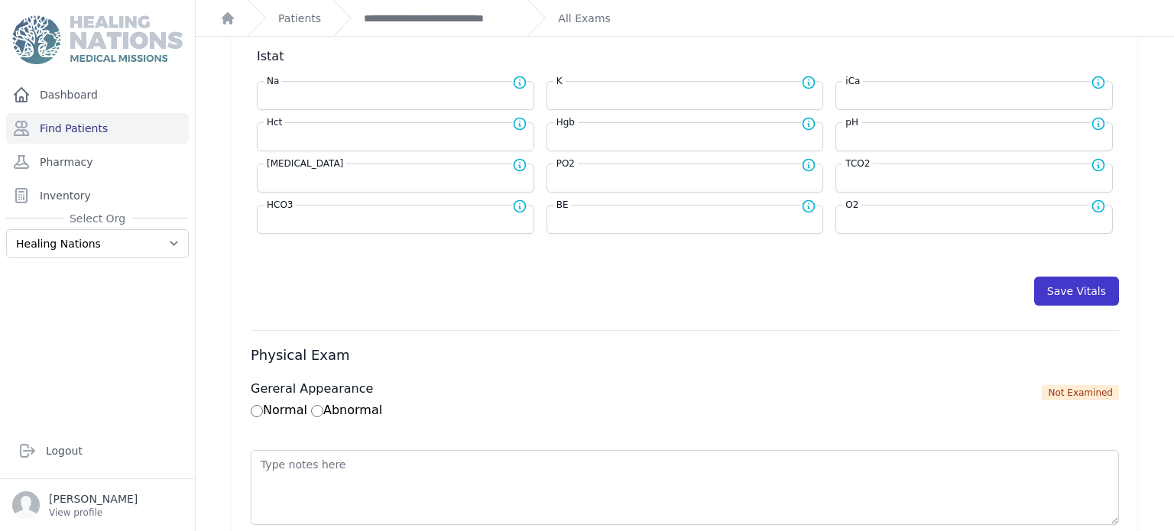
type input "153"
click at [1097, 292] on button "Save Vitals" at bounding box center [1076, 291] width 85 height 29
select select "Manual"
select select "C"
select select "cm"
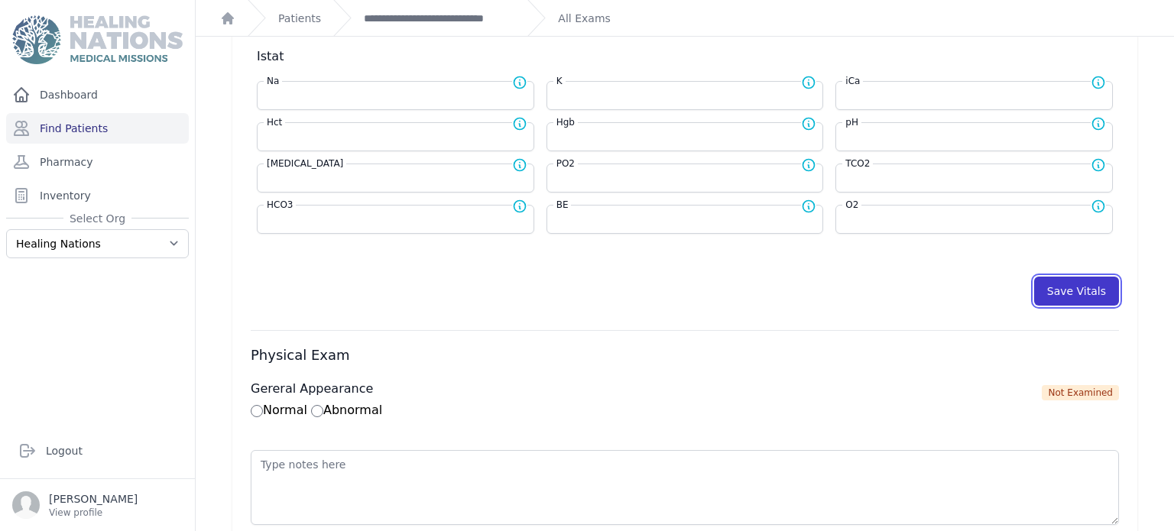
select select "kg"
type input "153.0"
select select
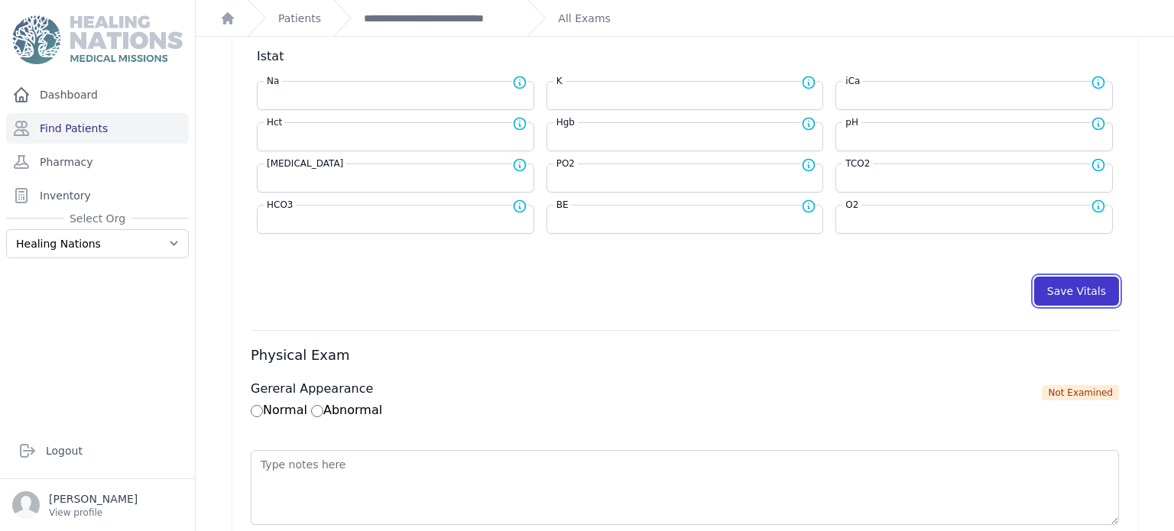
select select
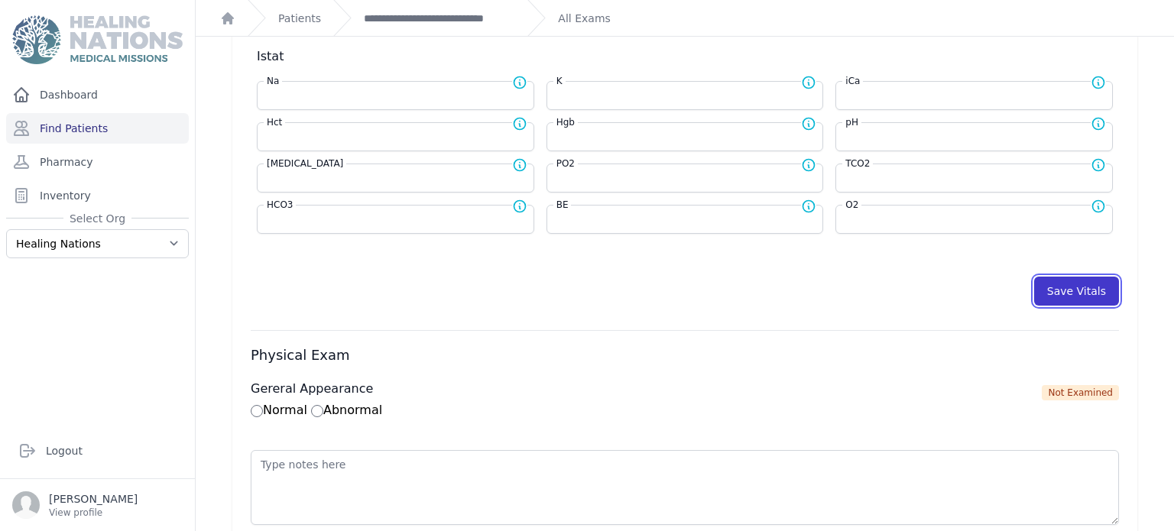
select select
click at [1063, 285] on button "Save Vitals" at bounding box center [1076, 291] width 85 height 29
click at [407, 15] on link "**********" at bounding box center [439, 18] width 151 height 15
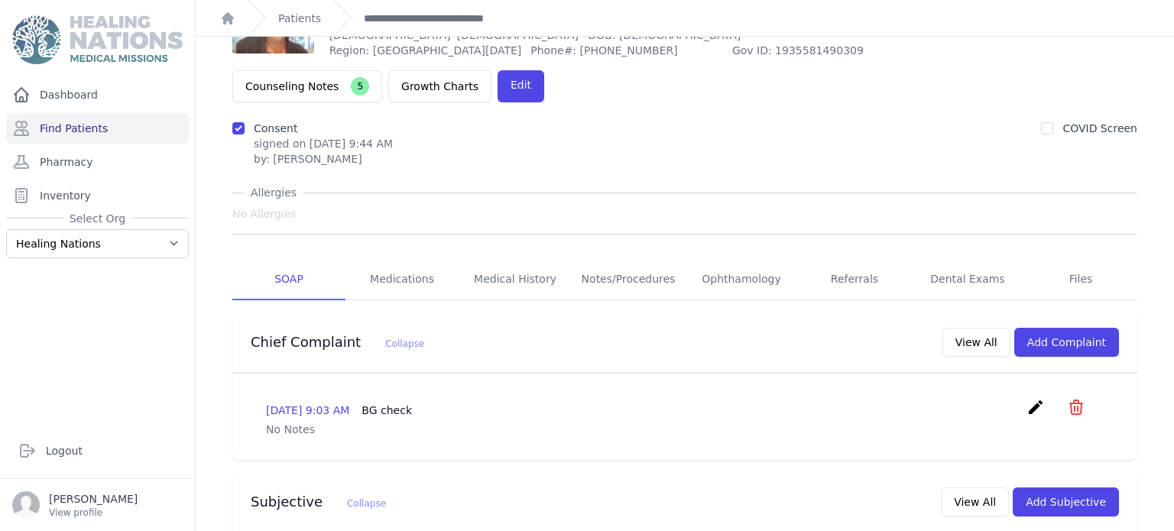
scroll to position [28, 0]
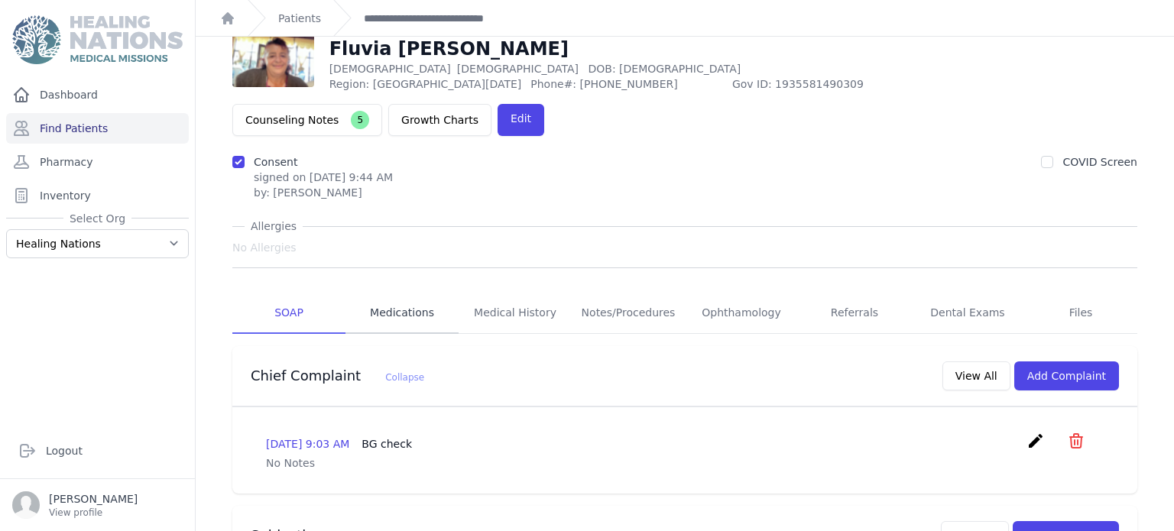
click at [417, 293] on link "Medications" at bounding box center [402, 313] width 113 height 41
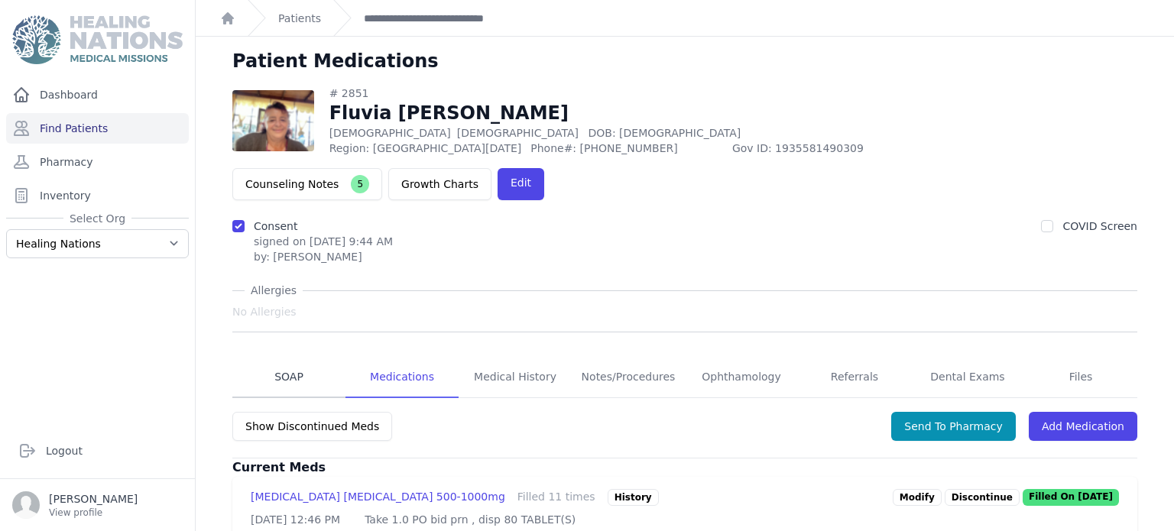
click at [286, 357] on link "SOAP" at bounding box center [288, 377] width 113 height 41
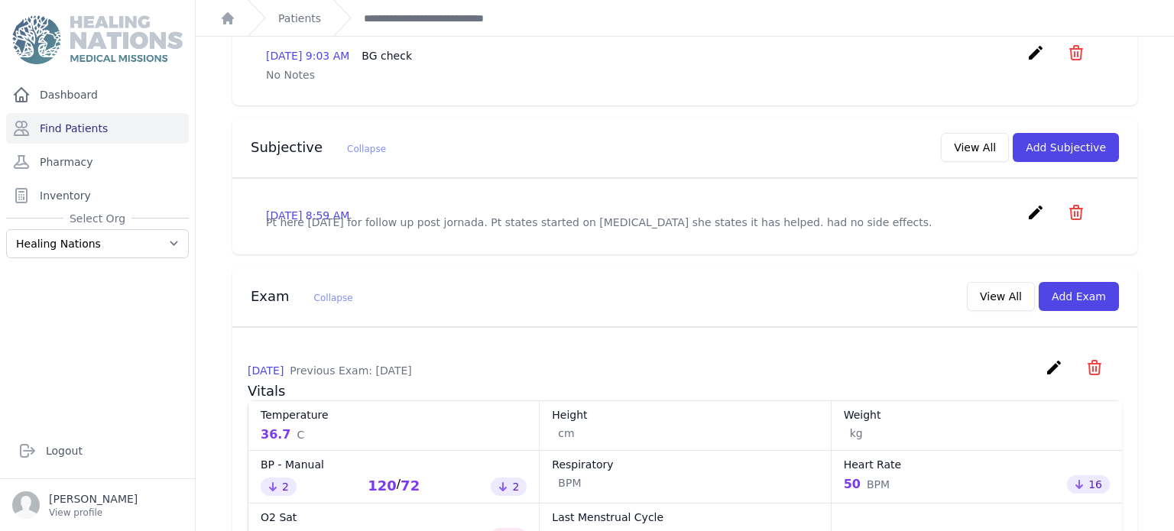
scroll to position [456, 0]
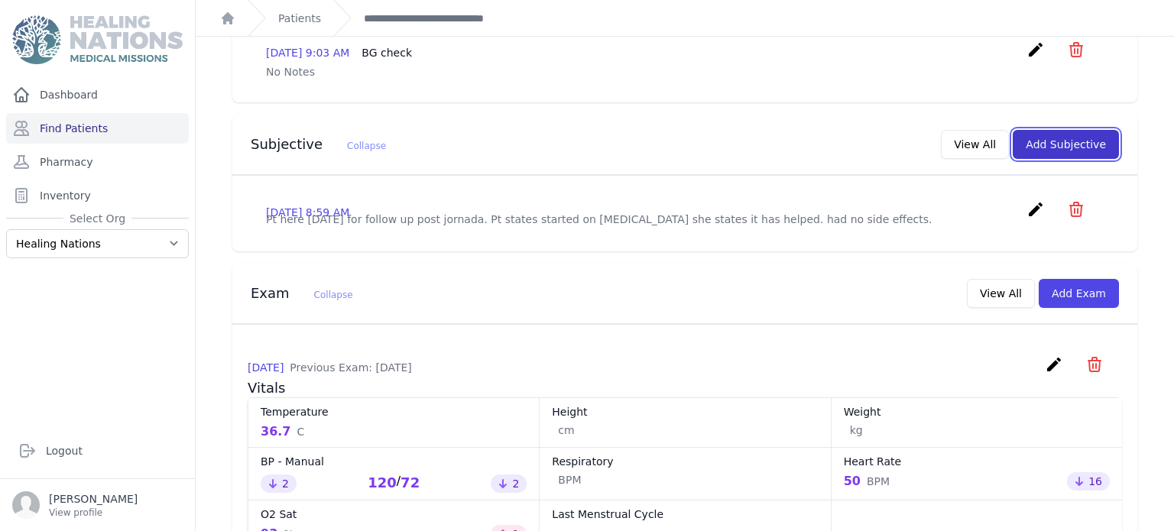
click at [1072, 130] on button "Add Subjective" at bounding box center [1066, 144] width 106 height 29
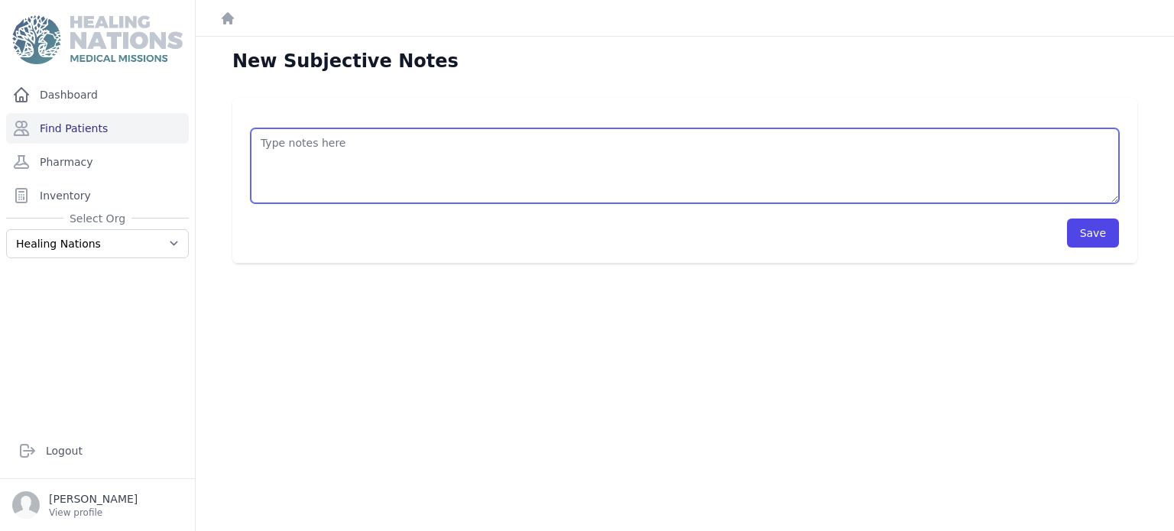
click at [388, 174] on textarea at bounding box center [685, 165] width 868 height 75
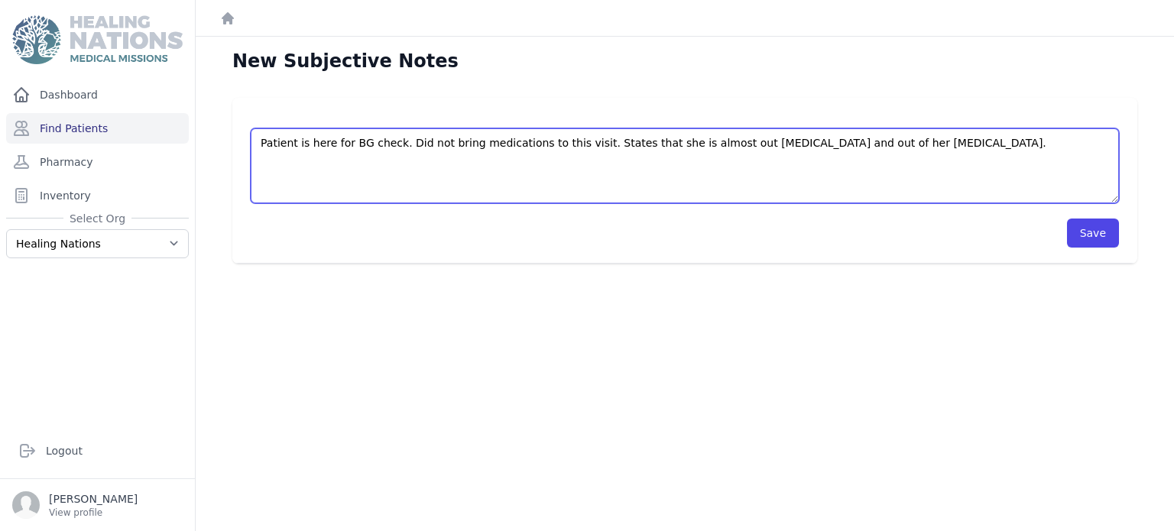
drag, startPoint x: 753, startPoint y: 133, endPoint x: 728, endPoint y: 167, distance: 42.0
click at [728, 167] on textarea "Patient is here for BG check. Did not bring medications to this visit. States t…" at bounding box center [685, 165] width 868 height 75
click at [906, 137] on textarea "Patient is here for BG check. Did not bring medications to this visit. States t…" at bounding box center [685, 165] width 868 height 75
type textarea "Patient is here for BG check. Did not bring medications to this visit. States t…"
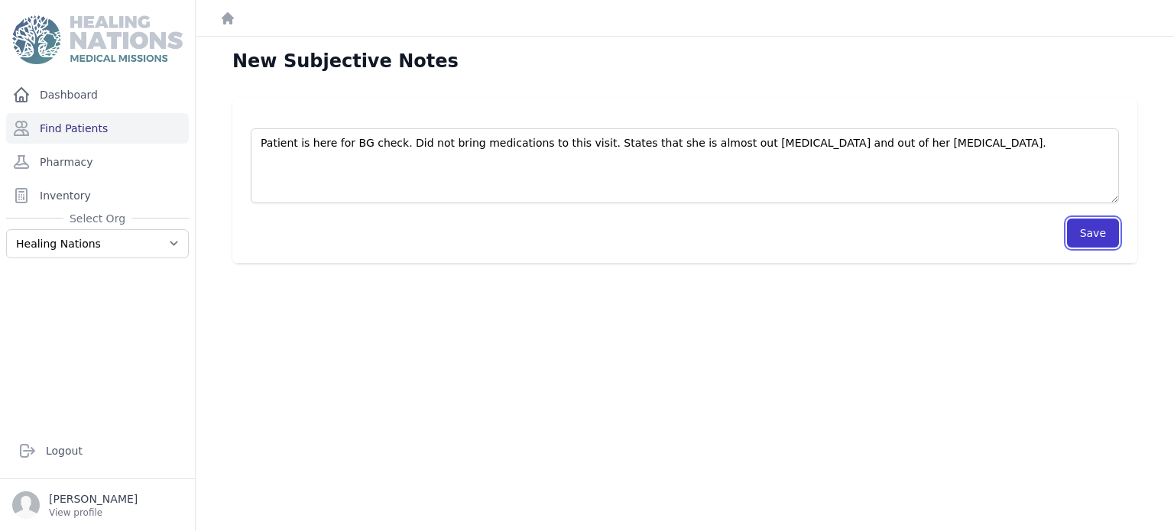
click at [1091, 230] on button "Save" at bounding box center [1093, 233] width 52 height 29
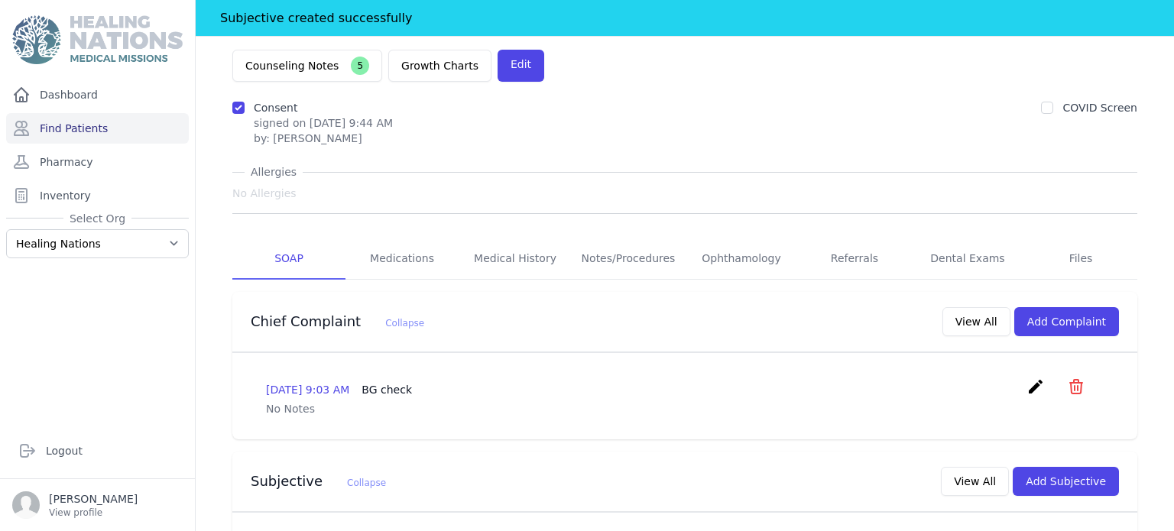
scroll to position [139, 0]
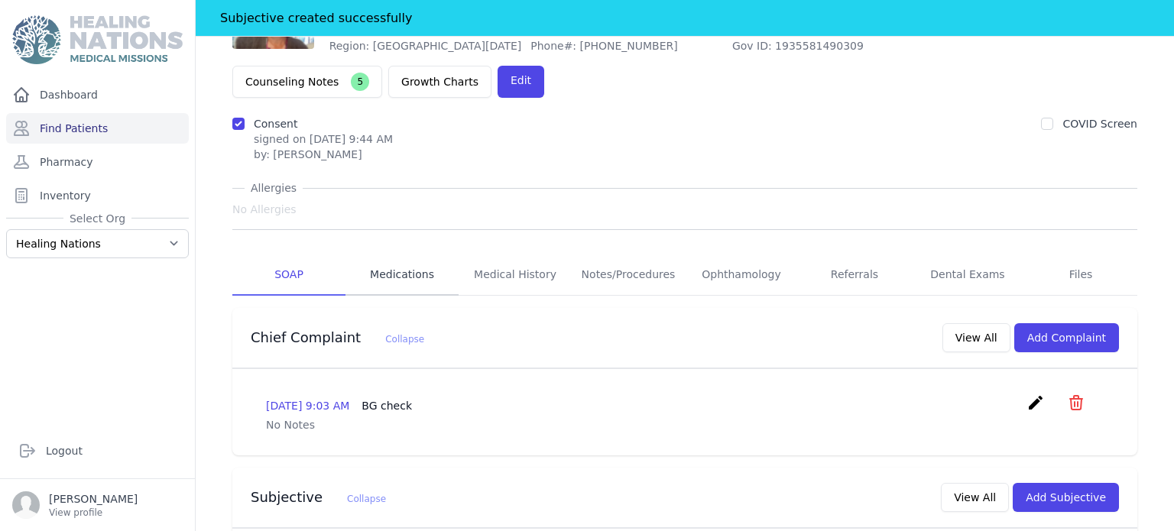
click at [398, 255] on link "Medications" at bounding box center [402, 275] width 113 height 41
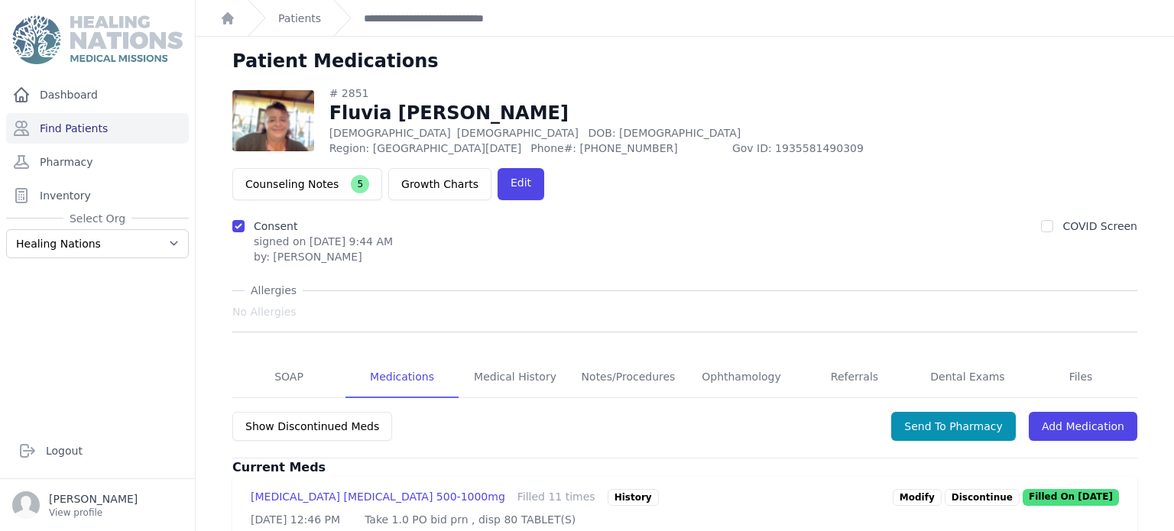
click at [313, 9] on div "Patients" at bounding box center [284, 18] width 73 height 36
click at [312, 15] on link "Patients" at bounding box center [299, 18] width 43 height 15
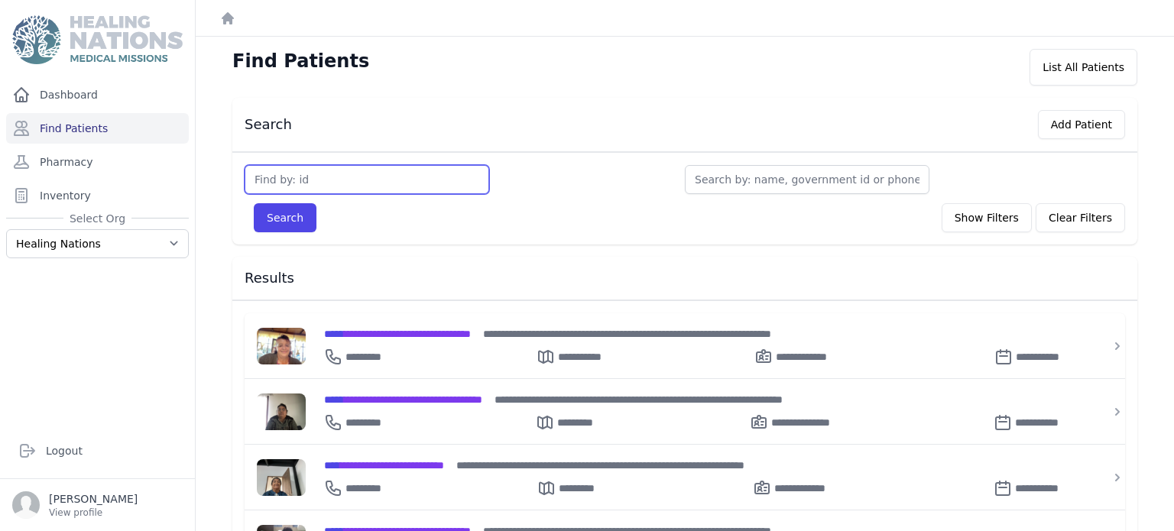
click at [291, 174] on input "text" at bounding box center [367, 179] width 245 height 29
click at [102, 127] on link "Find Patients" at bounding box center [97, 128] width 183 height 31
click at [327, 180] on input "text" at bounding box center [367, 179] width 245 height 29
click at [353, 186] on input "text" at bounding box center [367, 179] width 245 height 29
type input "3057"
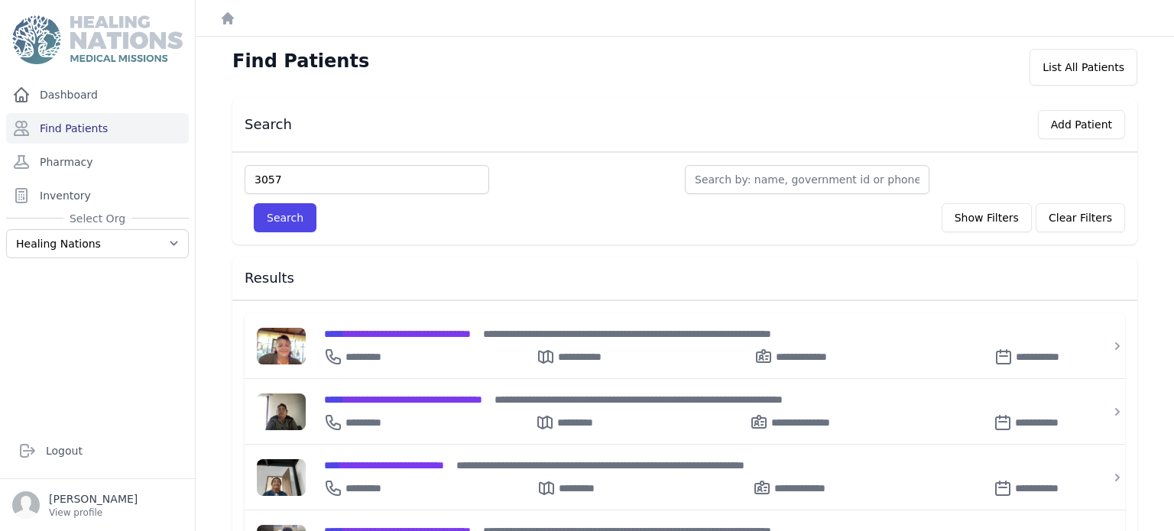
click at [254, 203] on button "Search" at bounding box center [285, 217] width 63 height 29
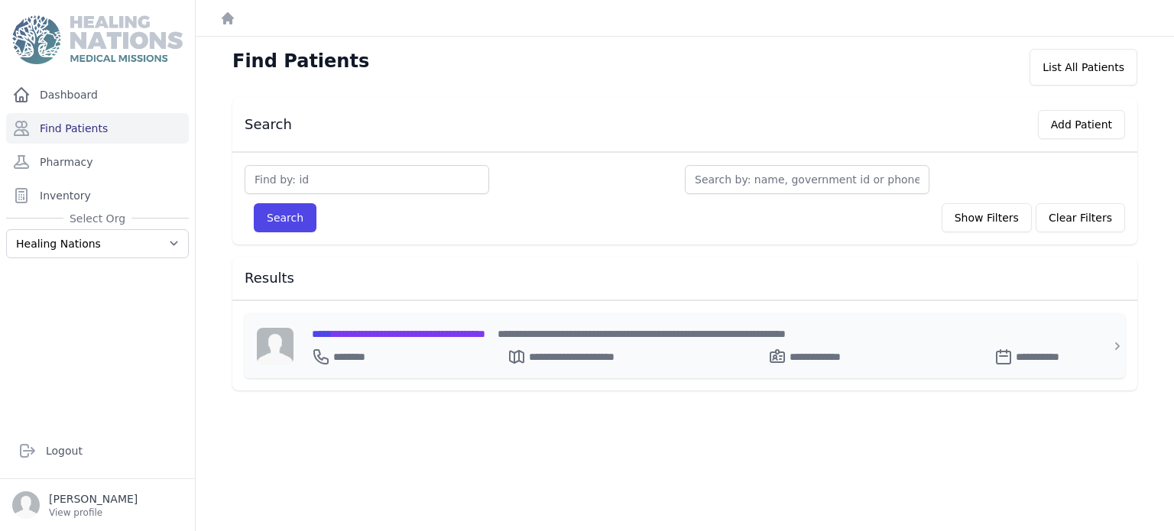
click at [401, 332] on span "**********" at bounding box center [399, 334] width 174 height 11
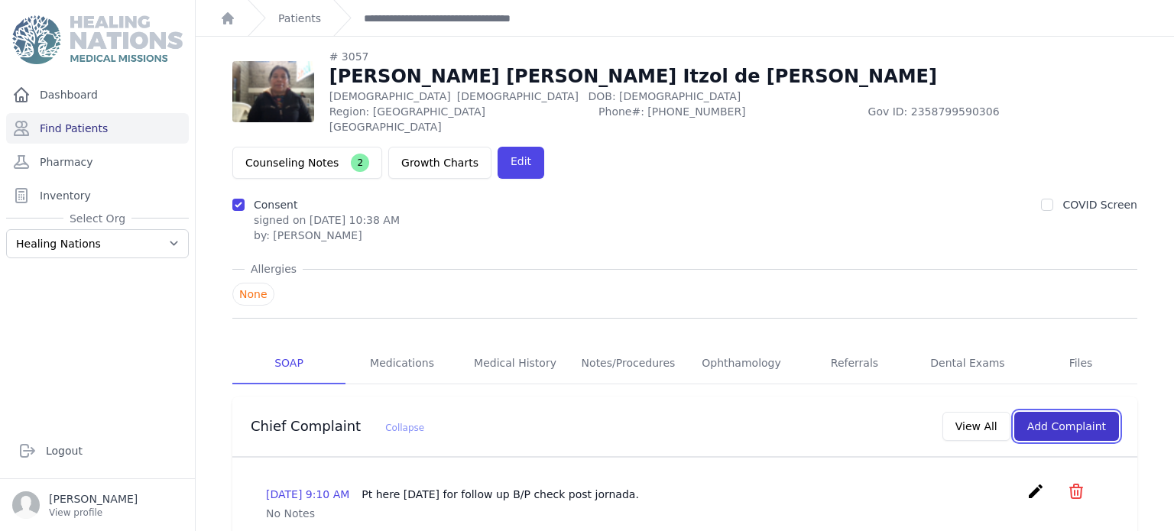
click at [1059, 412] on button "Add Complaint" at bounding box center [1066, 426] width 105 height 29
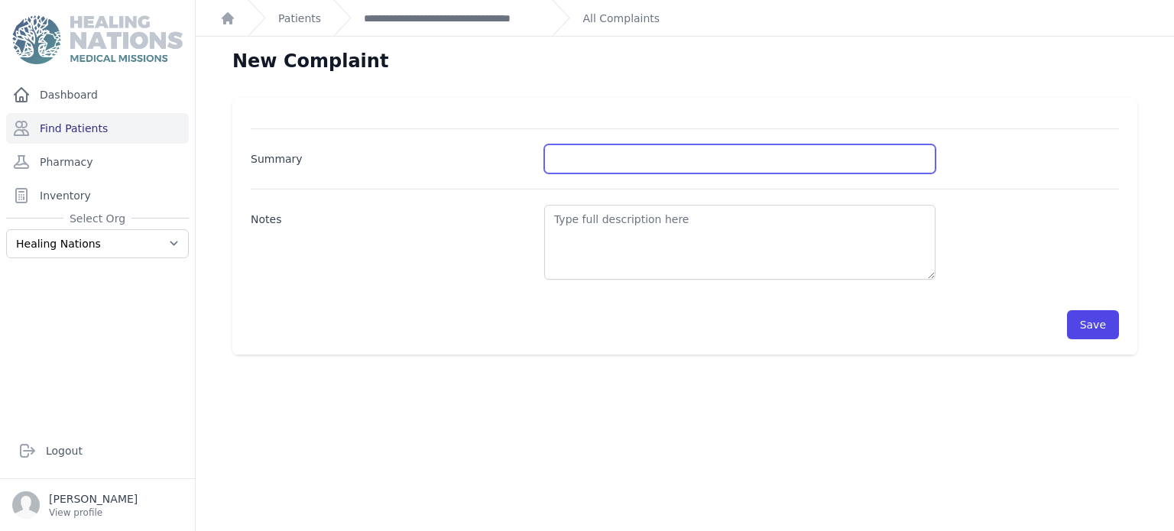
click at [739, 167] on input "Summary" at bounding box center [739, 158] width 391 height 29
type input "BP check"
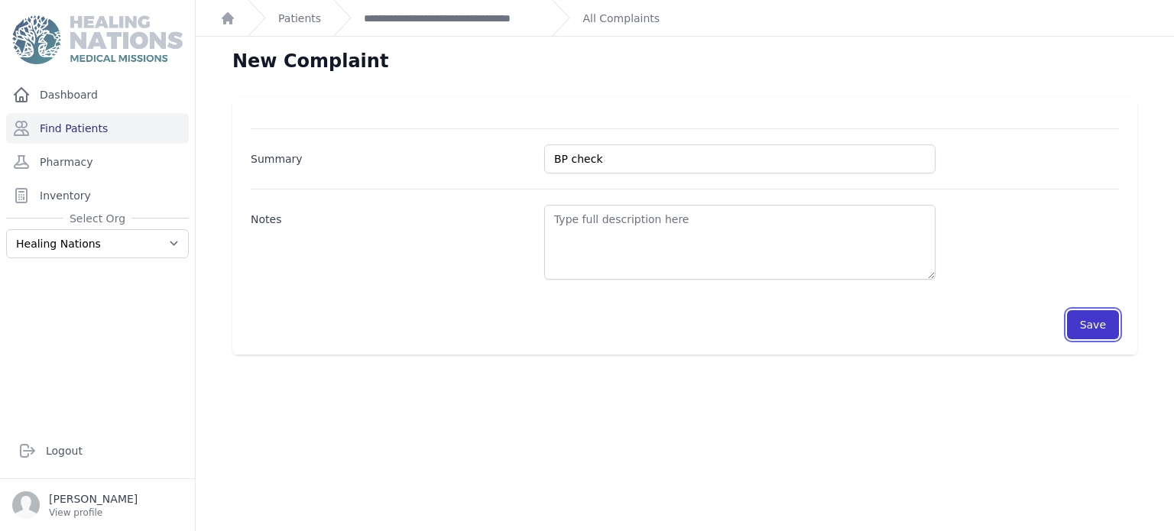
click at [1088, 323] on button "Save" at bounding box center [1093, 324] width 52 height 29
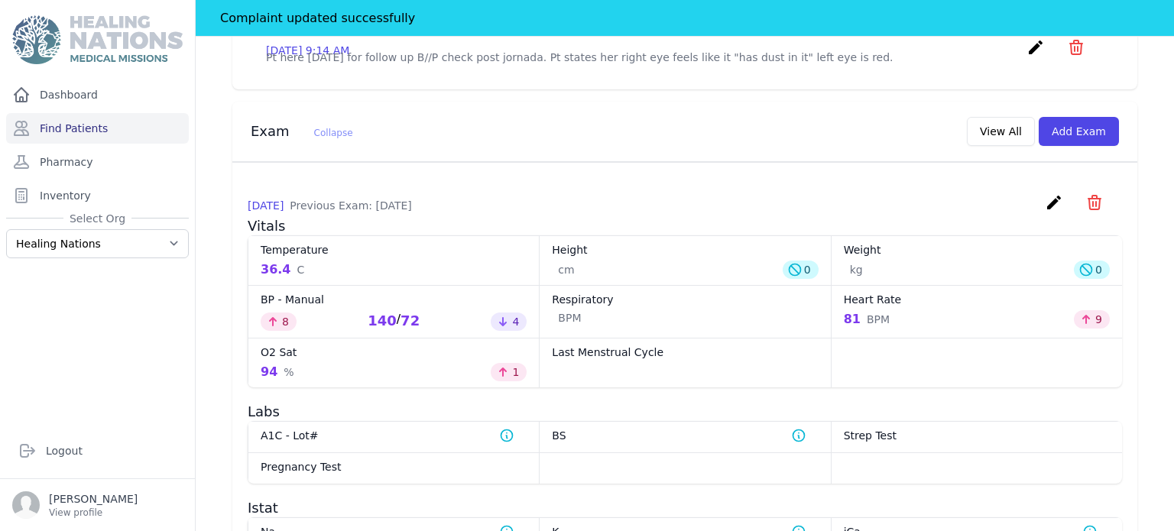
scroll to position [657, 0]
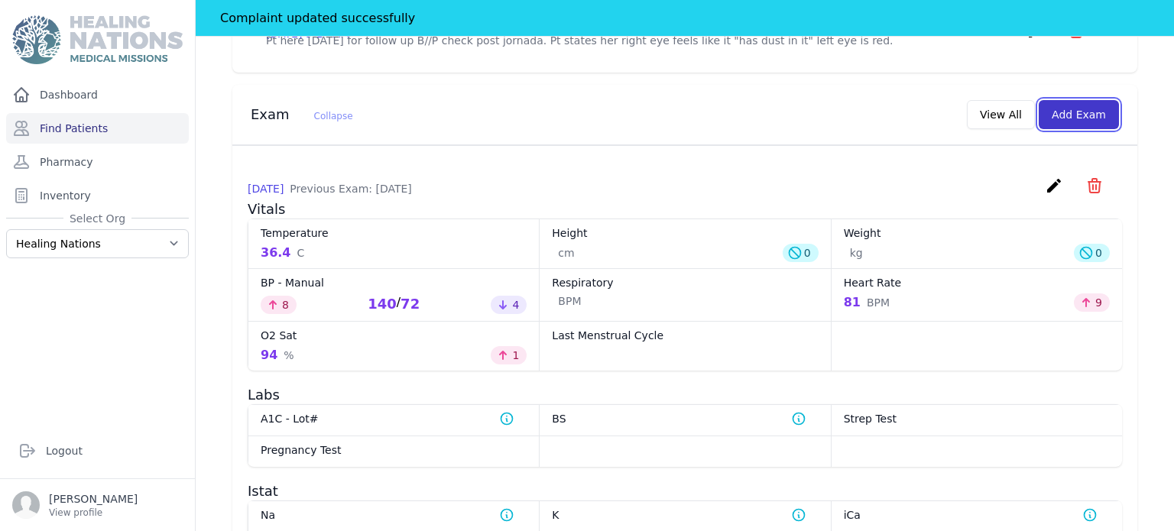
click at [1075, 100] on button "Add Exam" at bounding box center [1079, 114] width 80 height 29
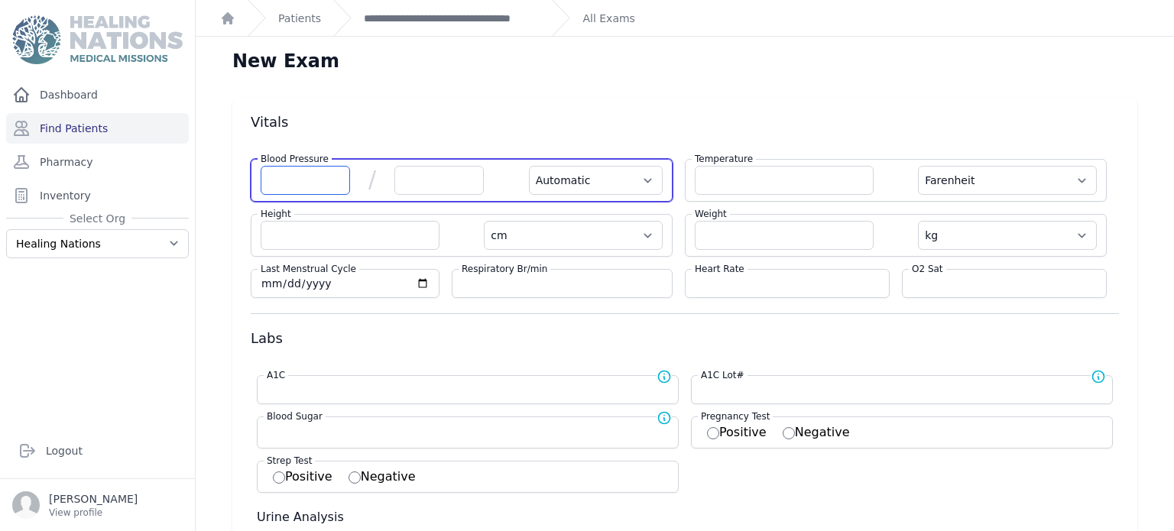
click at [271, 174] on input "number" at bounding box center [305, 180] width 89 height 29
type input "124"
click at [424, 177] on input "number" at bounding box center [438, 180] width 89 height 29
select select "Automatic"
select select "F"
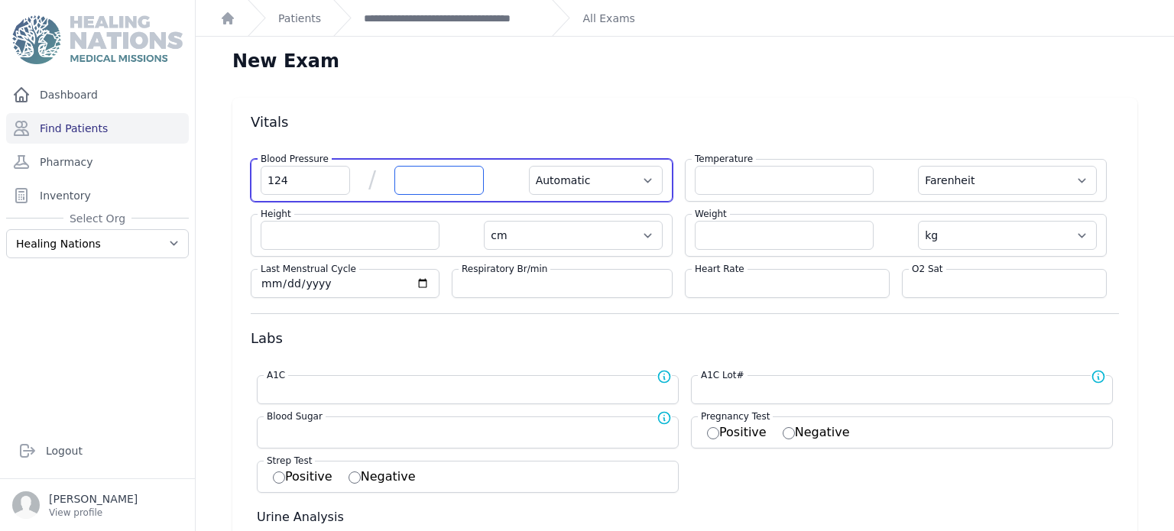
select select "cm"
select select "kg"
select select
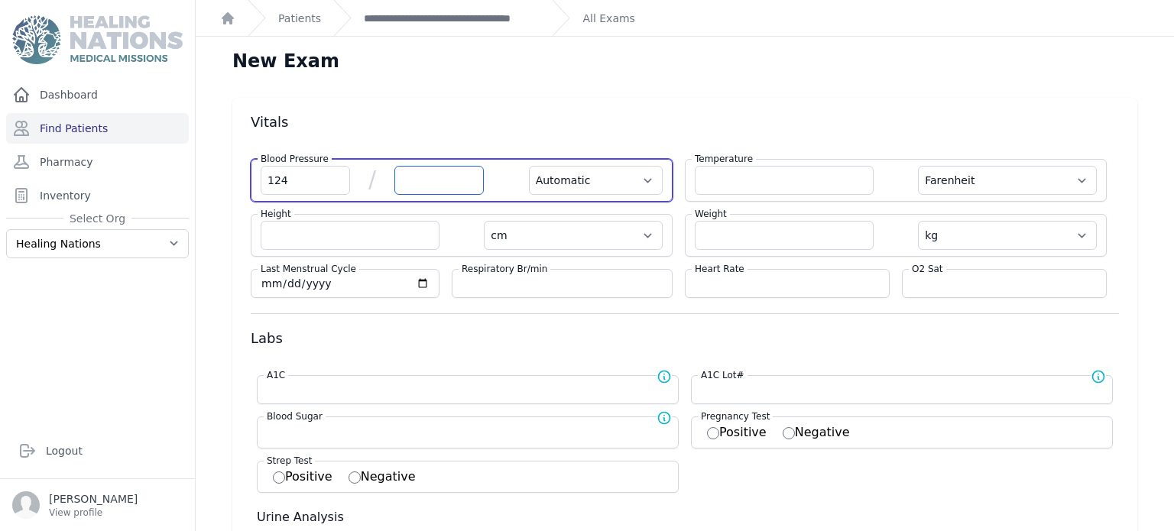
select select
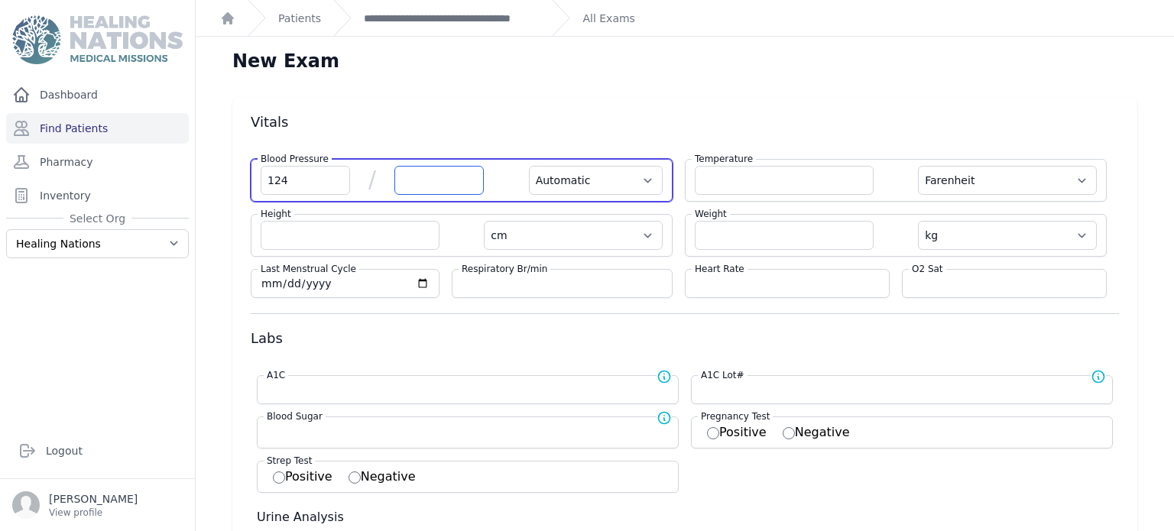
select select
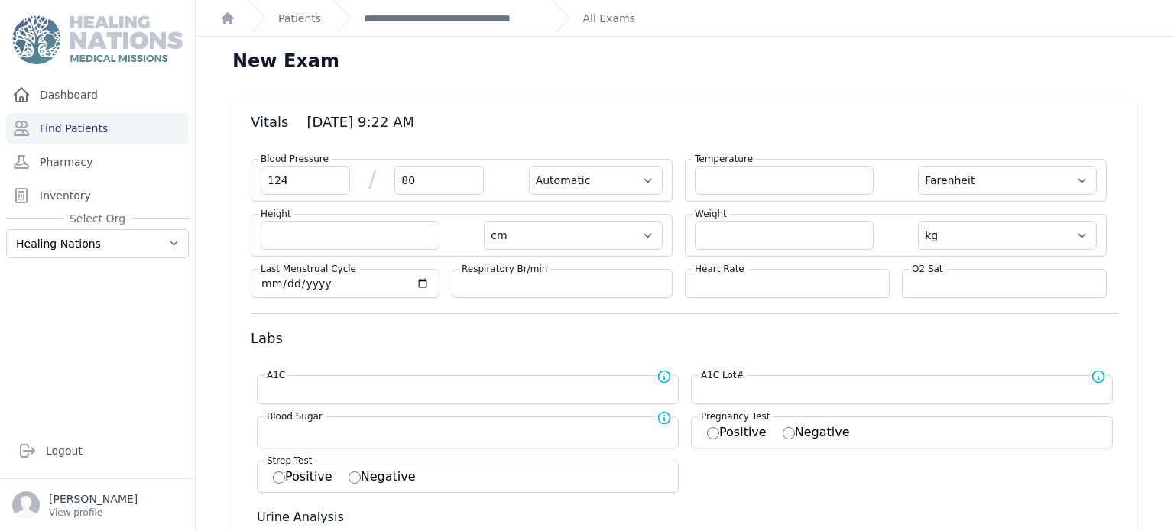
type input "80"
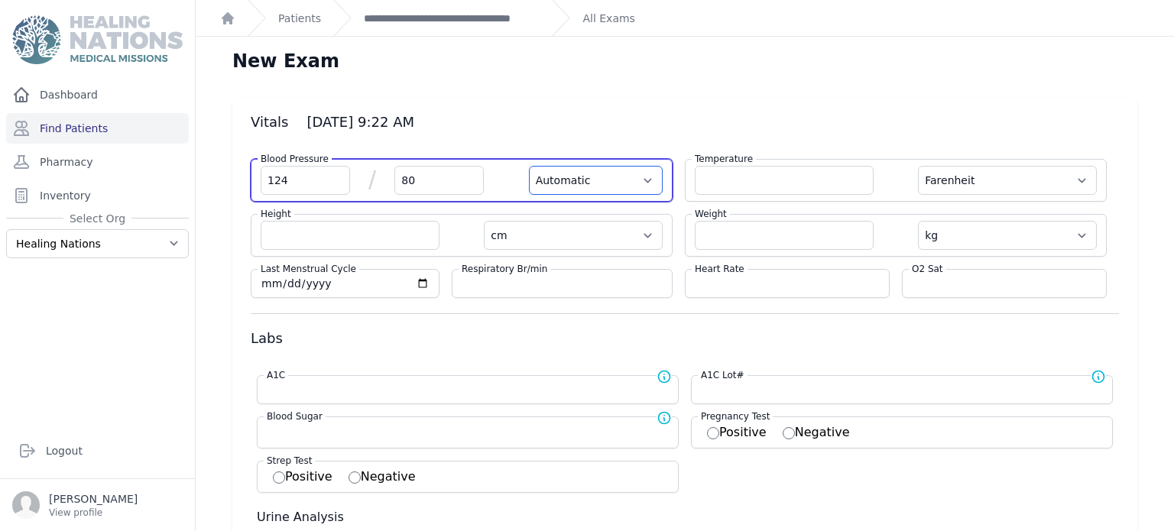
click at [563, 180] on select "Automatic Manual" at bounding box center [596, 180] width 134 height 29
select select "F"
select select "cm"
select select "kg"
select select
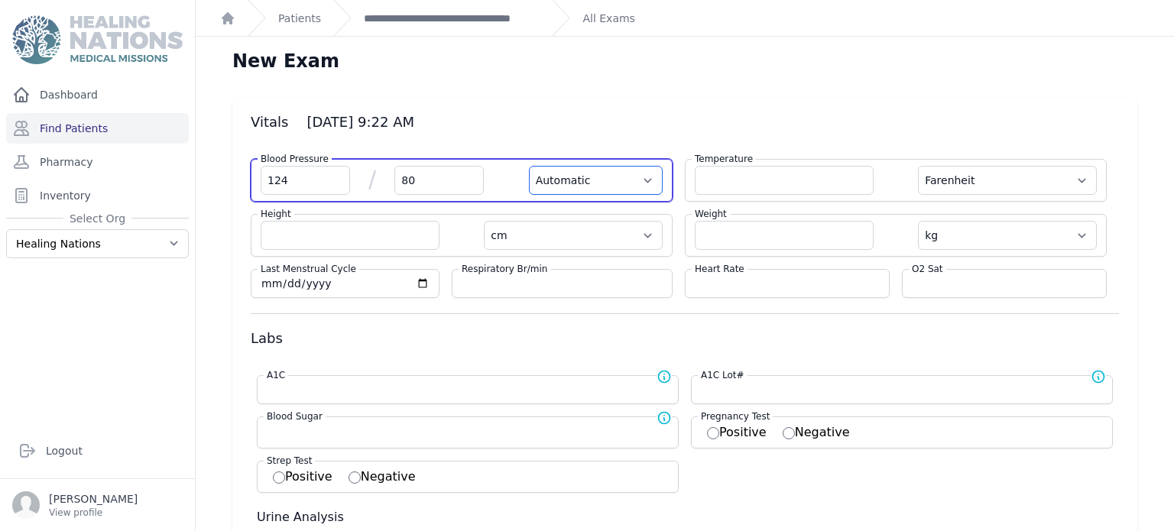
select select
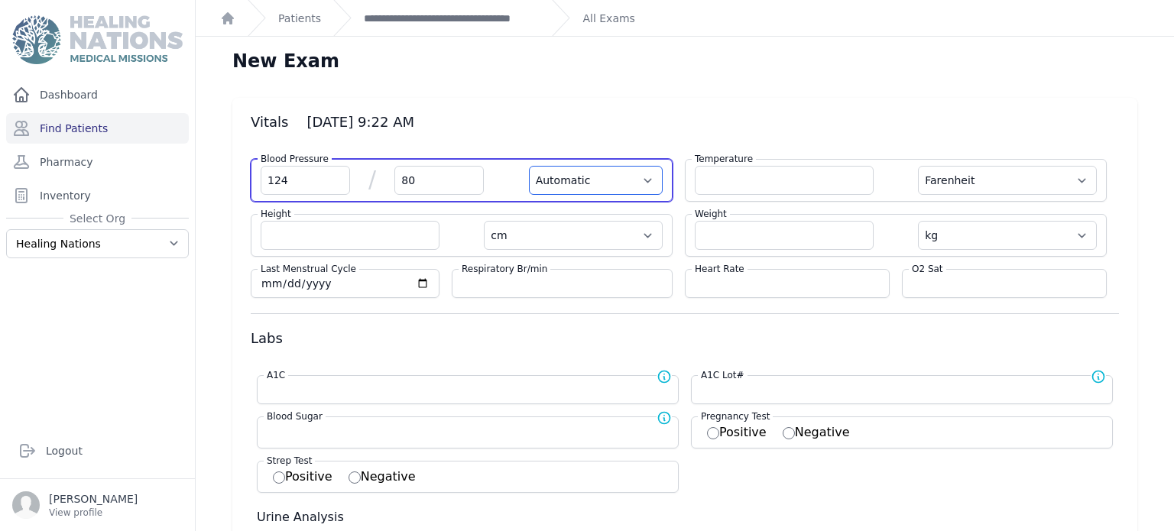
select select
select select "Manual"
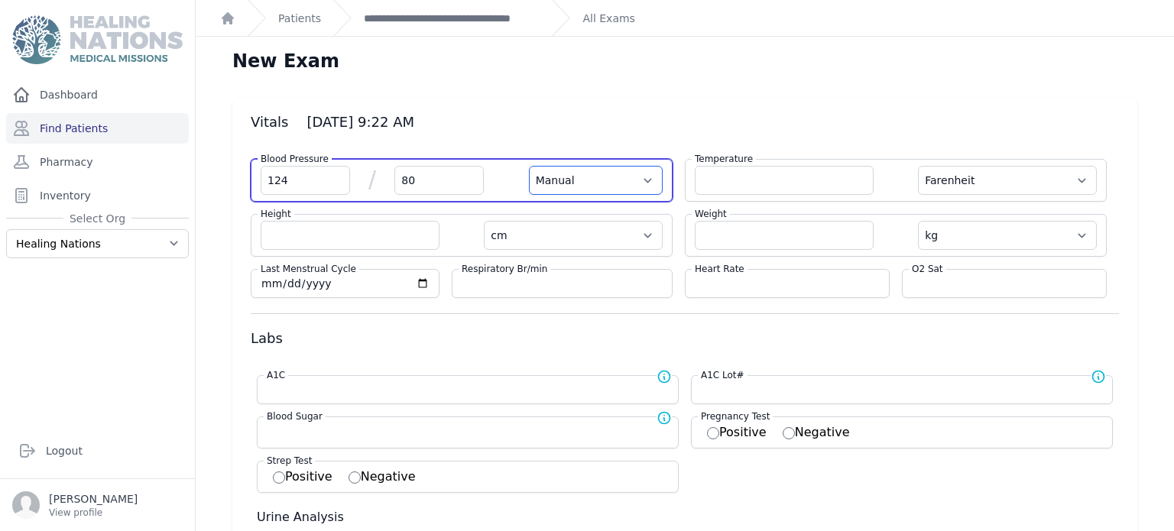
click at [529, 166] on select "Automatic Manual" at bounding box center [596, 180] width 134 height 29
select select "F"
select select "cm"
select select "kg"
select select
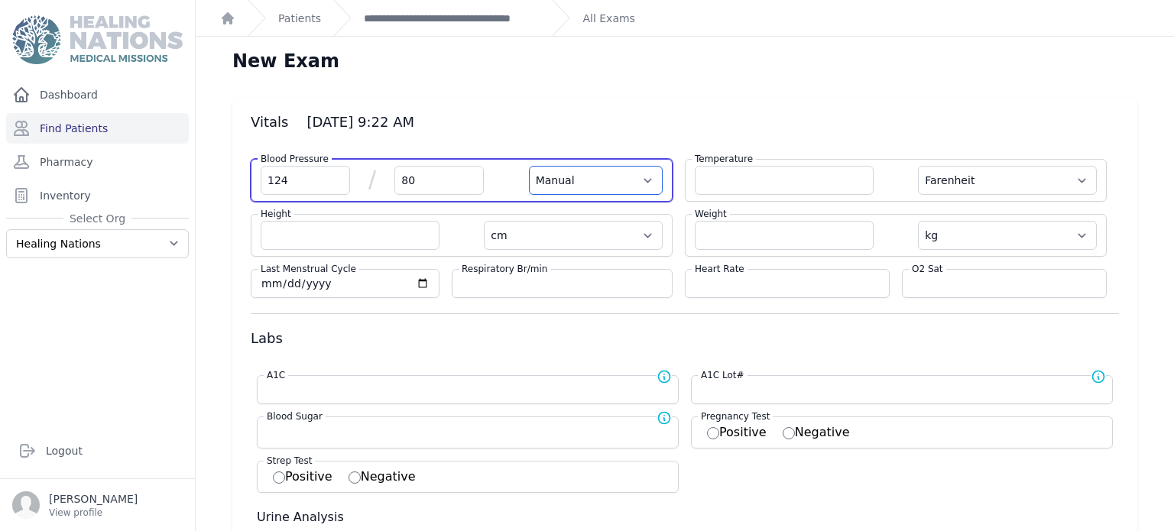
select select
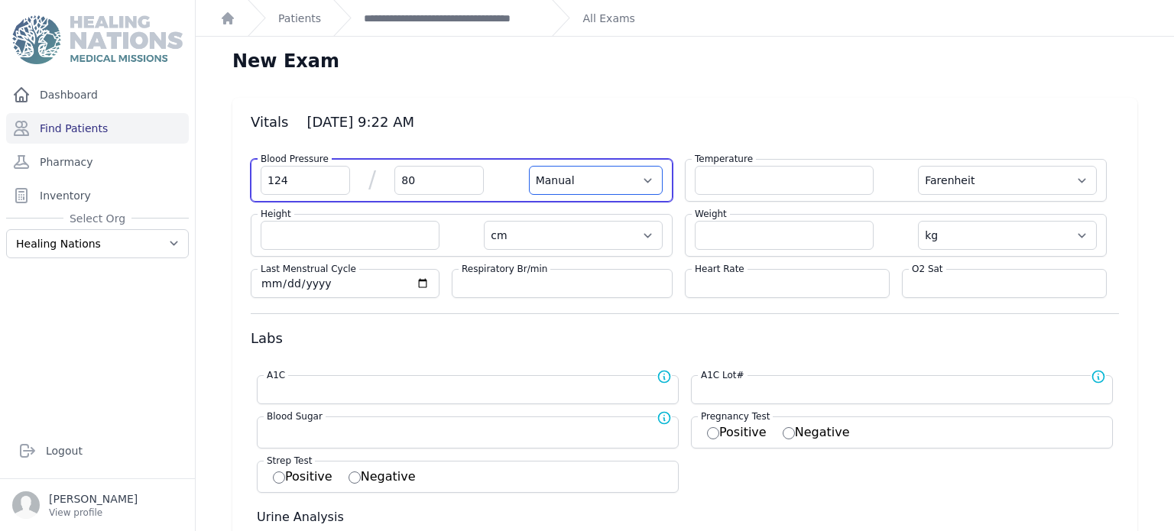
select select
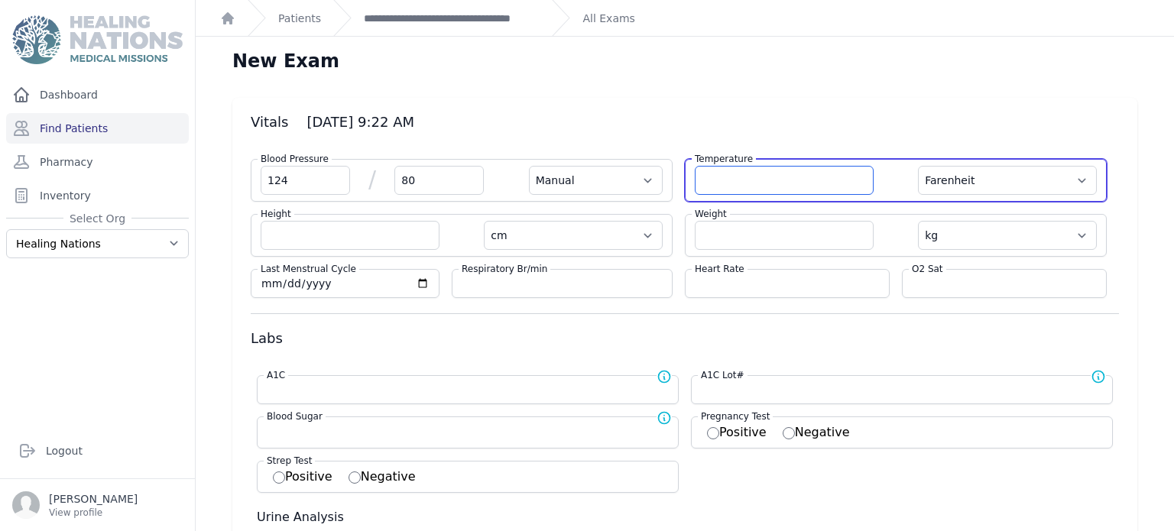
click at [728, 170] on input "number" at bounding box center [784, 180] width 179 height 29
type input "36.8"
click at [1063, 173] on select "Farenheit [PERSON_NAME]" at bounding box center [1007, 180] width 179 height 29
select select "Manual"
select select "cm"
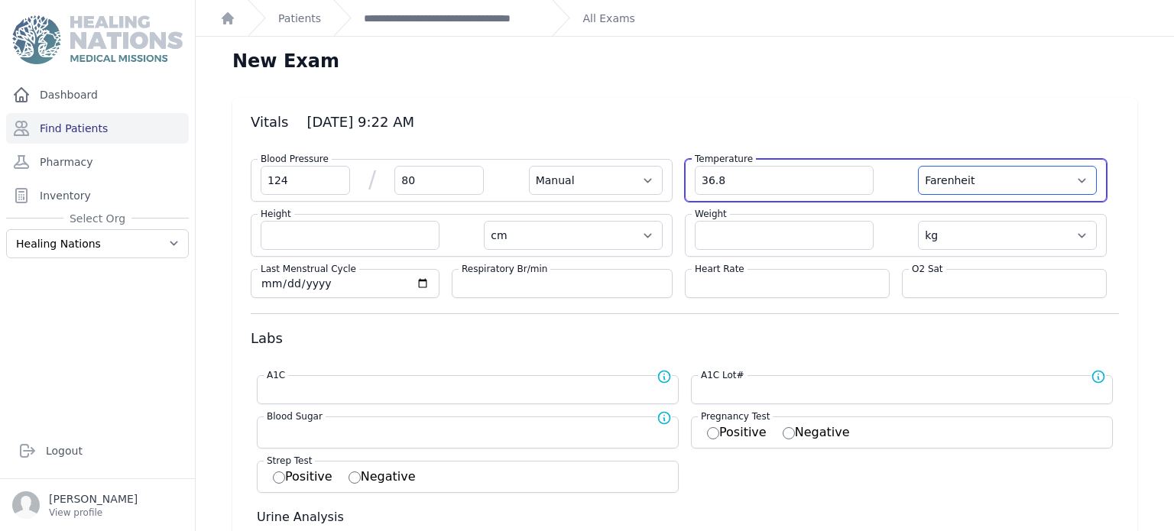
select select "kg"
select select
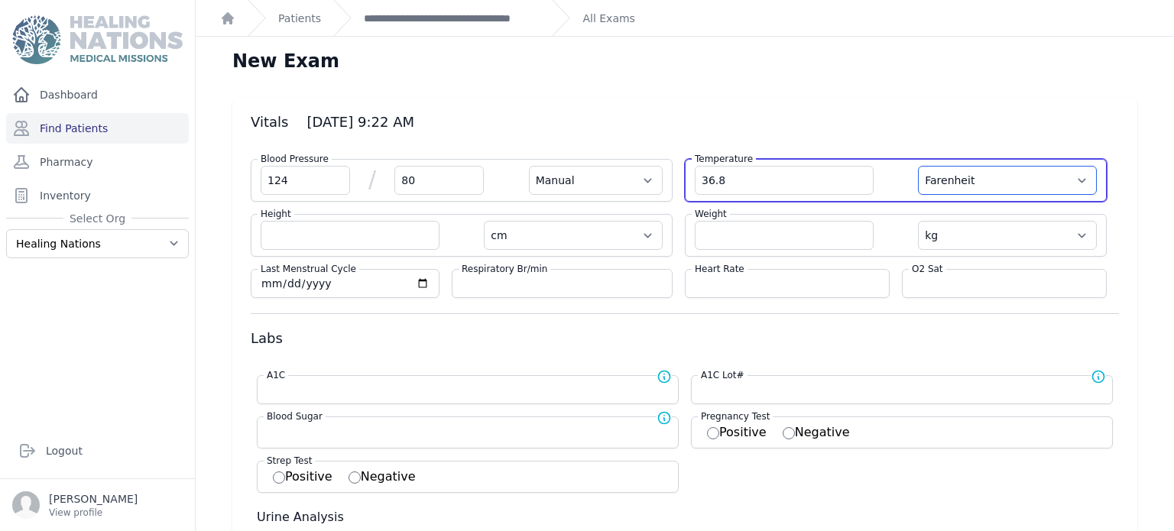
select select
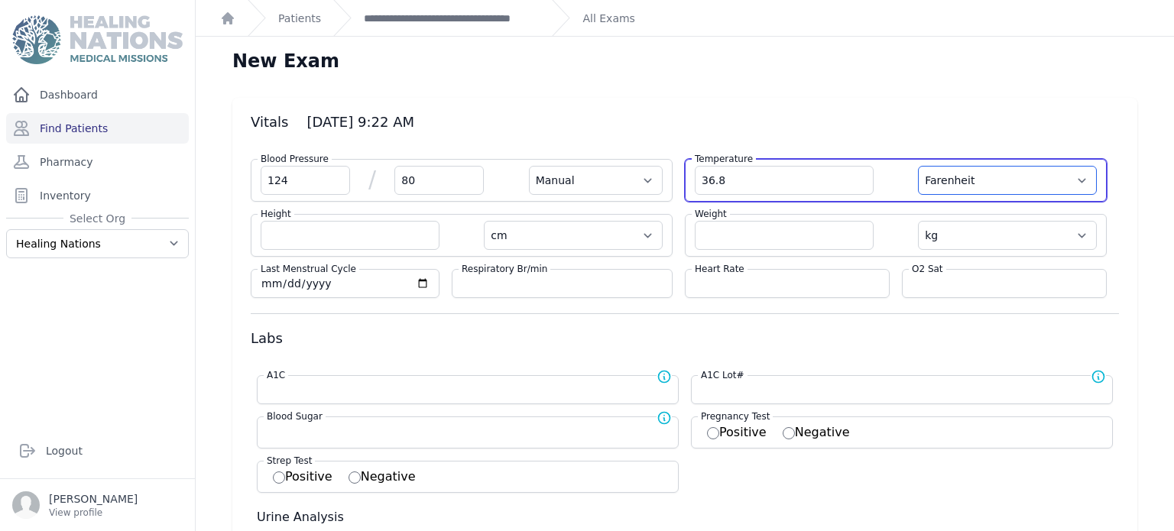
select select
select select "C"
click at [918, 166] on select "Farenheit [PERSON_NAME]" at bounding box center [1007, 180] width 179 height 29
select select "Manual"
select select "cm"
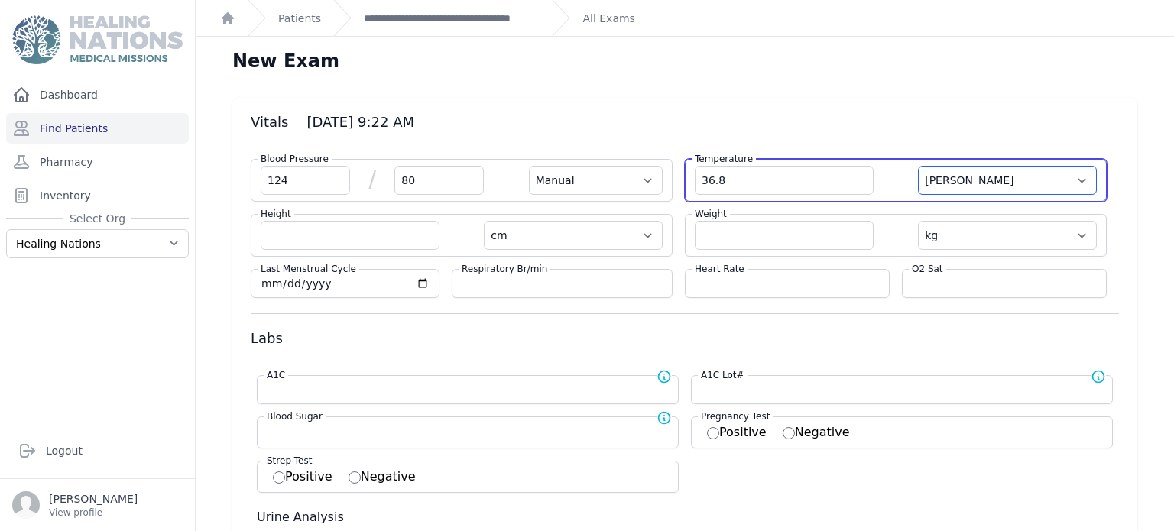
select select "kg"
select select
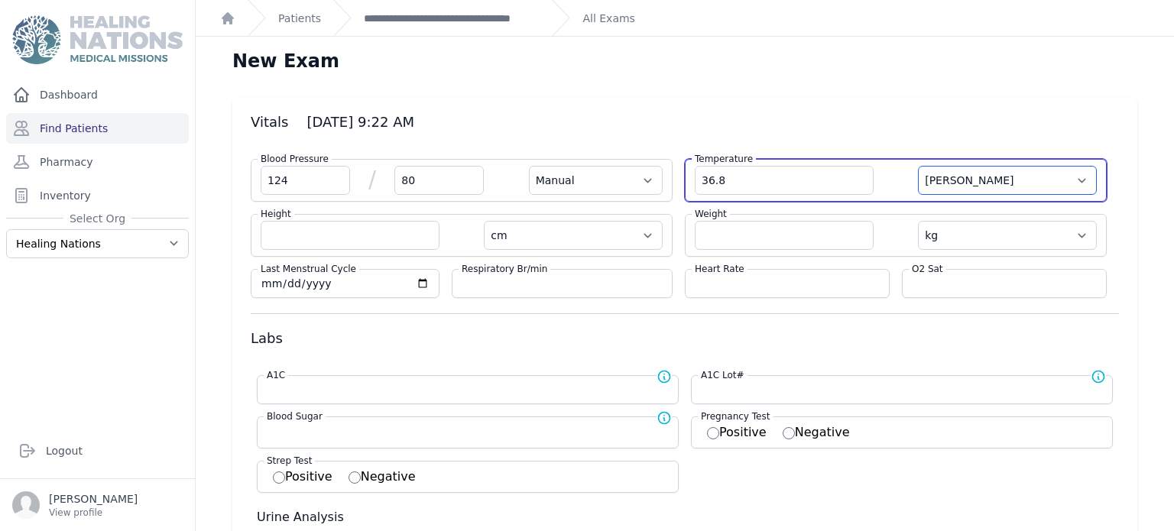
select select
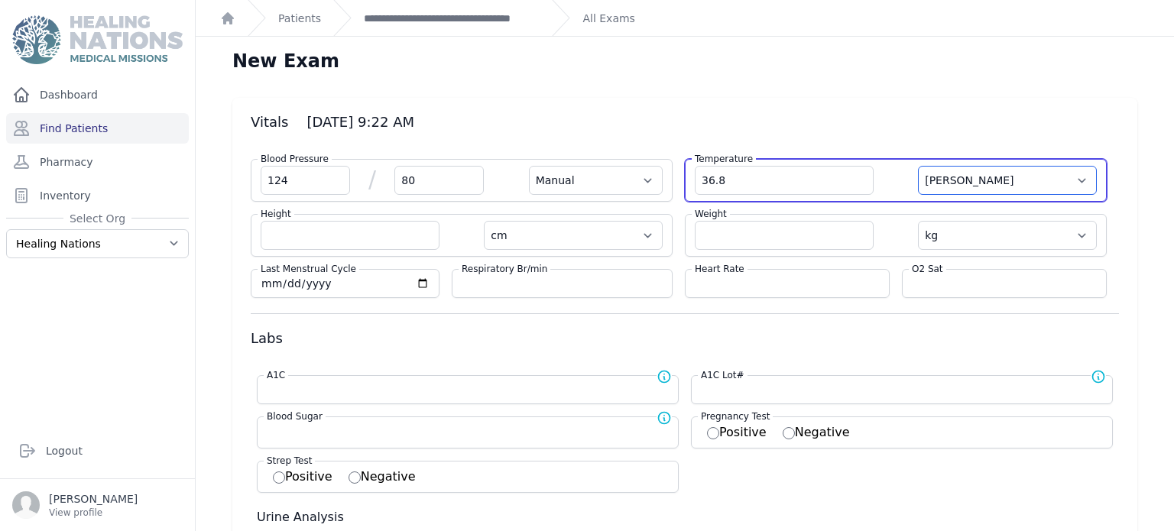
select select
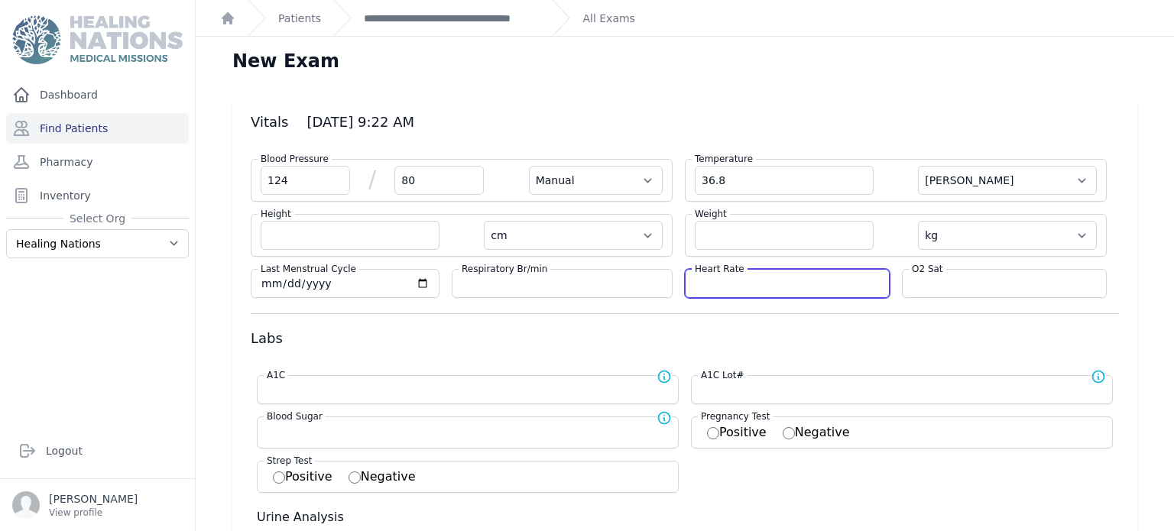
click at [799, 288] on input "number" at bounding box center [787, 283] width 185 height 15
type input "80"
click at [926, 271] on label "O2 Sat" at bounding box center [927, 269] width 37 height 12
select select "Manual"
select select "C"
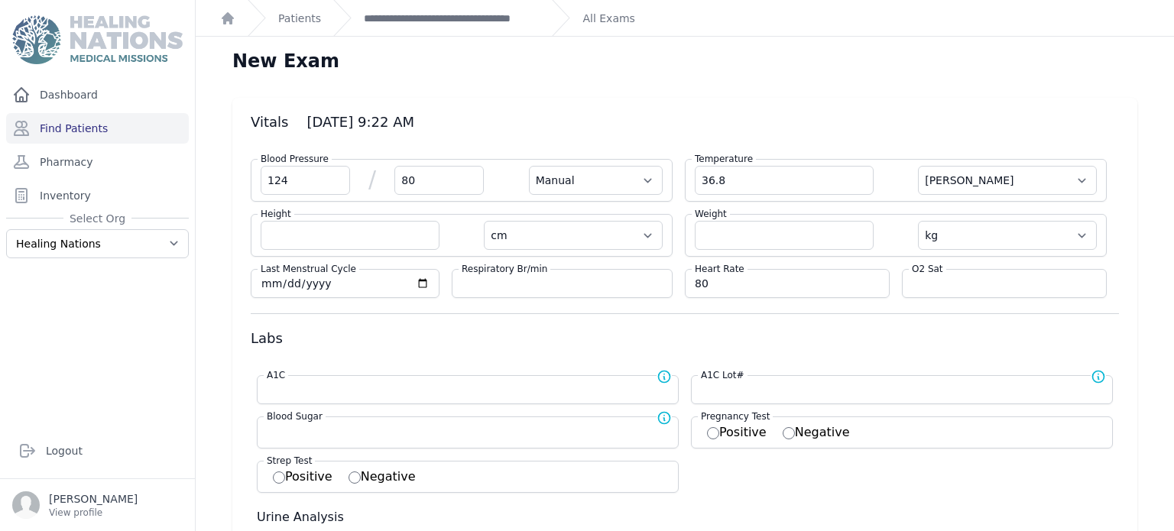
select select "cm"
select select "kg"
select select
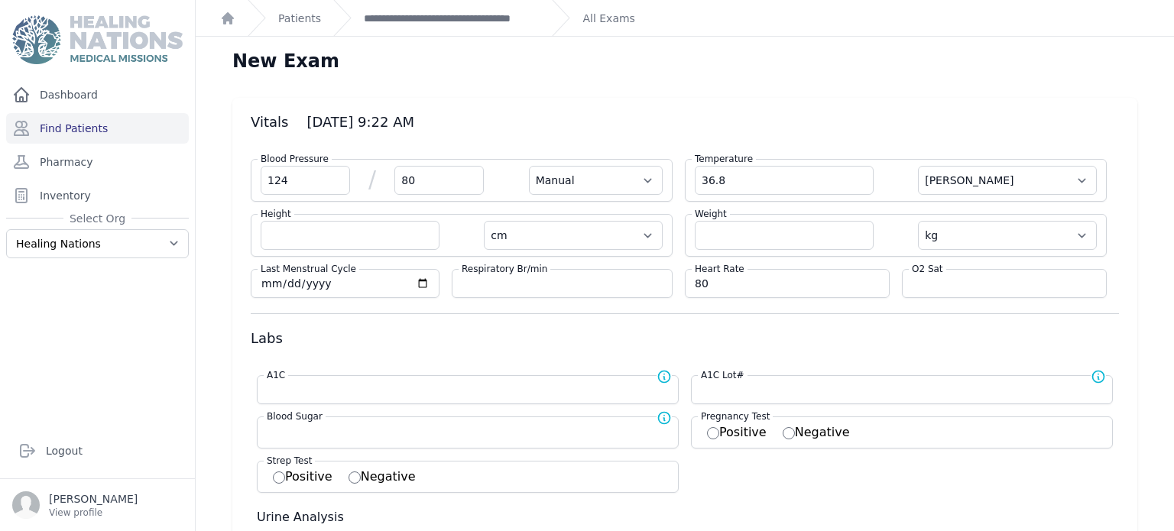
select select
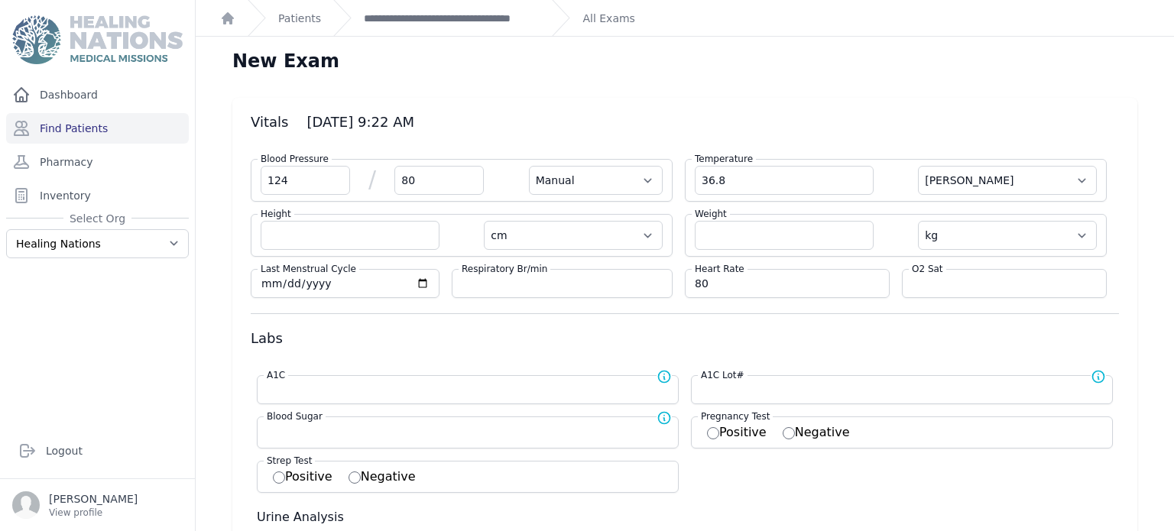
select select
click at [925, 281] on input "number" at bounding box center [1004, 283] width 185 height 15
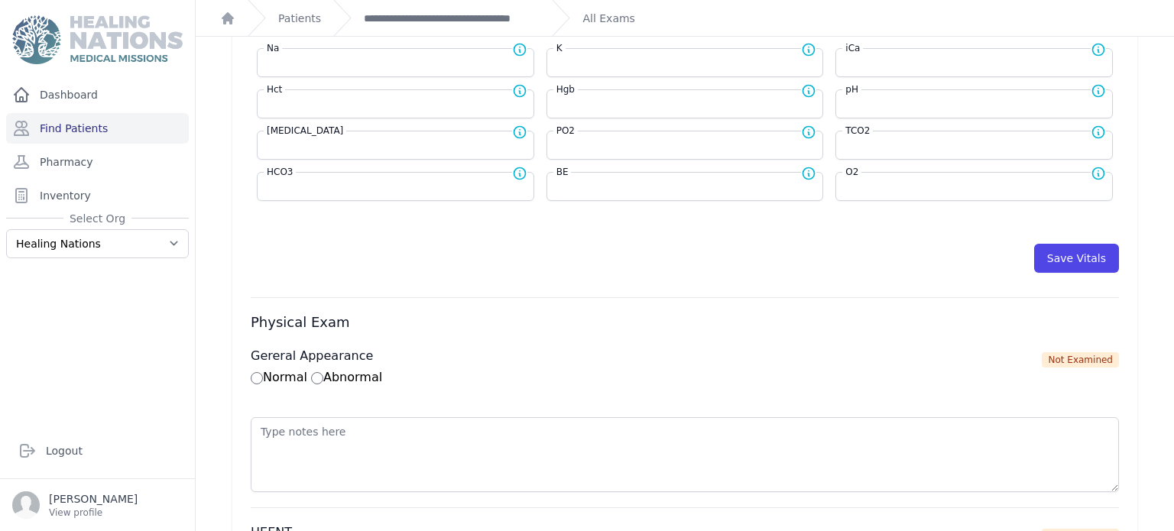
scroll to position [717, 0]
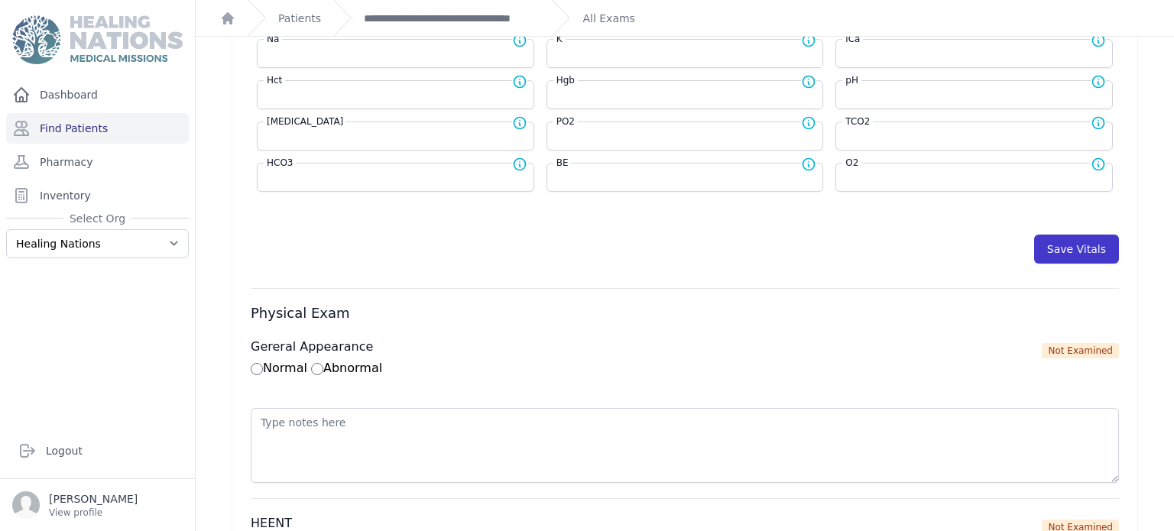
type input "92"
click at [1092, 241] on button "Save Vitals" at bounding box center [1076, 249] width 85 height 29
select select "Manual"
select select "C"
select select "cm"
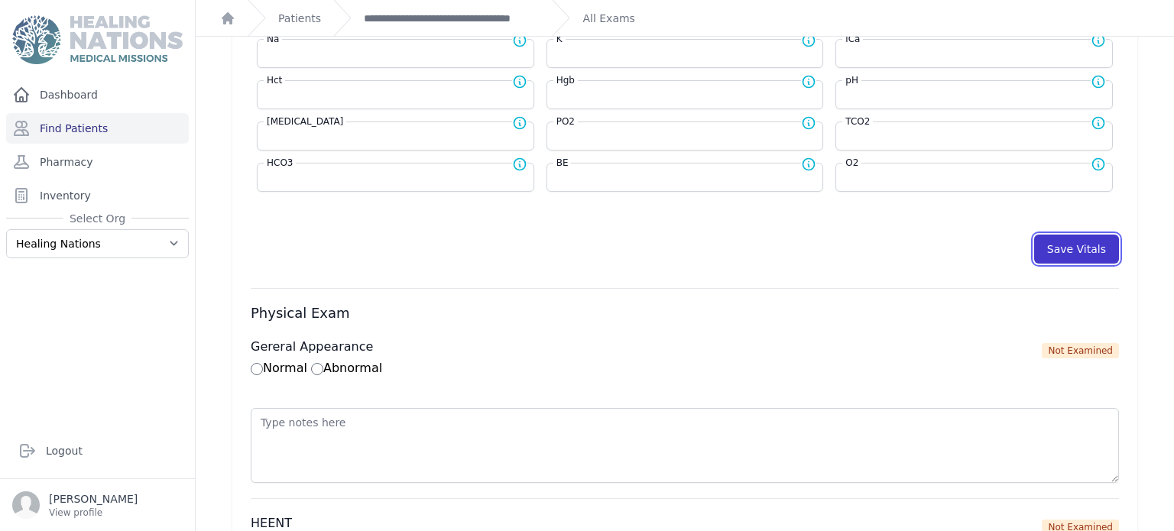
select select "kg"
select select
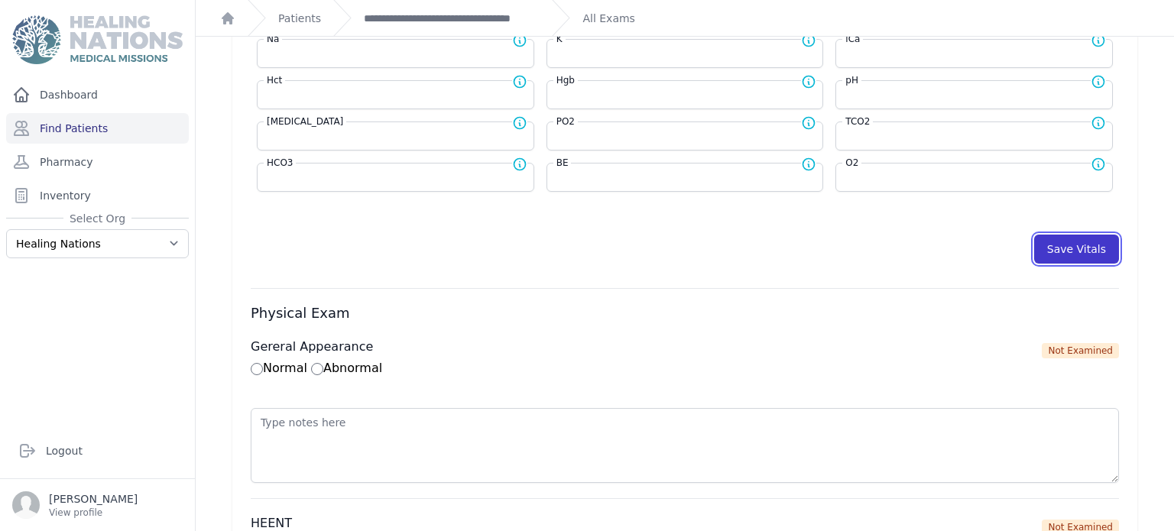
select select
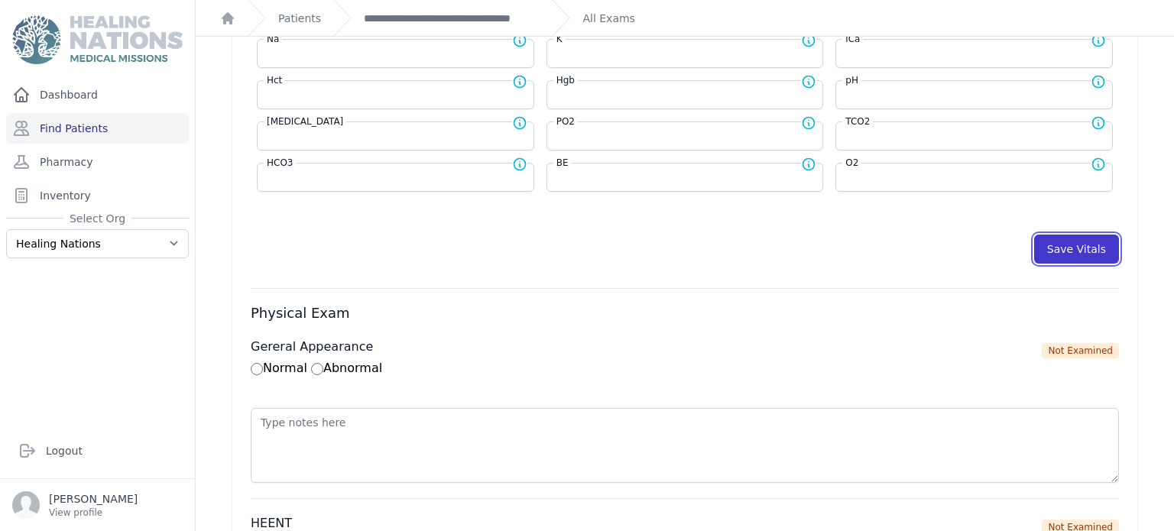
select select
click at [1095, 245] on button "Save Vitals" at bounding box center [1076, 249] width 85 height 29
click at [482, 17] on link "**********" at bounding box center [452, 18] width 176 height 15
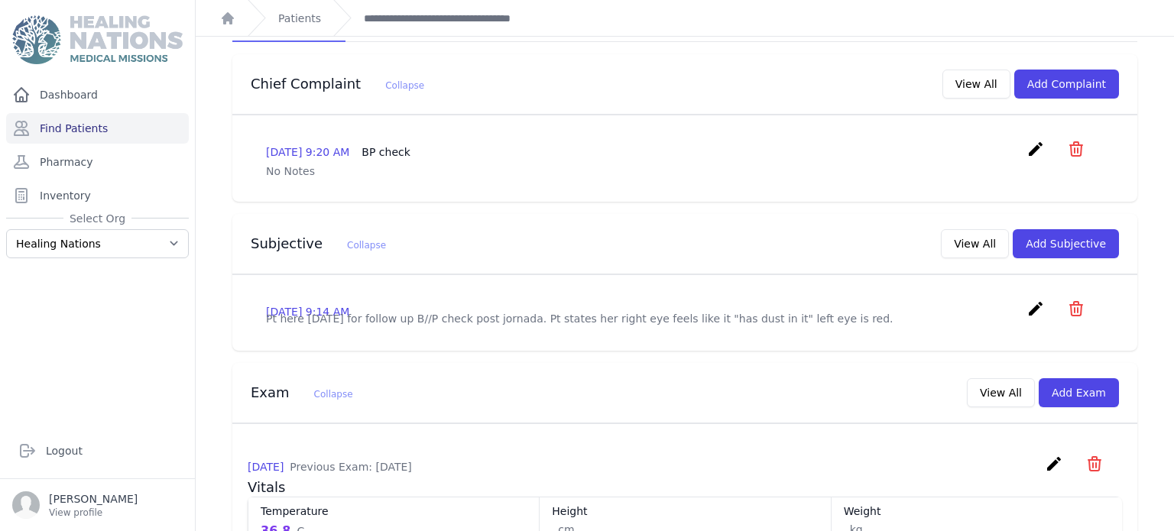
scroll to position [353, 0]
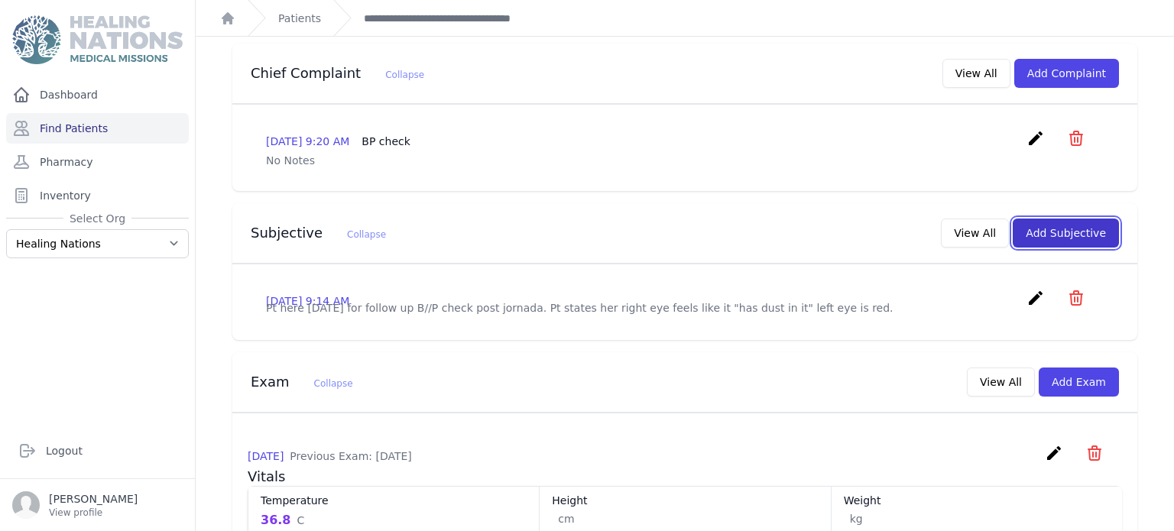
click at [1076, 219] on button "Add Subjective" at bounding box center [1066, 233] width 106 height 29
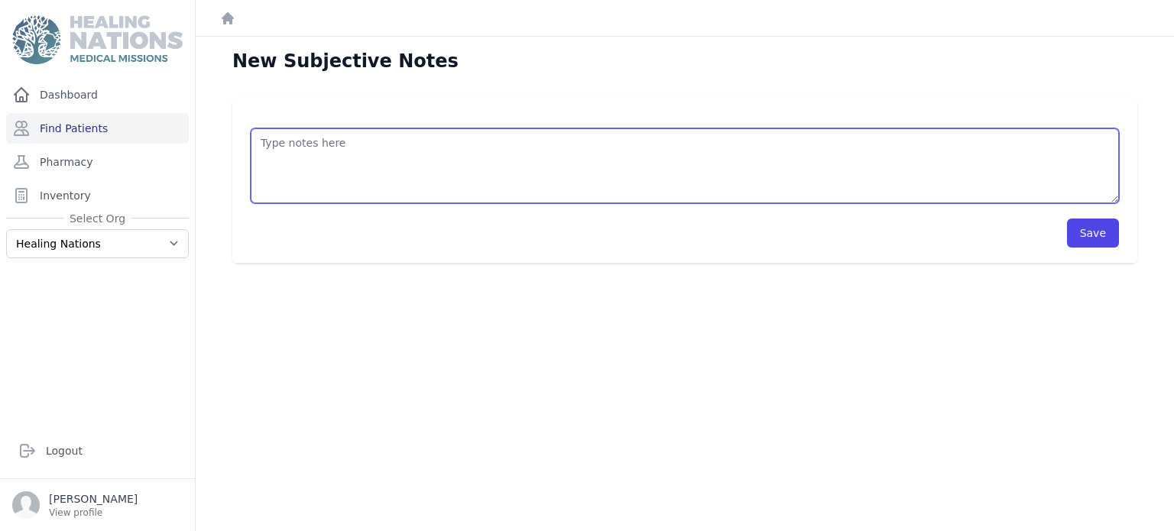
click at [446, 181] on textarea at bounding box center [685, 165] width 868 height 75
click at [470, 138] on textarea "Pt is here for BP control. States she still had irritation in her right eye. St…" at bounding box center [685, 165] width 868 height 75
click at [864, 144] on textarea "Pt is here for BP control. States she still has irritation in her right eye. St…" at bounding box center [685, 165] width 868 height 75
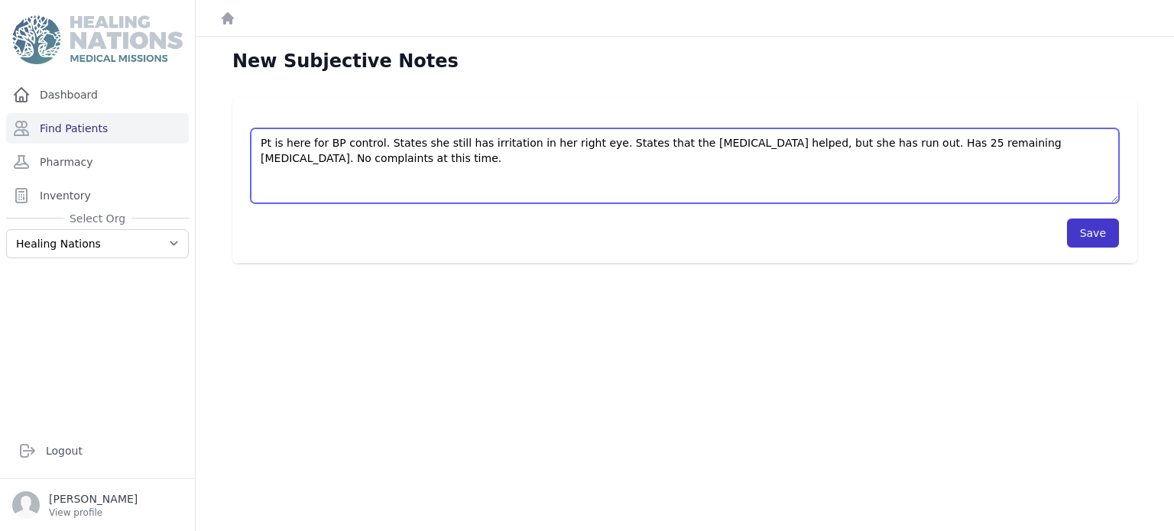
type textarea "Pt is here for BP control. States she still has irritation in her right eye. St…"
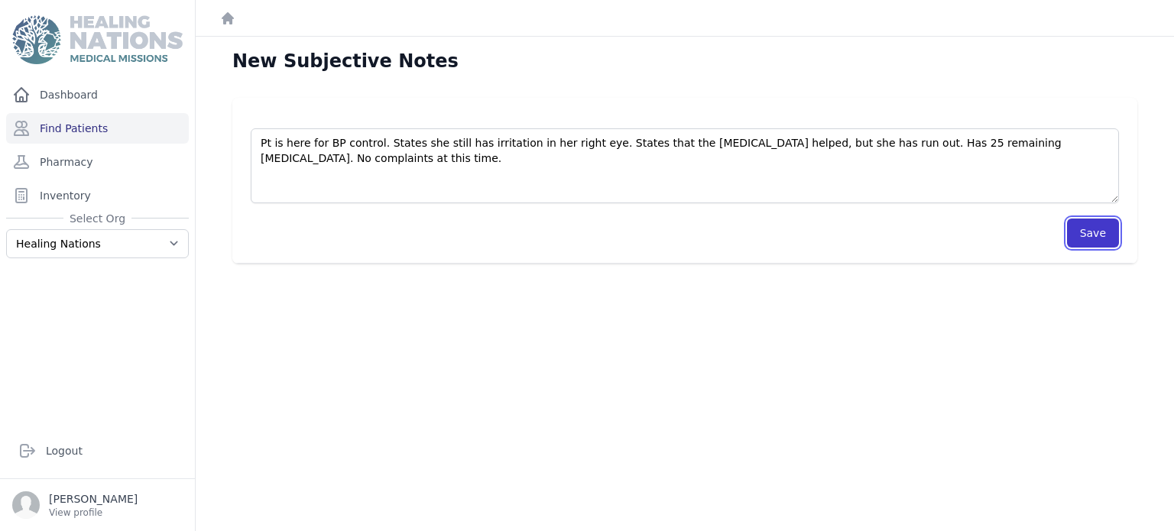
click at [1085, 232] on button "Save" at bounding box center [1093, 233] width 52 height 29
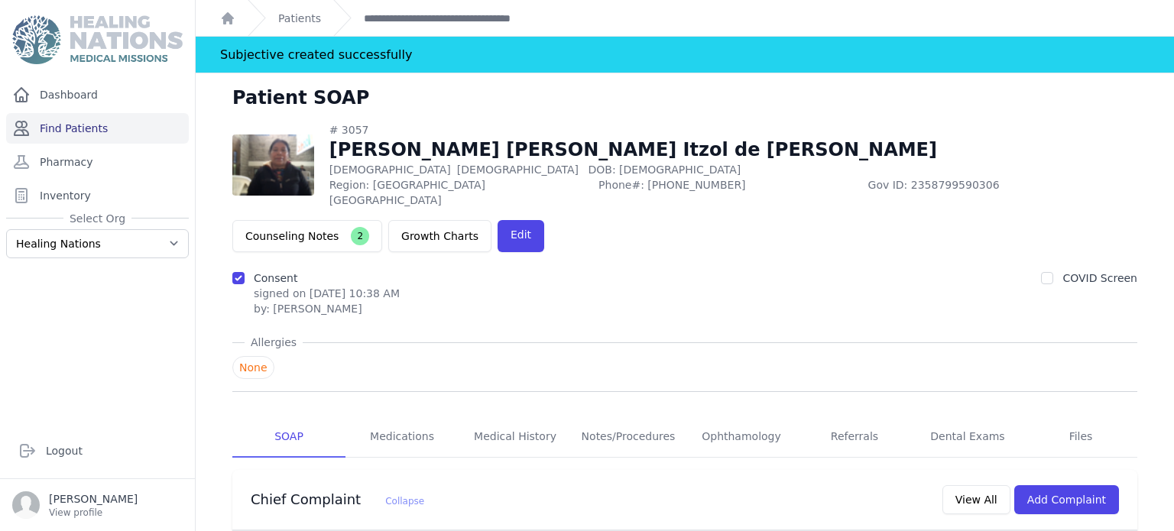
click at [101, 137] on link "Find Patients" at bounding box center [97, 128] width 183 height 31
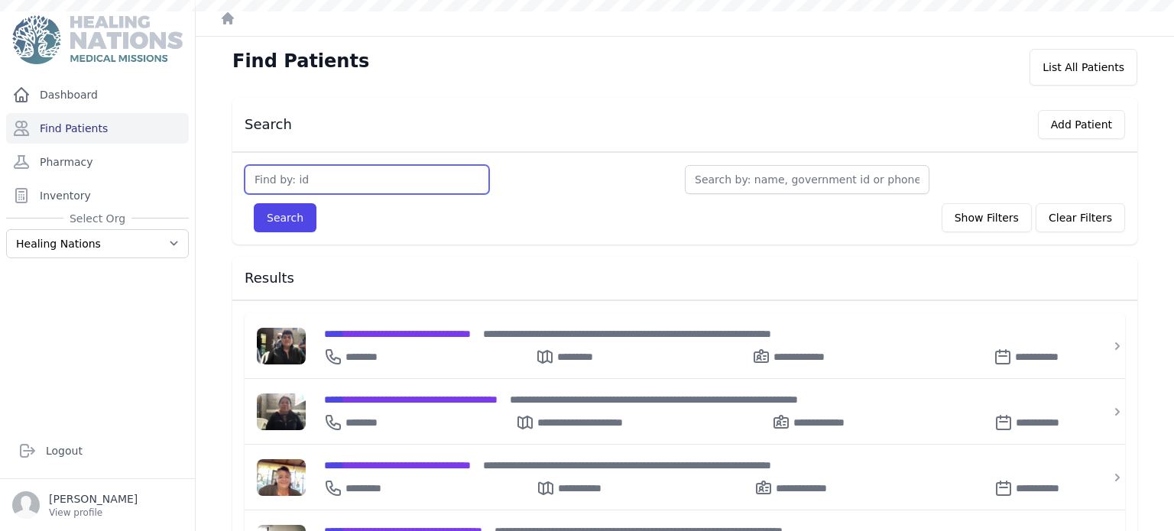
click at [373, 171] on input "text" at bounding box center [367, 179] width 245 height 29
click at [105, 130] on link "Find Patients" at bounding box center [97, 128] width 183 height 31
click at [280, 190] on input "text" at bounding box center [367, 179] width 245 height 29
type input "2949"
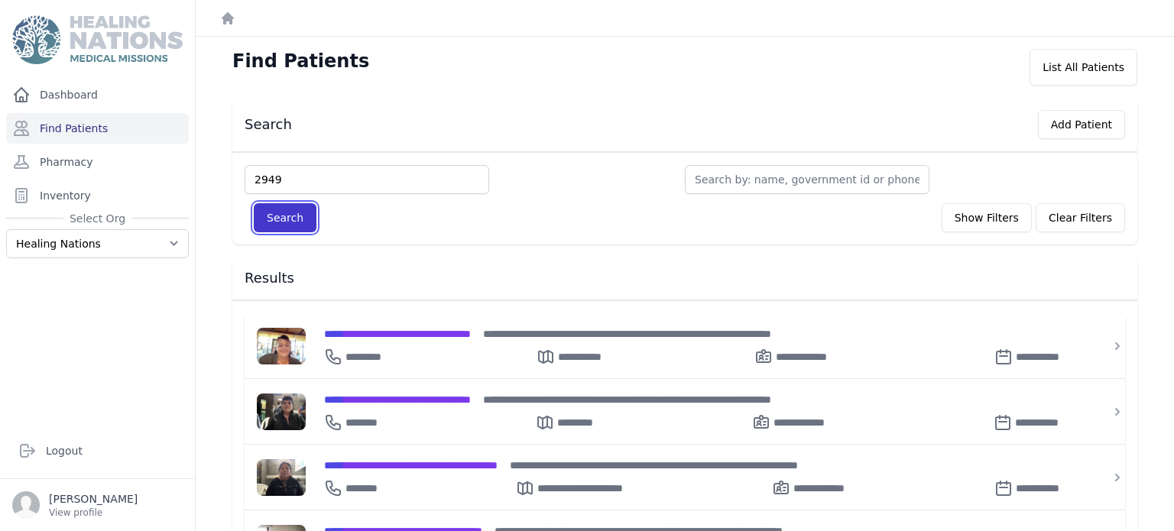
click at [278, 225] on button "Search" at bounding box center [285, 217] width 63 height 29
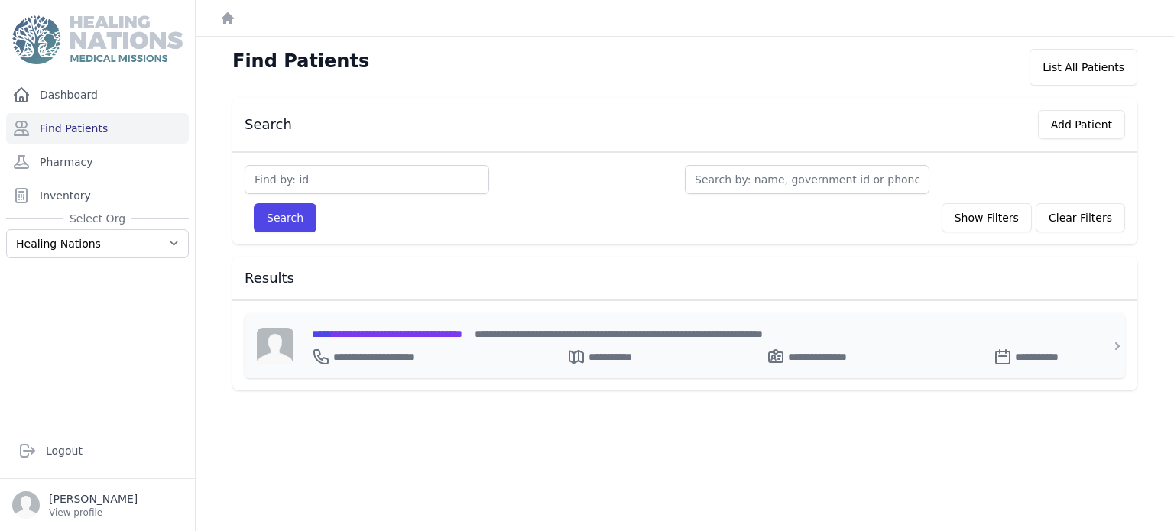
click at [416, 329] on span "**********" at bounding box center [387, 334] width 151 height 11
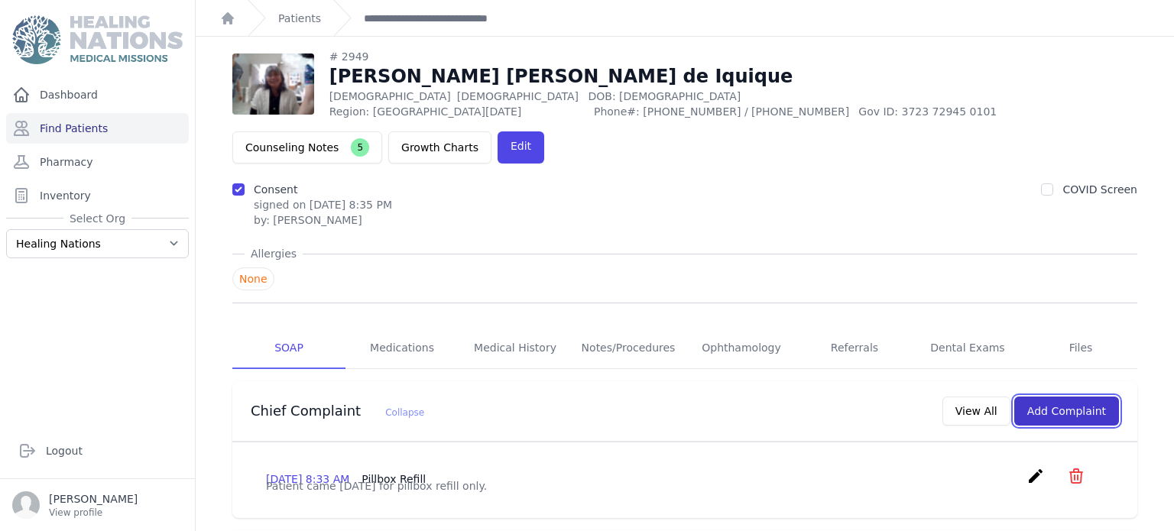
click at [1094, 397] on button "Add Complaint" at bounding box center [1066, 411] width 105 height 29
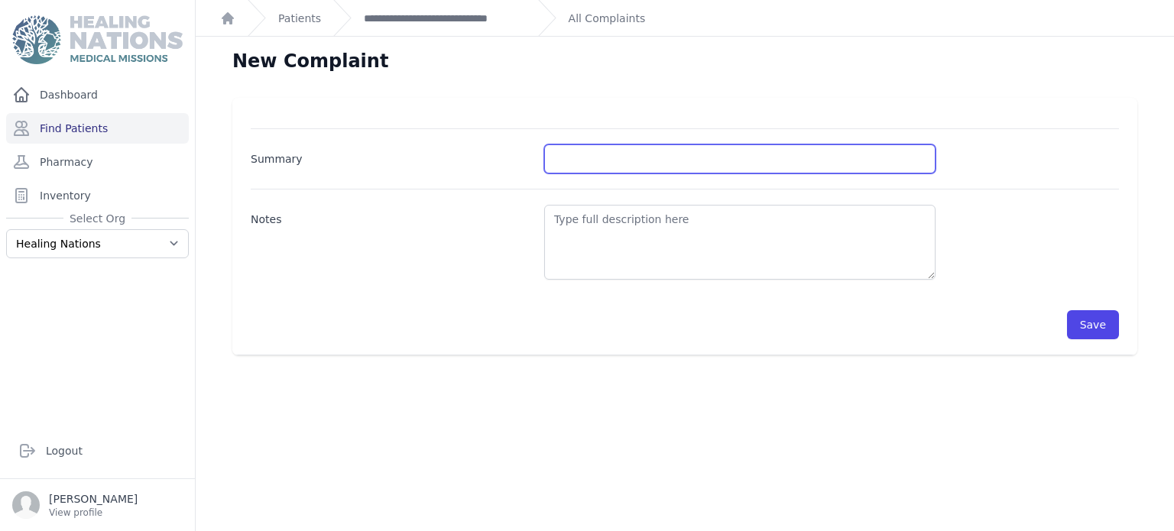
click at [654, 156] on input "Summary" at bounding box center [739, 158] width 391 height 29
type input "BP and BG check"
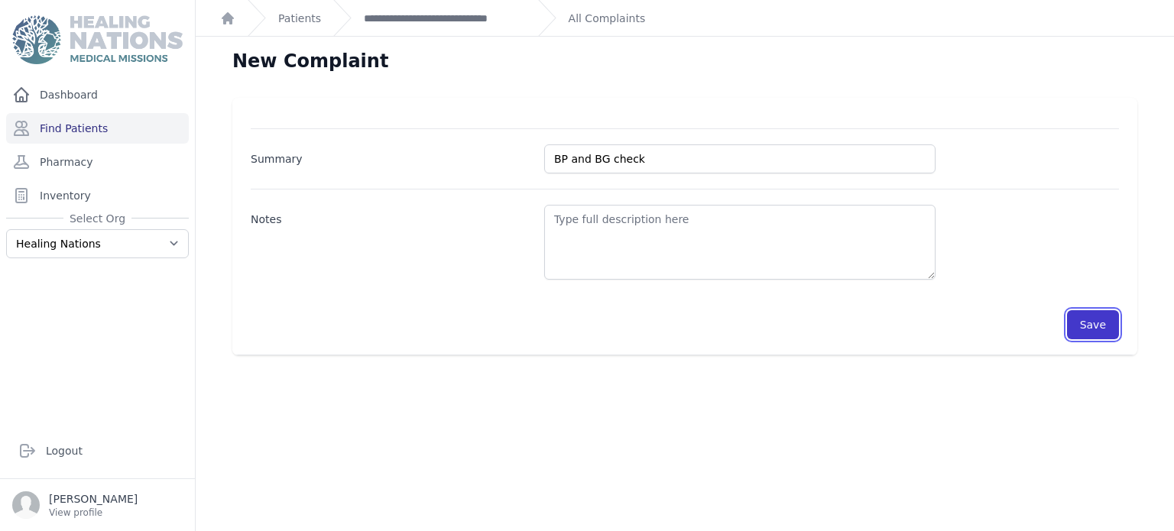
click at [1100, 326] on button "Save" at bounding box center [1093, 324] width 52 height 29
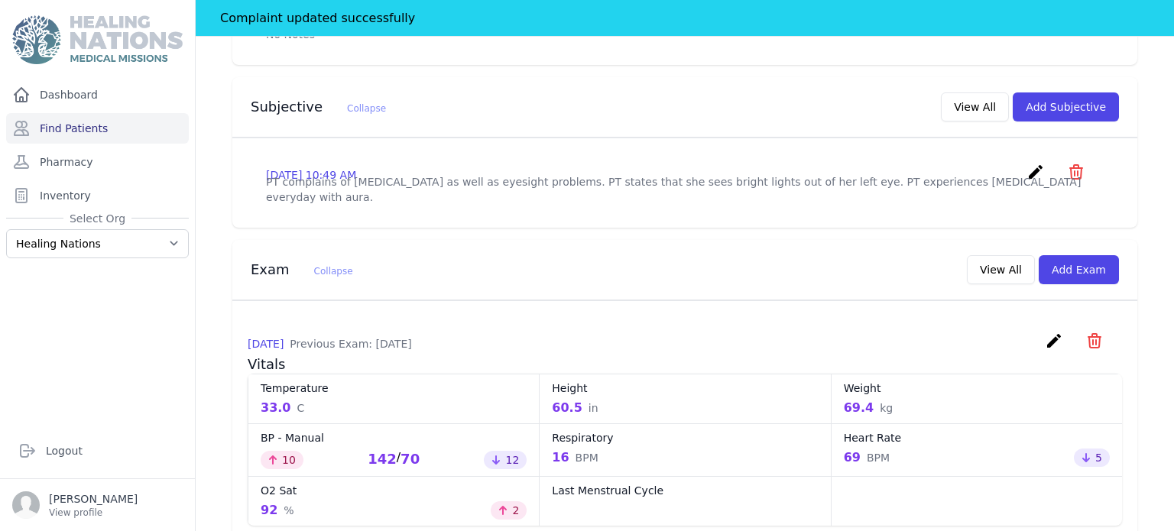
scroll to position [535, 0]
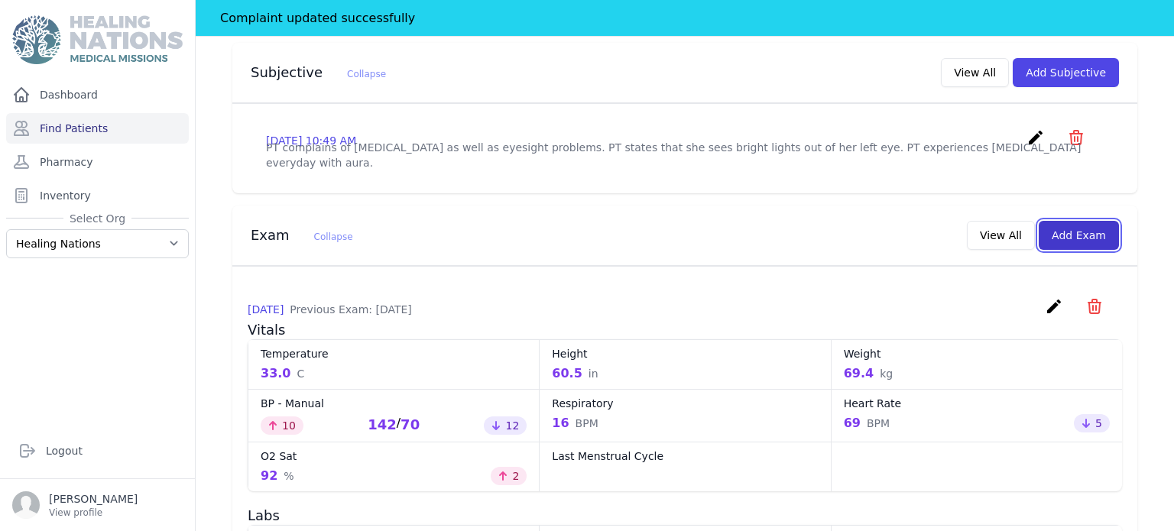
click at [1092, 221] on button "Add Exam" at bounding box center [1079, 235] width 80 height 29
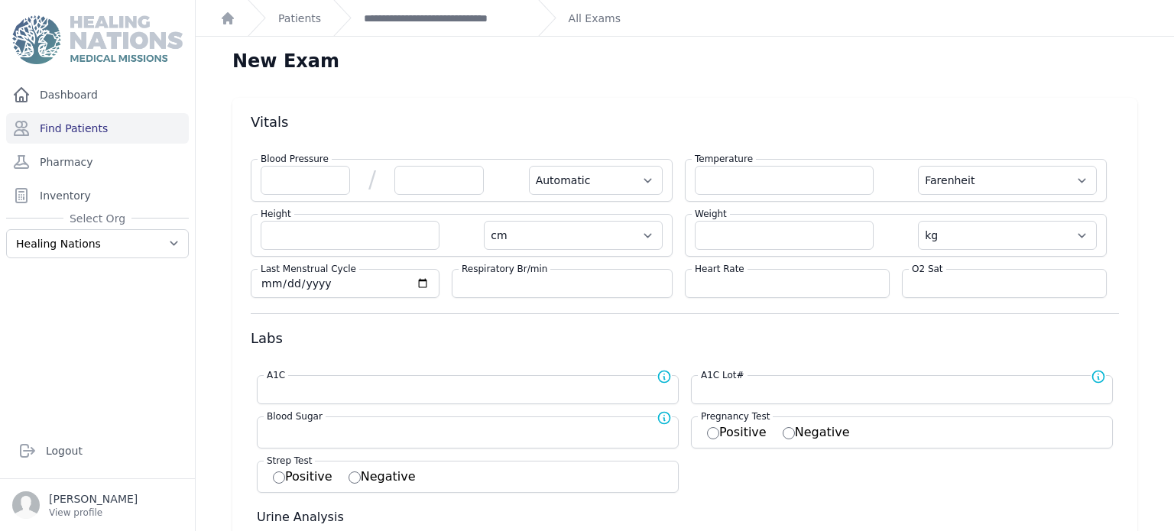
click at [316, 161] on label "Blood Pressure" at bounding box center [295, 159] width 74 height 12
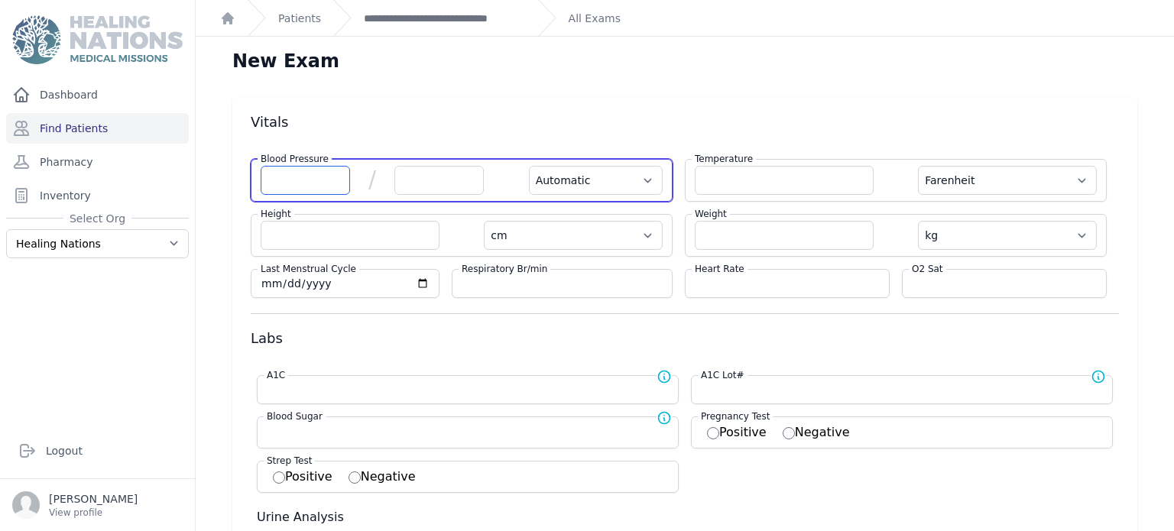
click at [307, 176] on input "number" at bounding box center [305, 180] width 89 height 29
type input "132"
click at [431, 178] on input "number" at bounding box center [438, 180] width 89 height 29
select select "Automatic"
select select "F"
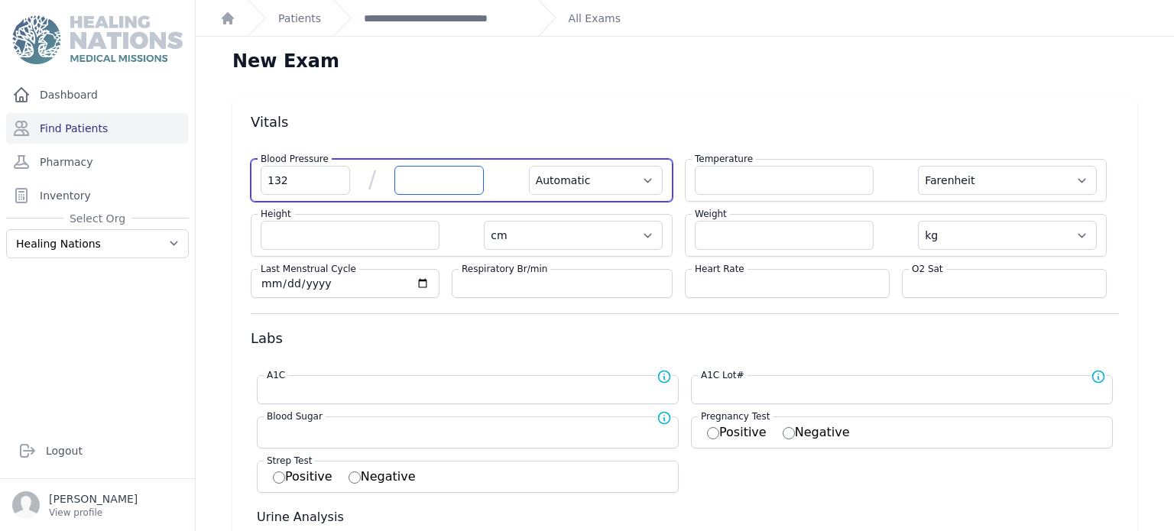
select select "cm"
select select "kg"
select select
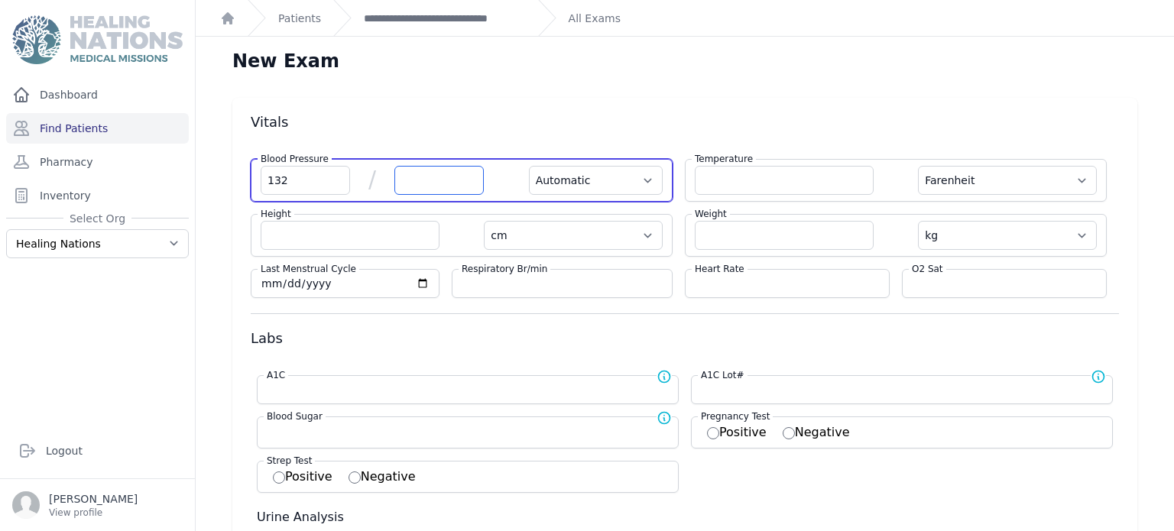
select select
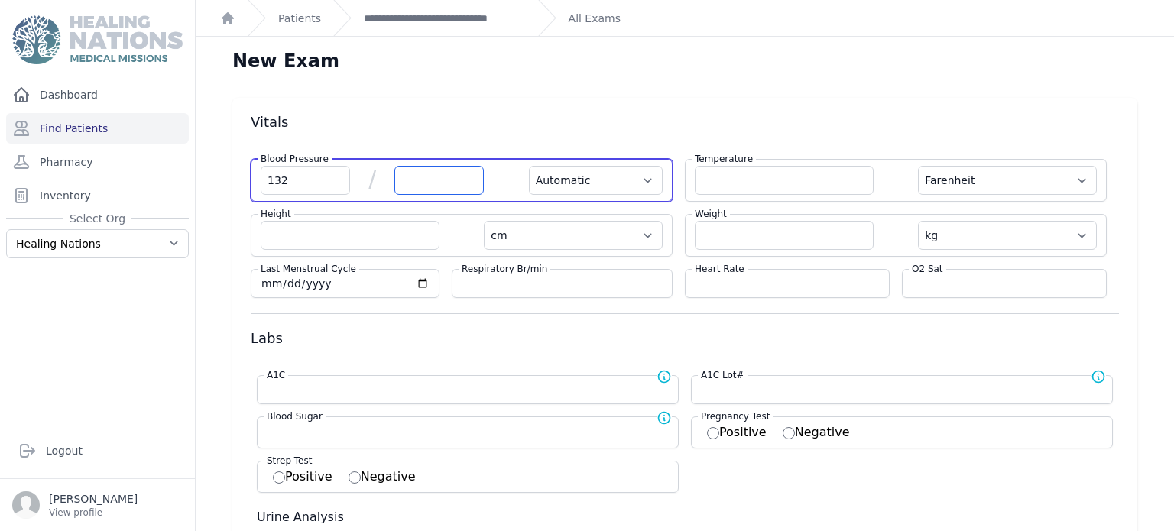
select select
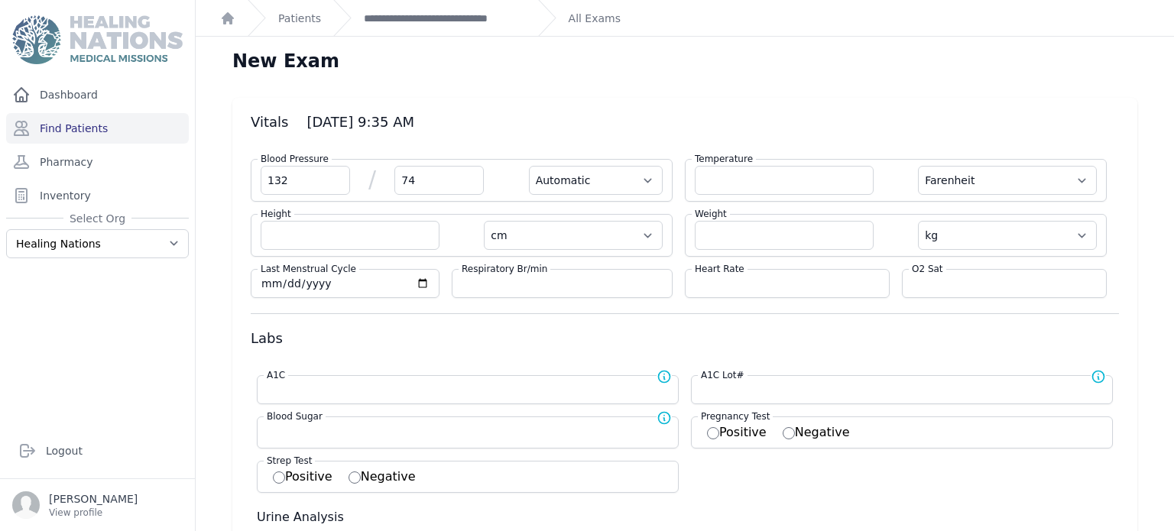
type input "74"
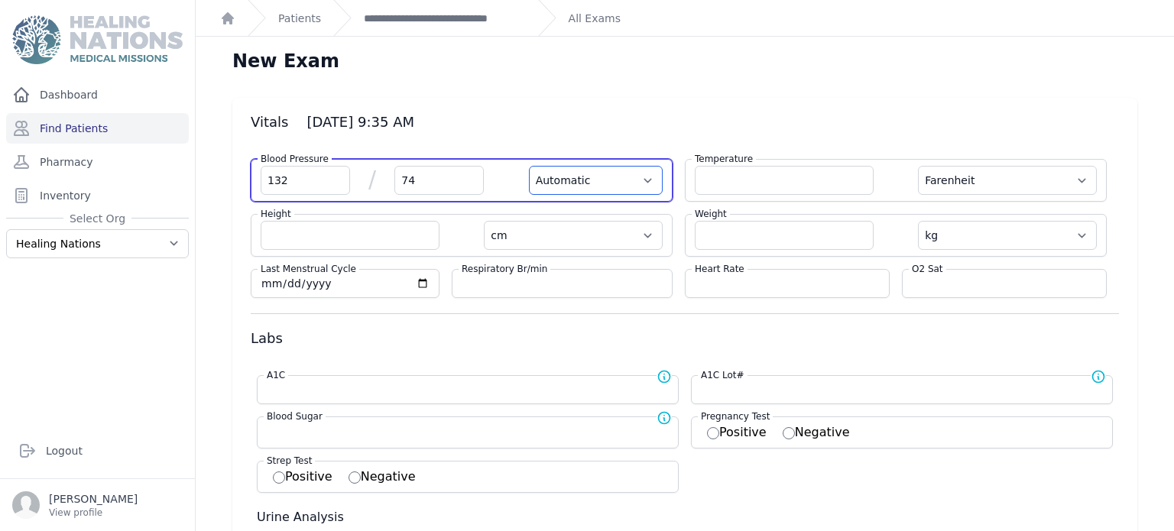
click at [560, 180] on select "Automatic Manual" at bounding box center [596, 180] width 134 height 29
select select "F"
select select "cm"
select select "kg"
select select
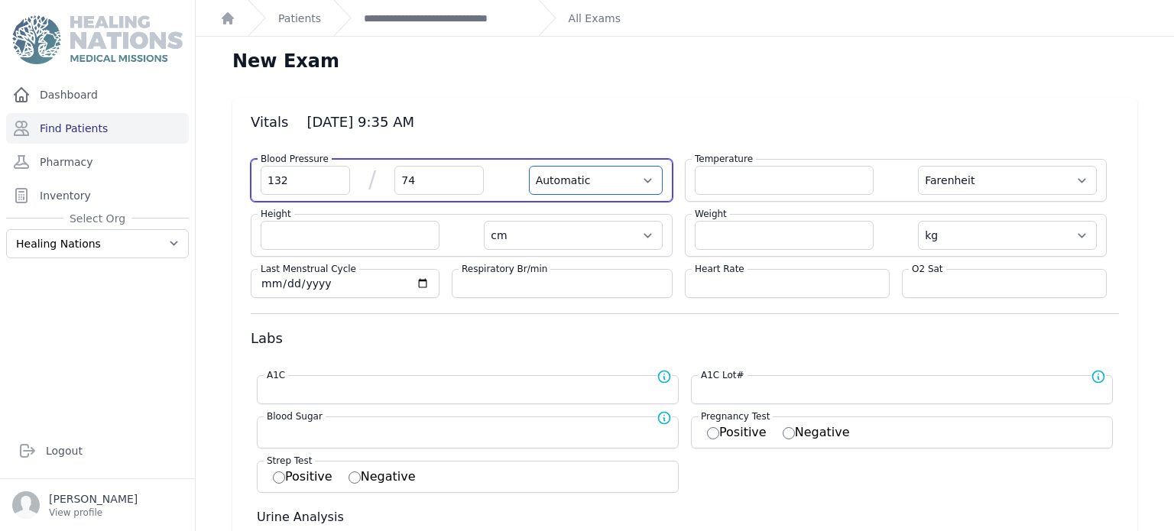
select select
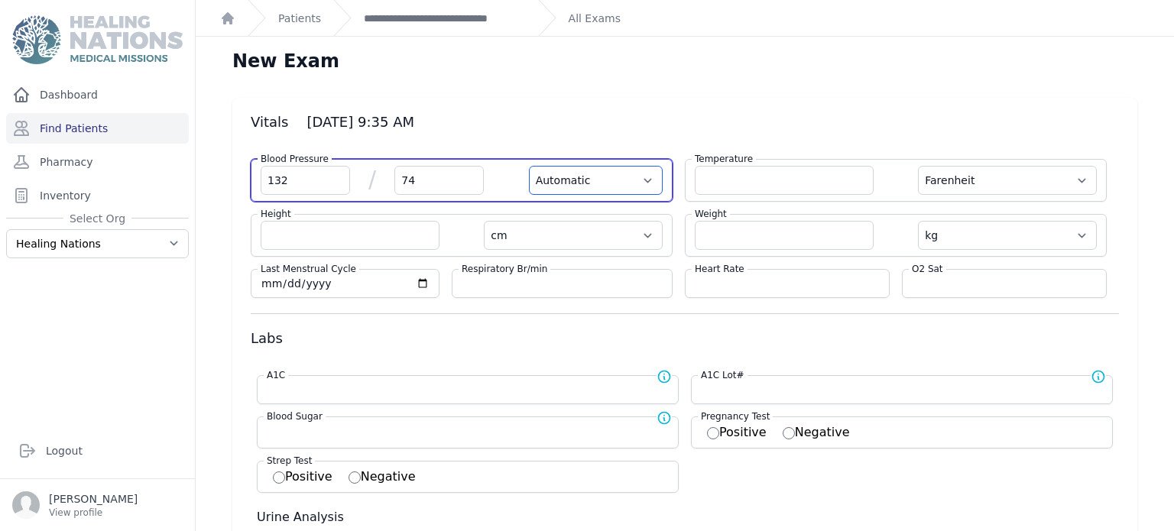
select select
select select "Manual"
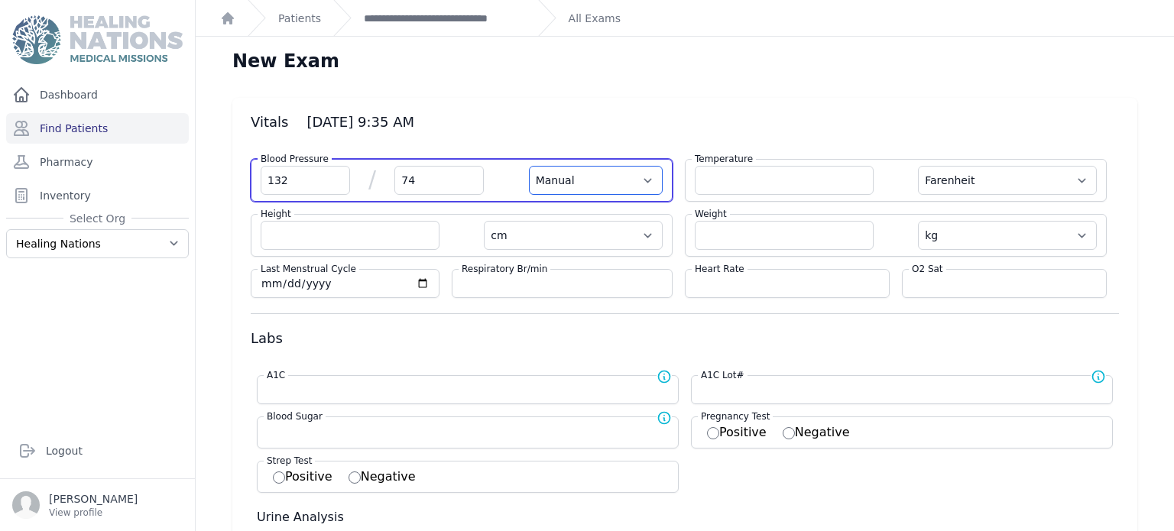
click at [529, 166] on select "Automatic Manual" at bounding box center [596, 180] width 134 height 29
select select "F"
select select "cm"
select select "kg"
select select
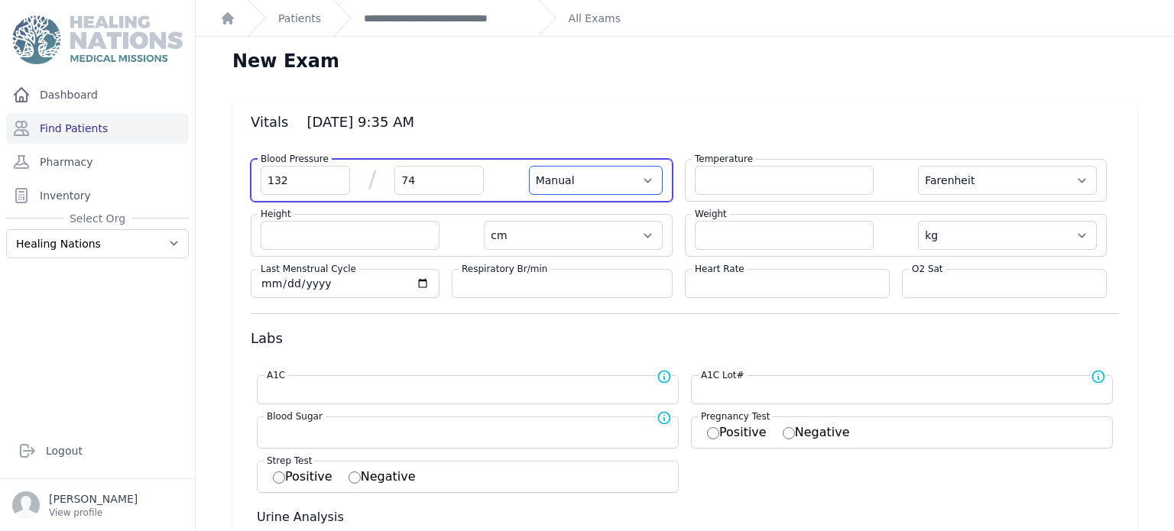
select select
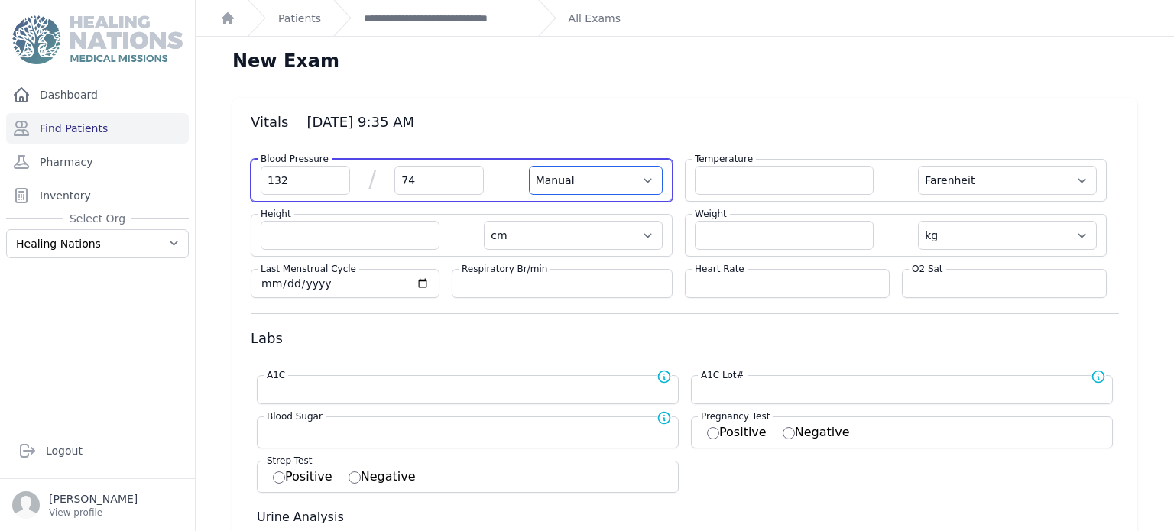
select select
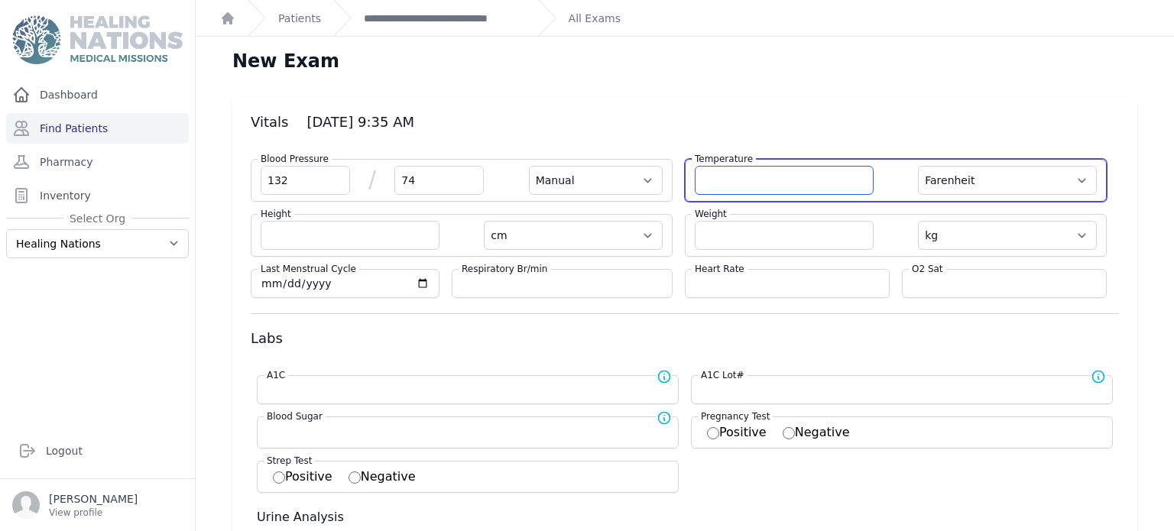
click at [746, 178] on input "number" at bounding box center [784, 180] width 179 height 29
type input "36.3"
click at [1049, 180] on select "Farenheit [PERSON_NAME]" at bounding box center [1007, 180] width 179 height 29
select select "Manual"
select select "cm"
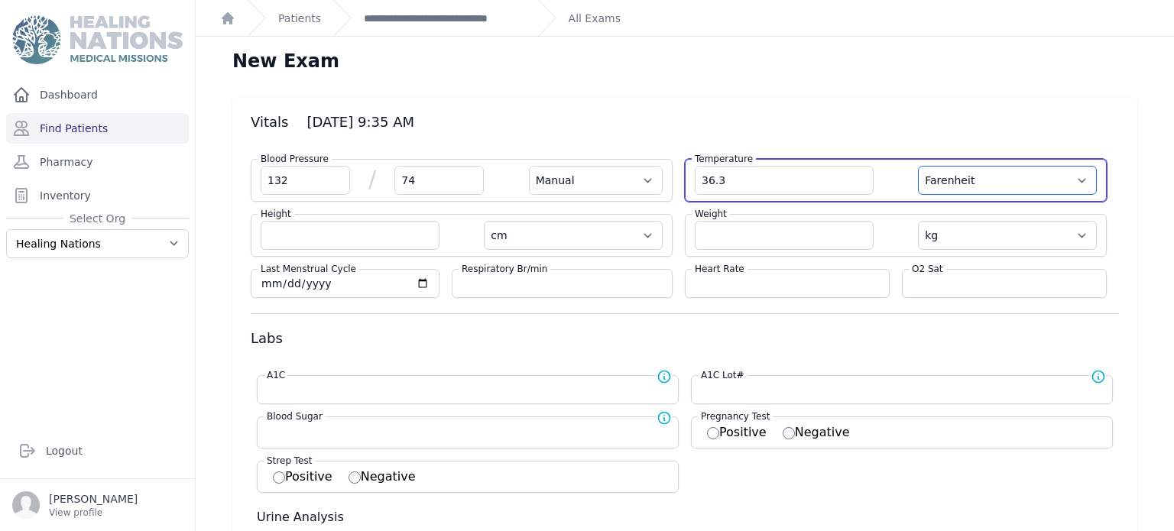
select select "kg"
select select
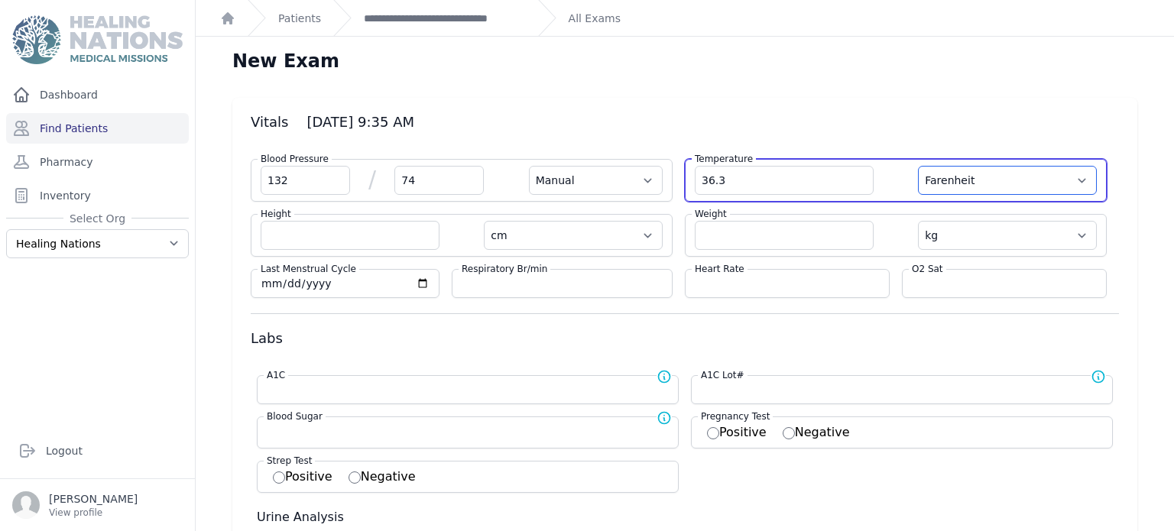
select select
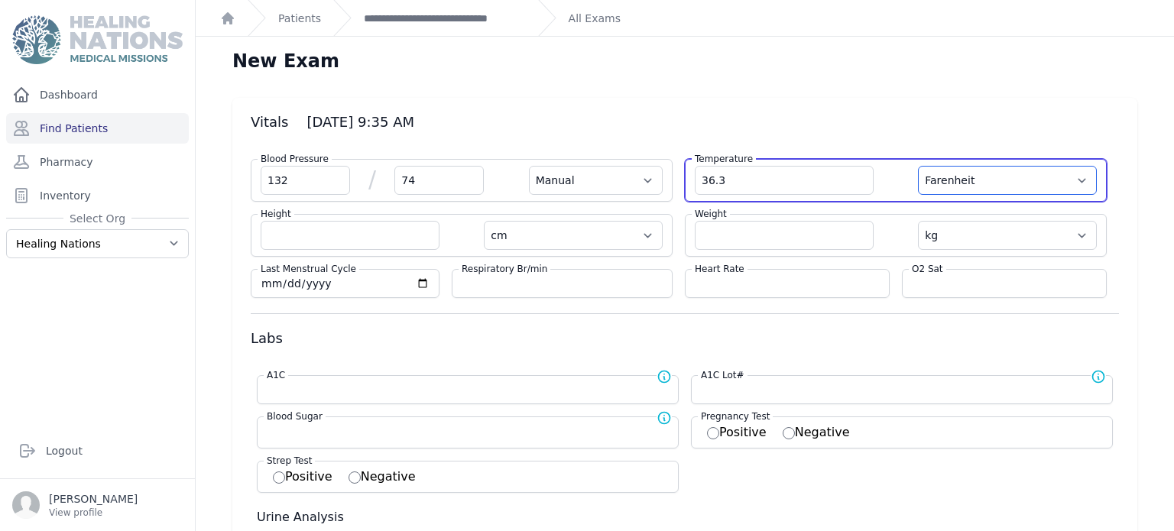
select select
select select "C"
click at [918, 166] on select "Farenheit [PERSON_NAME]" at bounding box center [1007, 180] width 179 height 29
select select "Manual"
select select "cm"
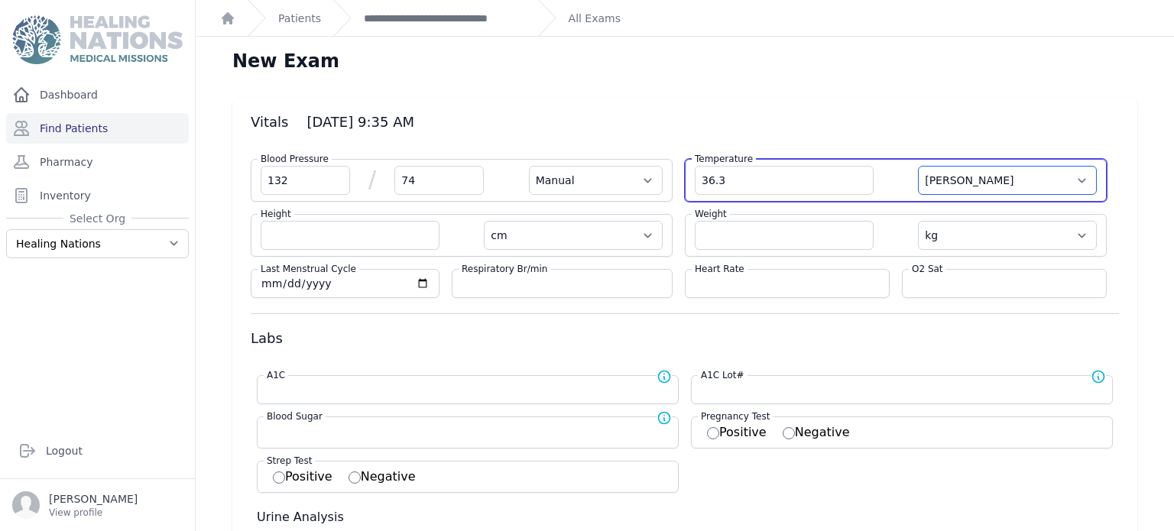
select select "kg"
select select
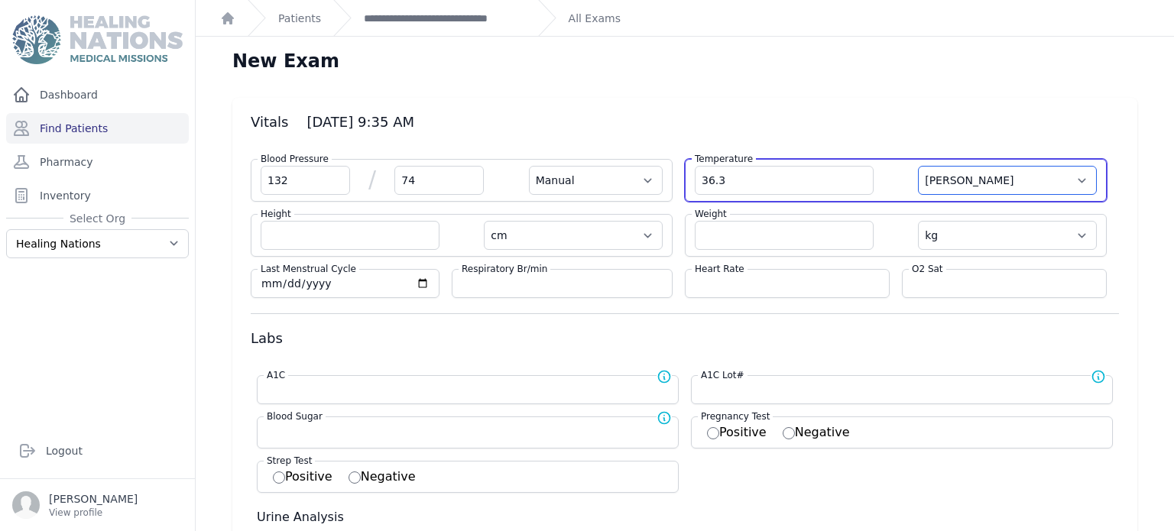
select select
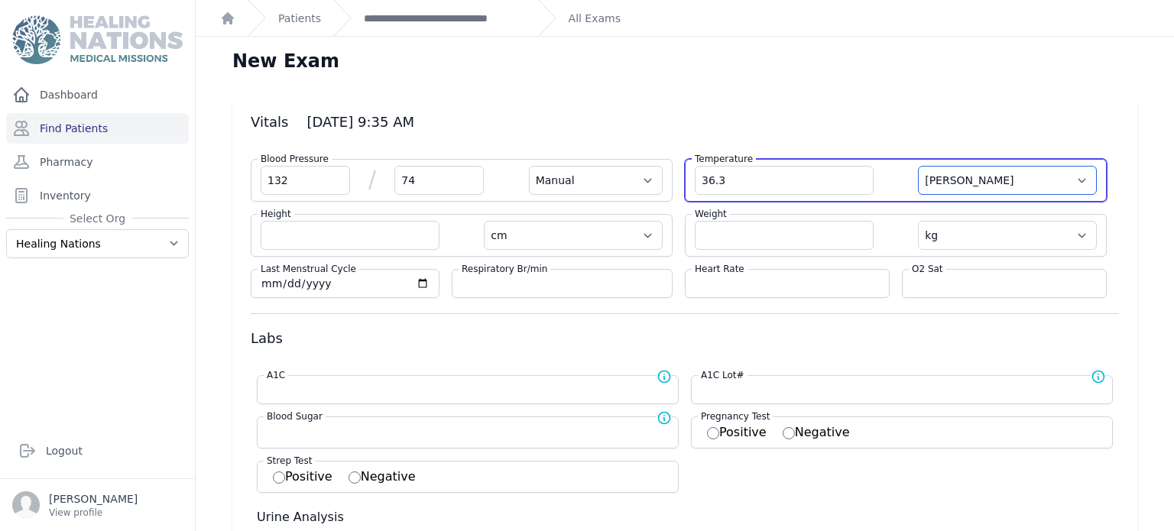
select select
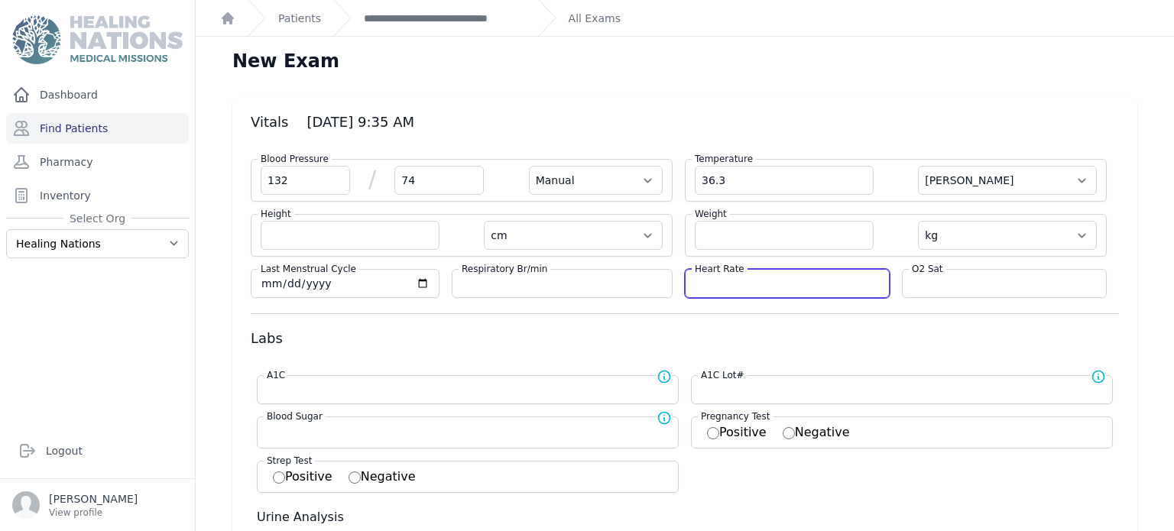
click at [762, 284] on input "number" at bounding box center [787, 283] width 185 height 15
type input "78"
click at [932, 266] on label "O2 Sat" at bounding box center [927, 269] width 37 height 12
select select "Manual"
select select "C"
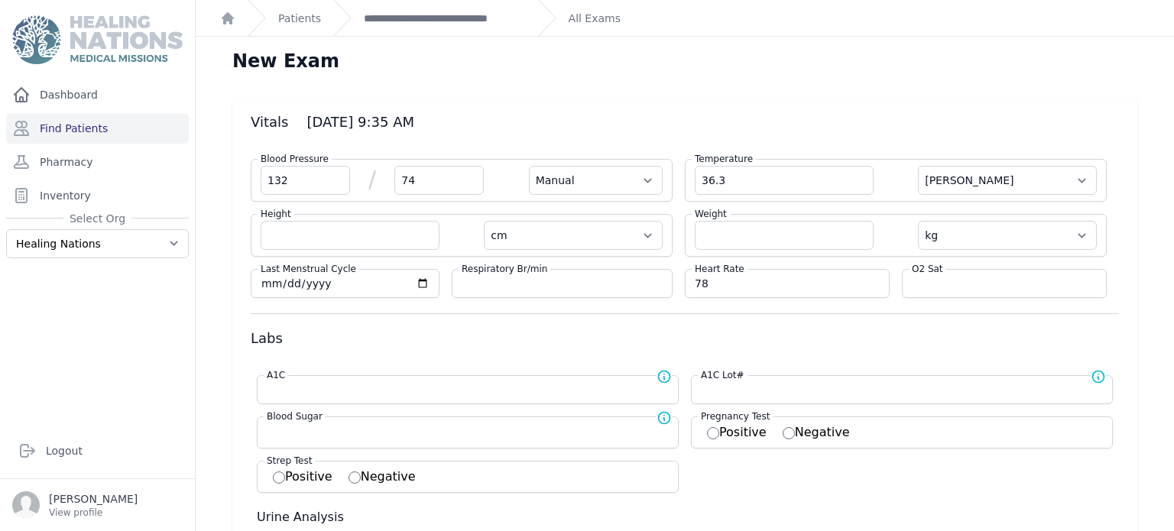
select select "cm"
select select "kg"
select select
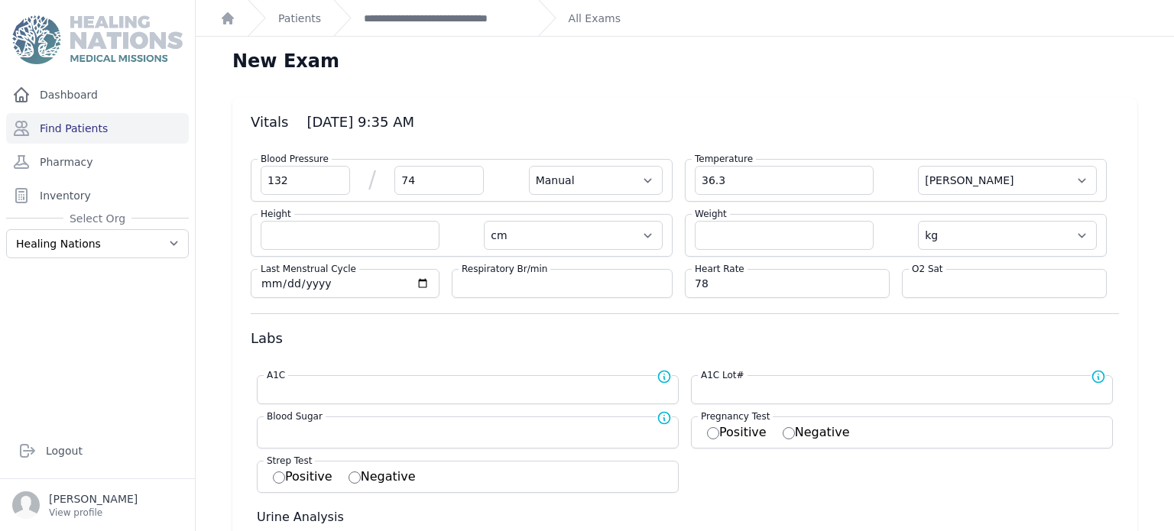
select select
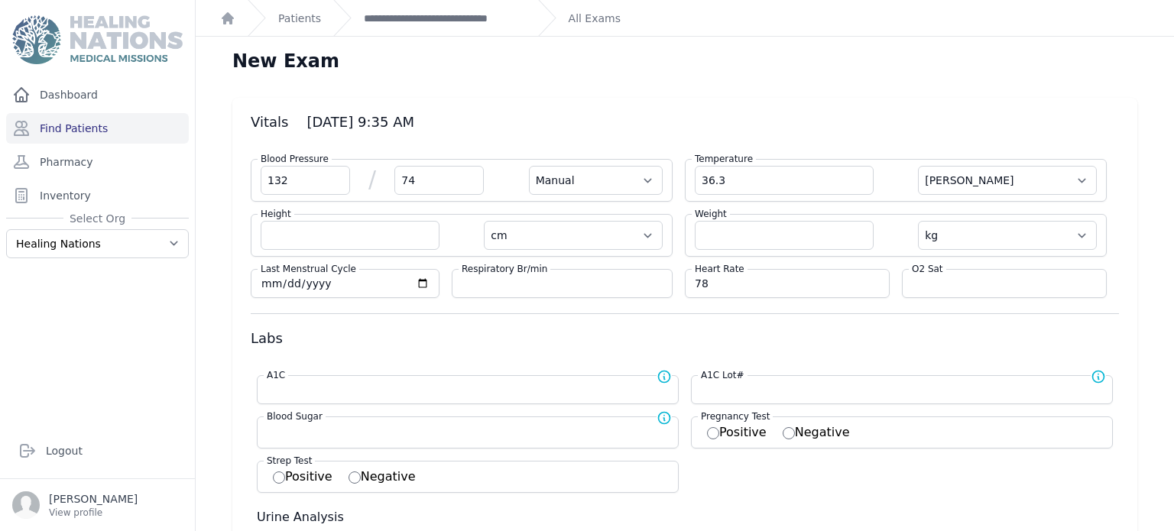
select select
click at [932, 279] on input "number" at bounding box center [1004, 283] width 185 height 15
type input "96"
click at [376, 440] on div "Blood Sugar Normal range for Blood Sugar is 100 - 126" at bounding box center [468, 433] width 422 height 32
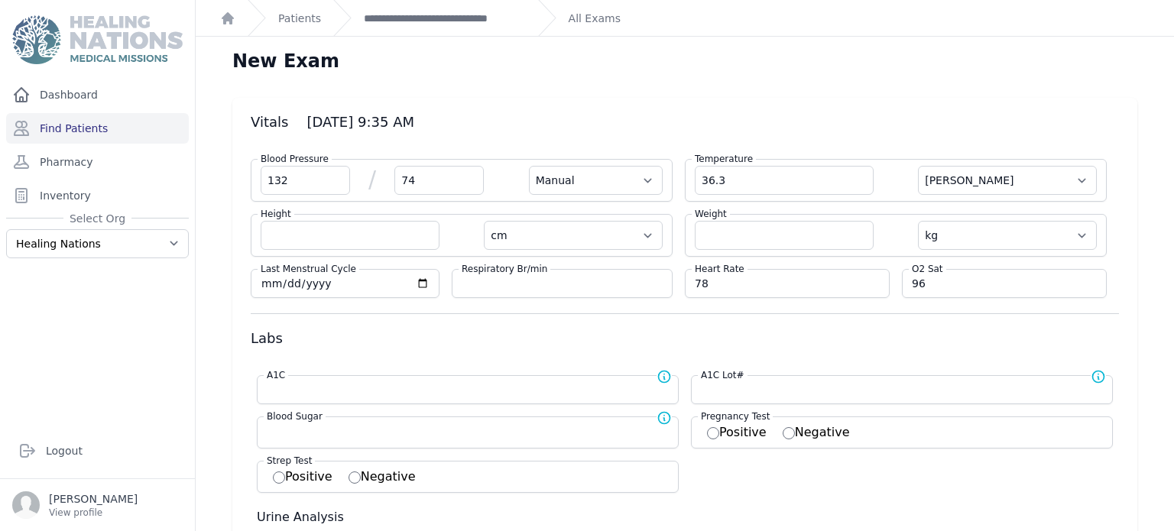
select select "Manual"
select select "C"
select select "cm"
select select "kg"
select select
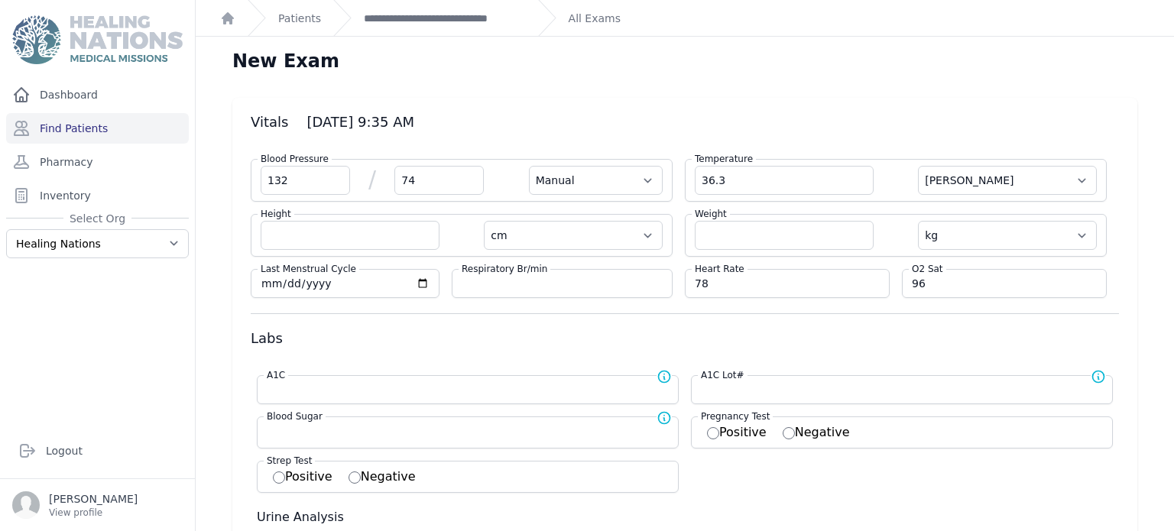
select select
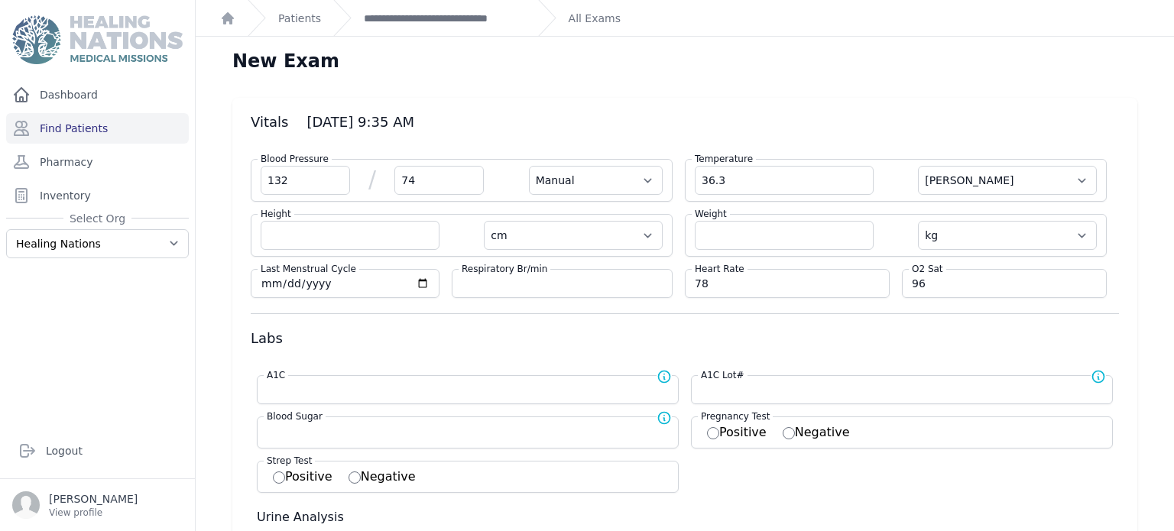
select select
click at [384, 420] on div "Blood Sugar Normal range for Blood Sugar is 100 - 126" at bounding box center [474, 417] width 420 height 15
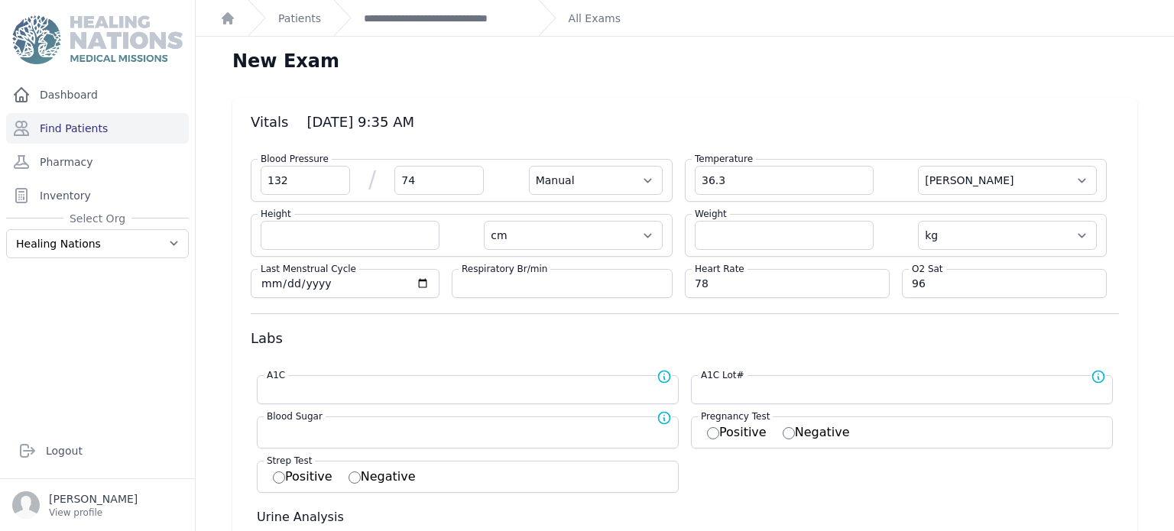
click at [372, 436] on div "Blood Sugar Normal range for Blood Sugar is 100 - 126" at bounding box center [468, 433] width 422 height 32
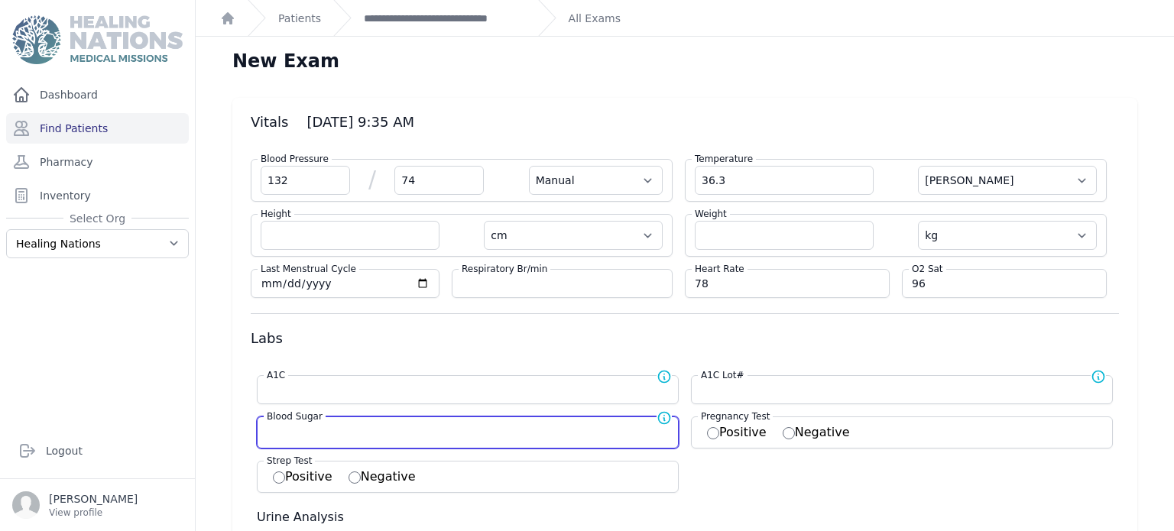
click at [375, 430] on input "number" at bounding box center [468, 430] width 402 height 15
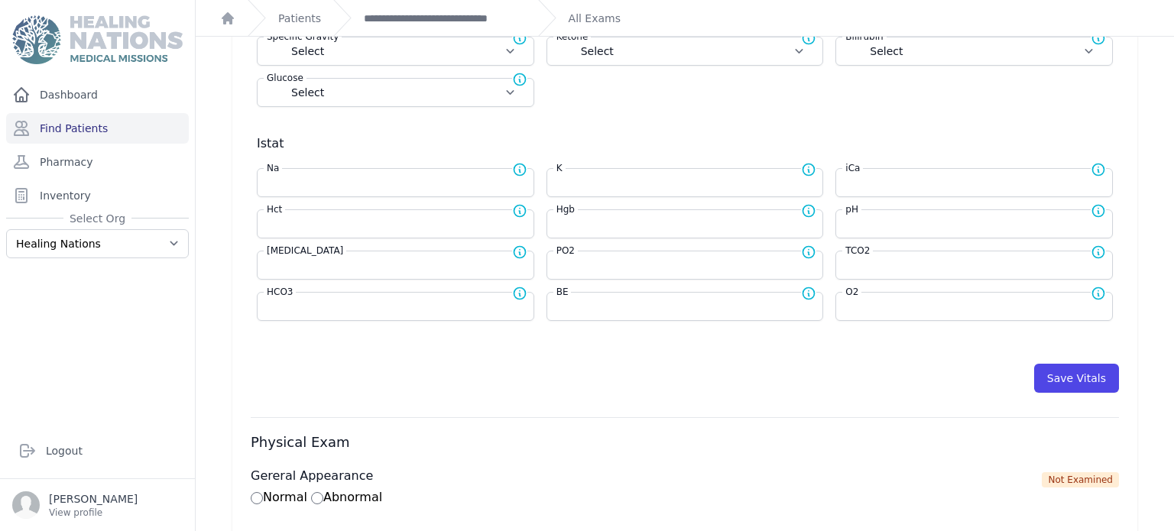
scroll to position [612, 0]
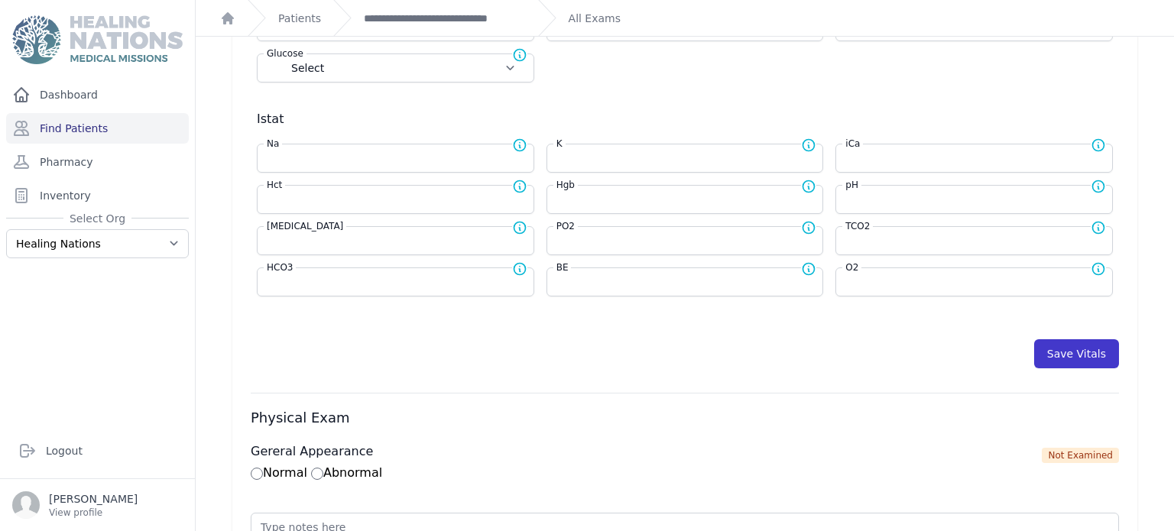
type input "161"
click at [1089, 351] on button "Save Vitals" at bounding box center [1076, 353] width 85 height 29
select select "Manual"
select select "C"
select select "cm"
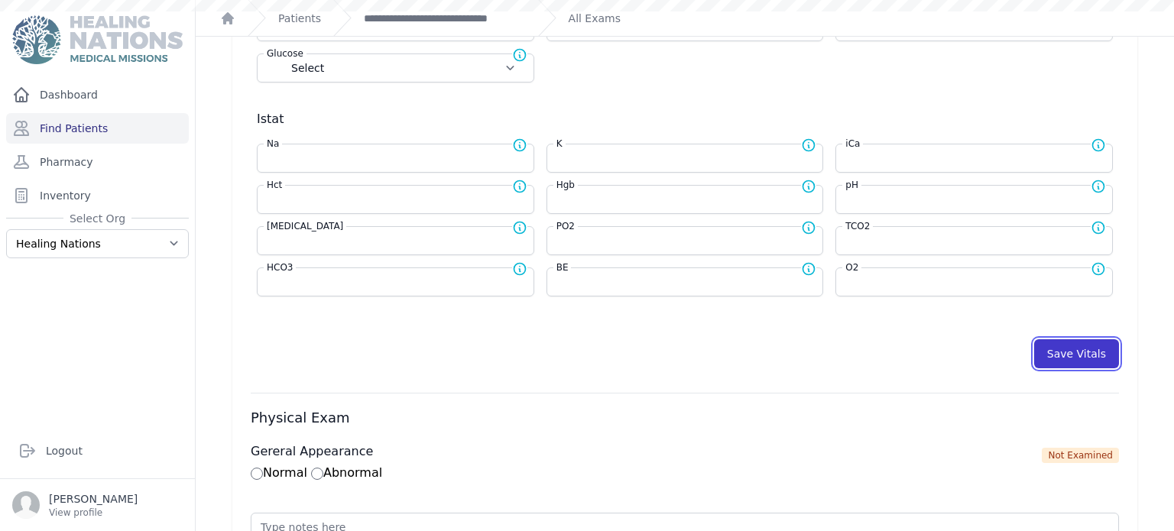
select select "kg"
type input "161.0"
select select
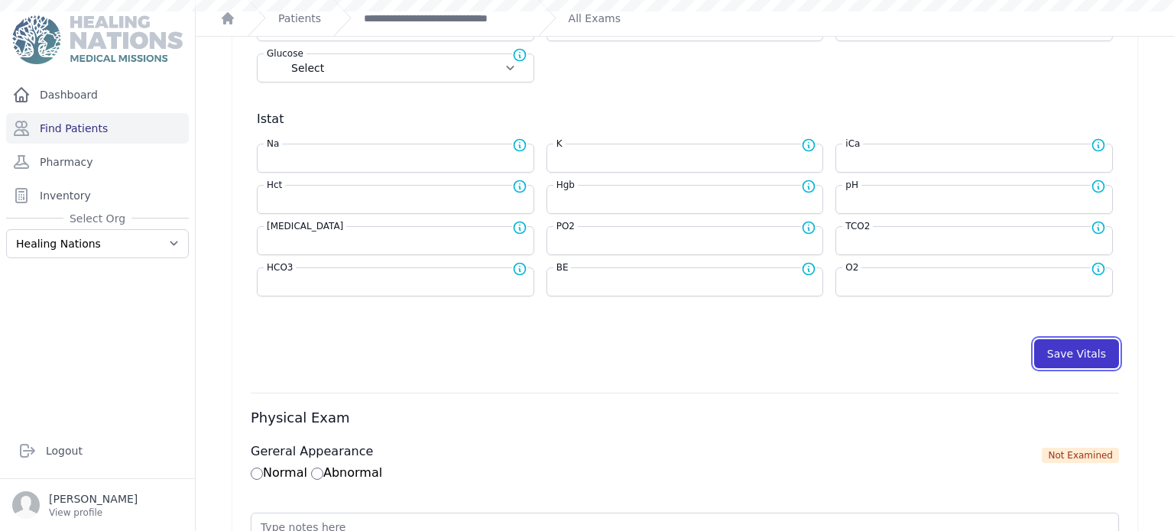
select select
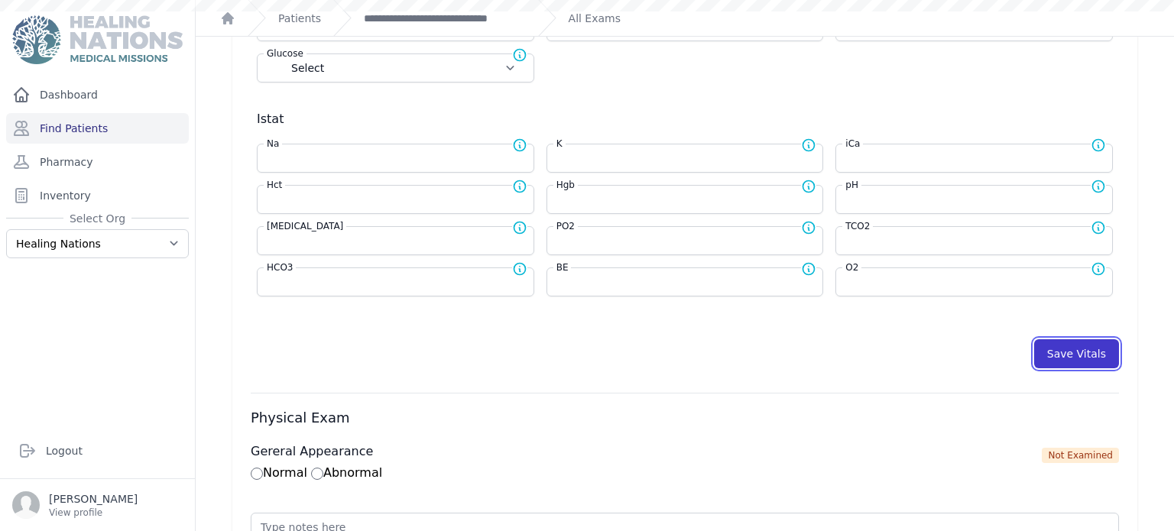
select select
click at [1103, 349] on button "Save Vitals" at bounding box center [1076, 353] width 85 height 29
click at [461, 19] on link "**********" at bounding box center [445, 18] width 162 height 15
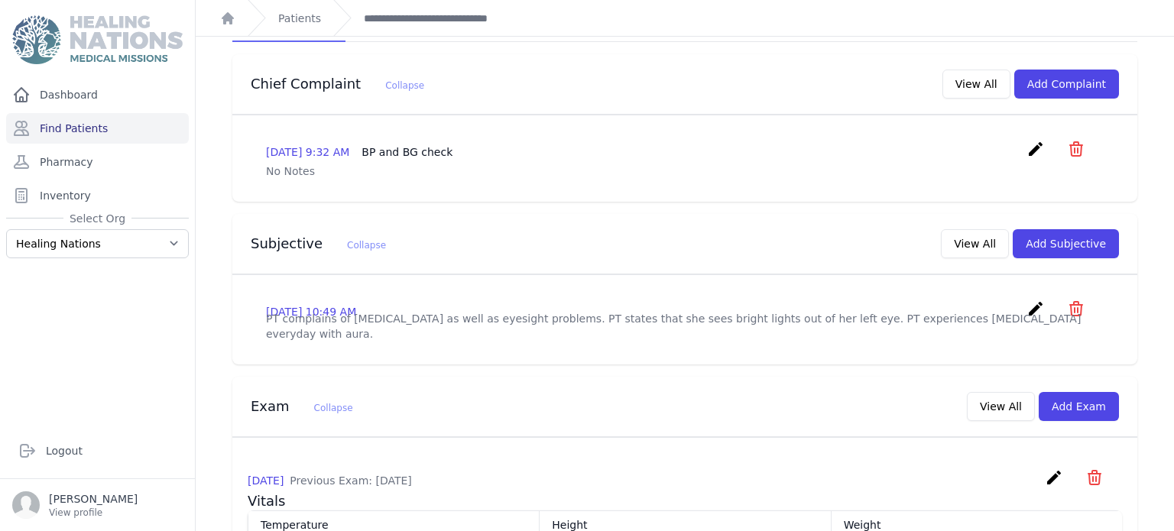
scroll to position [330, 0]
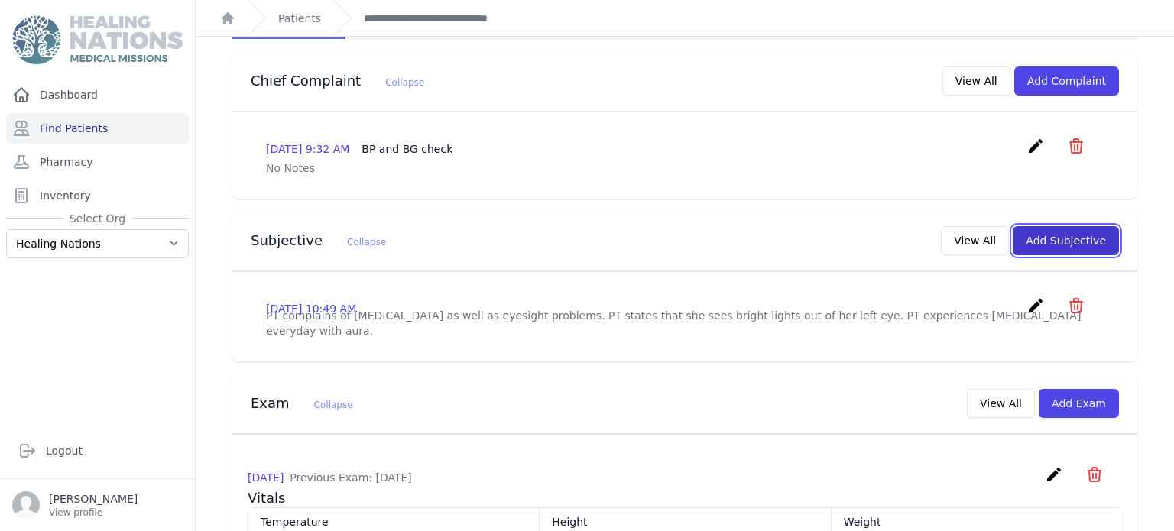
click at [1083, 226] on button "Add Subjective" at bounding box center [1066, 240] width 106 height 29
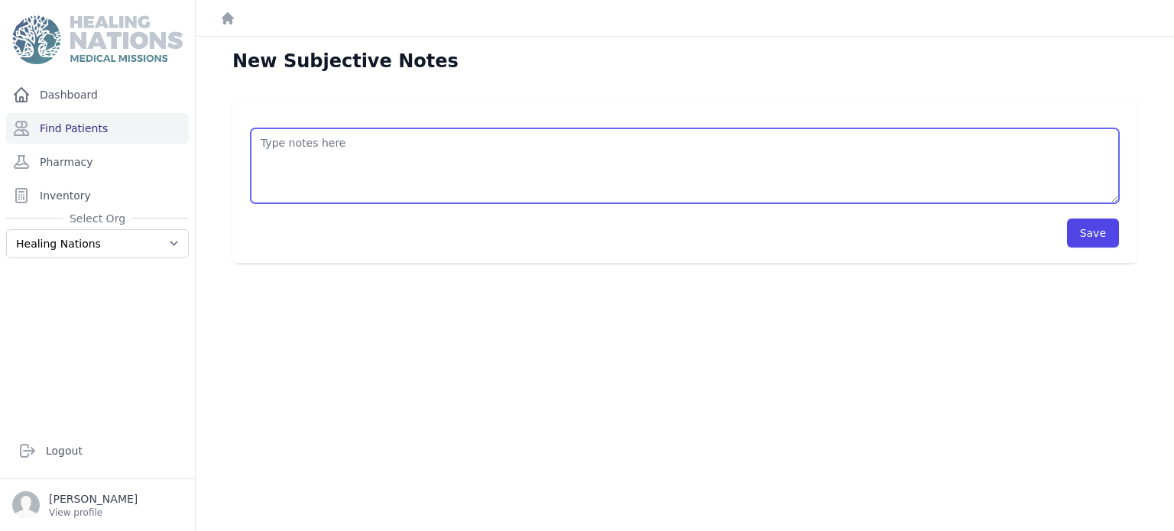
click at [498, 158] on textarea at bounding box center [685, 165] width 868 height 75
click at [806, 144] on textarea "Pt is here for BP and BG check. States she has not felt well since the earthqua…" at bounding box center [685, 165] width 868 height 75
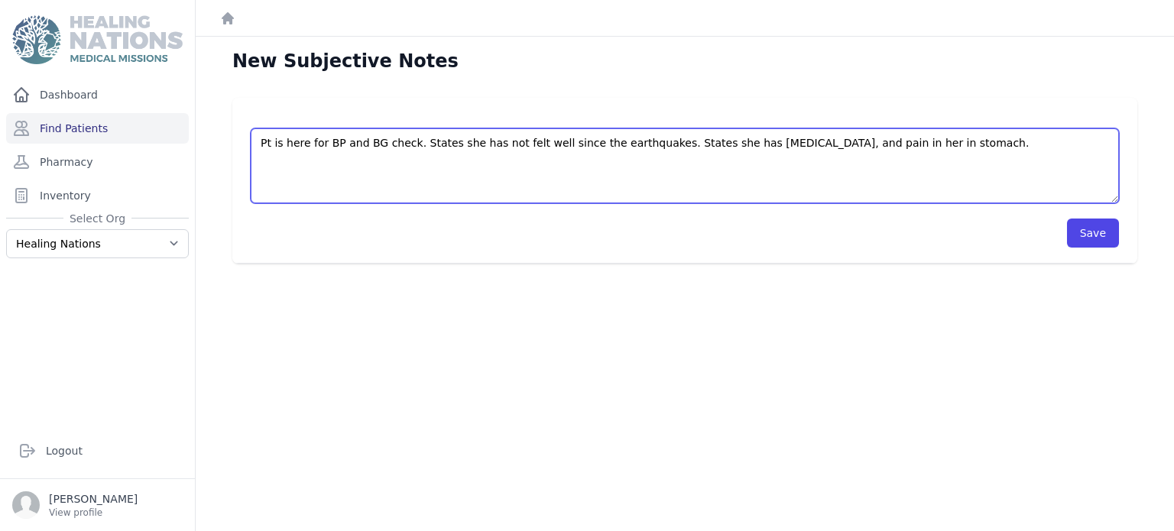
click at [960, 148] on textarea "Pt is here for BP and BG check. States she has not felt well since the earthqua…" at bounding box center [685, 165] width 868 height 75
type textarea "Pt is here for BP and BG check. States she has not felt well since the earthqua…"
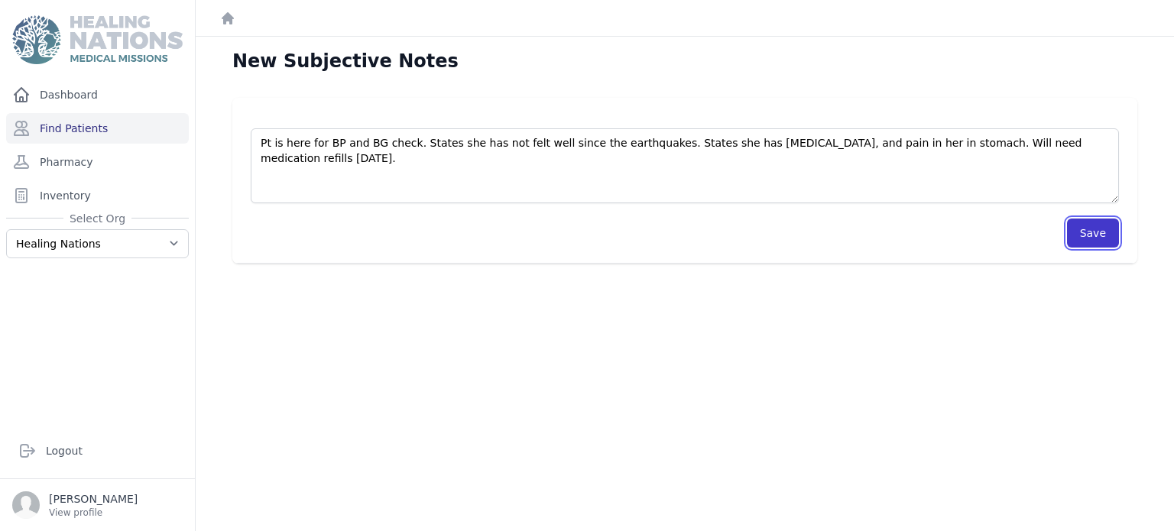
click at [1083, 232] on button "Save" at bounding box center [1093, 233] width 52 height 29
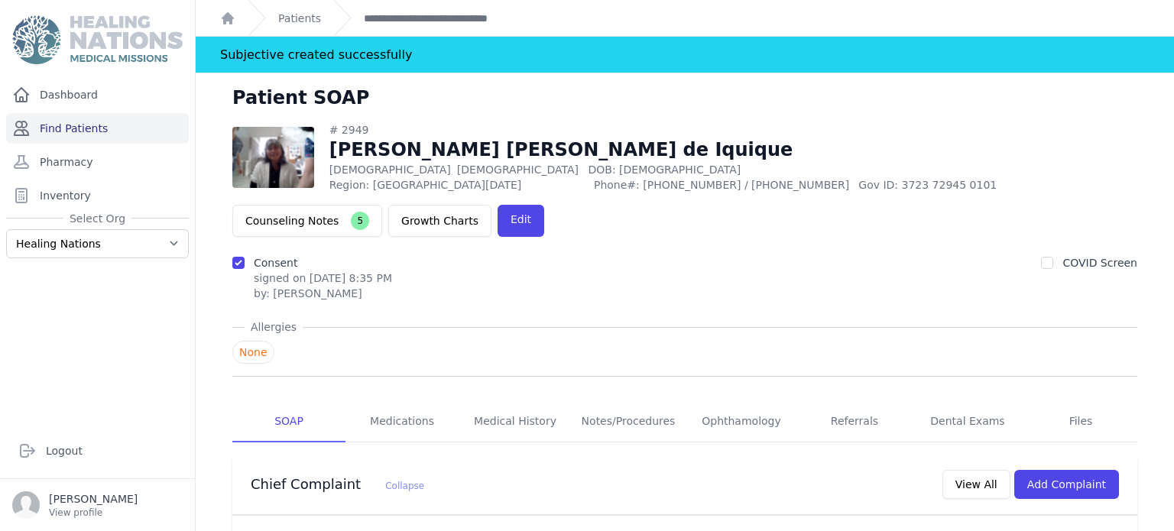
click at [143, 132] on link "Find Patients" at bounding box center [97, 128] width 183 height 31
